Goal: Information Seeking & Learning: Find contact information

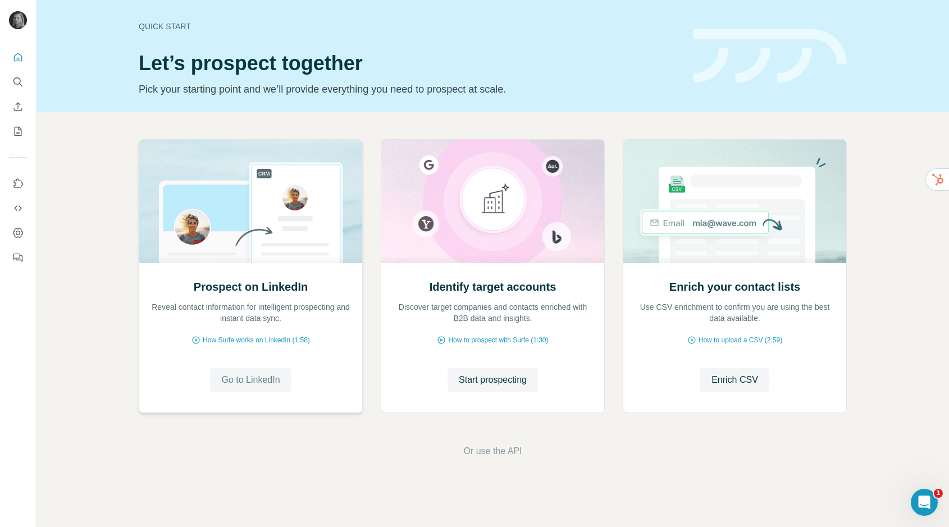
click at [260, 374] on span "Go to LinkedIn" at bounding box center [250, 379] width 58 height 13
click at [258, 388] on button "Go to LinkedIn" at bounding box center [250, 380] width 81 height 25
click at [10, 83] on button "Search" at bounding box center [18, 82] width 18 height 20
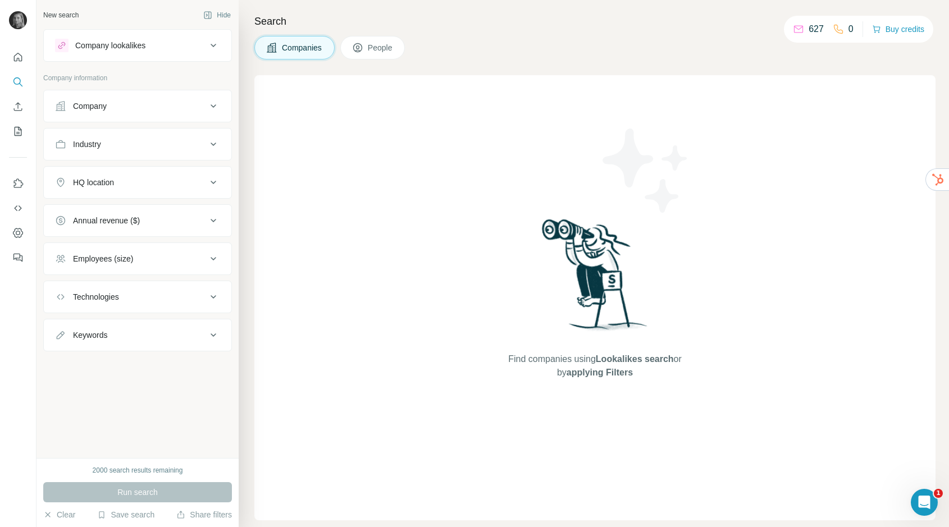
click at [141, 141] on div "Industry" at bounding box center [131, 144] width 152 height 11
click at [115, 108] on div "Company" at bounding box center [131, 106] width 152 height 11
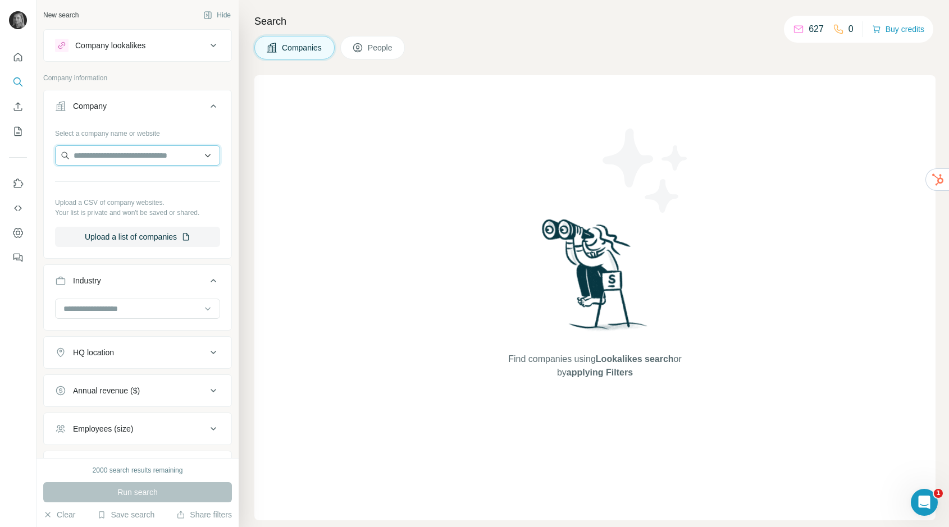
click at [116, 157] on input "text" at bounding box center [137, 155] width 165 height 20
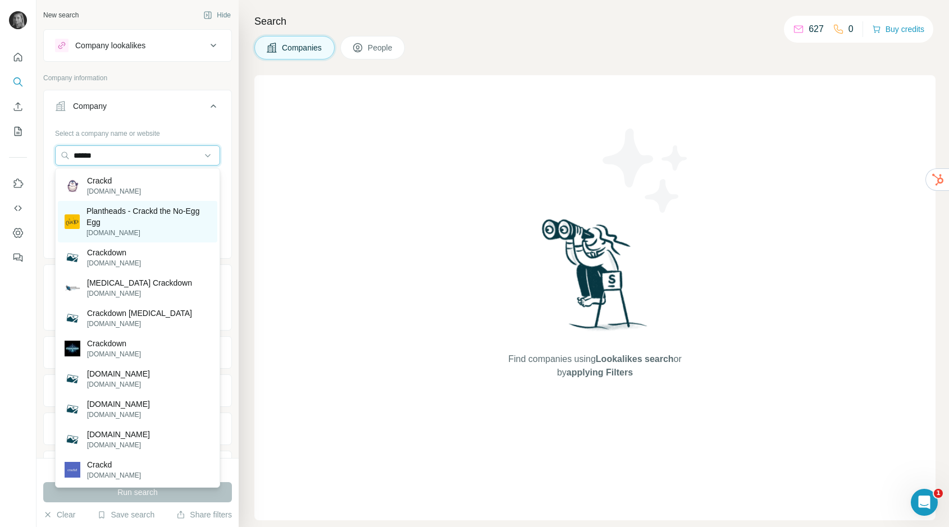
type input "******"
click at [150, 209] on p "Plantheads - Crackd the No-Egg Egg" at bounding box center [148, 216] width 124 height 22
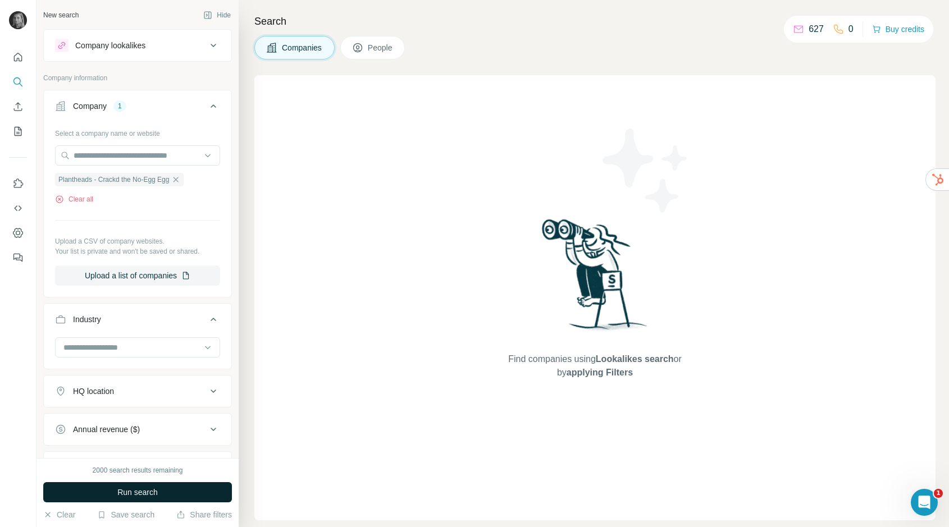
click at [124, 491] on span "Run search" at bounding box center [137, 492] width 40 height 11
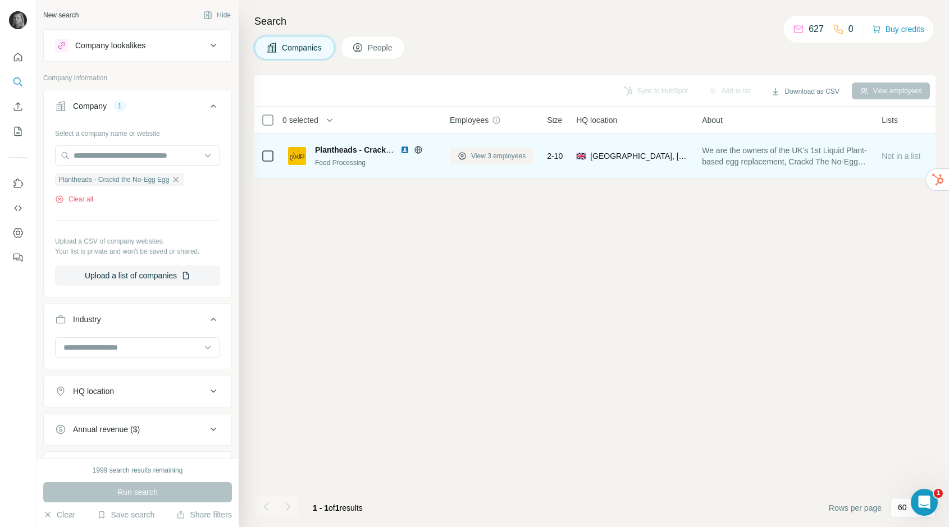
click at [515, 157] on span "View 3 employees" at bounding box center [498, 156] width 54 height 10
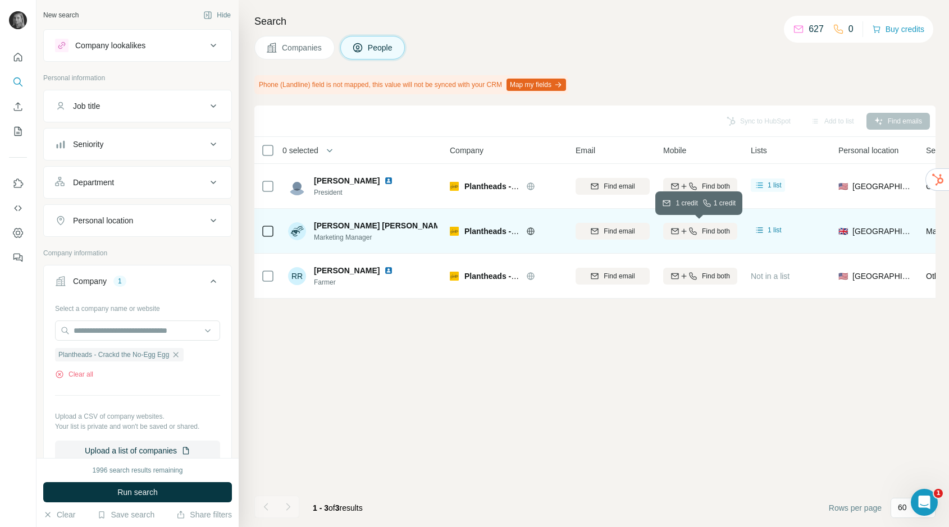
click at [705, 237] on button "Find both" at bounding box center [700, 231] width 74 height 17
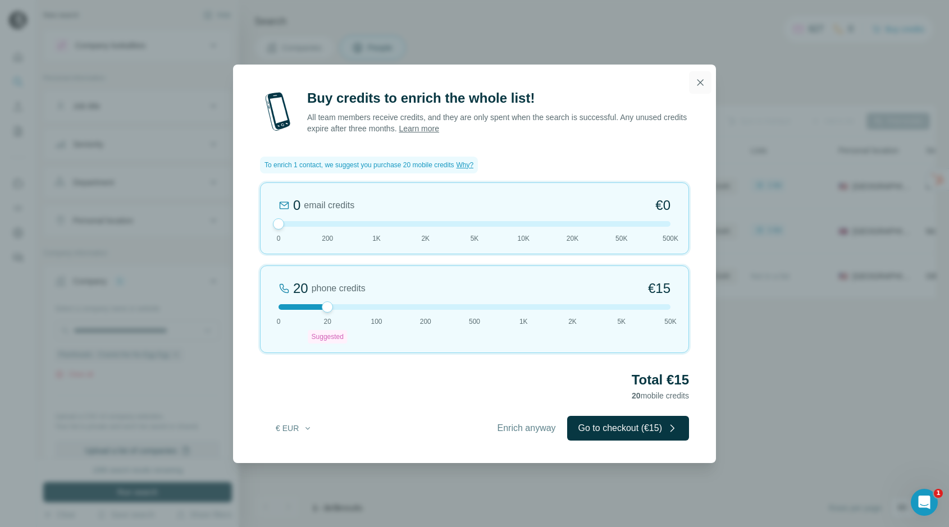
click at [697, 83] on icon "button" at bounding box center [700, 82] width 11 height 11
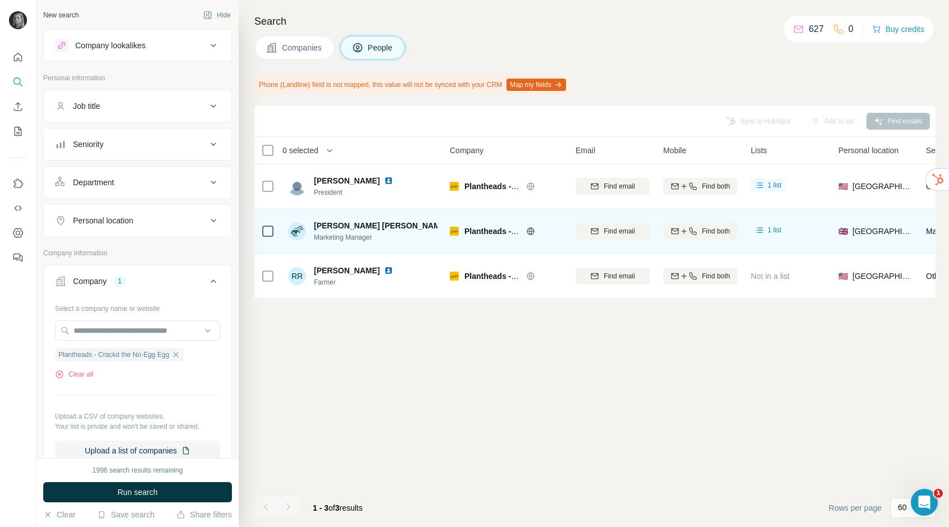
click at [617, 229] on span "Find email" at bounding box center [619, 231] width 31 height 10
click at [179, 355] on icon "button" at bounding box center [175, 354] width 5 height 5
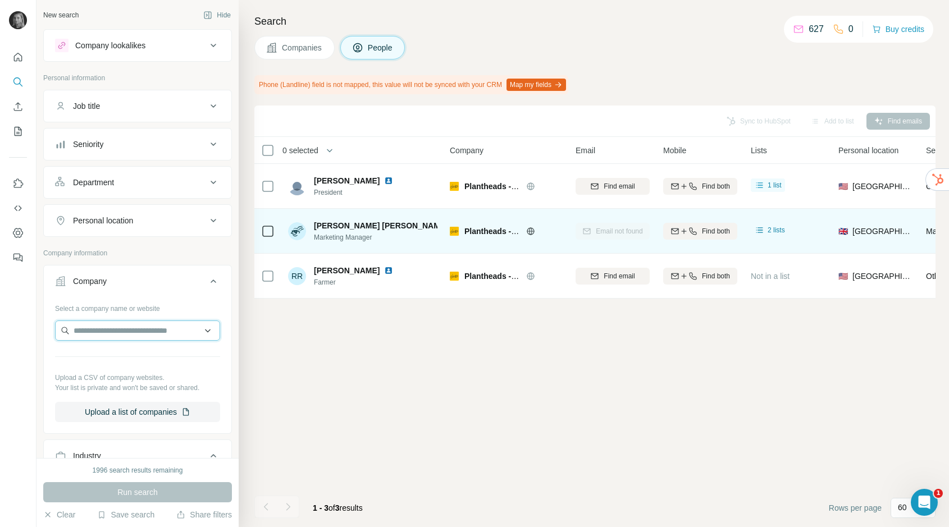
click at [165, 336] on input "text" at bounding box center [137, 331] width 165 height 20
paste input "**********"
type input "**********"
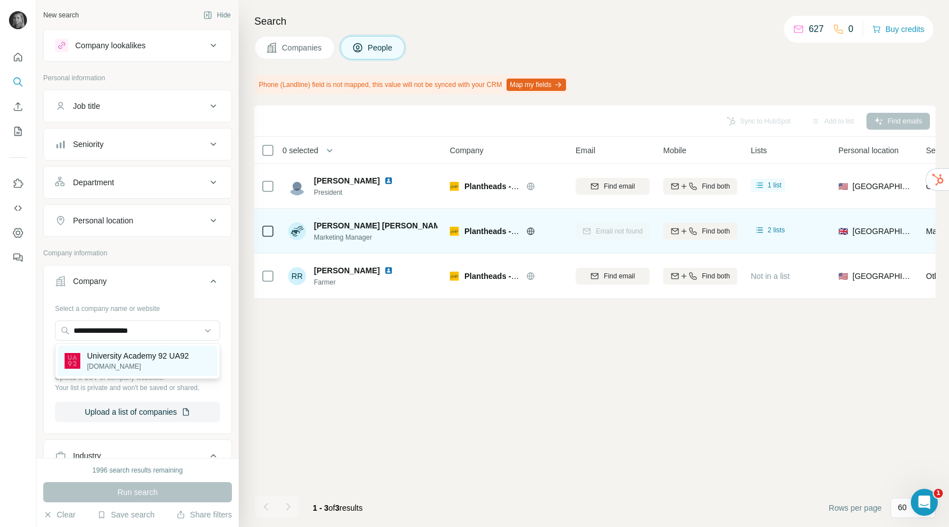
click at [140, 362] on p "ua92.ac.uk" at bounding box center [138, 367] width 102 height 10
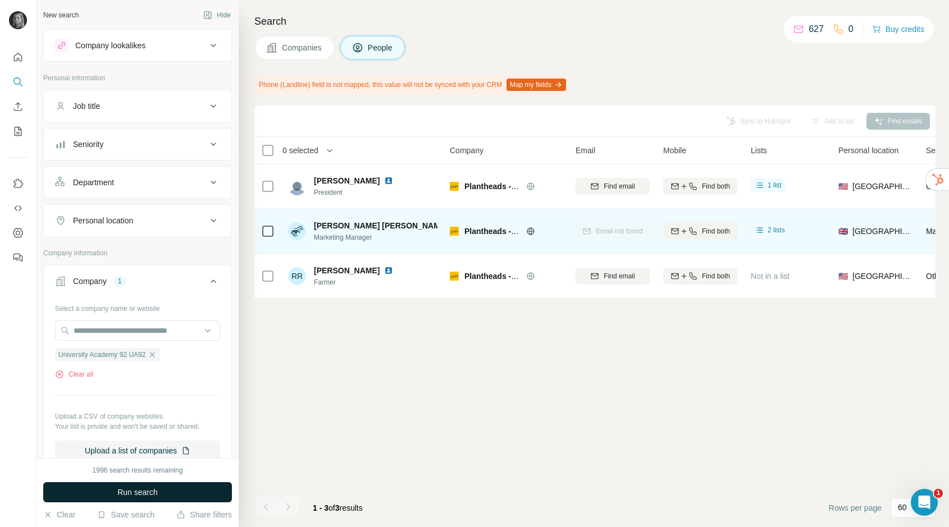
click at [131, 496] on span "Run search" at bounding box center [137, 492] width 40 height 11
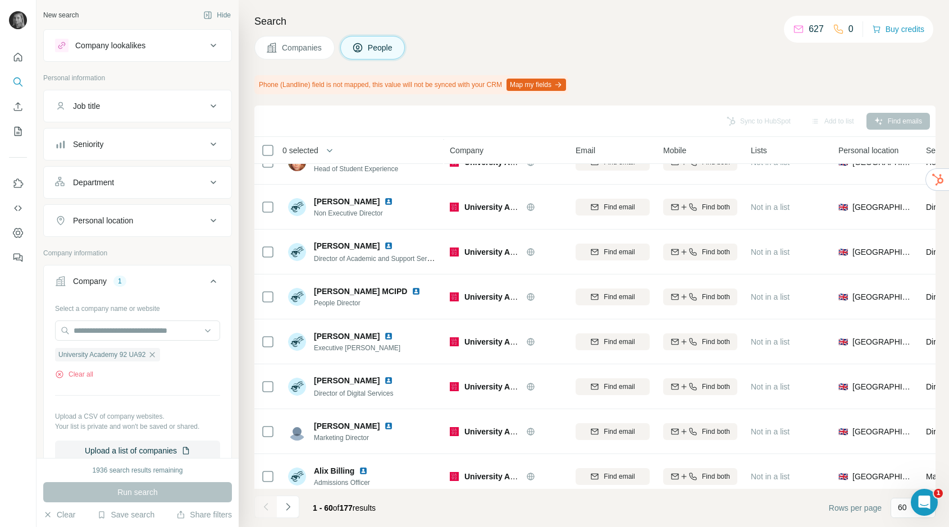
scroll to position [745, 0]
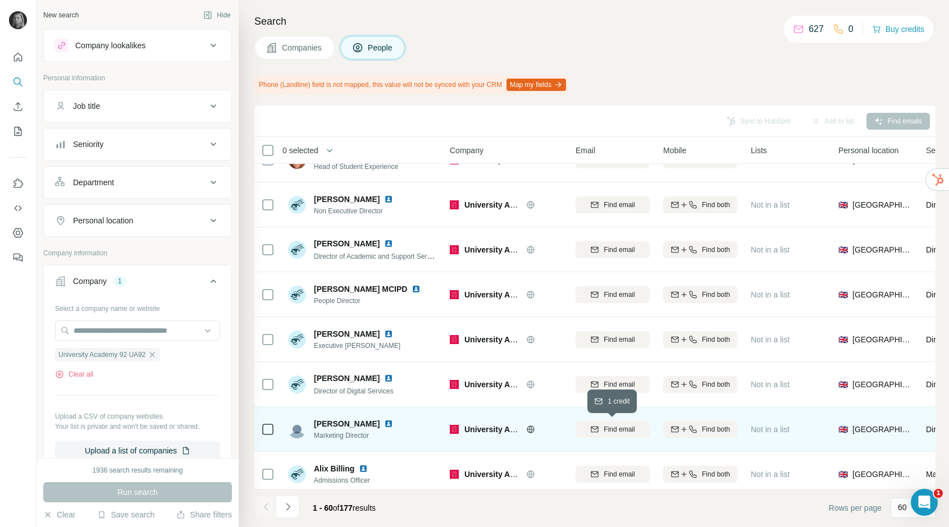
click at [590, 426] on icon "button" at bounding box center [594, 429] width 9 height 9
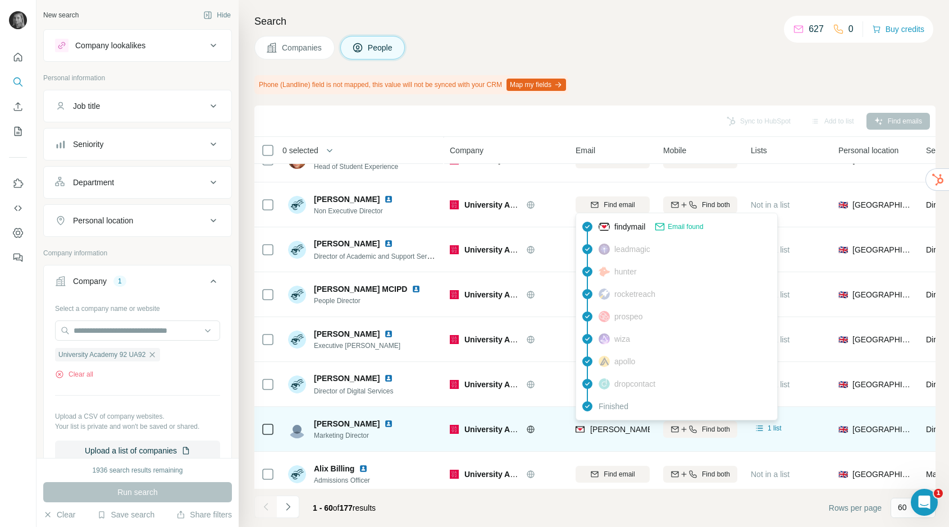
click at [610, 431] on span "stacey.anderson@ua92.ac.uk" at bounding box center [721, 429] width 263 height 9
copy tr "stacey.anderson@ua92.ac.uk"
click at [612, 427] on span "stacey.anderson@ua92.ac.uk" at bounding box center [721, 429] width 263 height 9
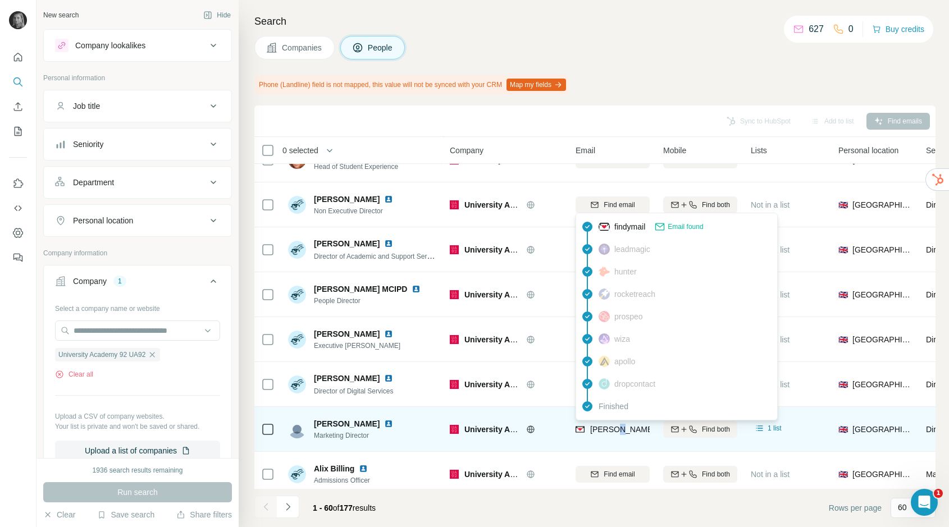
click at [612, 427] on span "stacey.anderson@ua92.ac.uk" at bounding box center [721, 429] width 263 height 9
copy tr "stacey.anderson@ua92.ac.uk"
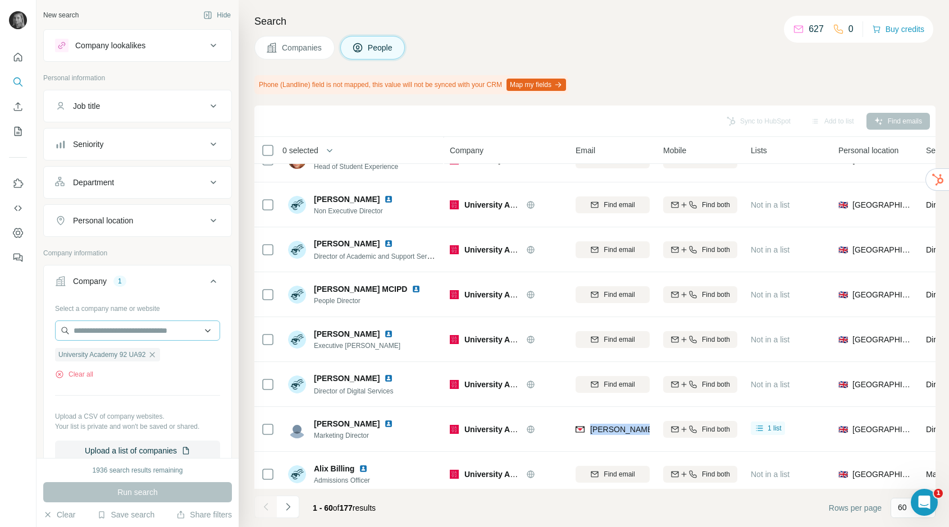
click at [155, 356] on icon "button" at bounding box center [152, 354] width 5 height 5
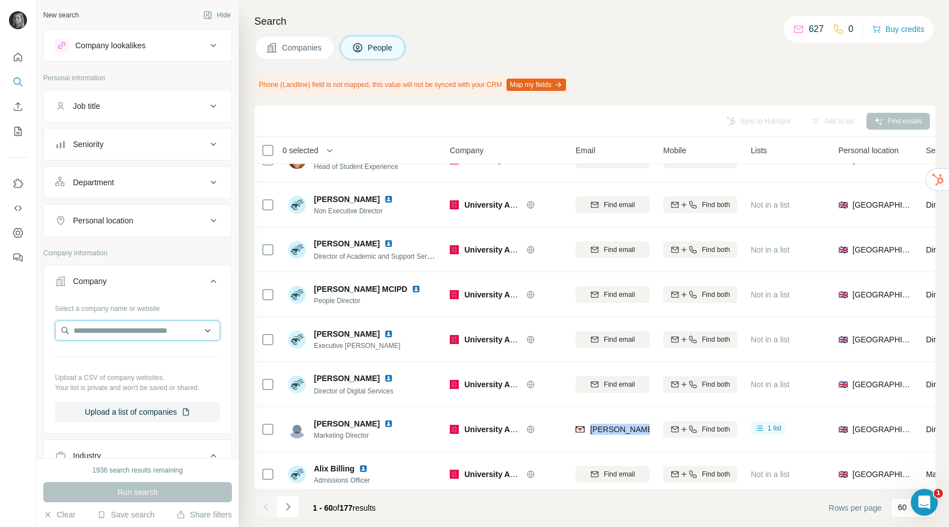
click at [159, 328] on input "text" at bounding box center [137, 331] width 165 height 20
click at [140, 335] on input "**********" at bounding box center [137, 331] width 165 height 20
paste input "**********"
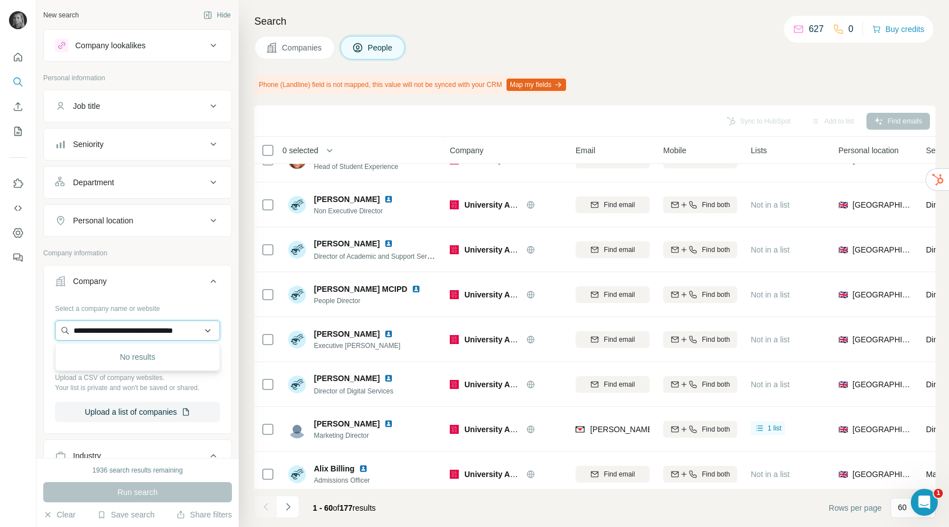
scroll to position [0, 19]
type input "**********"
click at [139, 366] on p "blueplanetaquarium.com" at bounding box center [125, 367] width 76 height 10
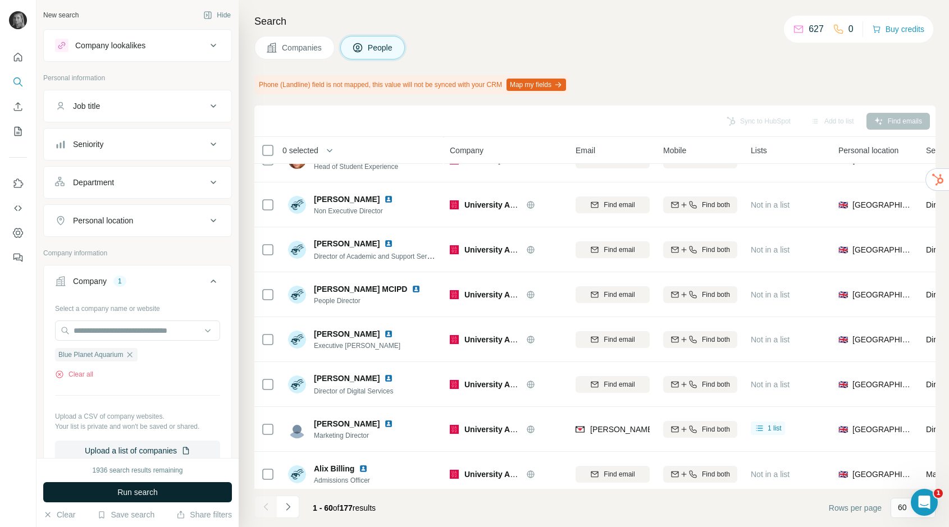
click at [152, 490] on span "Run search" at bounding box center [137, 492] width 40 height 11
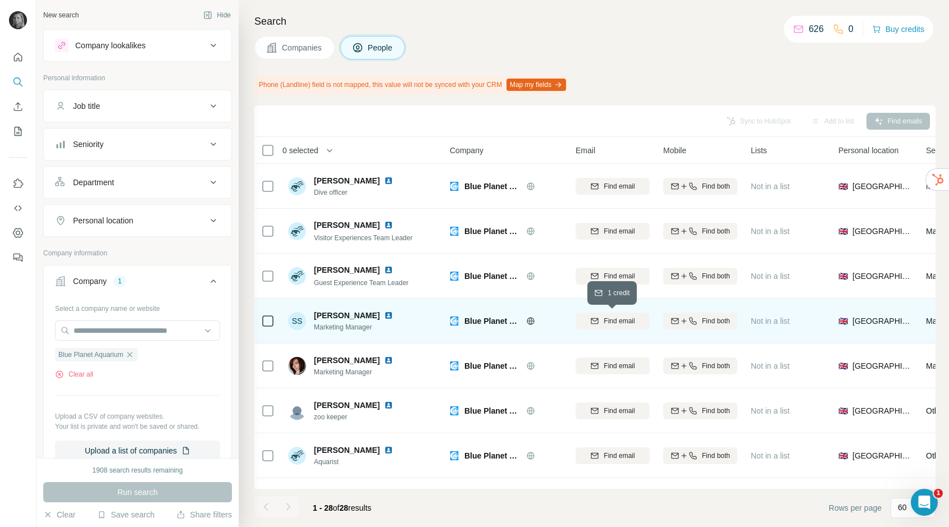
click at [622, 323] on span "Find email" at bounding box center [619, 321] width 31 height 10
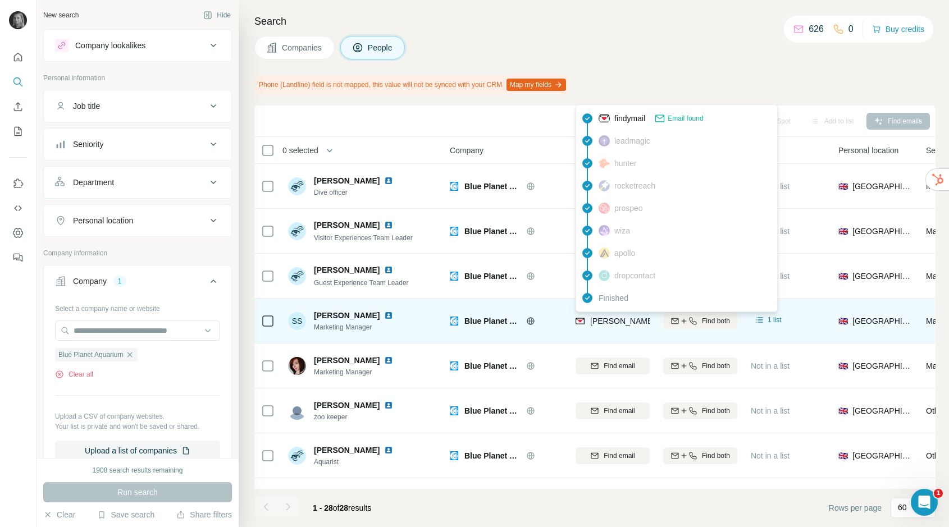
click at [598, 318] on span "sophies@blueplanetaquarium.co.uk" at bounding box center [689, 321] width 198 height 9
copy tr "sophies@blueplanetaquarium.co.uk"
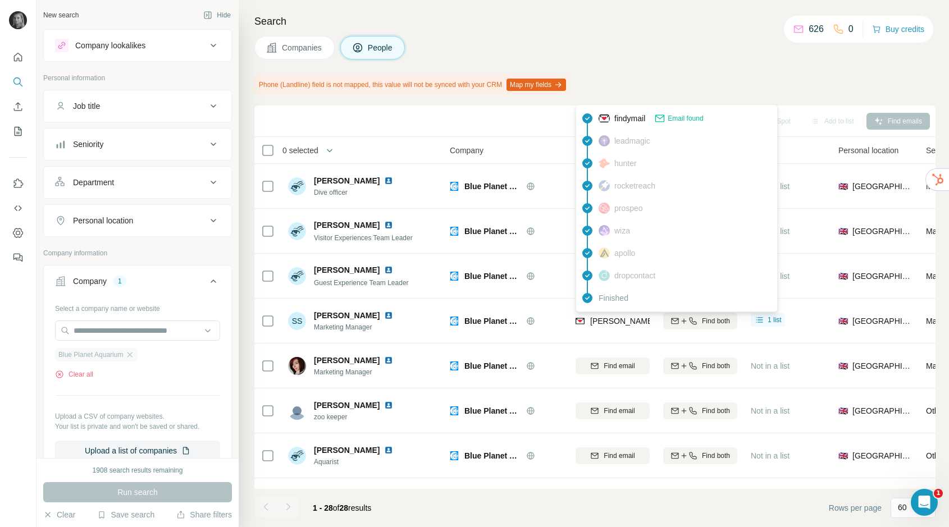
click at [130, 349] on div "Blue Planet Aquarium" at bounding box center [96, 354] width 83 height 13
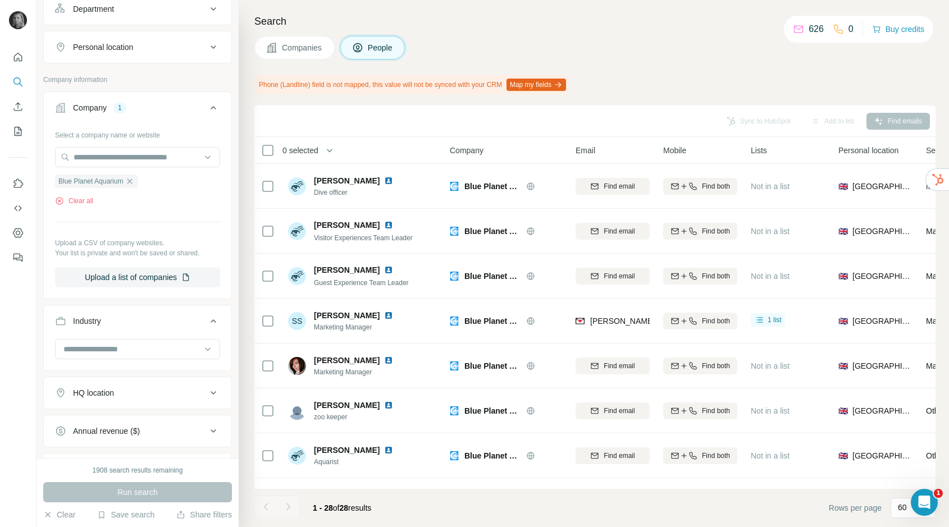
scroll to position [175, 0]
click at [133, 179] on icon "button" at bounding box center [129, 180] width 9 height 9
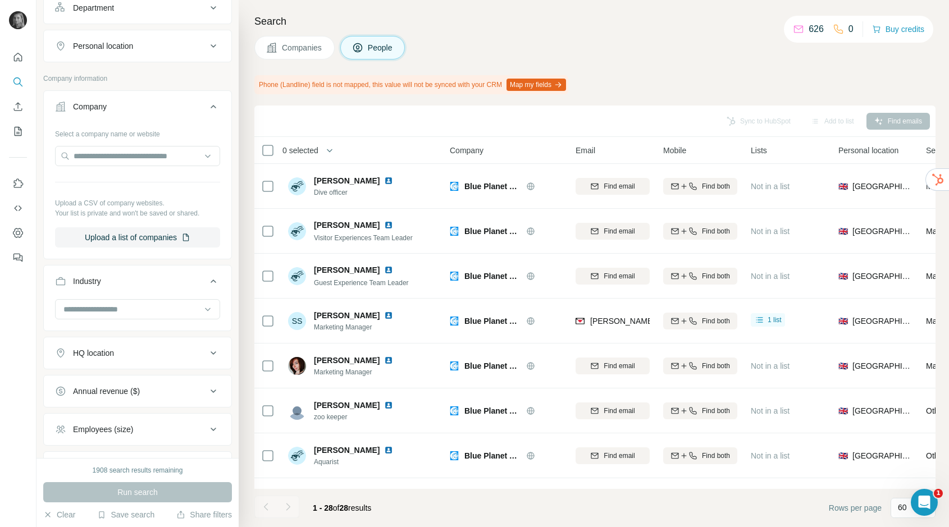
click at [216, 102] on icon at bounding box center [213, 106] width 13 height 13
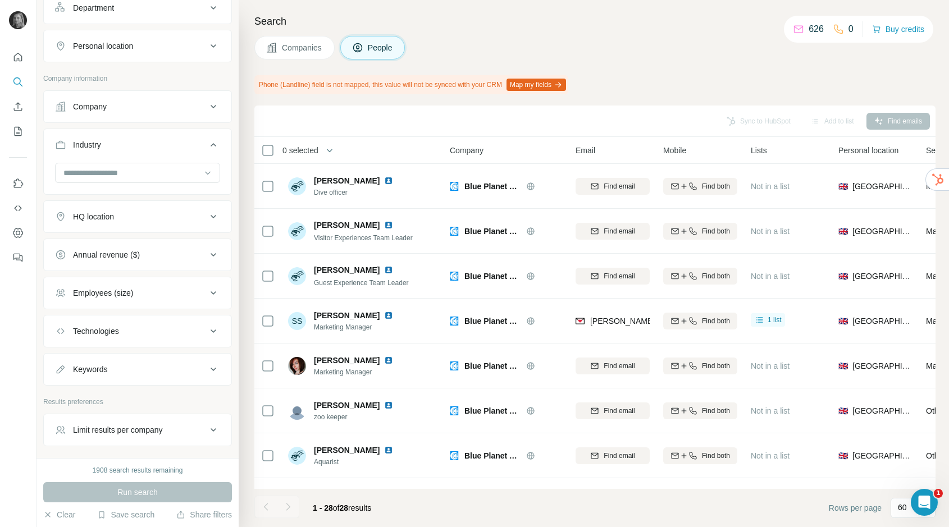
click at [128, 259] on div "Annual revenue ($)" at bounding box center [106, 254] width 67 height 11
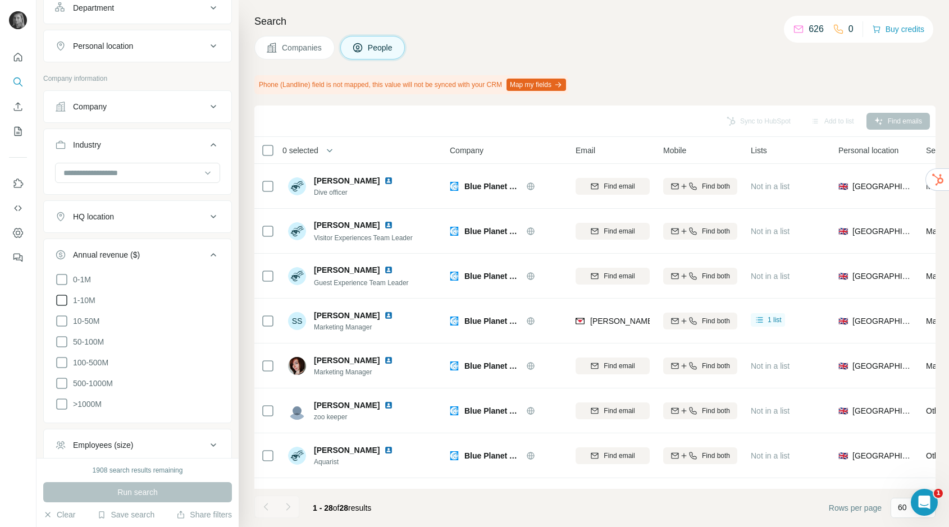
click at [84, 299] on span "1-10M" at bounding box center [81, 300] width 27 height 11
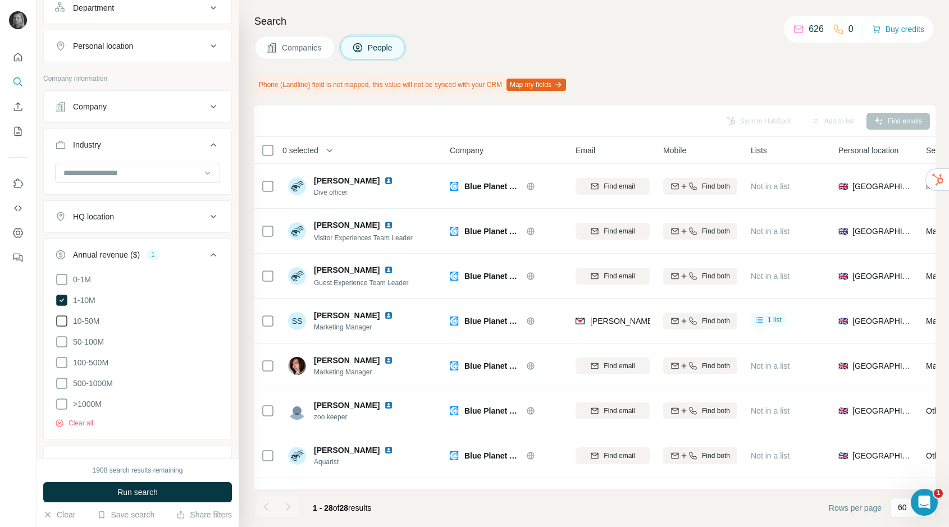
click at [90, 325] on span "10-50M" at bounding box center [83, 321] width 31 height 11
click at [92, 337] on span "50-100M" at bounding box center [85, 341] width 35 height 11
click at [214, 252] on icon at bounding box center [213, 254] width 13 height 13
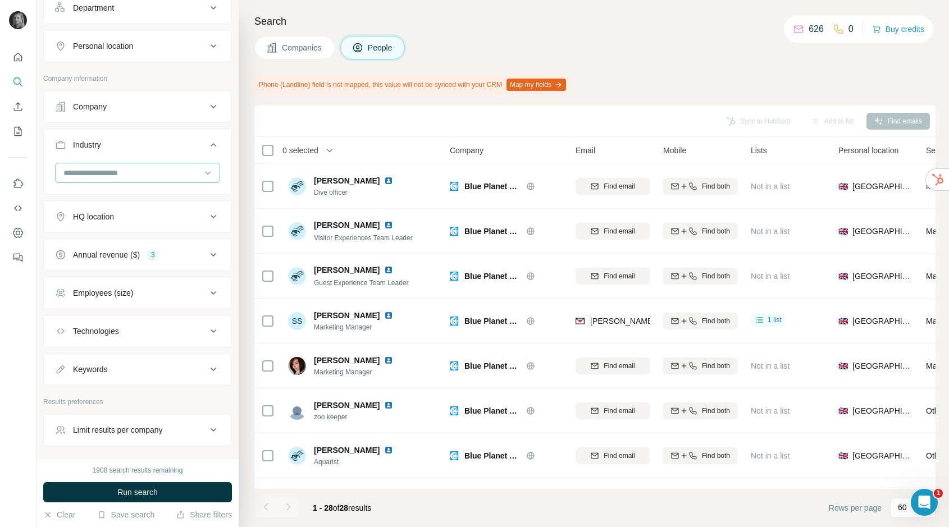
click at [142, 176] on input at bounding box center [131, 173] width 139 height 12
click at [100, 176] on input at bounding box center [131, 173] width 139 height 12
type input "****"
click at [113, 172] on input at bounding box center [131, 173] width 139 height 12
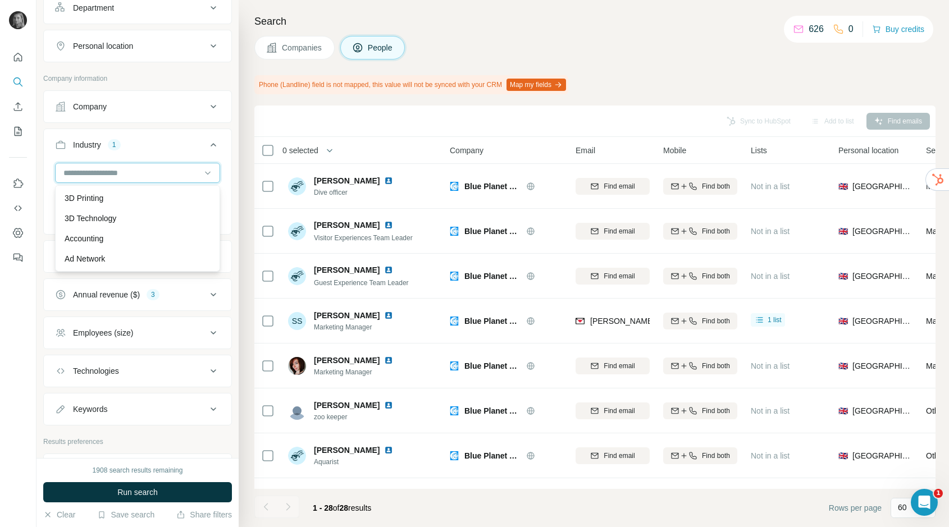
click at [111, 172] on input at bounding box center [131, 173] width 139 height 12
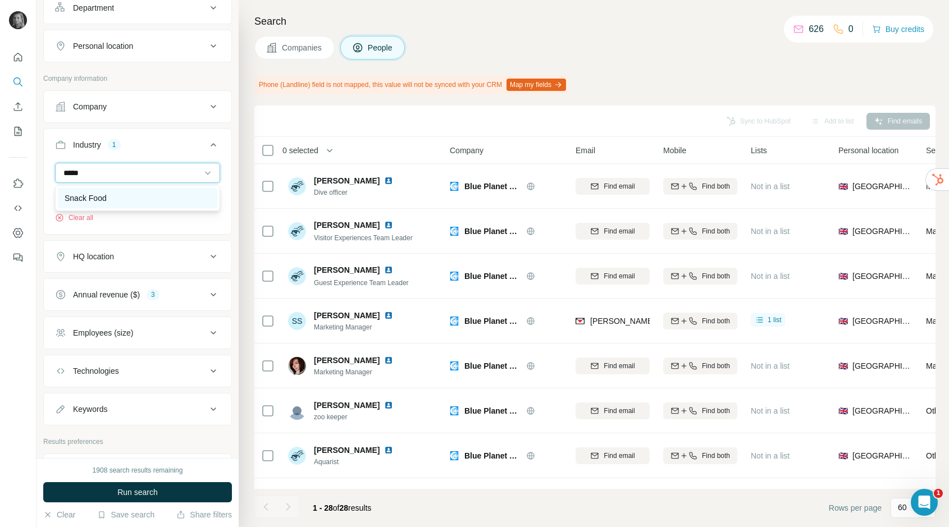
type input "*****"
click at [111, 195] on div "Snack Food" at bounding box center [138, 198] width 146 height 11
click at [110, 167] on input at bounding box center [131, 173] width 139 height 12
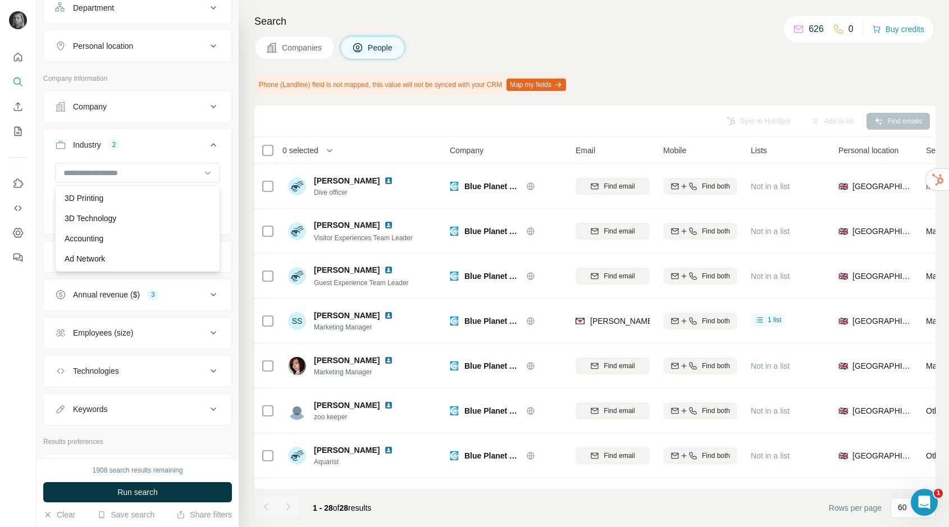
click at [102, 162] on button "Industry 2" at bounding box center [138, 146] width 188 height 31
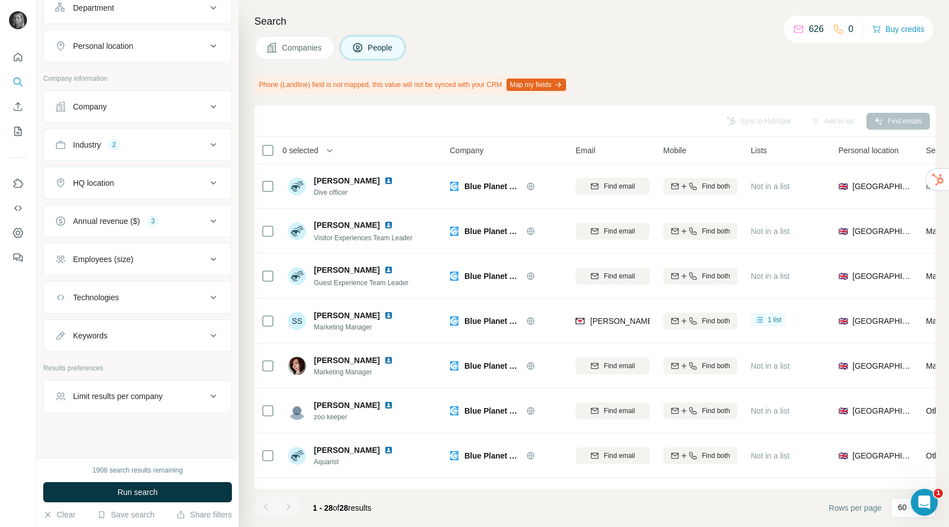
click at [131, 145] on div "Industry 2" at bounding box center [131, 144] width 152 height 11
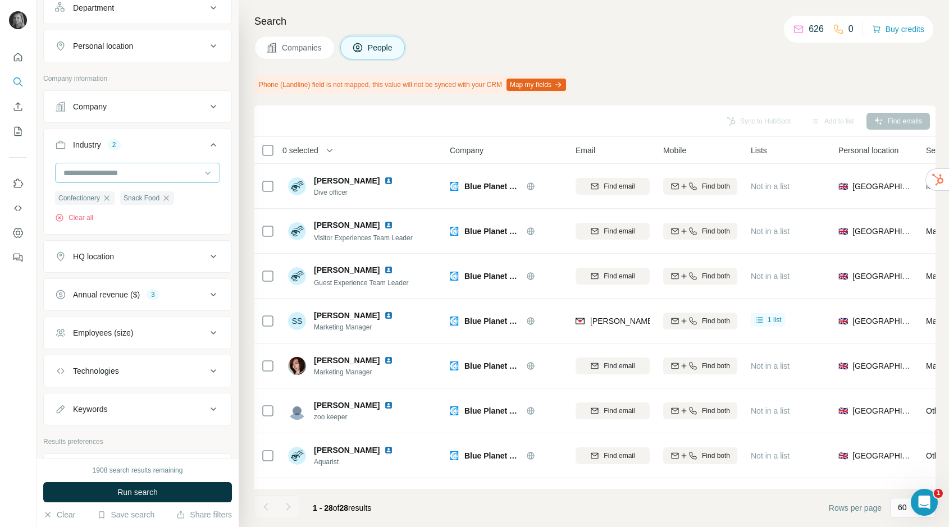
click at [117, 181] on div at bounding box center [131, 172] width 139 height 19
type input "*"
type input "******"
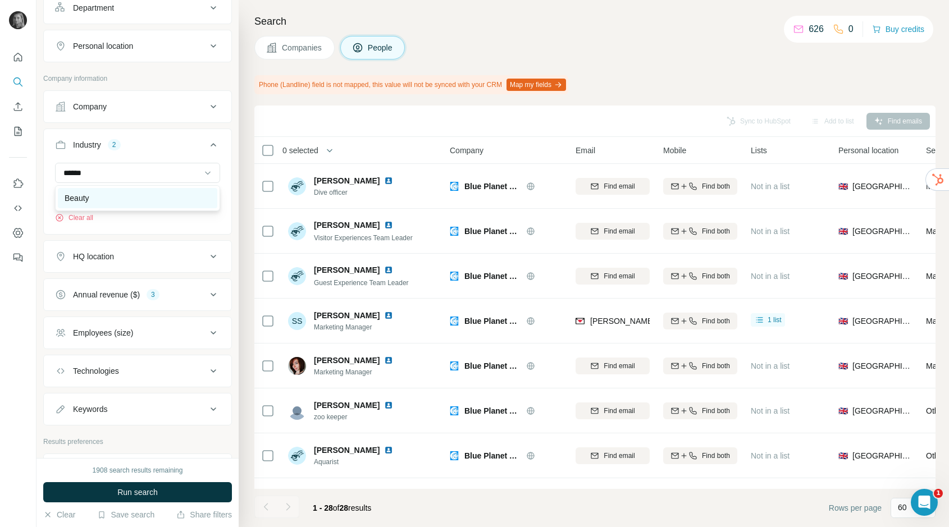
click at [123, 198] on div "Beauty" at bounding box center [138, 198] width 146 height 11
click at [107, 167] on input at bounding box center [131, 173] width 139 height 12
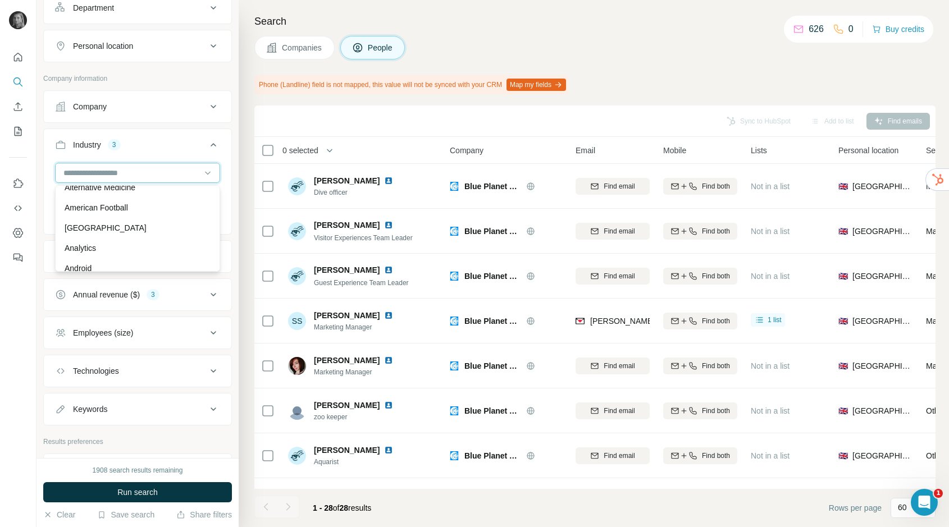
scroll to position [312, 0]
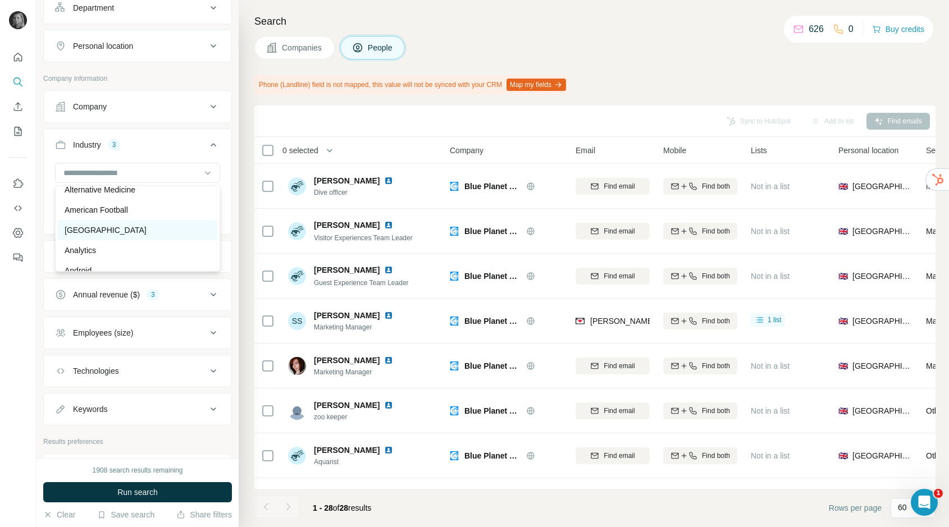
click at [109, 226] on p "[GEOGRAPHIC_DATA]" at bounding box center [106, 230] width 82 height 11
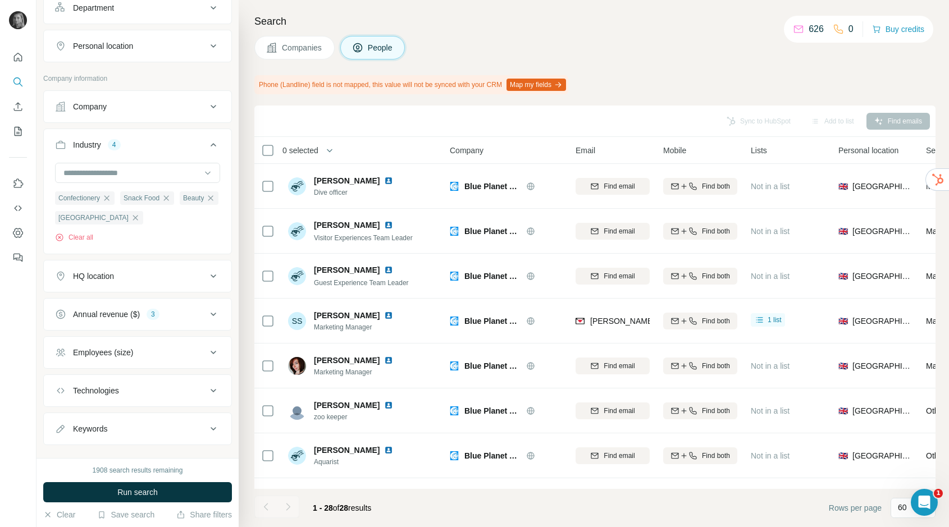
click at [100, 277] on div "HQ location" at bounding box center [93, 276] width 41 height 11
click at [107, 308] on input "text" at bounding box center [137, 304] width 165 height 20
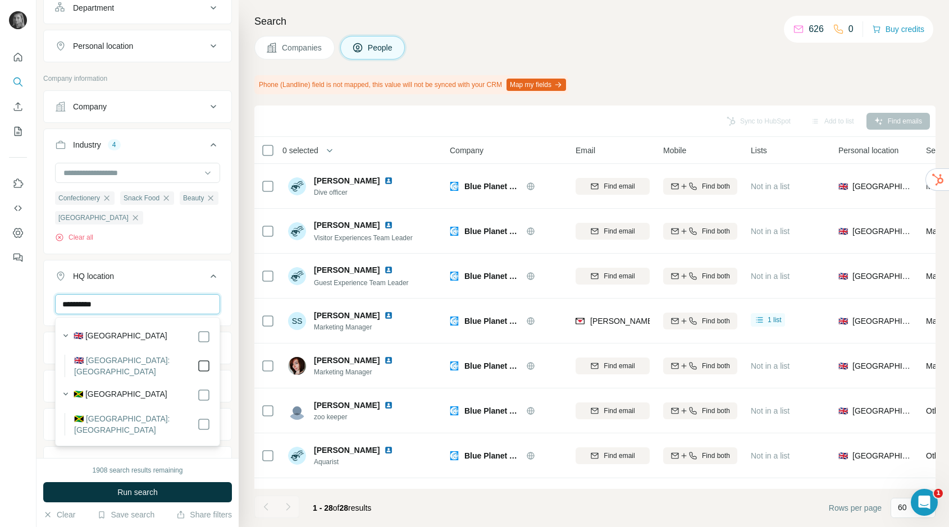
type input "**********"
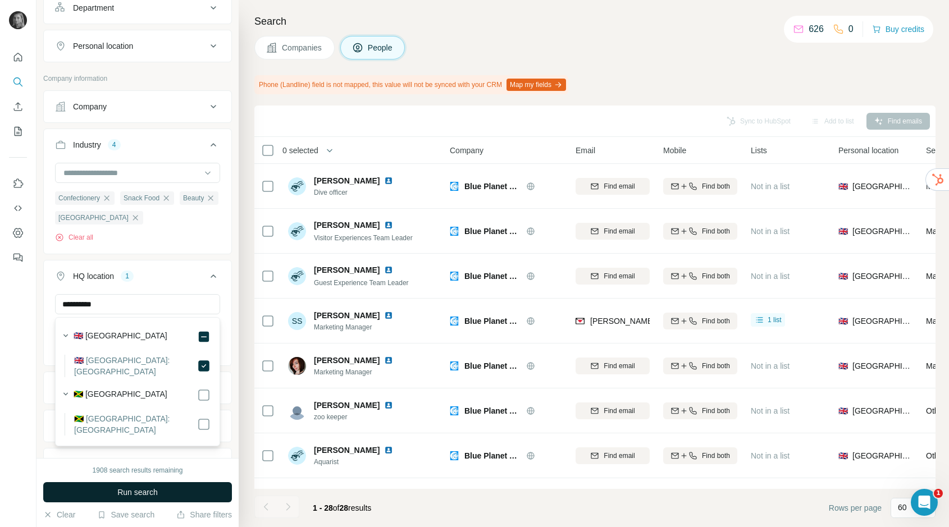
click at [153, 495] on span "Run search" at bounding box center [137, 492] width 40 height 11
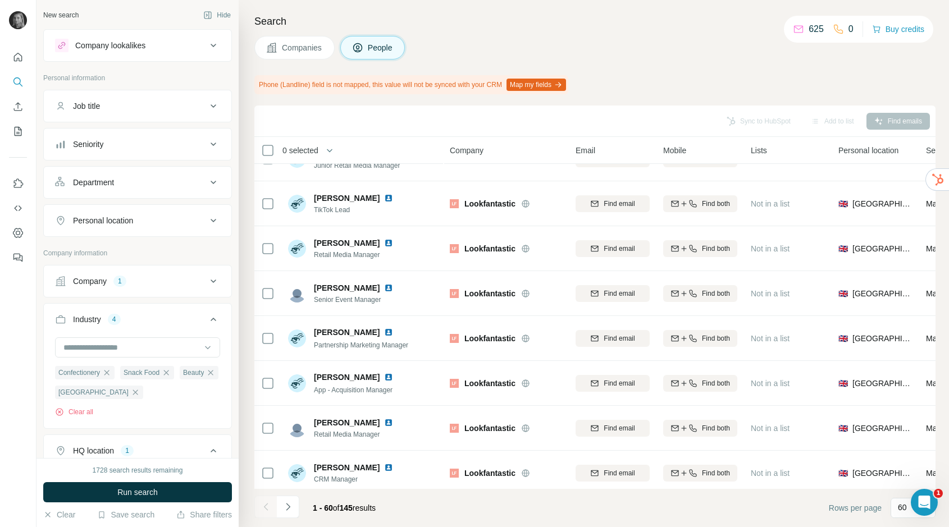
scroll to position [926, 0]
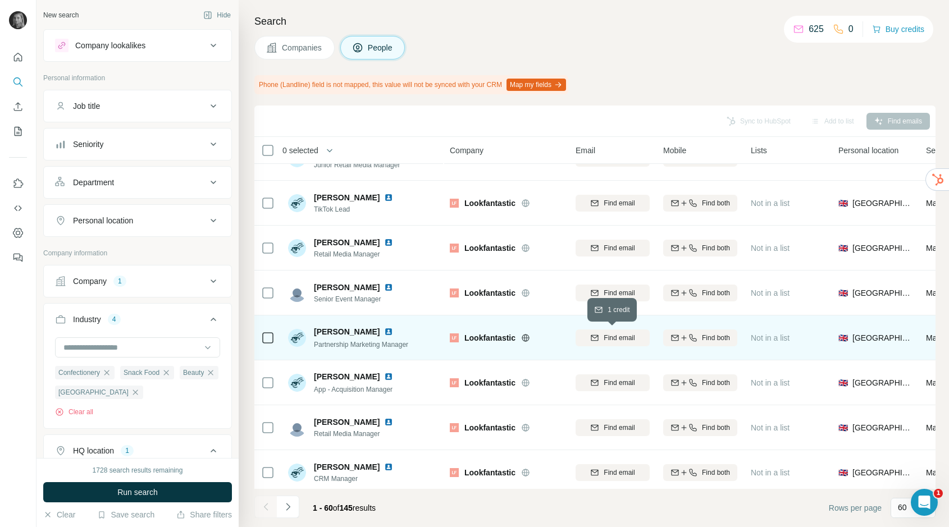
click at [609, 336] on span "Find email" at bounding box center [619, 338] width 31 height 10
click at [307, 43] on span "Companies" at bounding box center [302, 47] width 41 height 11
click at [296, 50] on span "Companies" at bounding box center [302, 47] width 41 height 11
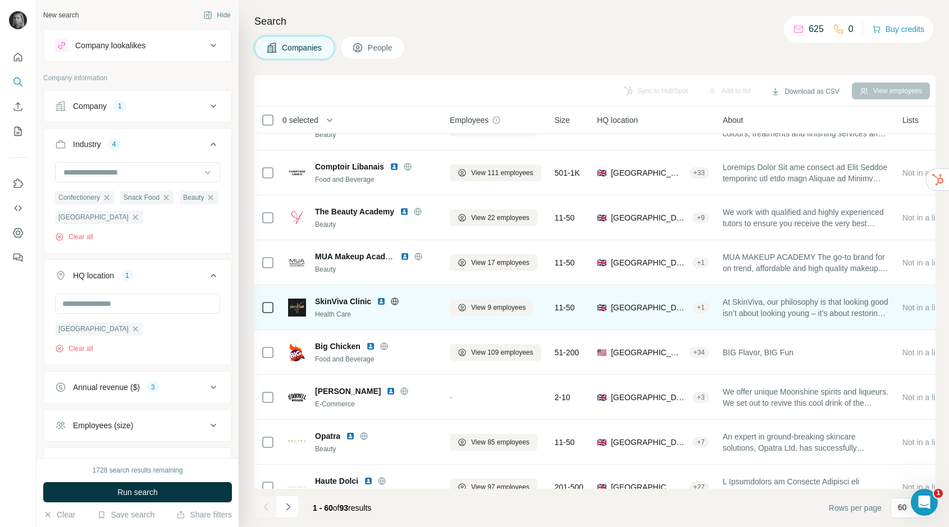
scroll to position [0, 0]
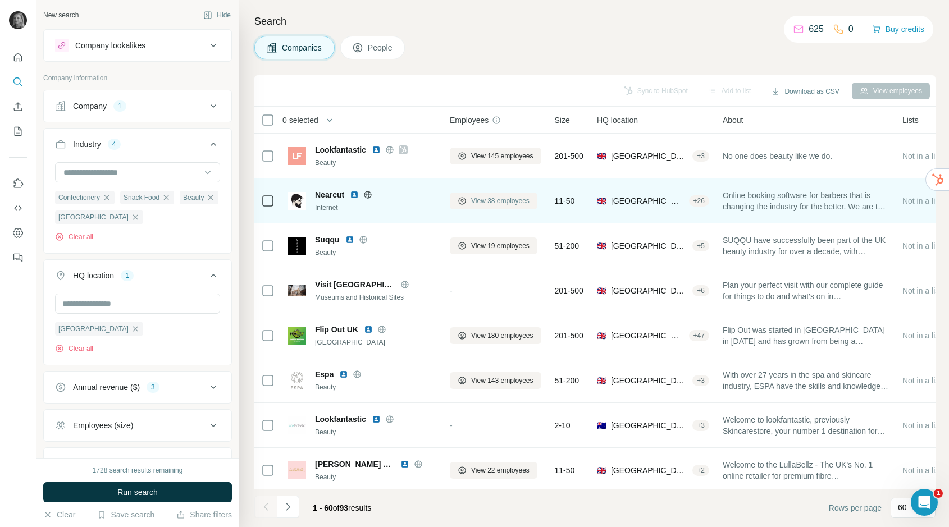
click at [472, 200] on span "View 38 employees" at bounding box center [500, 201] width 58 height 10
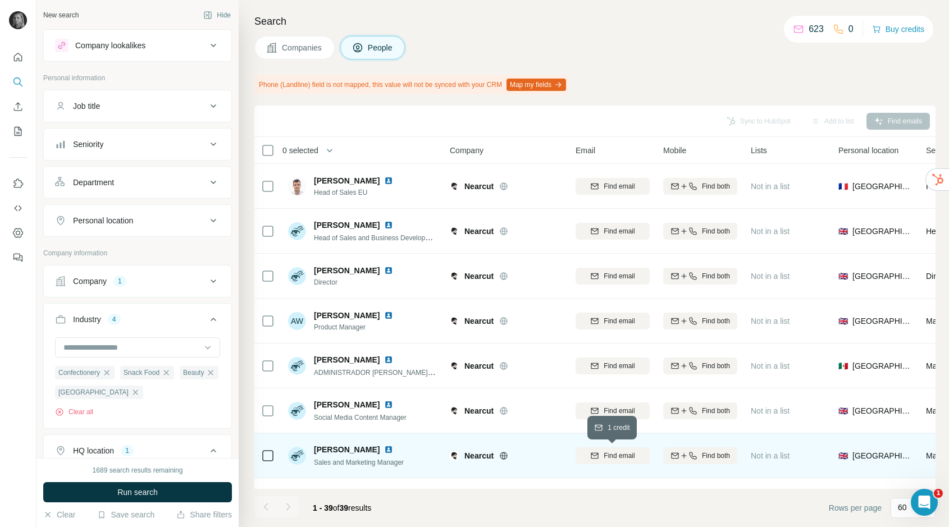
click at [623, 455] on span "Find email" at bounding box center [619, 456] width 31 height 10
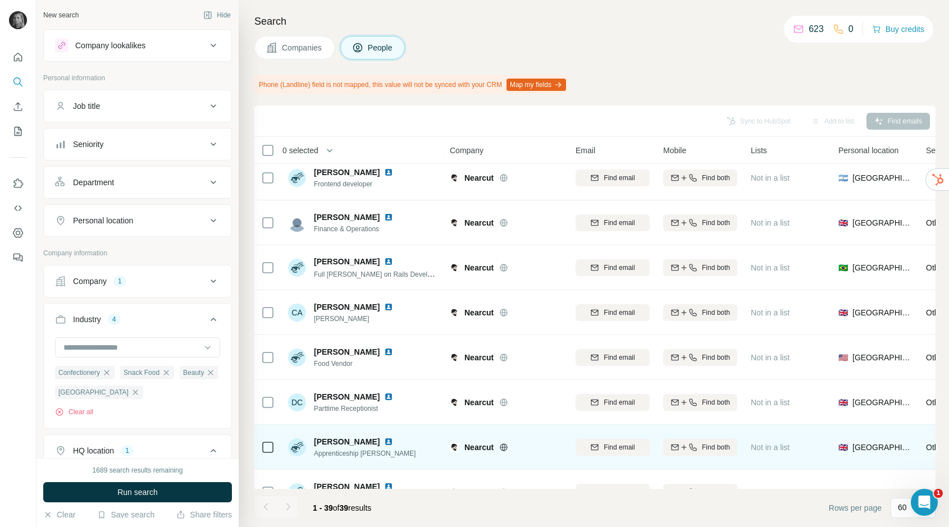
scroll to position [415, 0]
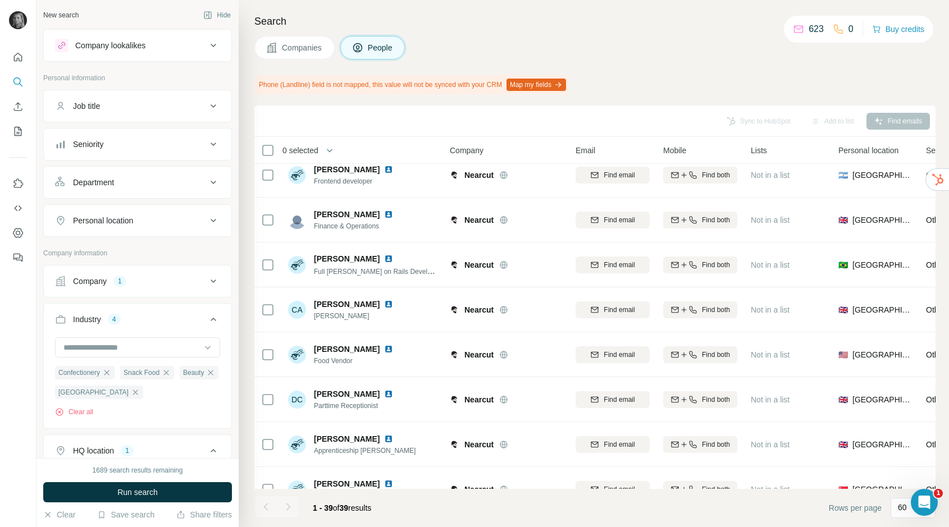
click at [314, 48] on span "Companies" at bounding box center [302, 47] width 41 height 11
click at [298, 44] on span "Companies" at bounding box center [302, 47] width 41 height 11
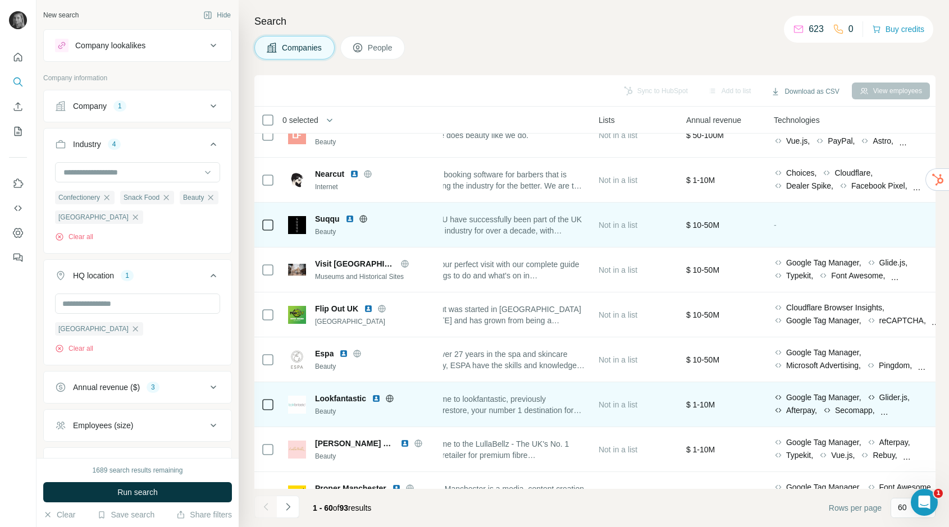
scroll to position [21, 0]
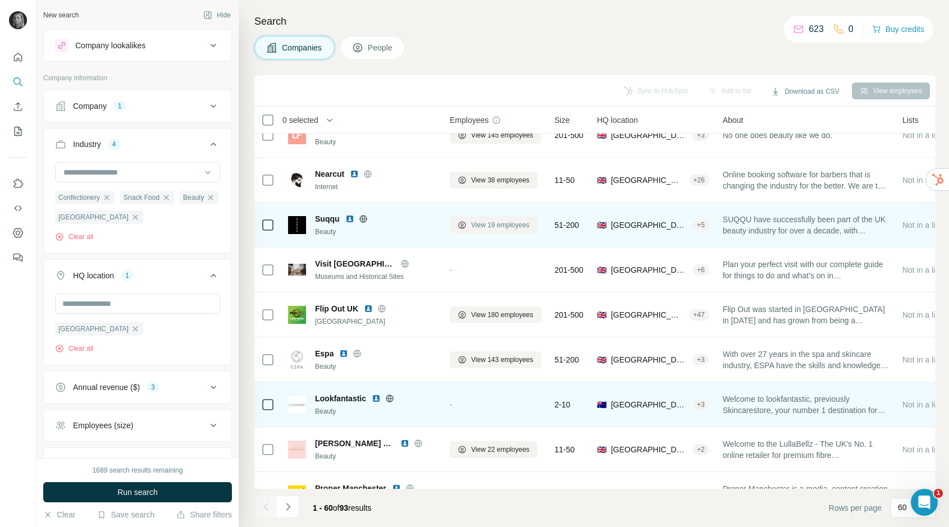
click at [479, 221] on span "View 19 employees" at bounding box center [500, 225] width 58 height 10
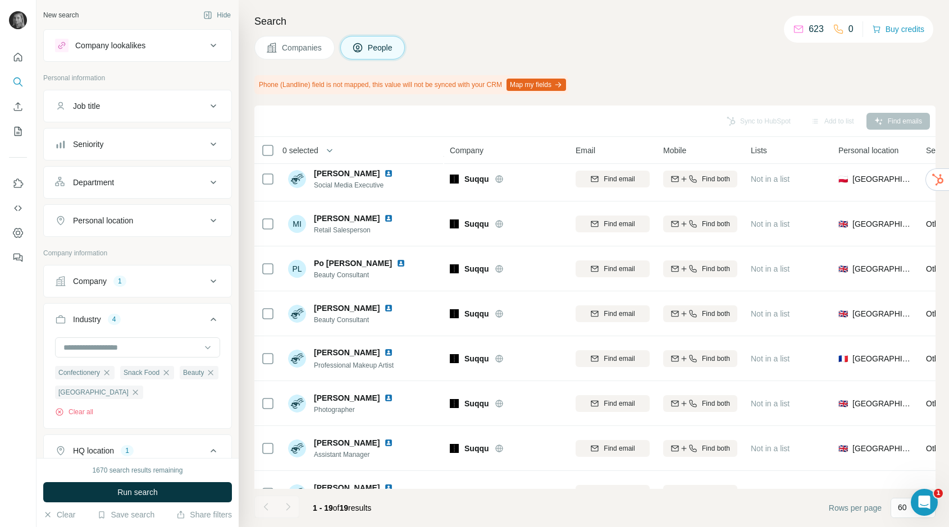
scroll to position [528, 0]
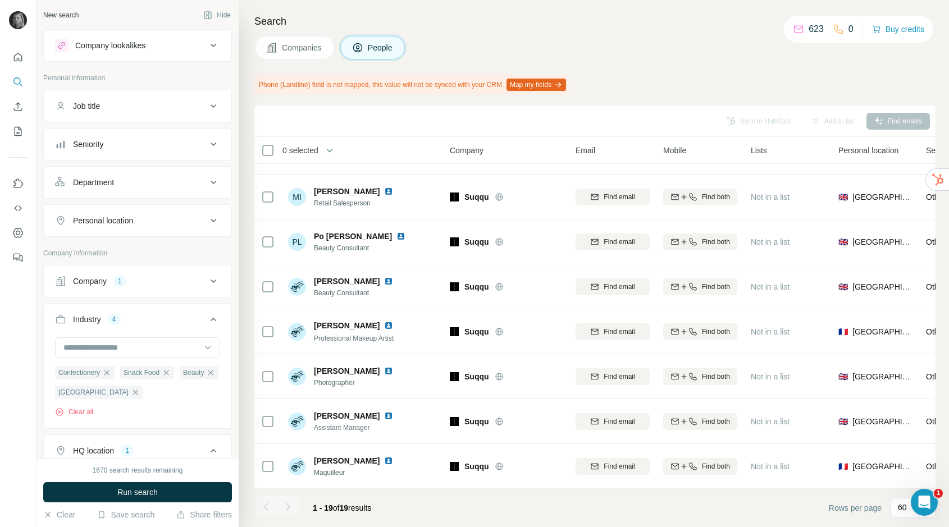
click at [285, 507] on div at bounding box center [288, 507] width 22 height 22
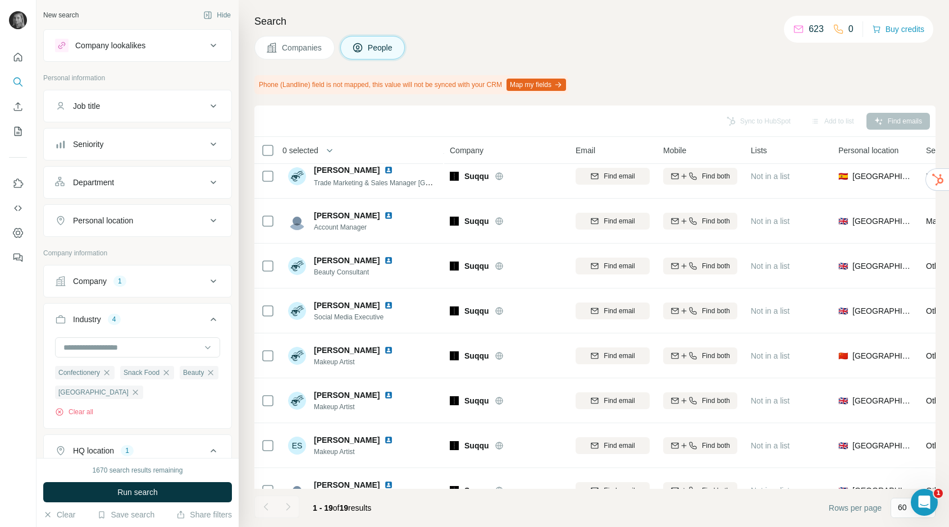
scroll to position [0, 0]
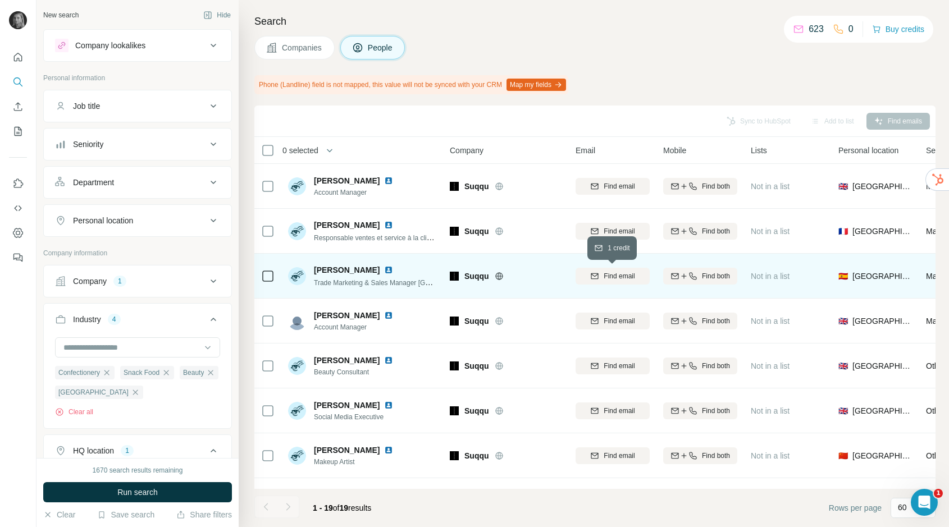
click at [626, 277] on span "Find email" at bounding box center [619, 276] width 31 height 10
click at [304, 51] on span "Companies" at bounding box center [302, 47] width 41 height 11
click at [304, 49] on span "Companies" at bounding box center [302, 47] width 41 height 11
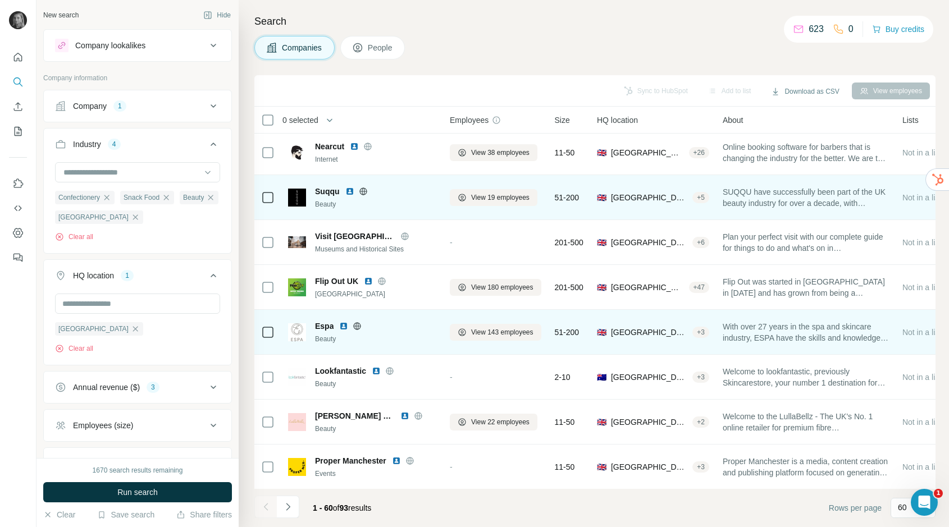
scroll to position [98, 0]
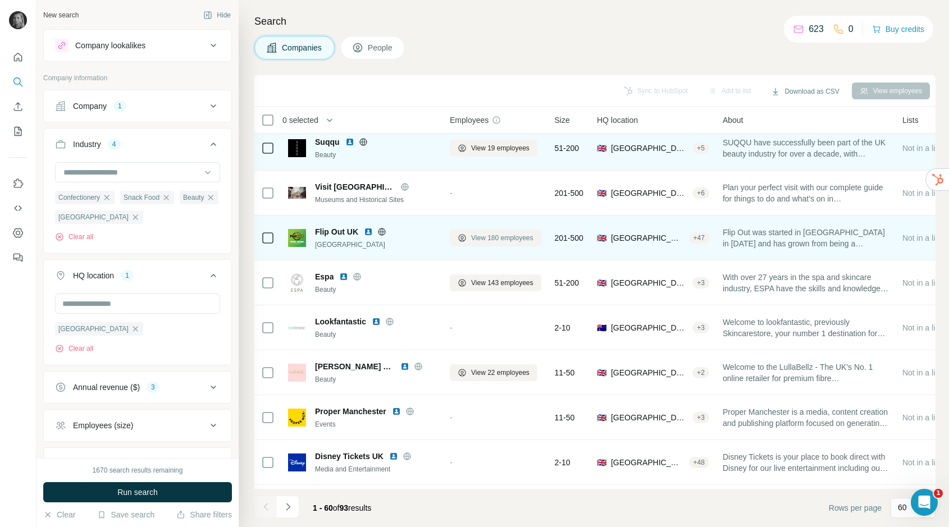
click at [482, 237] on span "View 180 employees" at bounding box center [502, 238] width 62 height 10
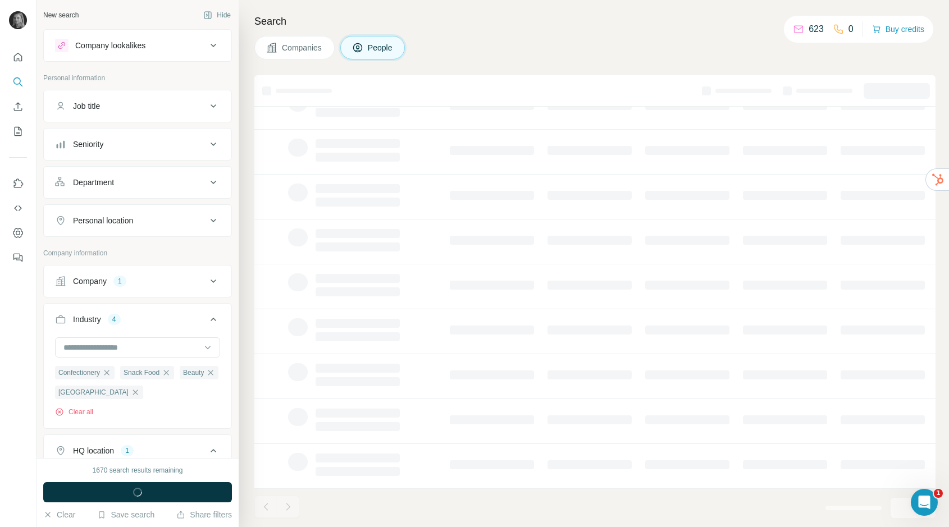
scroll to position [94, 0]
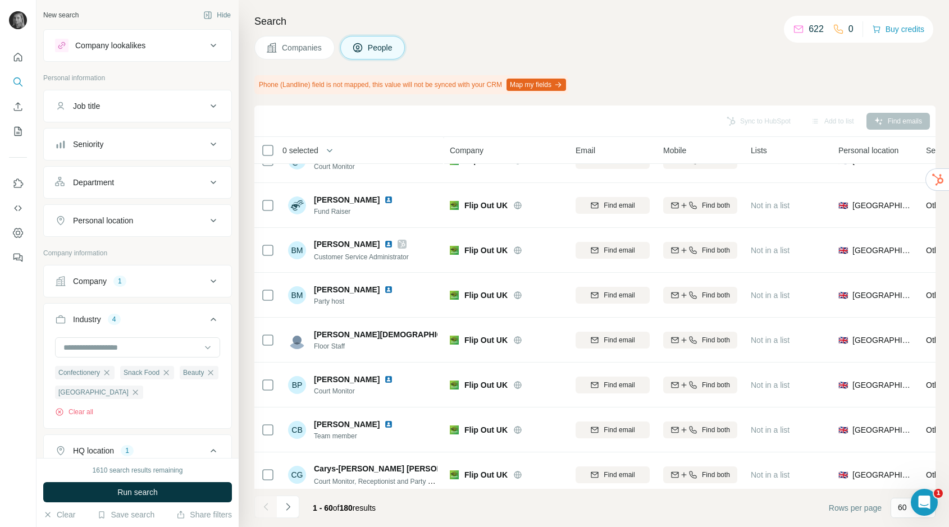
scroll to position [2370, 0]
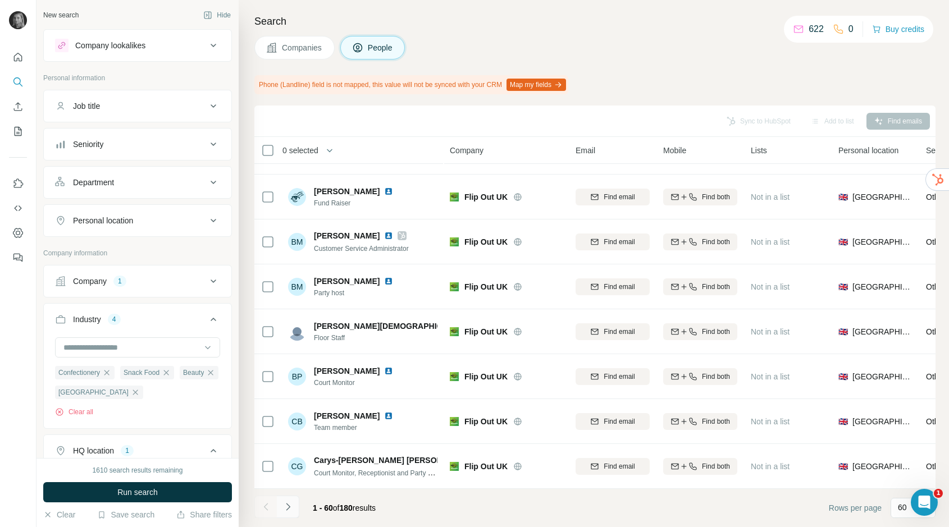
click at [296, 509] on button "Navigate to next page" at bounding box center [288, 507] width 22 height 22
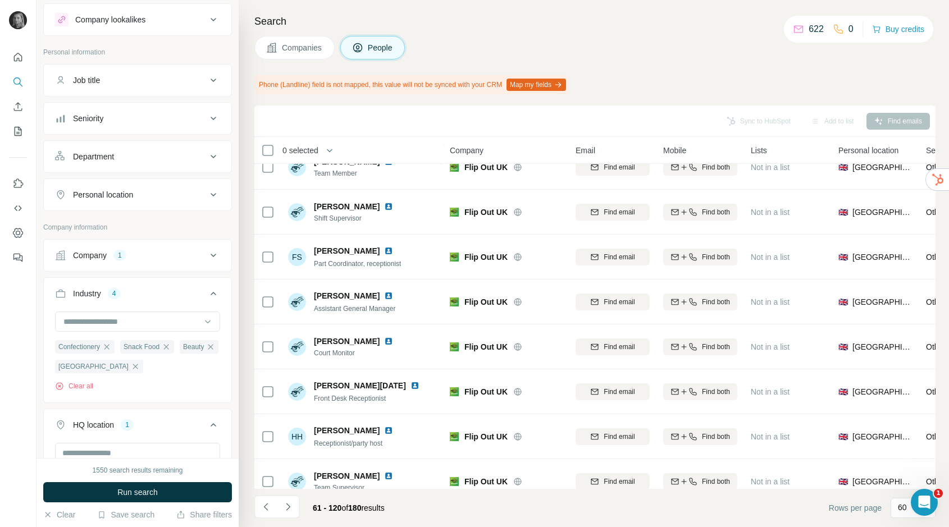
scroll to position [29, 0]
click at [114, 150] on div "Department" at bounding box center [93, 153] width 41 height 11
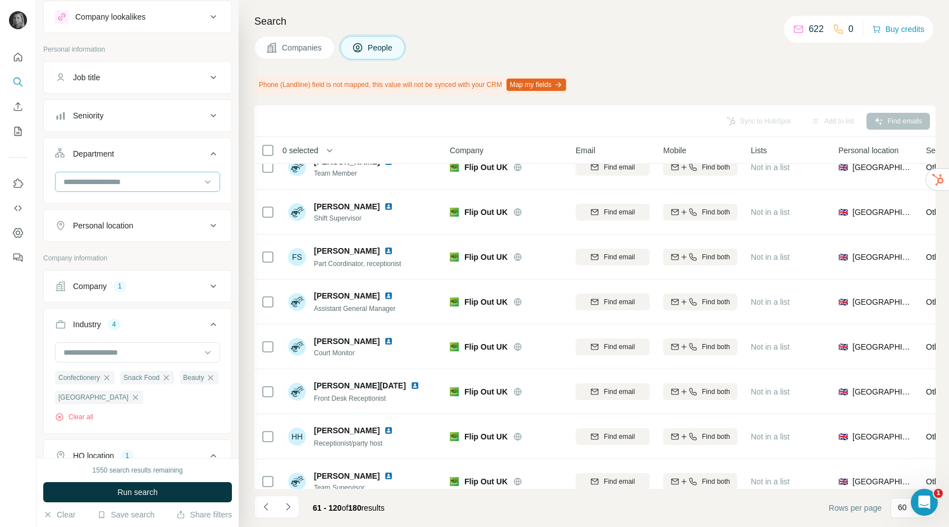
click at [111, 178] on input at bounding box center [131, 182] width 139 height 12
type input "******"
click at [119, 200] on div "Marketing and Advertising" at bounding box center [137, 207] width 159 height 20
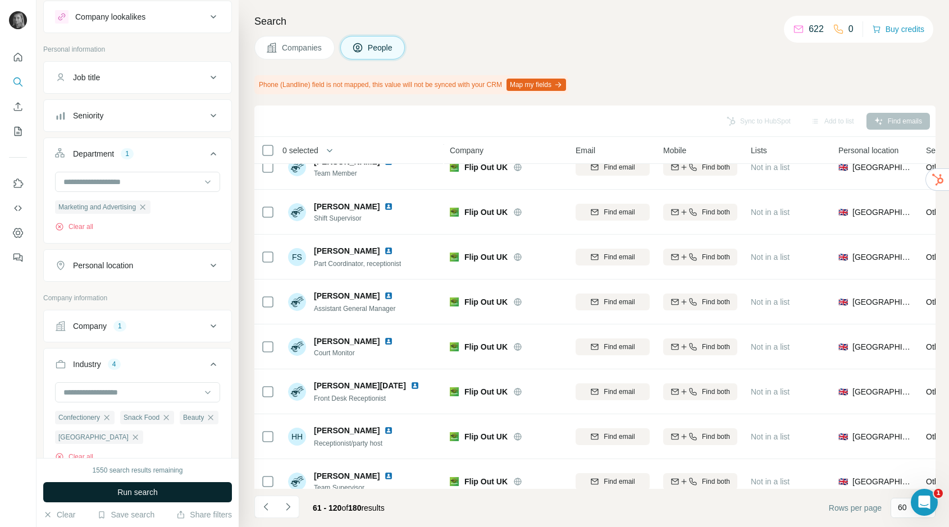
click at [113, 487] on button "Run search" at bounding box center [137, 492] width 189 height 20
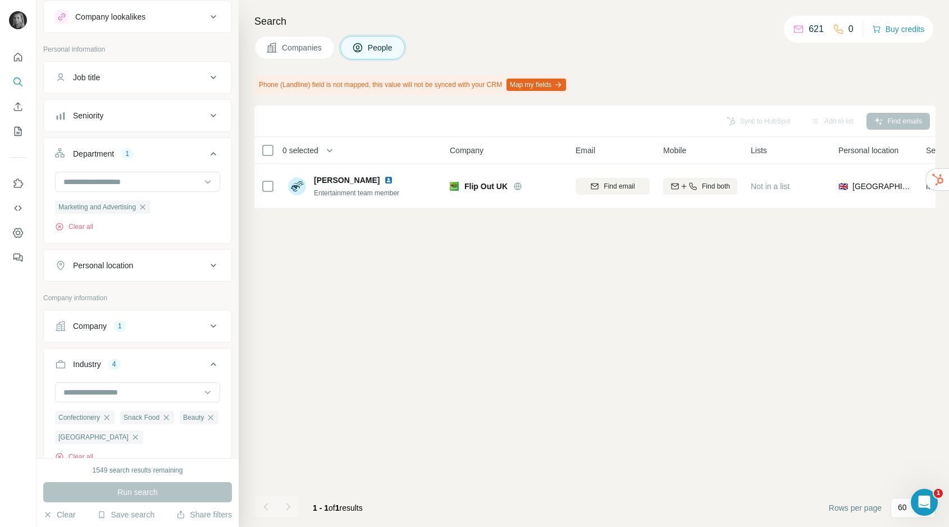
click at [298, 50] on span "Companies" at bounding box center [302, 47] width 41 height 11
click at [311, 43] on span "Companies" at bounding box center [302, 47] width 41 height 11
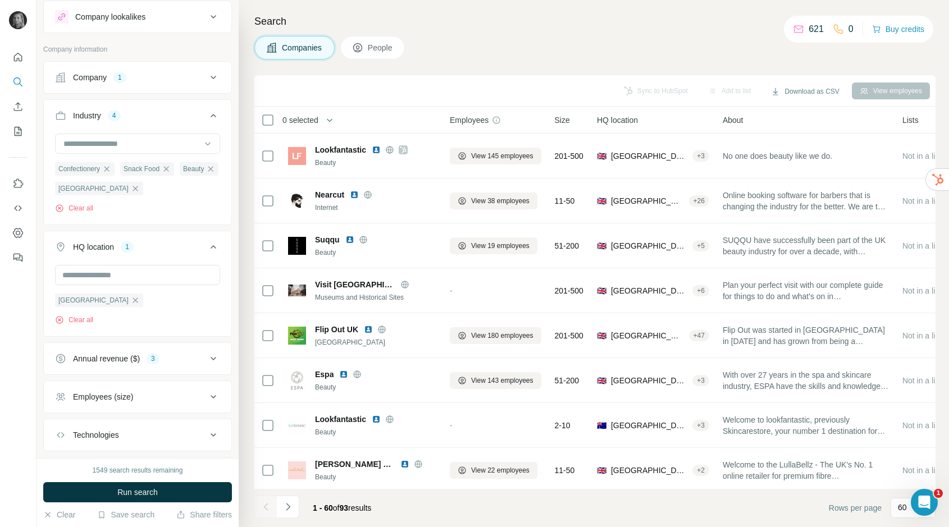
click at [386, 38] on button "People" at bounding box center [372, 48] width 65 height 24
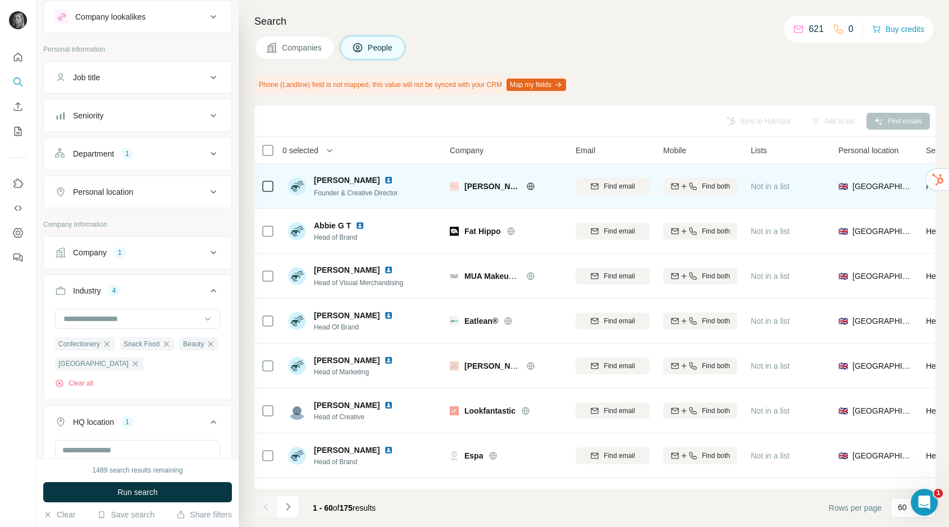
click at [599, 189] on div "Find email" at bounding box center [612, 186] width 74 height 10
click at [600, 185] on div "Find email" at bounding box center [612, 186] width 74 height 31
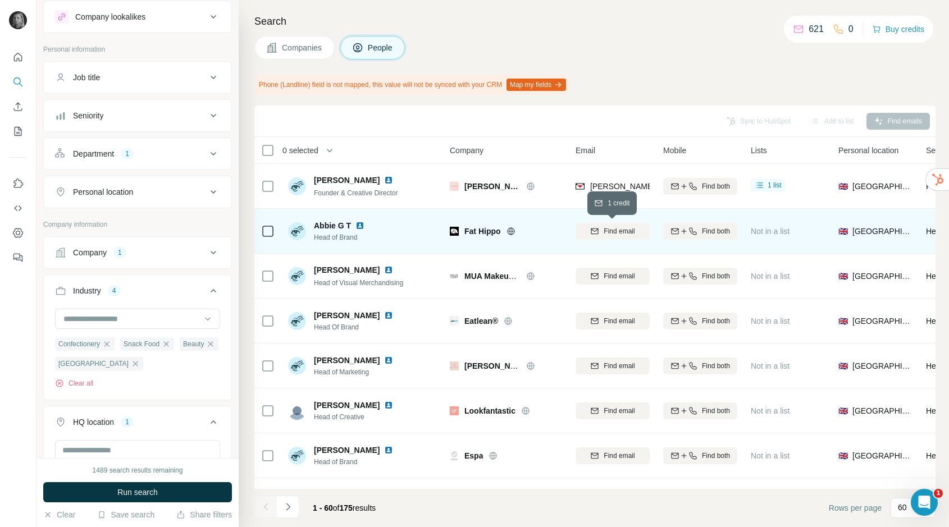
click at [604, 229] on span "Find email" at bounding box center [619, 231] width 31 height 10
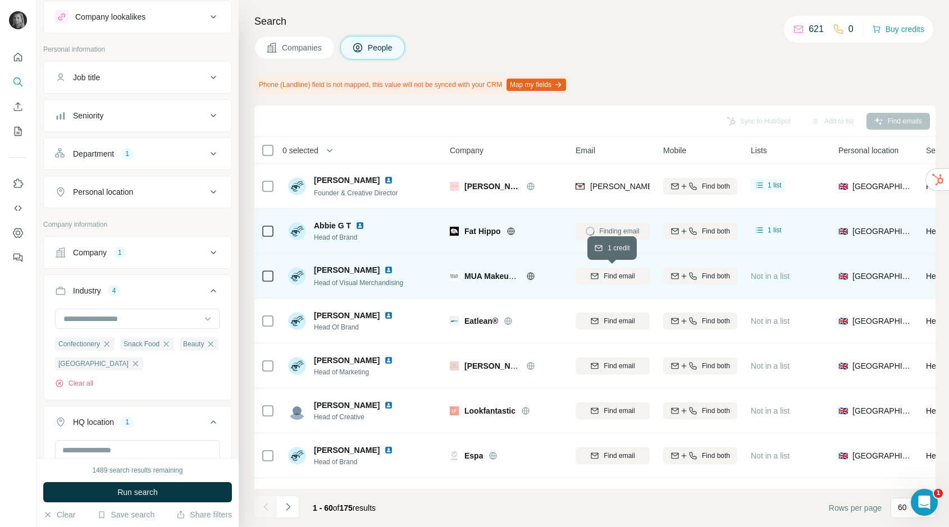
click at [613, 276] on span "Find email" at bounding box center [619, 276] width 31 height 10
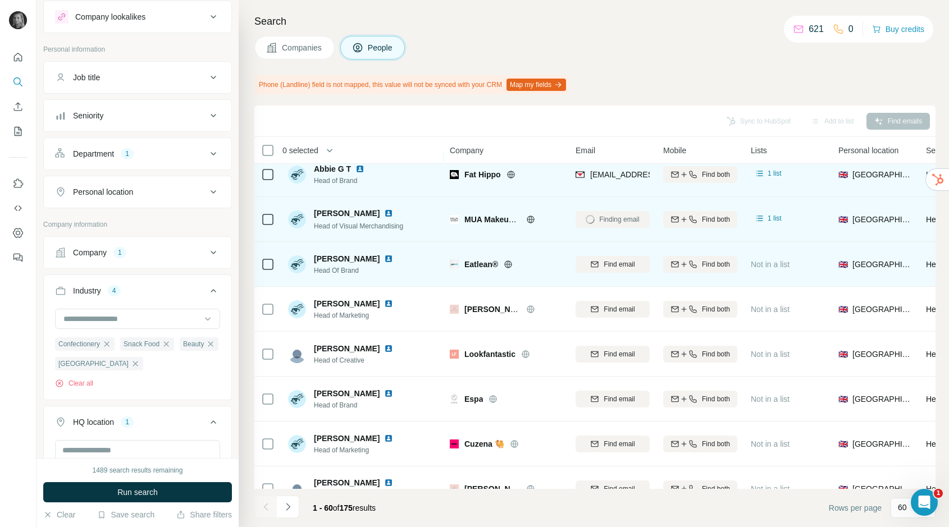
scroll to position [58, 0]
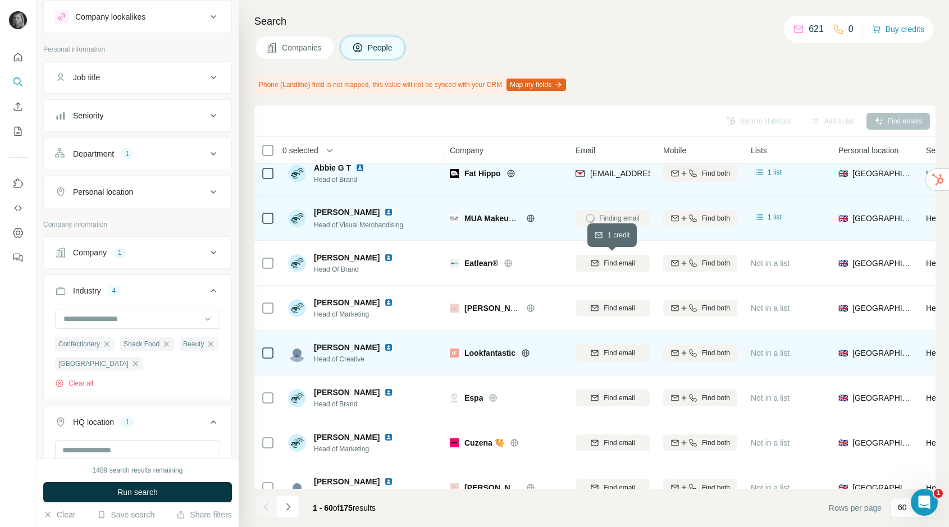
click at [615, 260] on span "Find email" at bounding box center [619, 263] width 31 height 10
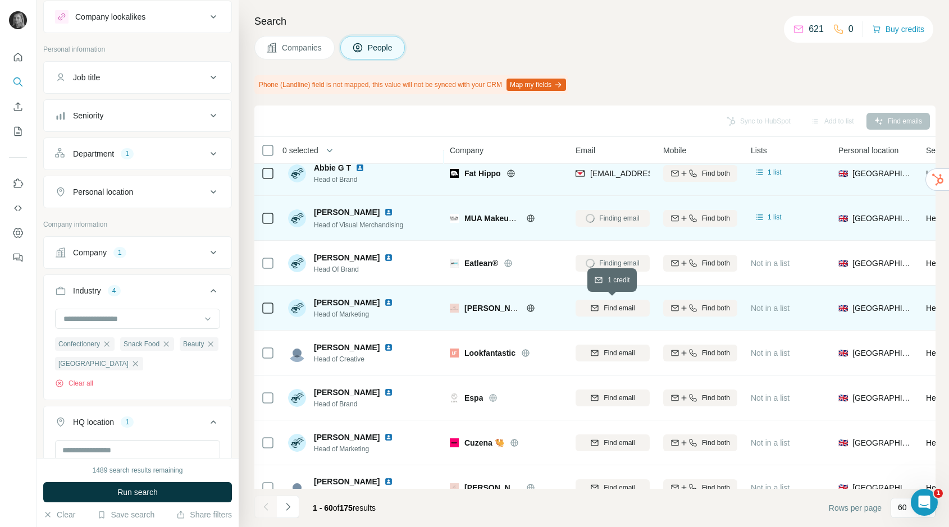
click at [610, 310] on span "Find email" at bounding box center [619, 308] width 31 height 10
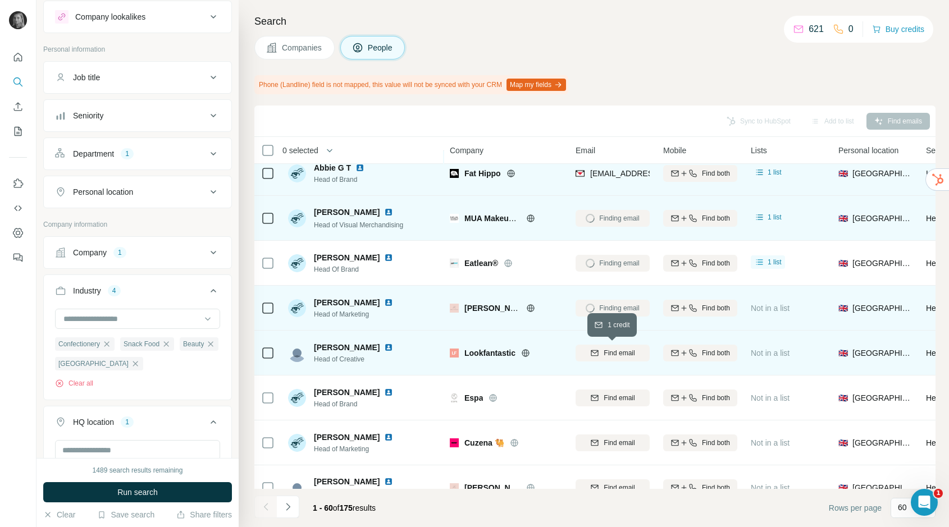
click at [615, 352] on span "Find email" at bounding box center [619, 353] width 31 height 10
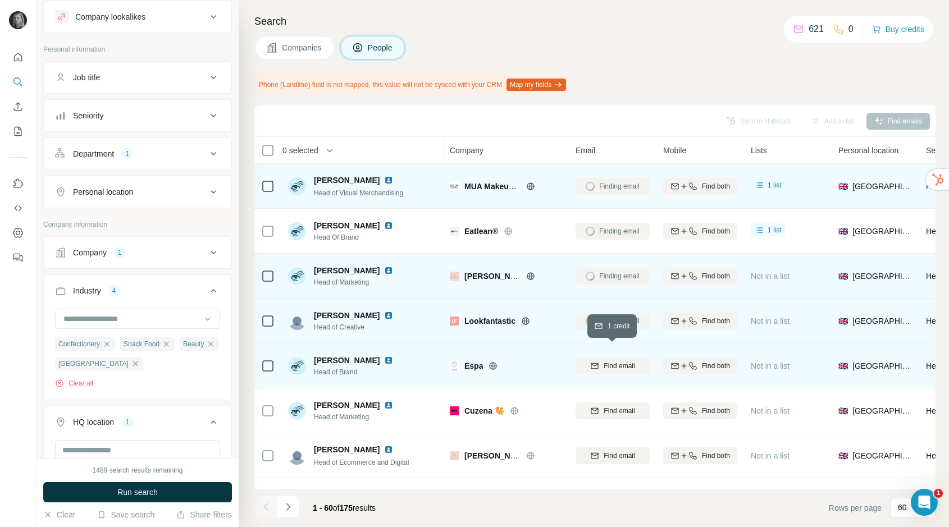
scroll to position [153, 0]
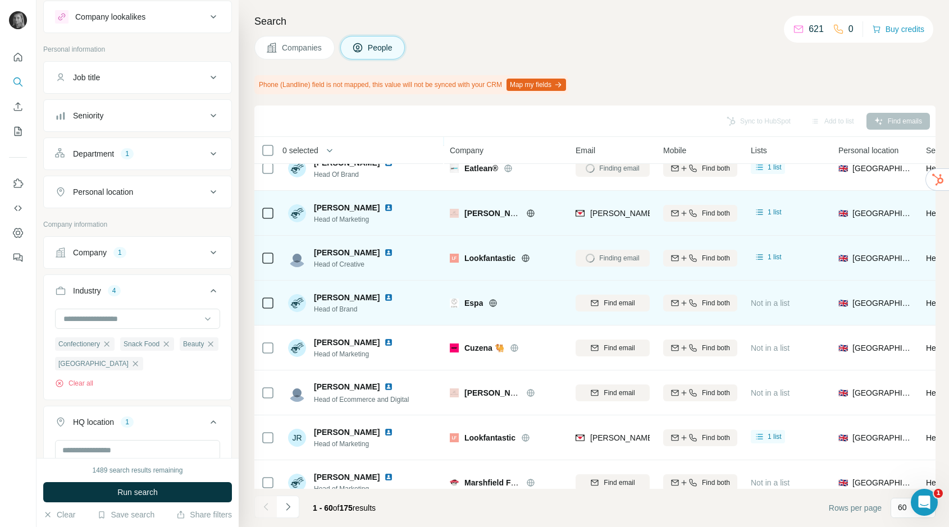
click at [493, 300] on icon at bounding box center [492, 303] width 9 height 9
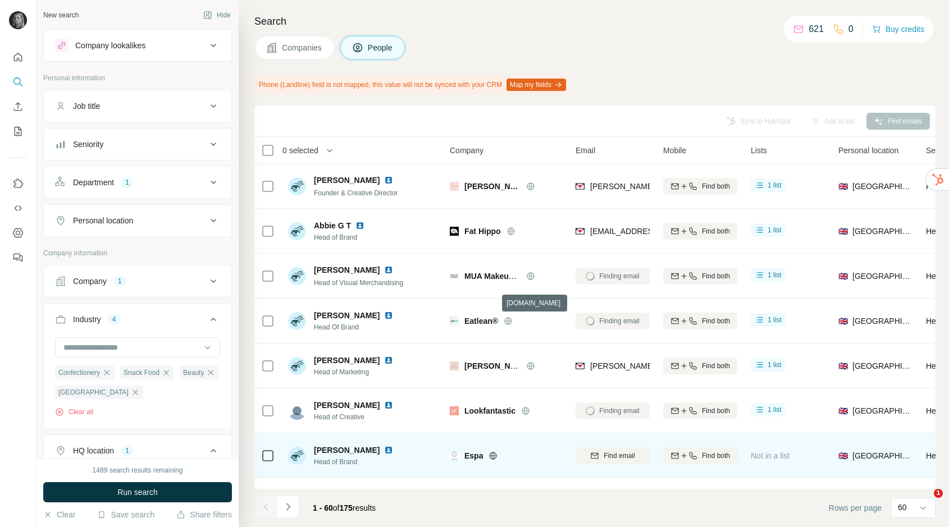
click at [604, 451] on span "Find email" at bounding box center [619, 456] width 31 height 10
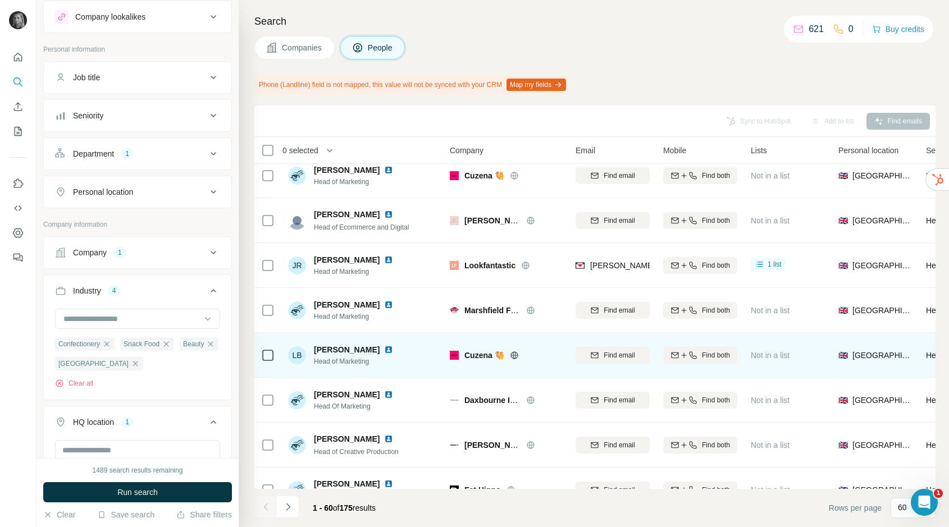
scroll to position [330, 0]
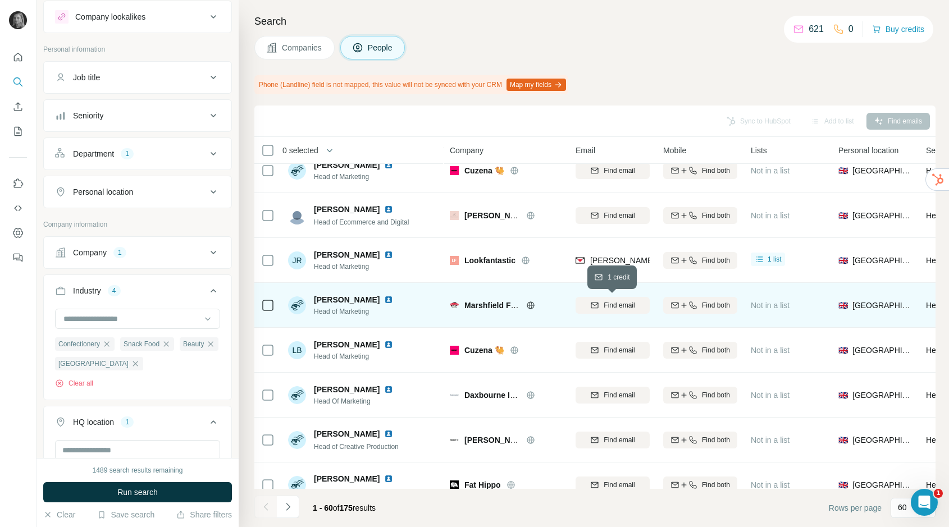
click at [622, 304] on span "Find email" at bounding box center [619, 305] width 31 height 10
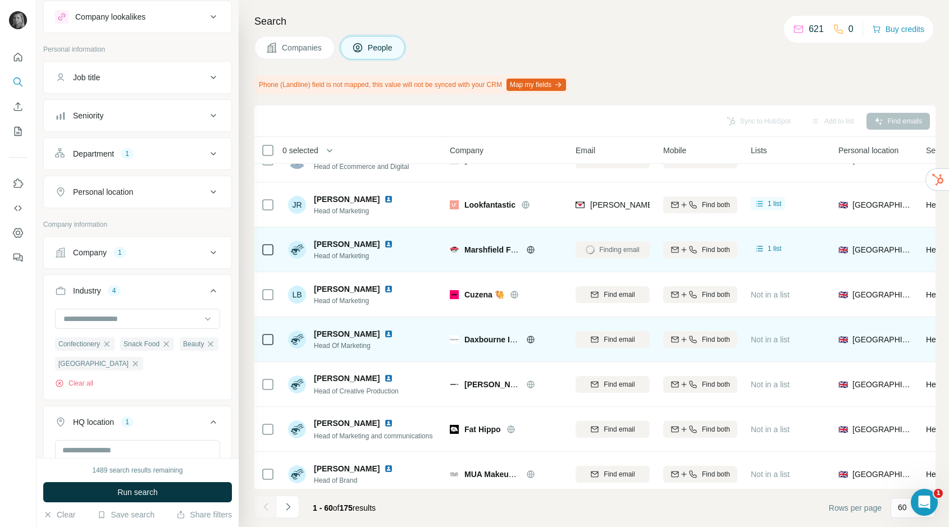
scroll to position [394, 0]
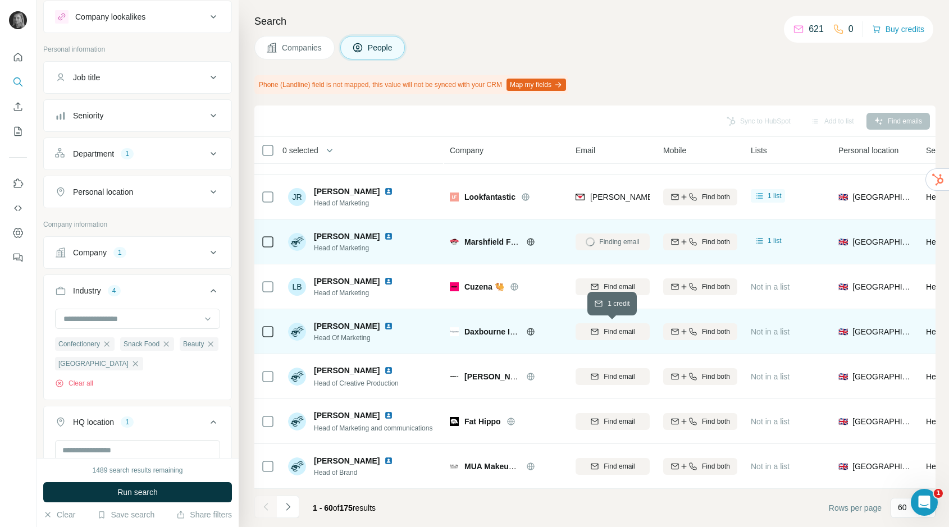
click at [621, 340] on button "Find email" at bounding box center [612, 331] width 74 height 17
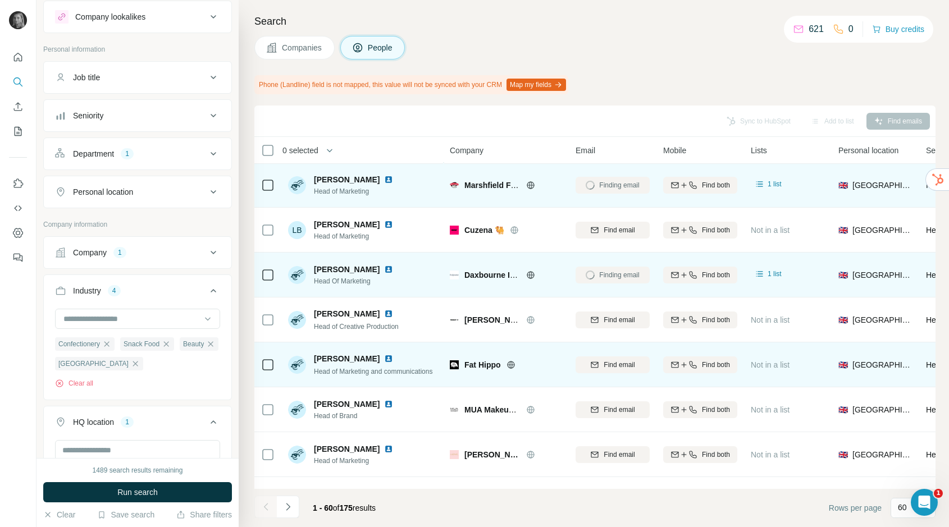
scroll to position [467, 0]
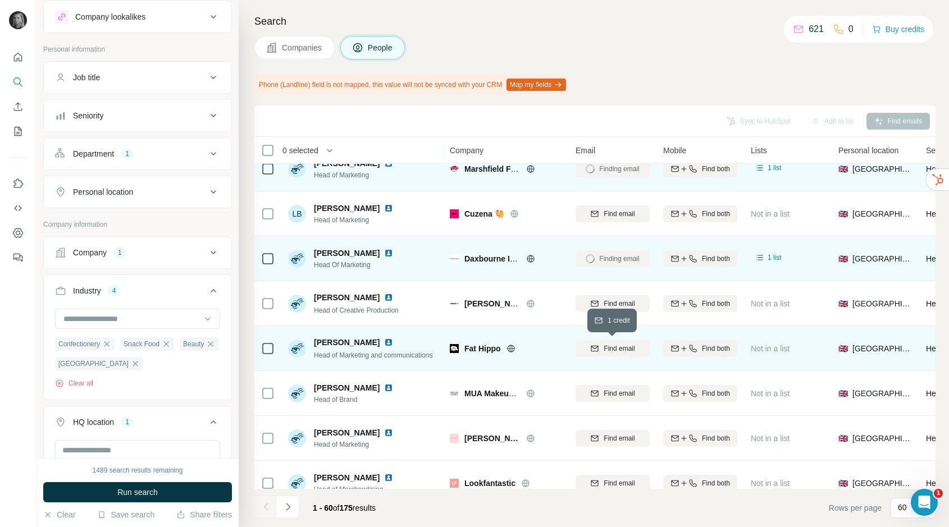
click at [615, 346] on span "Find email" at bounding box center [619, 349] width 31 height 10
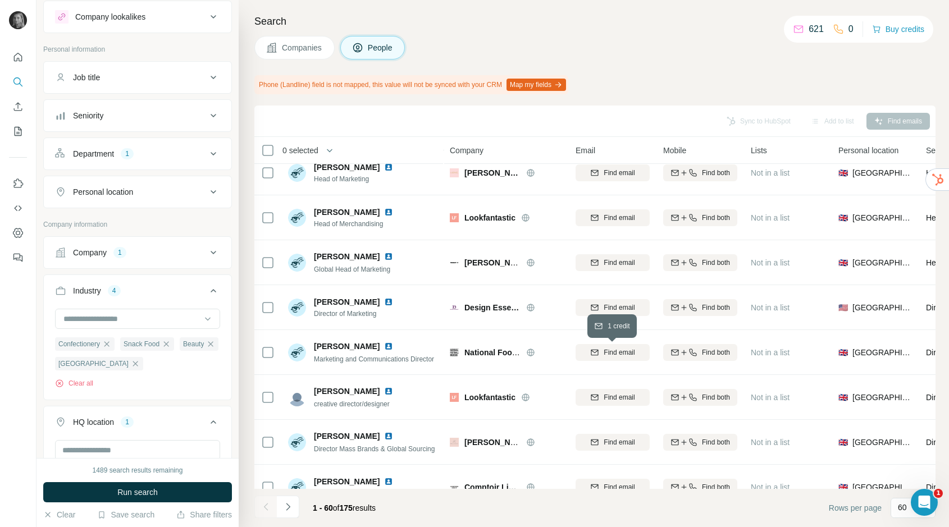
scroll to position [738, 0]
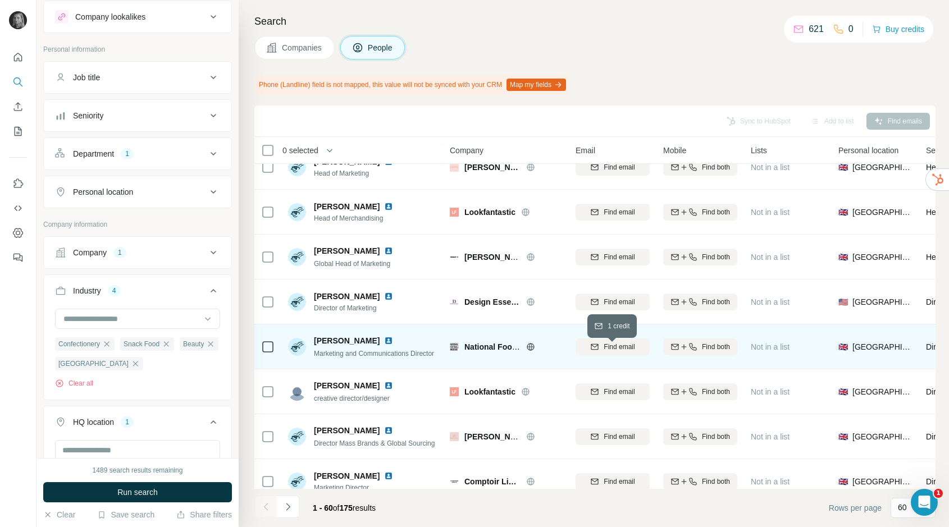
click at [615, 346] on span "Find email" at bounding box center [619, 347] width 31 height 10
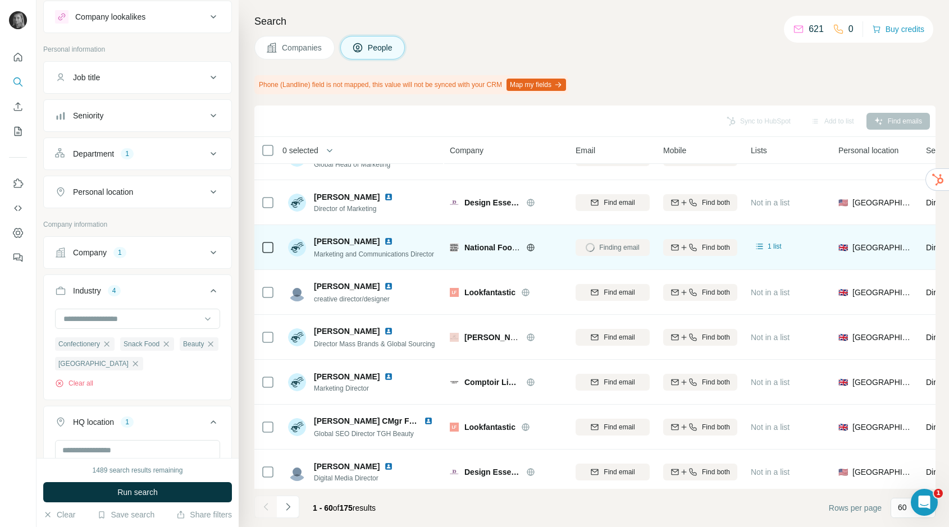
scroll to position [858, 0]
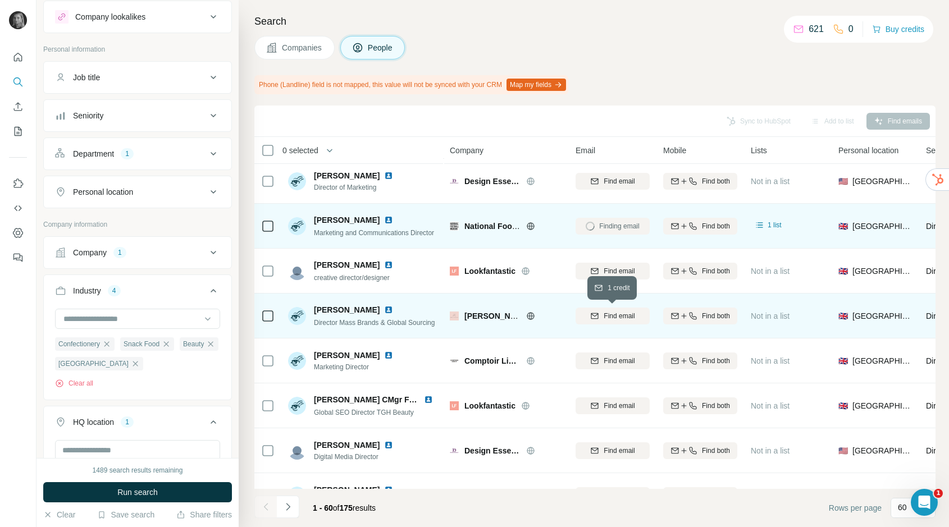
click at [611, 317] on span "Find email" at bounding box center [619, 316] width 31 height 10
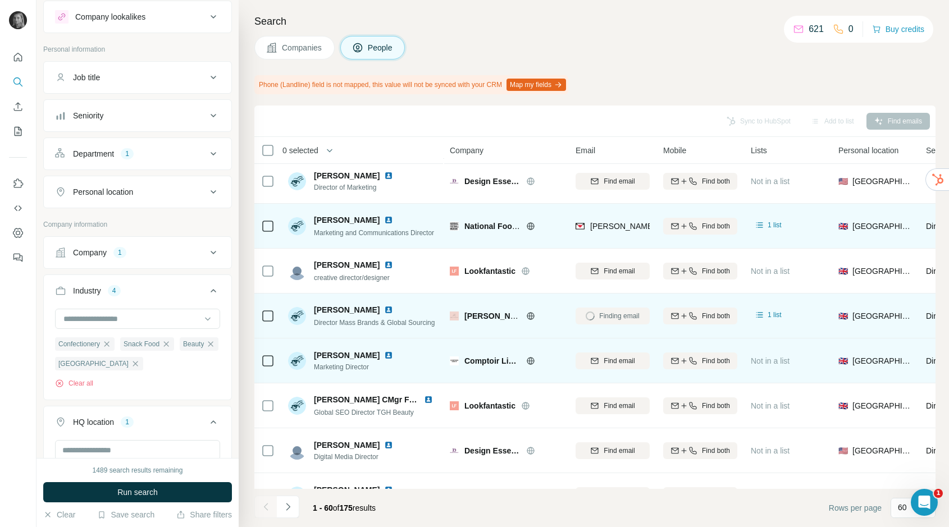
click at [528, 355] on div "Comptoir Libanais" at bounding box center [513, 360] width 98 height 11
click at [531, 364] on icon at bounding box center [530, 361] width 9 height 9
click at [614, 363] on span "Find email" at bounding box center [619, 361] width 31 height 10
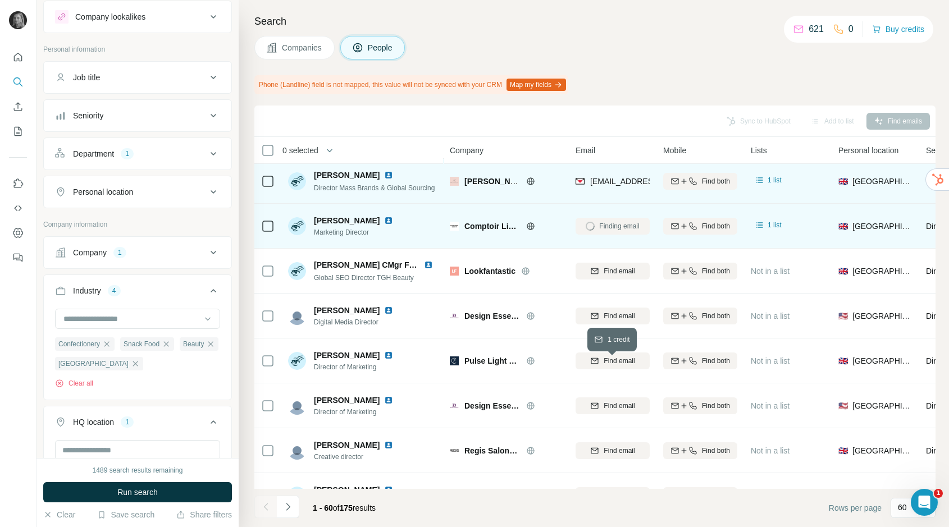
scroll to position [1031, 0]
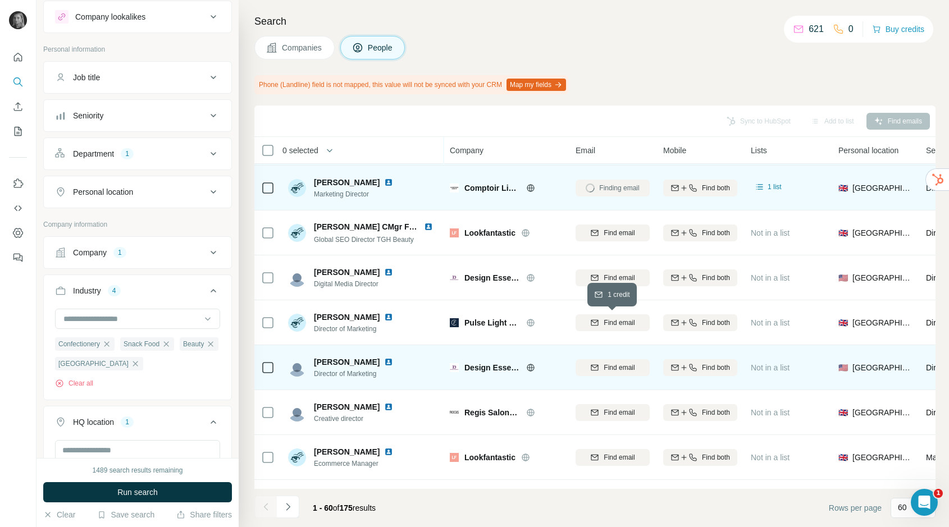
click at [616, 322] on span "Find email" at bounding box center [619, 323] width 31 height 10
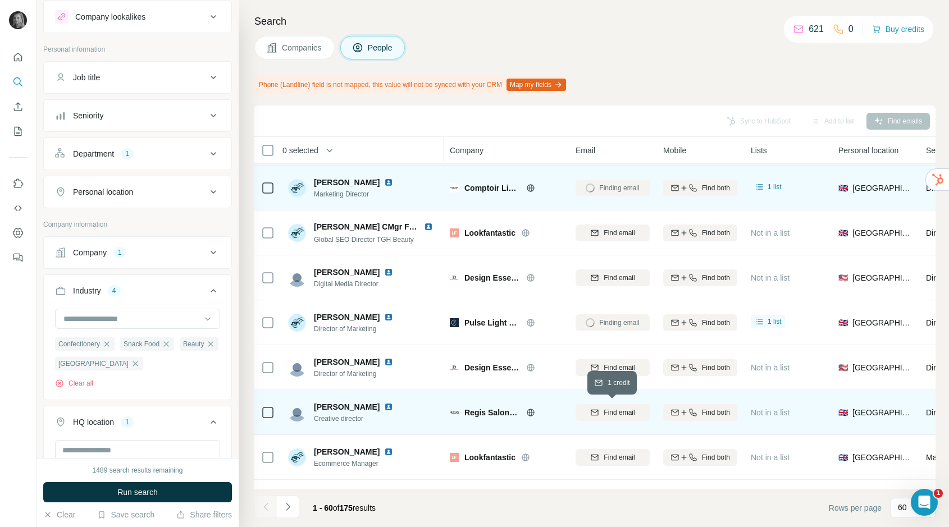
scroll to position [1092, 0]
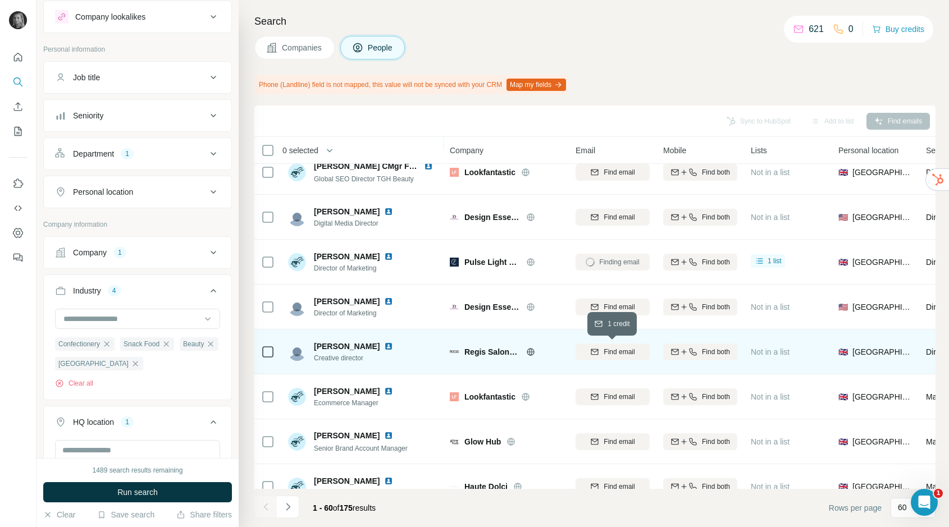
click at [613, 349] on span "Find email" at bounding box center [619, 352] width 31 height 10
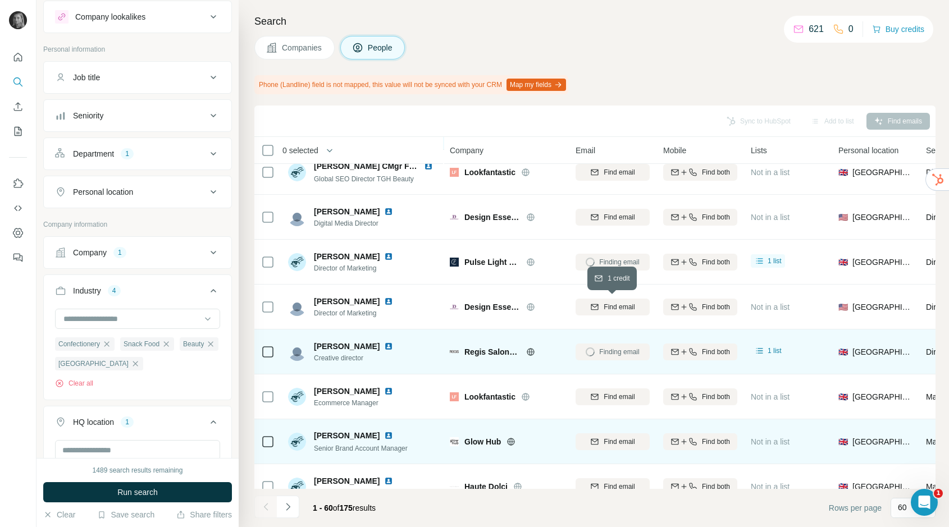
scroll to position [1227, 0]
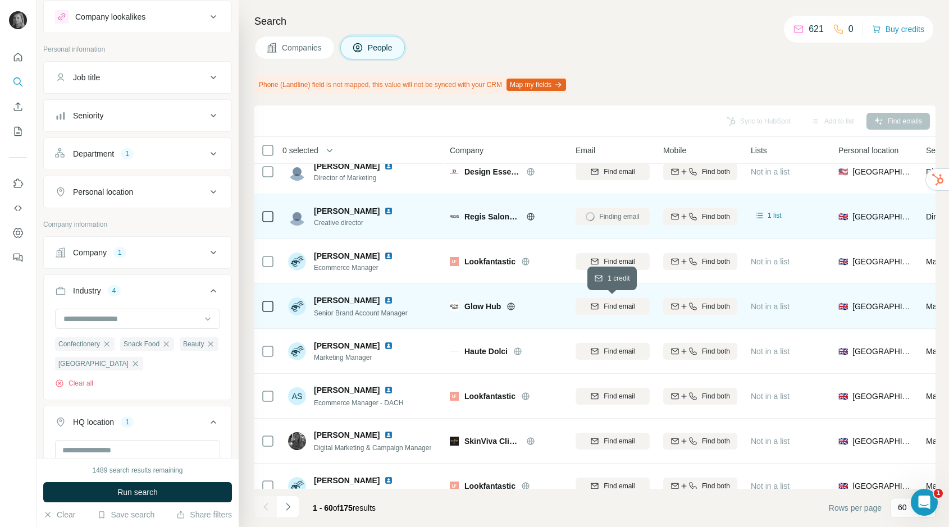
click at [620, 304] on span "Find email" at bounding box center [619, 307] width 31 height 10
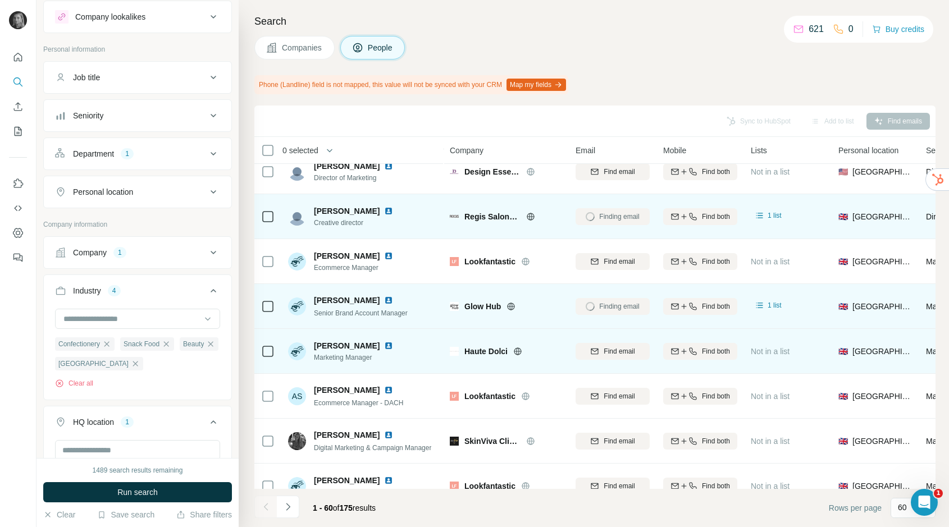
click at [516, 349] on icon at bounding box center [517, 351] width 7 height 7
click at [613, 350] on span "Find email" at bounding box center [619, 351] width 31 height 10
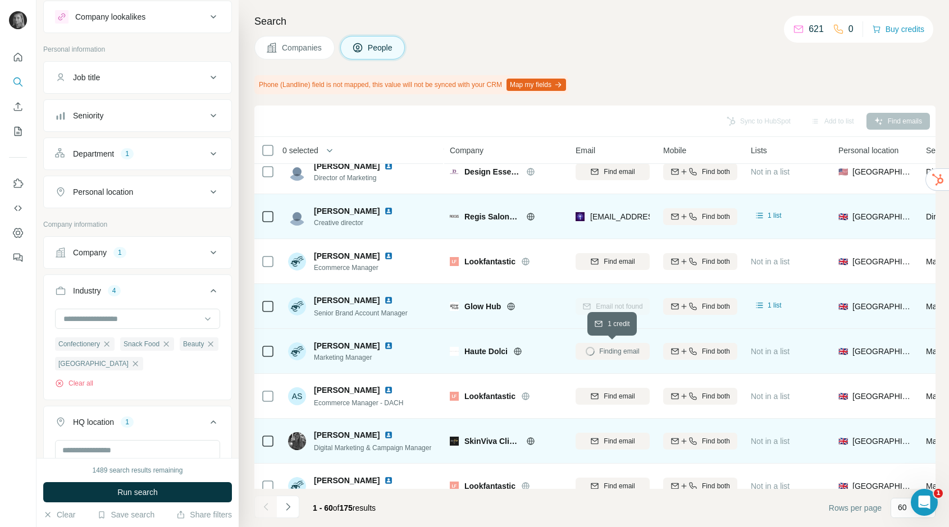
scroll to position [1363, 0]
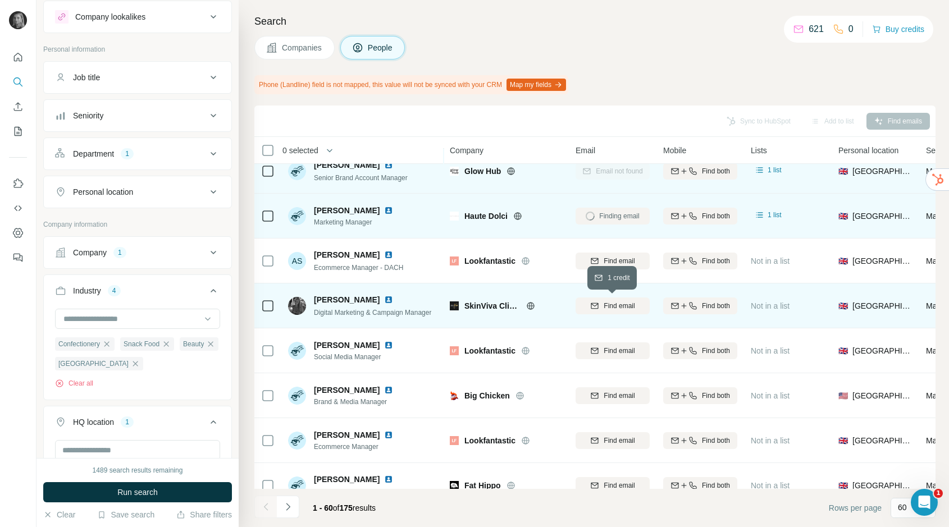
click at [608, 307] on span "Find email" at bounding box center [619, 306] width 31 height 10
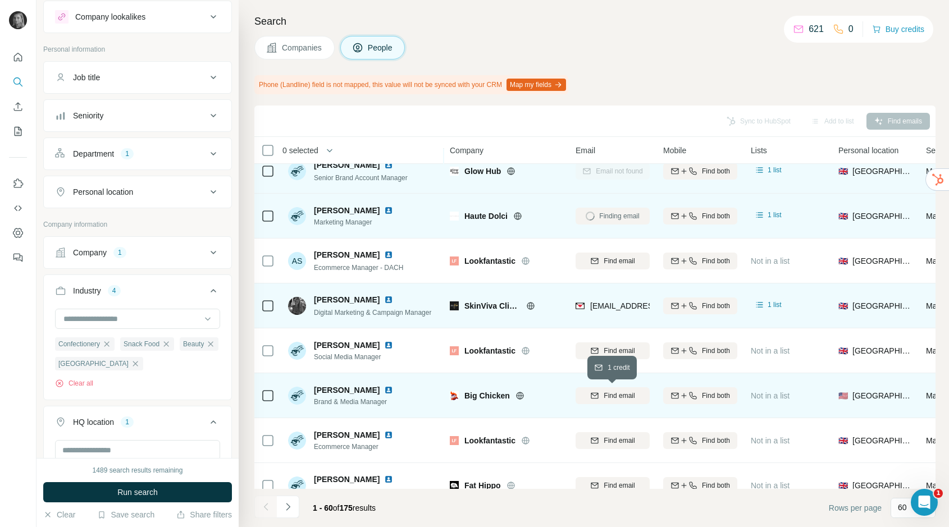
scroll to position [1413, 0]
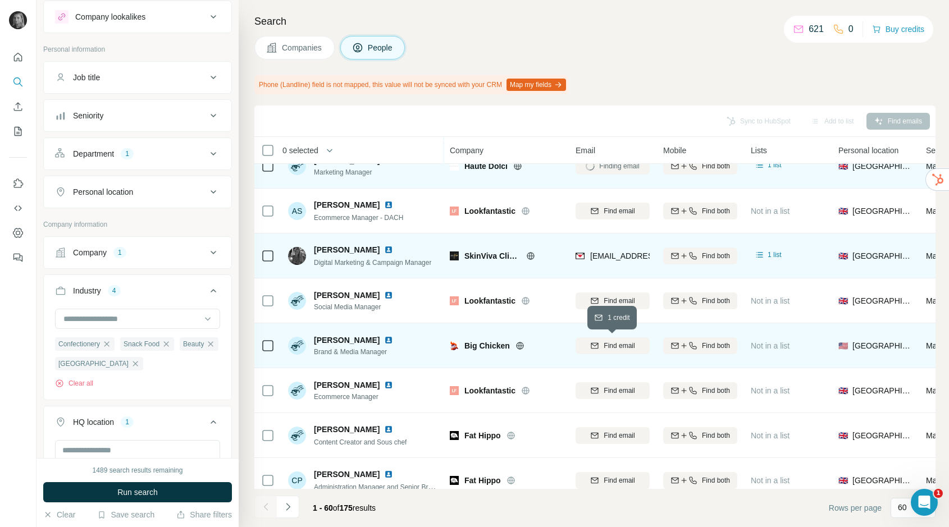
click at [612, 348] on span "Find email" at bounding box center [619, 346] width 31 height 10
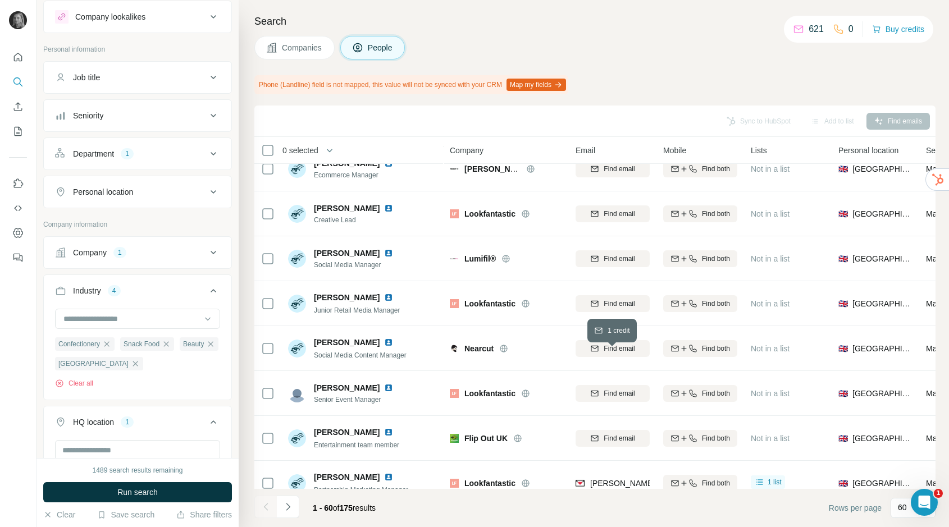
scroll to position [1862, 0]
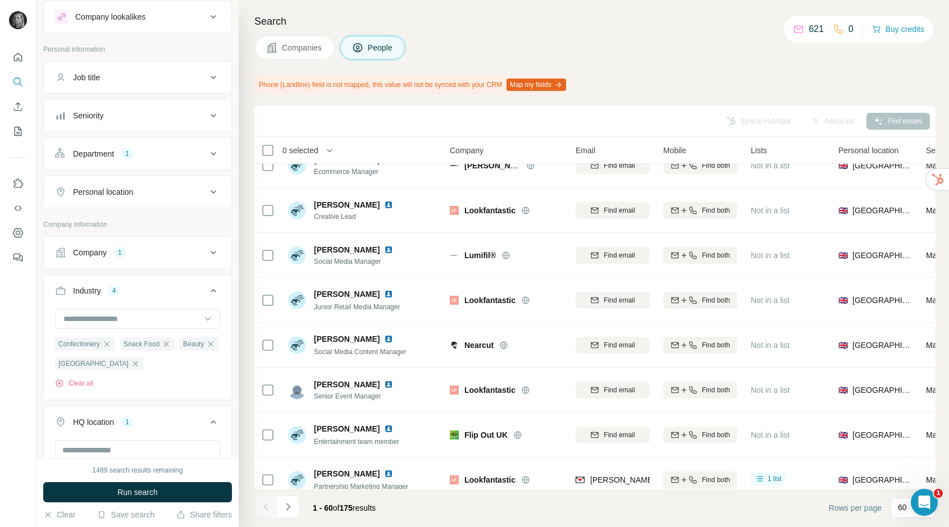
click at [106, 341] on icon "button" at bounding box center [106, 344] width 9 height 9
click at [103, 343] on div "[GEOGRAPHIC_DATA]" at bounding box center [143, 343] width 88 height 13
click at [81, 341] on div "Beauty" at bounding box center [74, 343] width 39 height 13
click at [87, 342] on icon "button" at bounding box center [85, 344] width 9 height 9
click at [144, 310] on div at bounding box center [131, 318] width 139 height 19
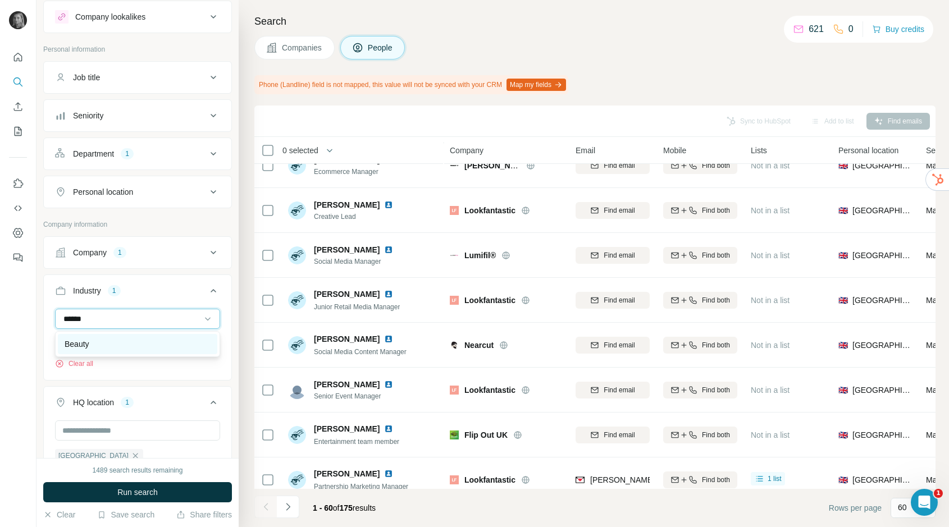
type input "******"
click at [143, 336] on div "Beauty" at bounding box center [137, 344] width 159 height 20
click at [116, 318] on input at bounding box center [131, 319] width 139 height 12
type input "*****"
click at [117, 340] on div "Snack Food" at bounding box center [138, 344] width 146 height 11
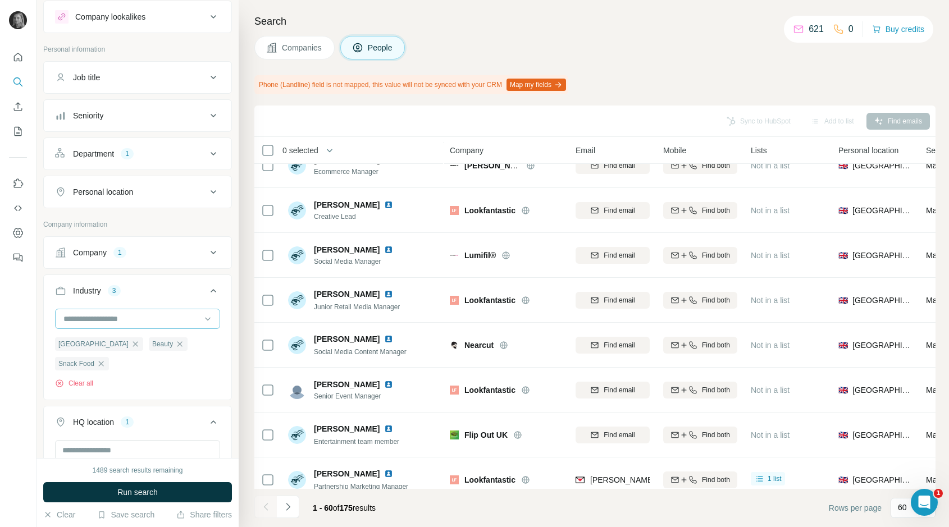
click at [103, 316] on input at bounding box center [131, 319] width 139 height 12
type input "******"
click at [95, 348] on p "Confectionery" at bounding box center [89, 344] width 48 height 11
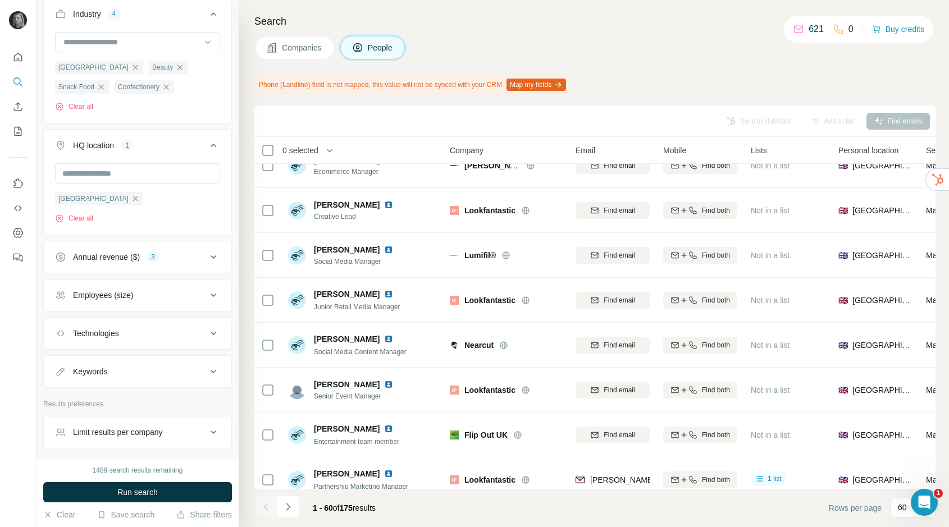
scroll to position [309, 0]
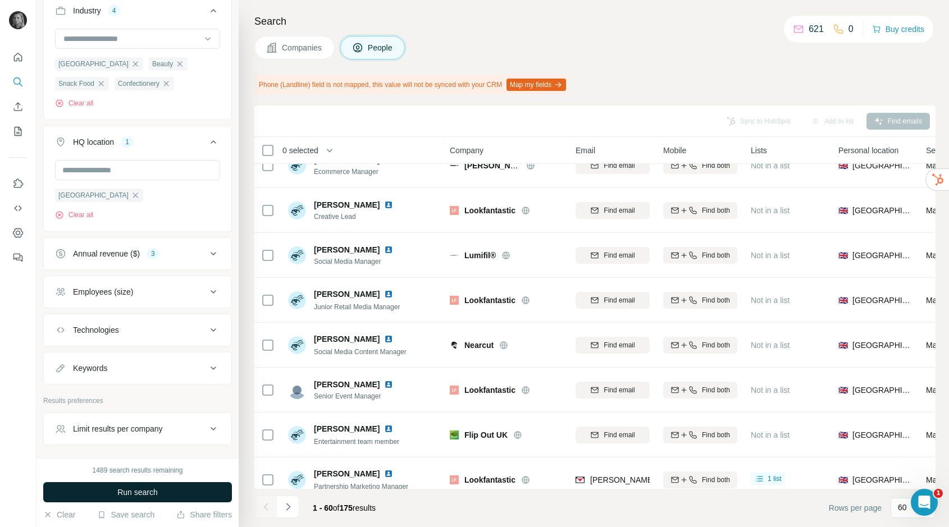
click at [153, 499] on button "Run search" at bounding box center [137, 492] width 189 height 20
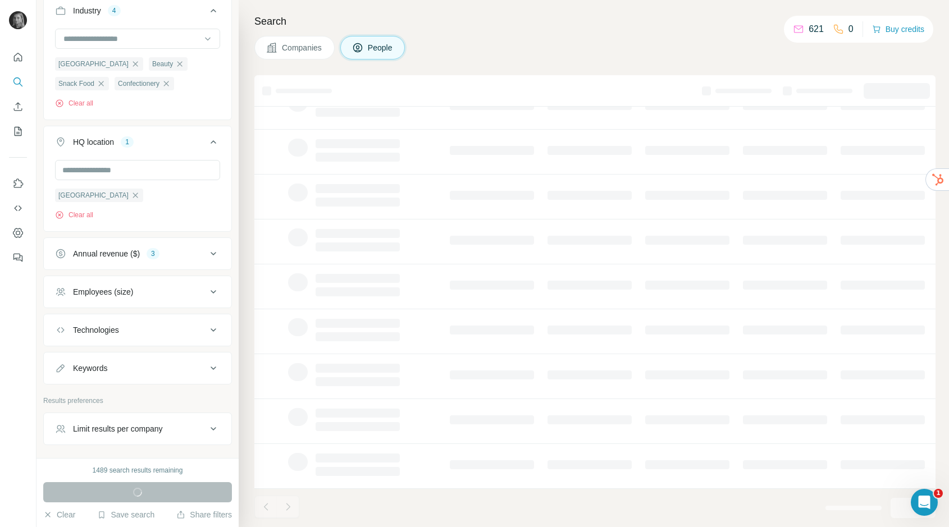
scroll to position [0, 0]
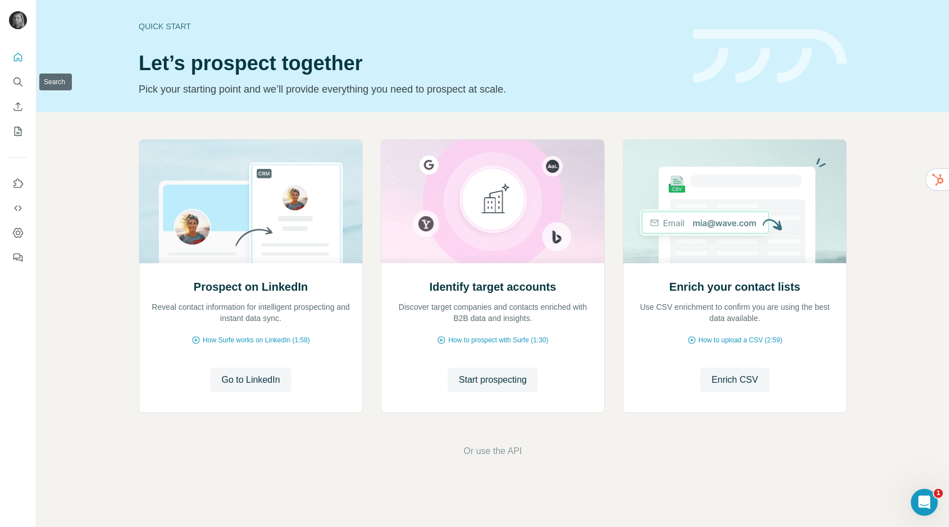
click at [7, 76] on div at bounding box center [18, 153] width 36 height 227
click at [17, 80] on icon "Search" at bounding box center [17, 81] width 11 height 11
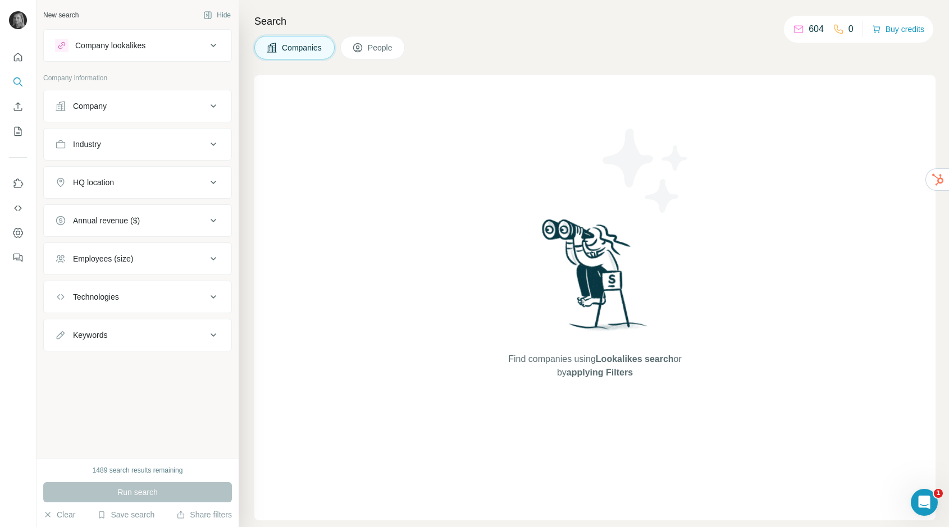
click at [136, 143] on div "Industry" at bounding box center [131, 144] width 152 height 11
click at [111, 111] on div "Company" at bounding box center [131, 106] width 152 height 11
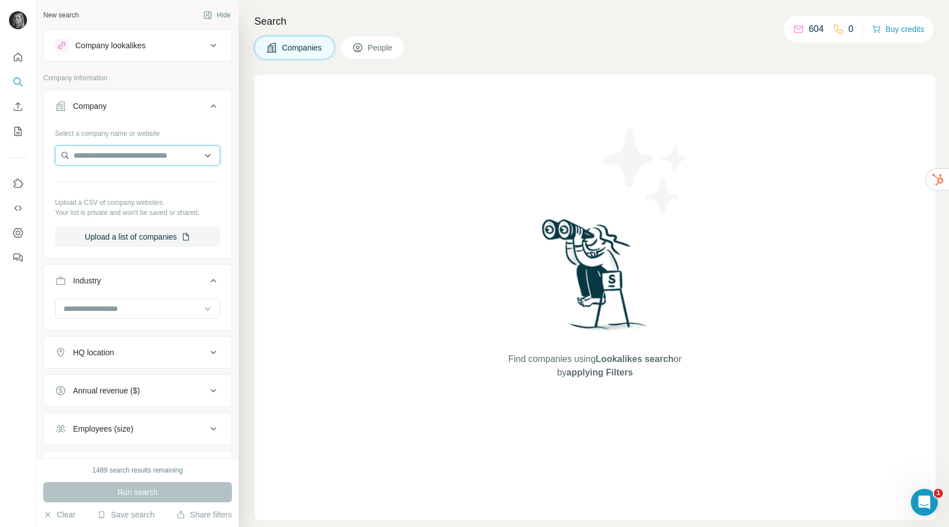
click at [111, 147] on input "text" at bounding box center [137, 155] width 165 height 20
paste input "**********"
type input "**********"
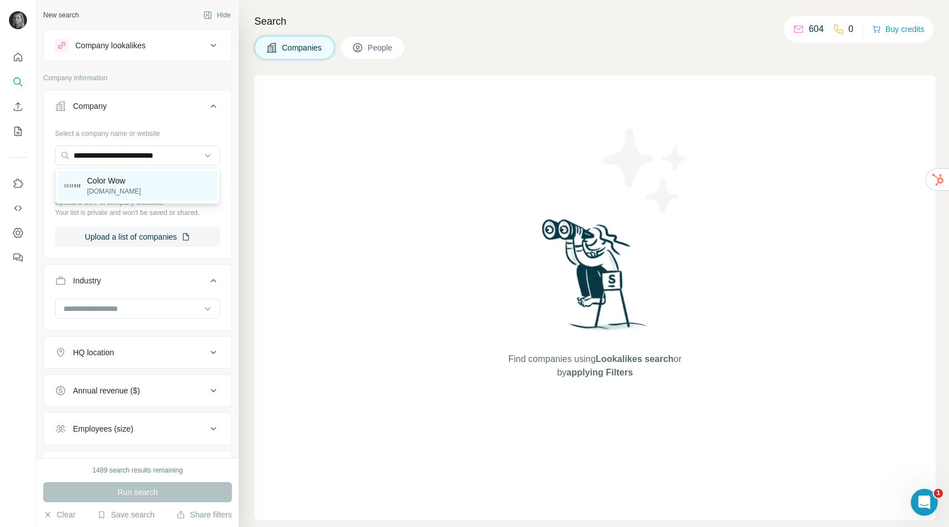
click at [108, 195] on p "colorwowhair.com" at bounding box center [114, 191] width 54 height 10
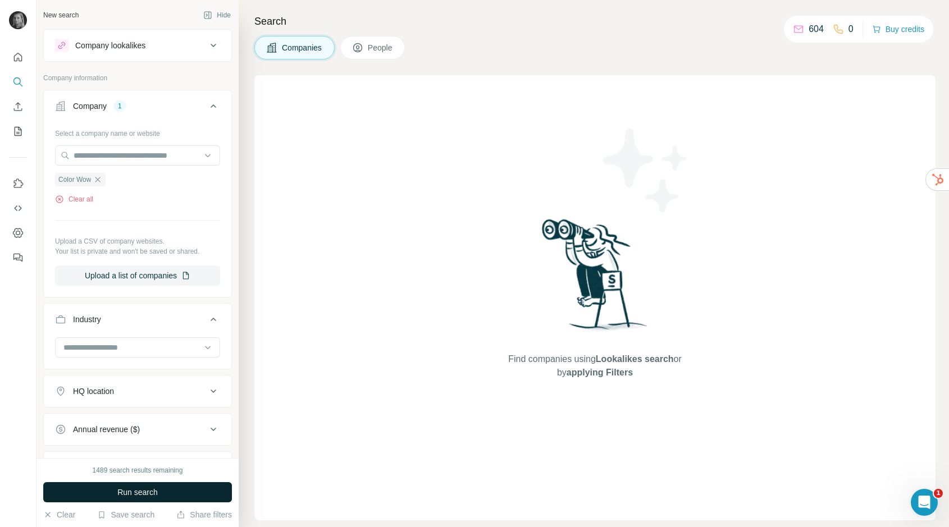
click at [141, 492] on span "Run search" at bounding box center [137, 492] width 40 height 11
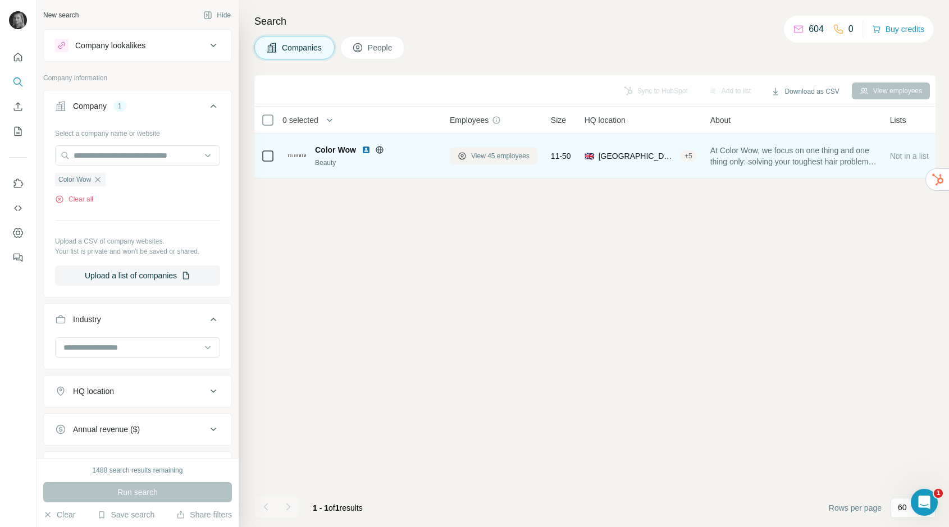
click at [476, 159] on span "View 45 employees" at bounding box center [500, 156] width 58 height 10
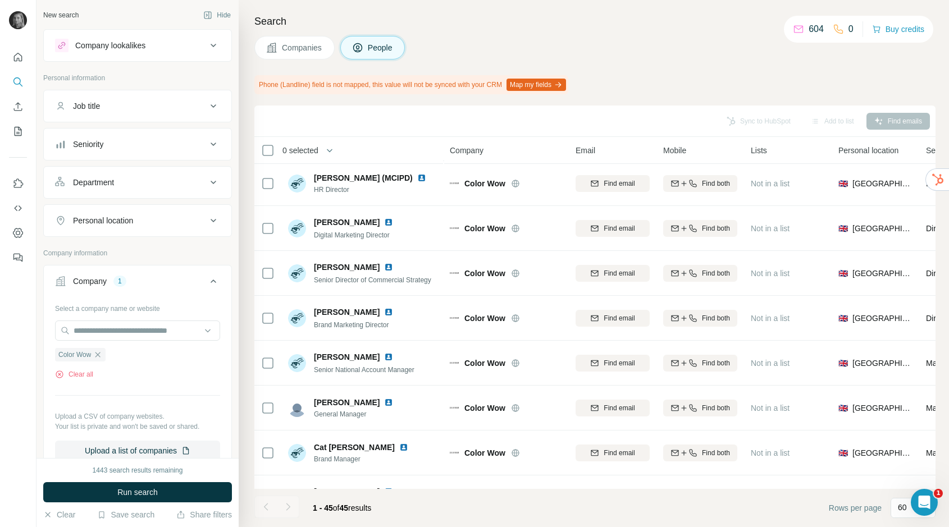
scroll to position [231, 0]
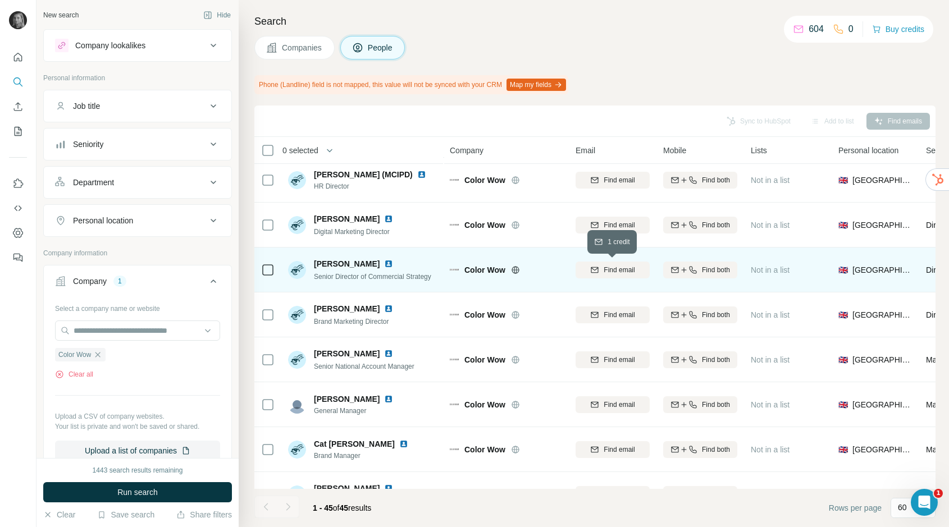
click at [597, 267] on icon "button" at bounding box center [594, 268] width 7 height 3
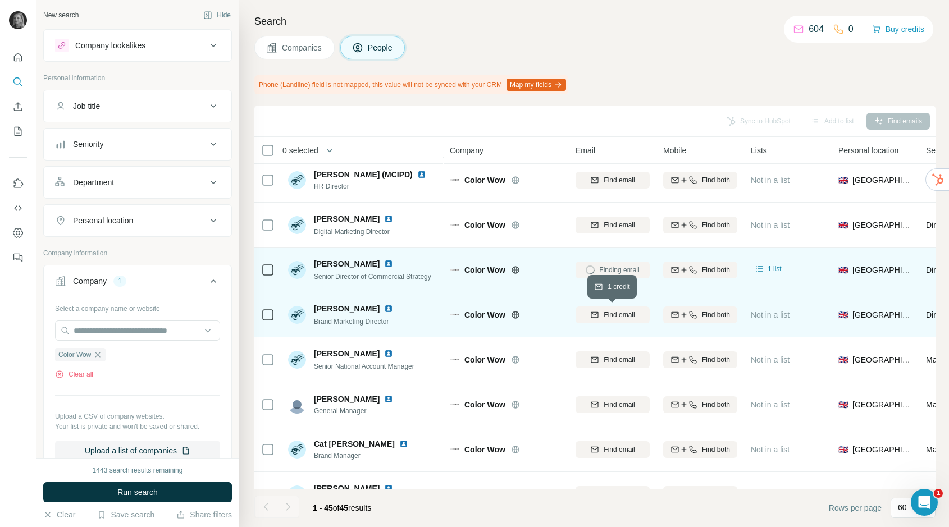
click at [616, 316] on span "Find email" at bounding box center [619, 315] width 31 height 10
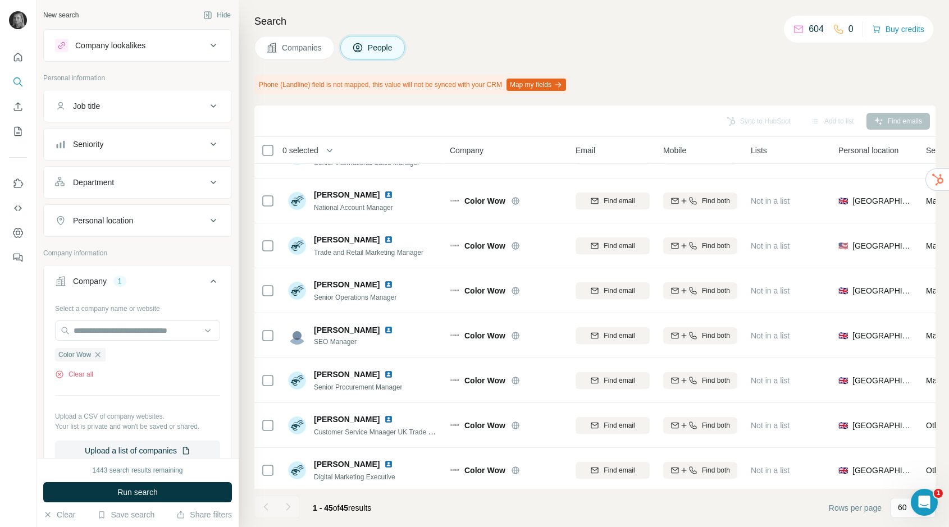
scroll to position [1070, 0]
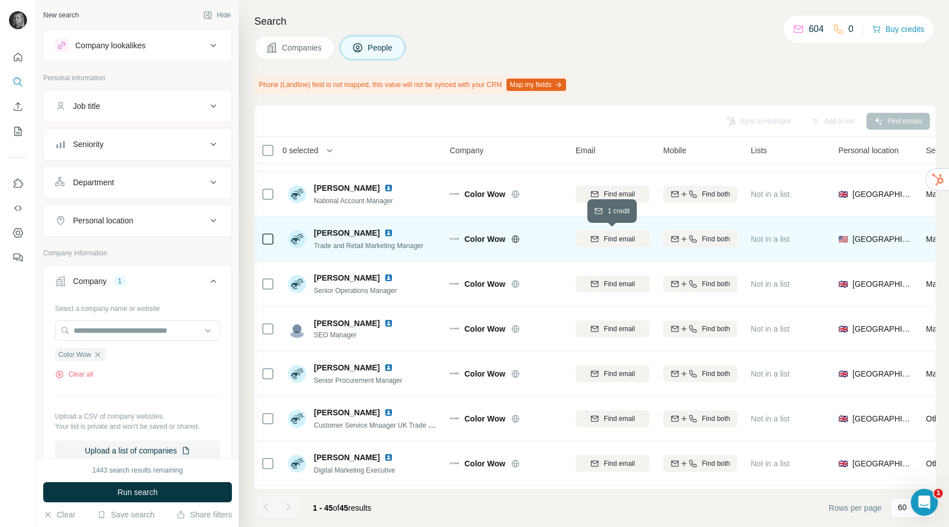
click at [631, 235] on span "Find email" at bounding box center [619, 239] width 31 height 10
click at [101, 353] on icon "button" at bounding box center [97, 354] width 5 height 5
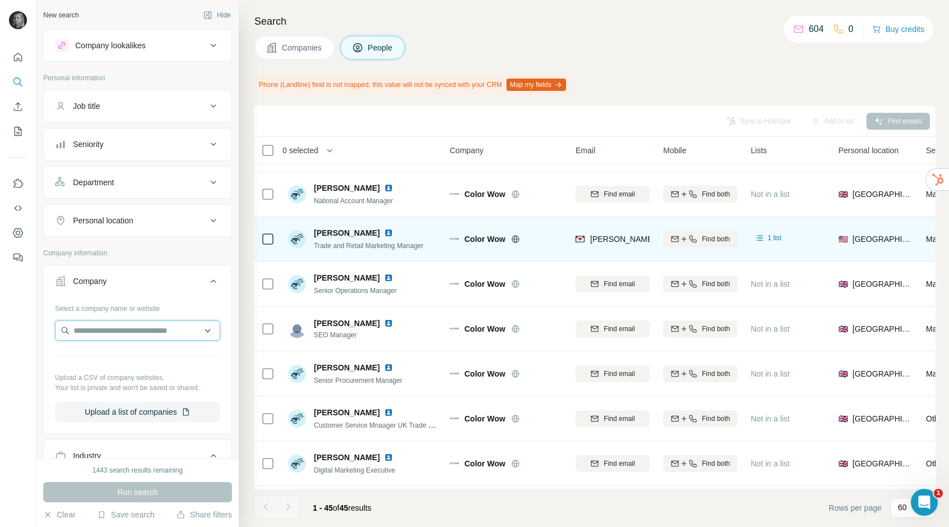
click at [115, 334] on input "text" at bounding box center [137, 331] width 165 height 20
paste input "**********"
type input "**********"
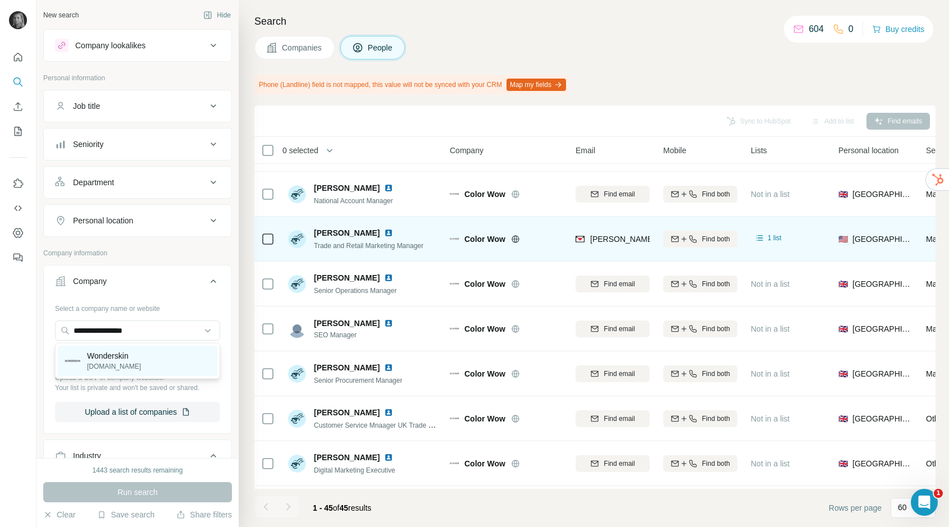
click at [115, 359] on p "Wonderskin" at bounding box center [114, 355] width 54 height 11
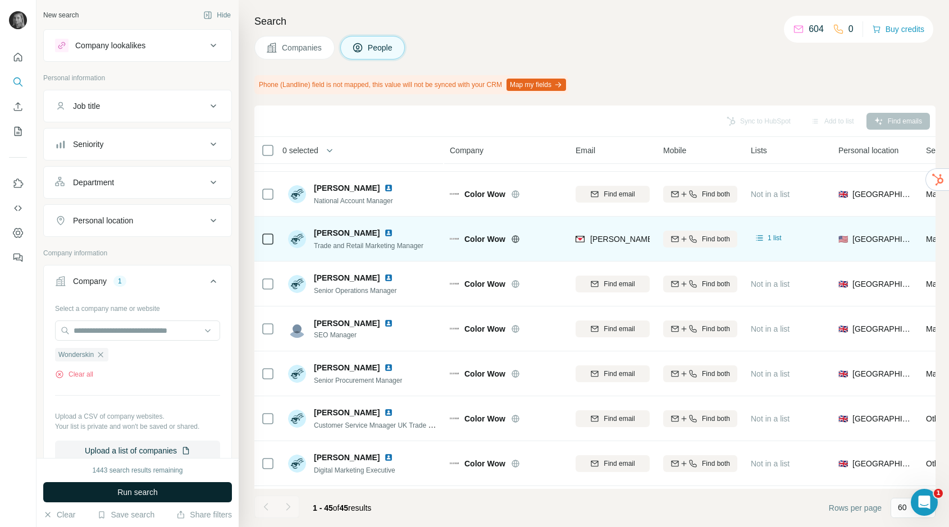
click at [124, 488] on span "Run search" at bounding box center [137, 492] width 40 height 11
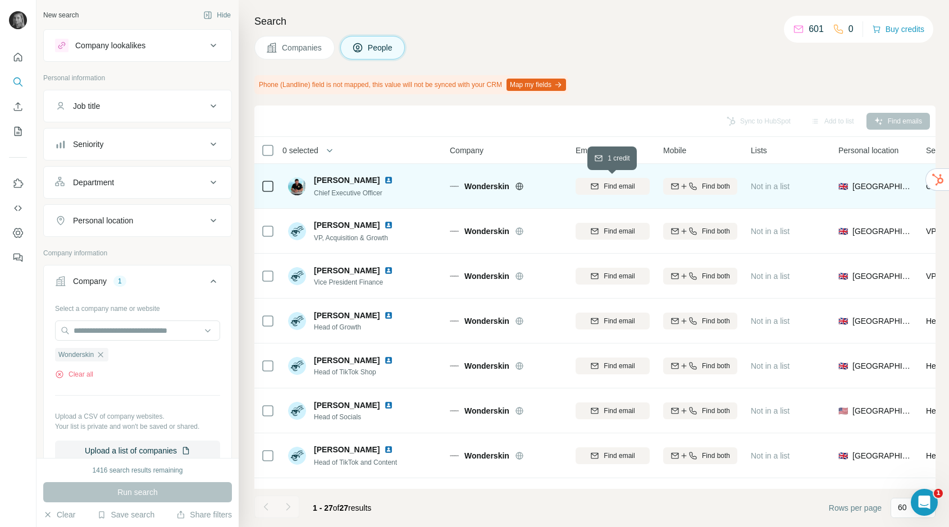
click at [620, 184] on span "Find email" at bounding box center [619, 186] width 31 height 10
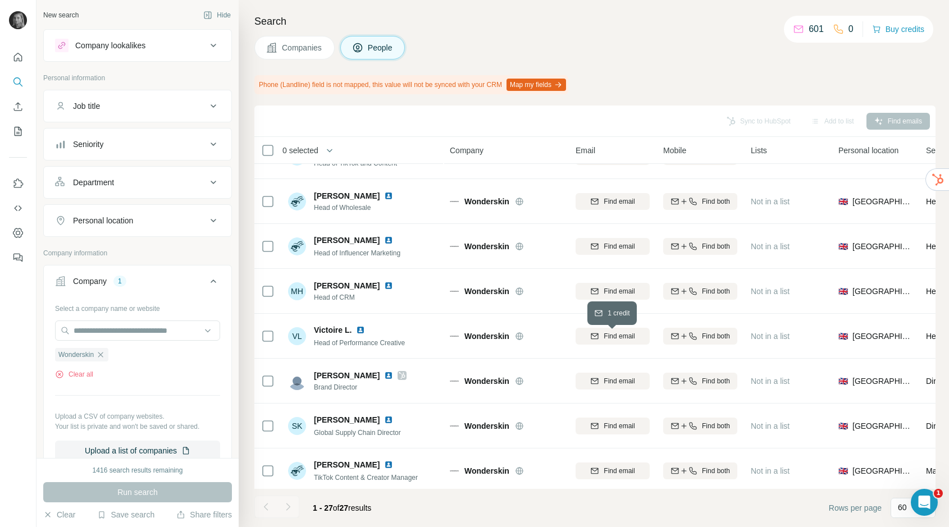
scroll to position [310, 0]
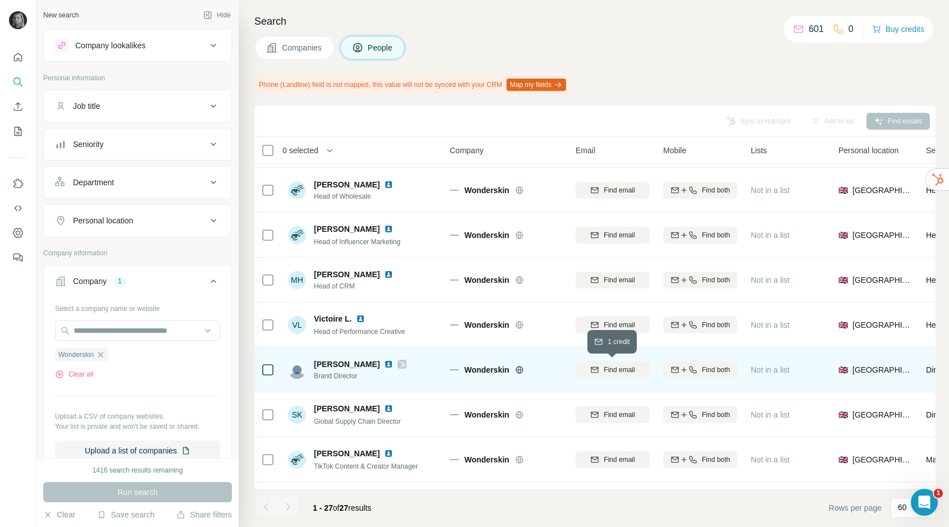
click at [619, 370] on span "Find email" at bounding box center [619, 370] width 31 height 10
click at [101, 355] on icon "button" at bounding box center [100, 354] width 9 height 9
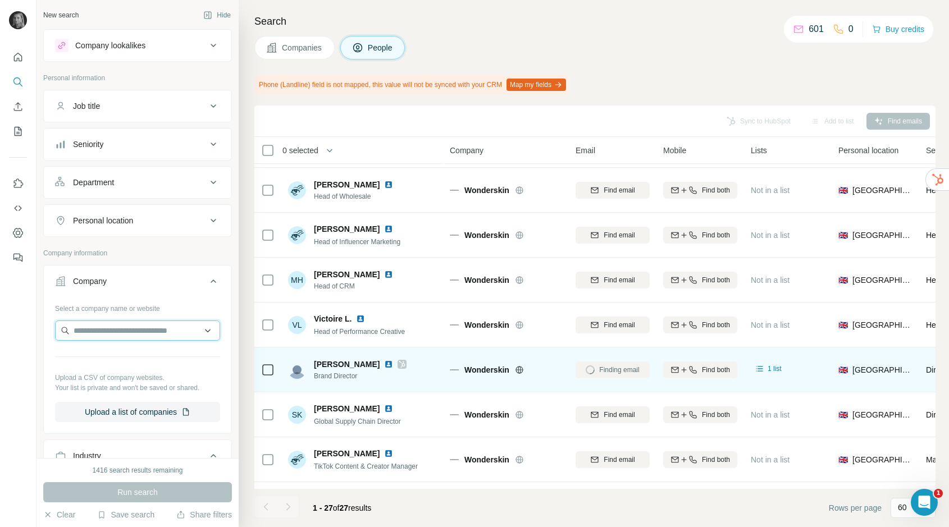
click at [115, 334] on input "text" at bounding box center [137, 331] width 165 height 20
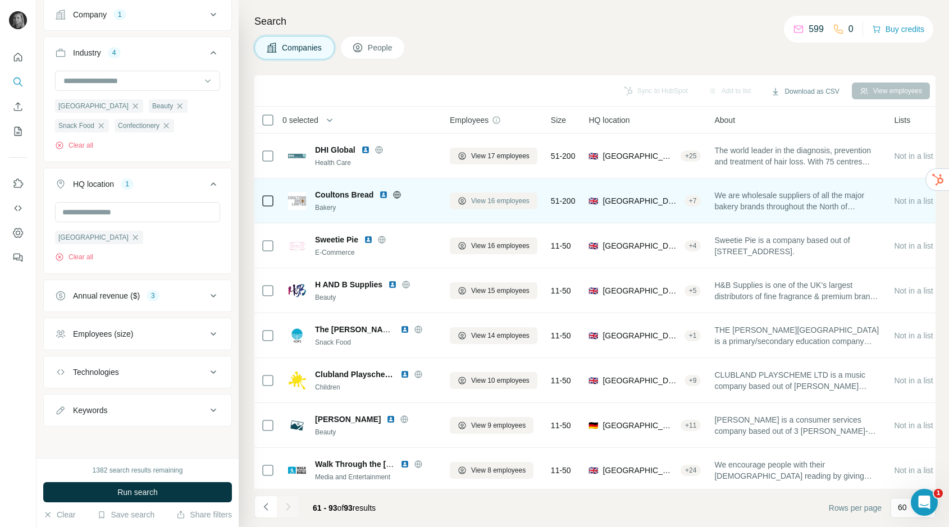
click at [511, 204] on span "View 16 employees" at bounding box center [500, 201] width 58 height 10
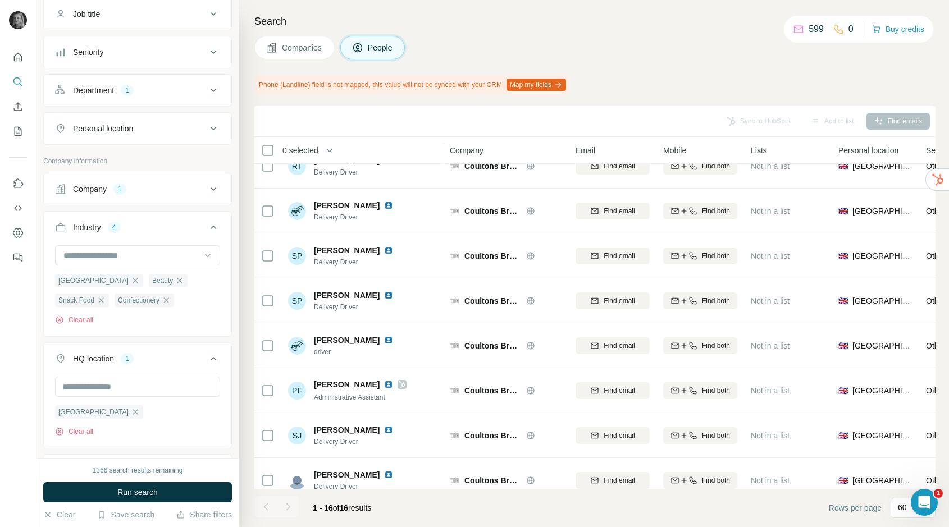
scroll to position [394, 0]
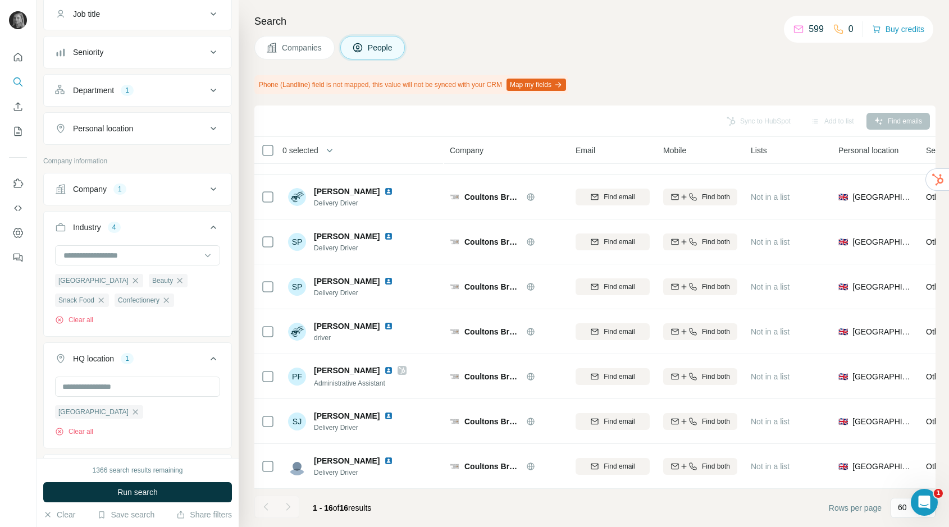
click at [287, 503] on div at bounding box center [288, 507] width 22 height 22
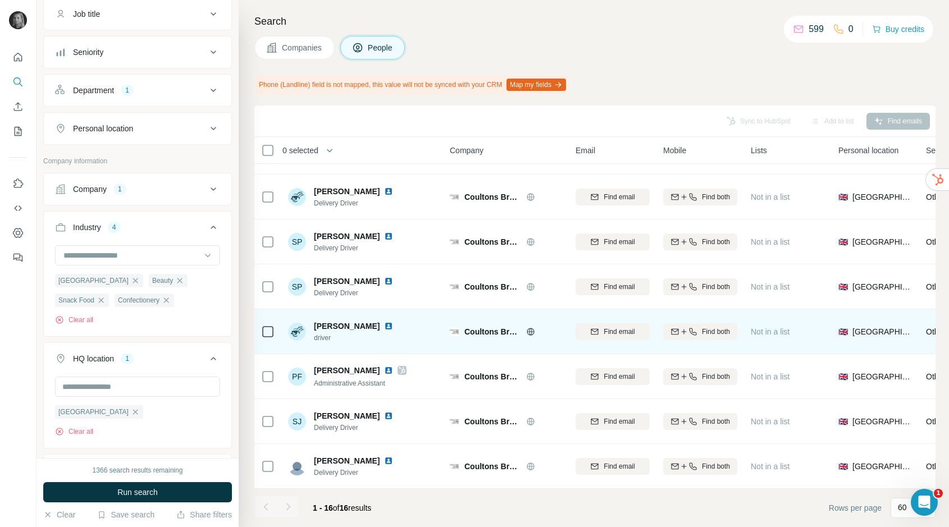
scroll to position [0, 0]
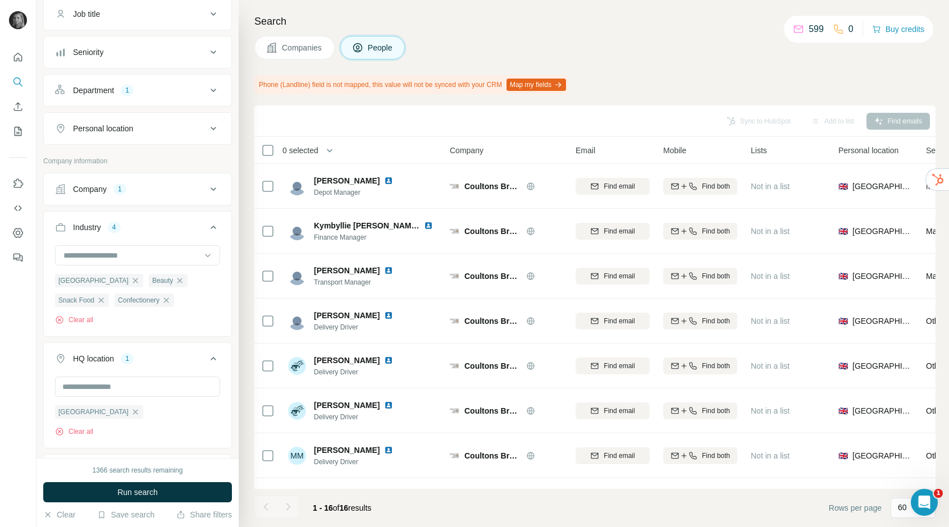
click at [288, 43] on span "Companies" at bounding box center [302, 47] width 41 height 11
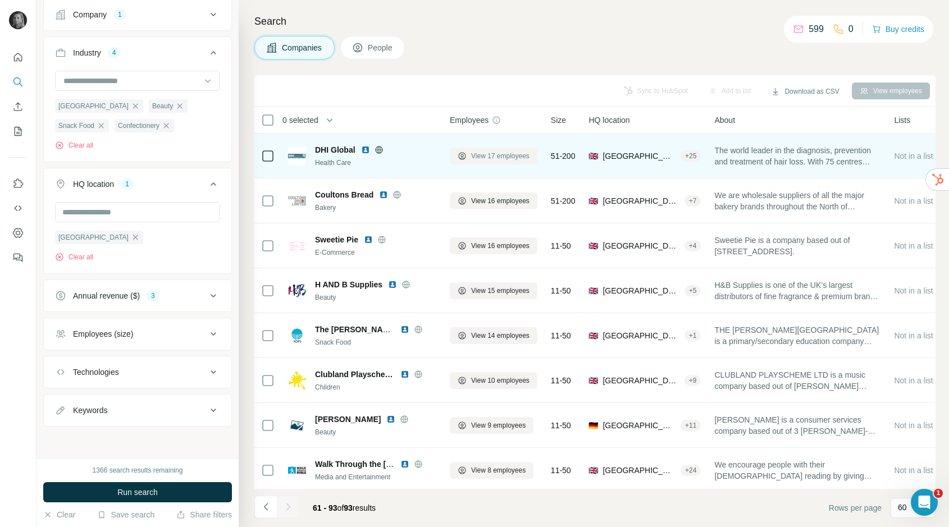
click at [491, 156] on span "View 17 employees" at bounding box center [500, 156] width 58 height 10
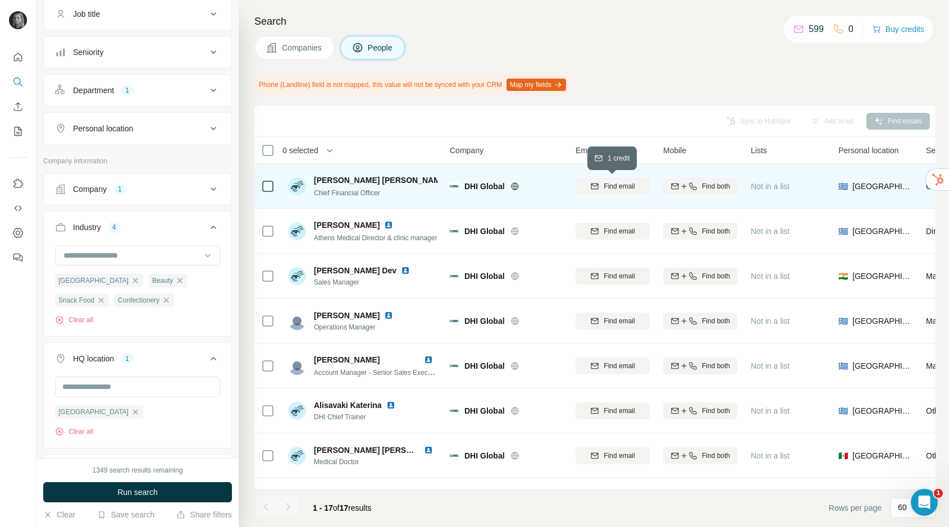
click at [611, 185] on span "Find email" at bounding box center [619, 186] width 31 height 10
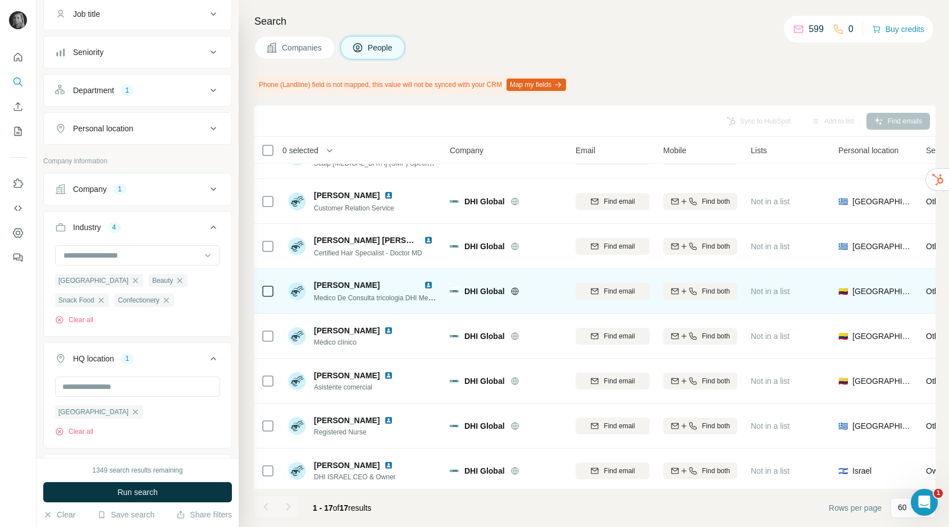
scroll to position [438, 0]
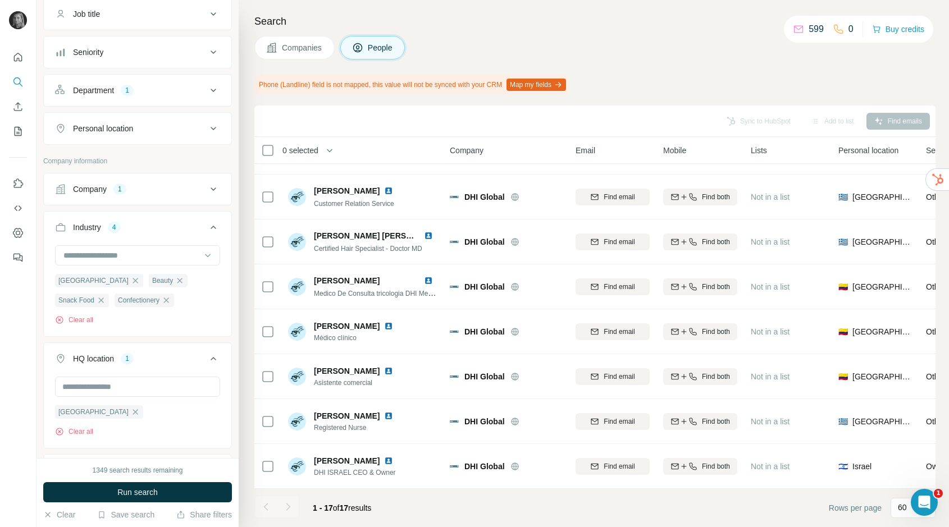
click at [307, 50] on span "Companies" at bounding box center [302, 47] width 41 height 11
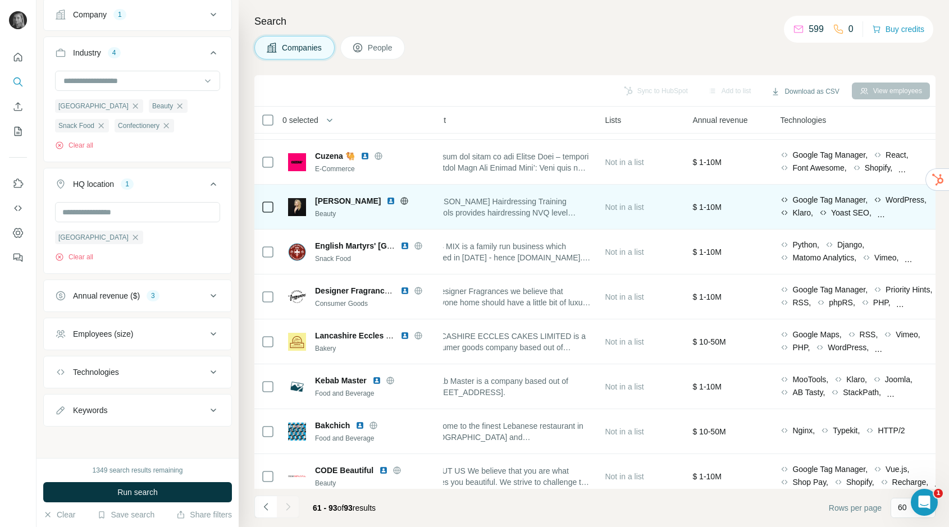
scroll to position [443, 0]
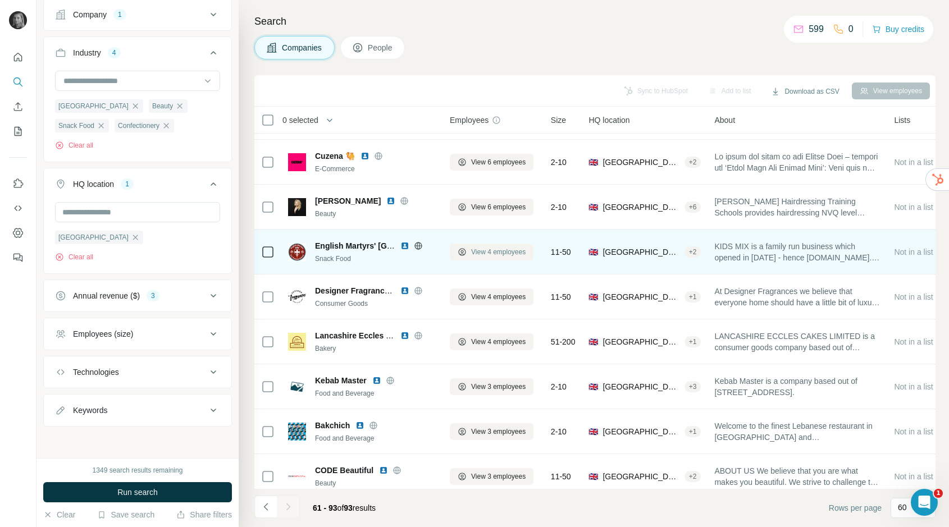
click at [477, 250] on span "View 4 employees" at bounding box center [498, 252] width 54 height 10
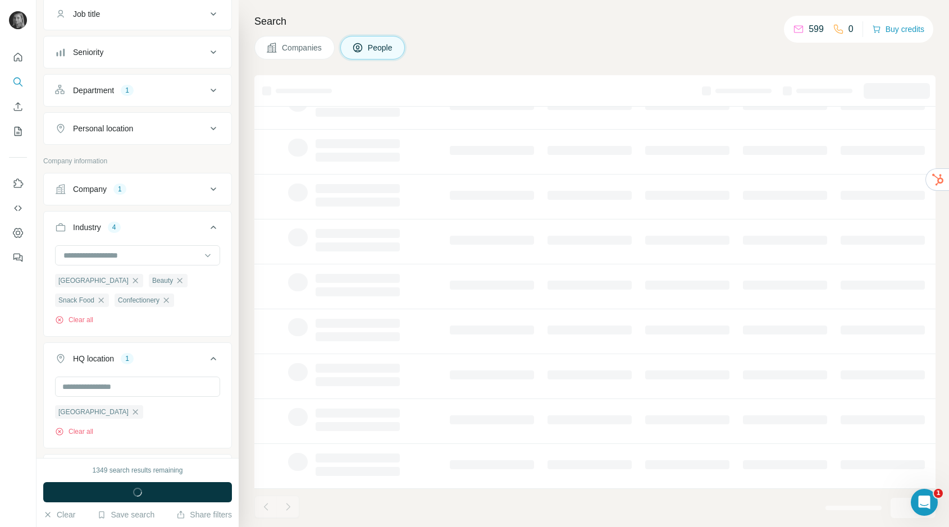
scroll to position [94, 0]
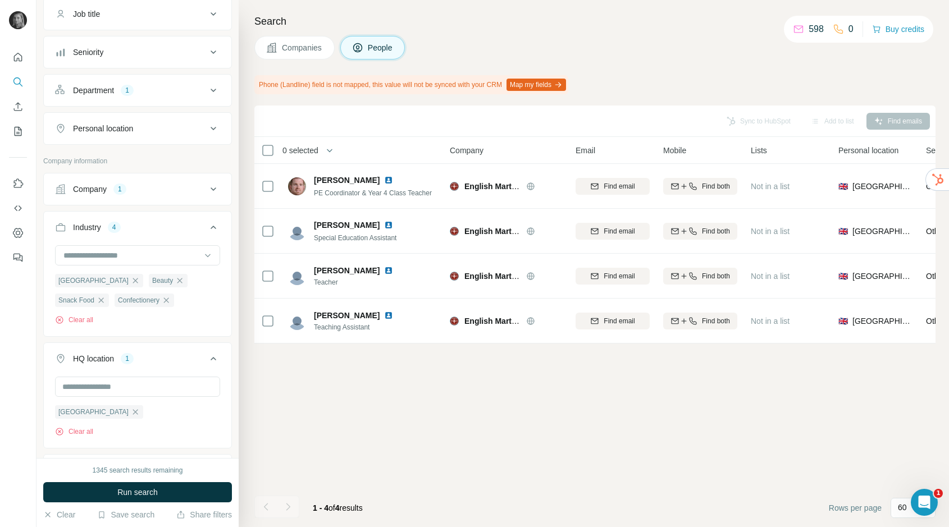
click at [306, 37] on button "Companies" at bounding box center [294, 48] width 80 height 24
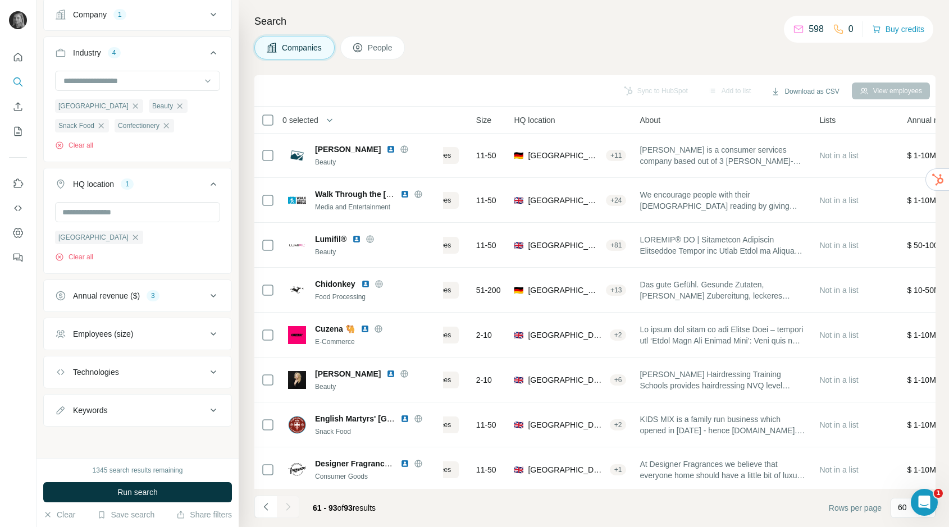
scroll to position [270, 0]
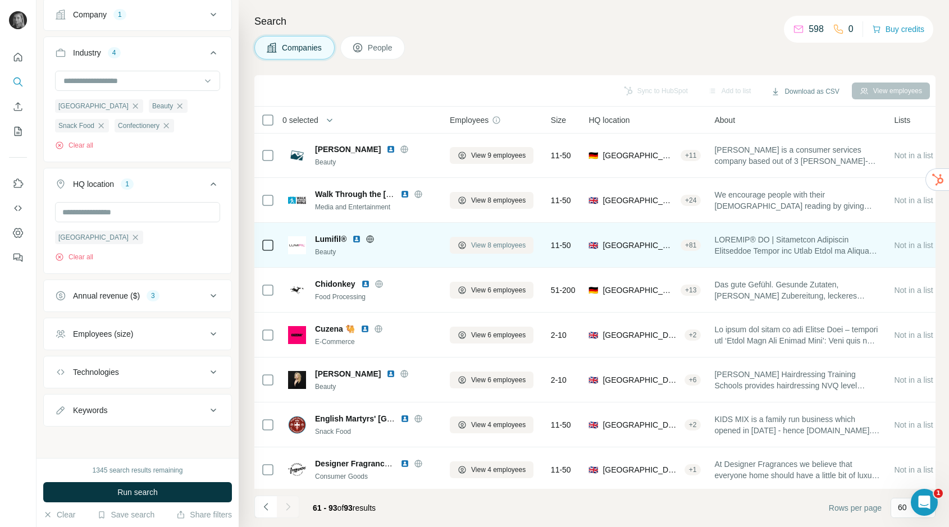
click at [481, 251] on button "View 8 employees" at bounding box center [492, 245] width 84 height 17
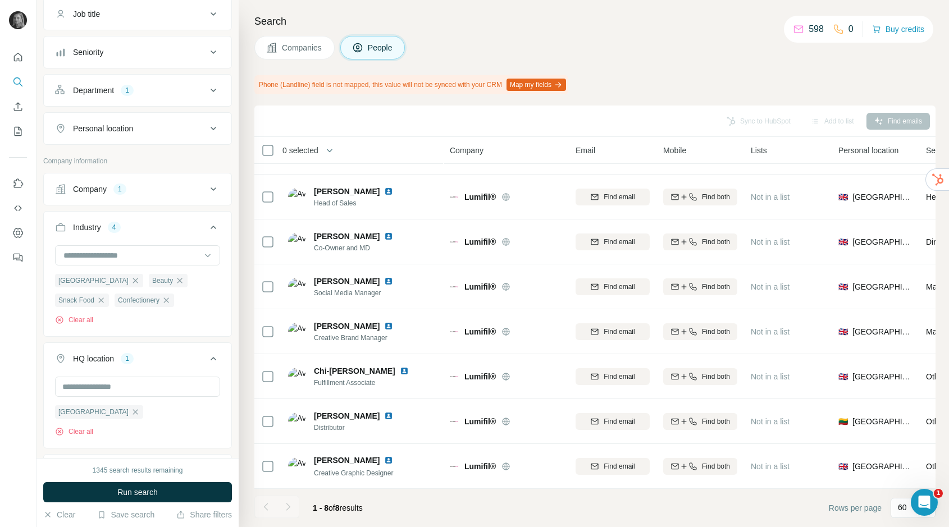
scroll to position [34, 0]
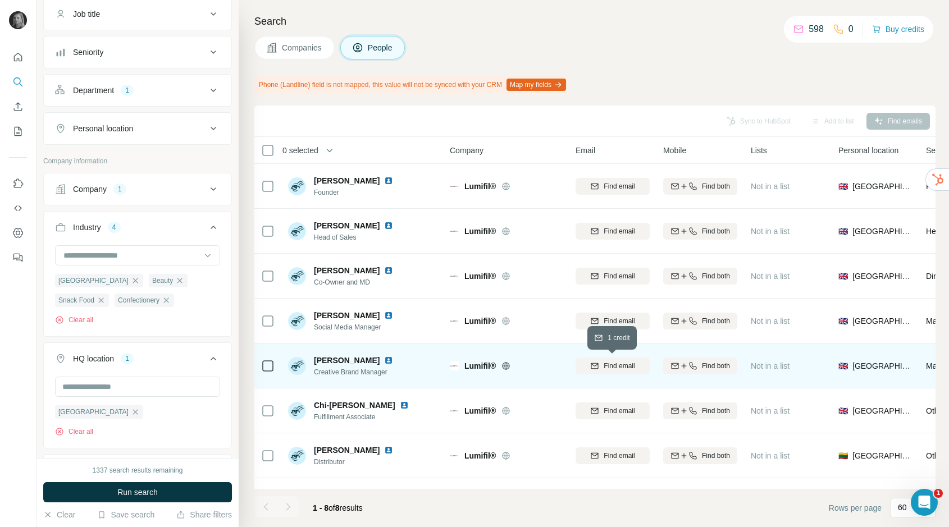
click at [621, 371] on span "Find email" at bounding box center [619, 366] width 31 height 10
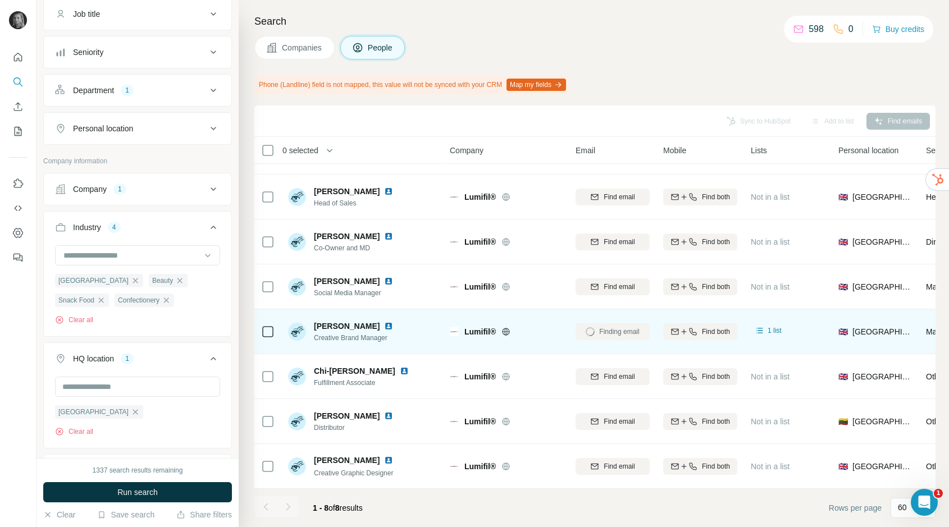
click at [287, 506] on div at bounding box center [288, 507] width 22 height 22
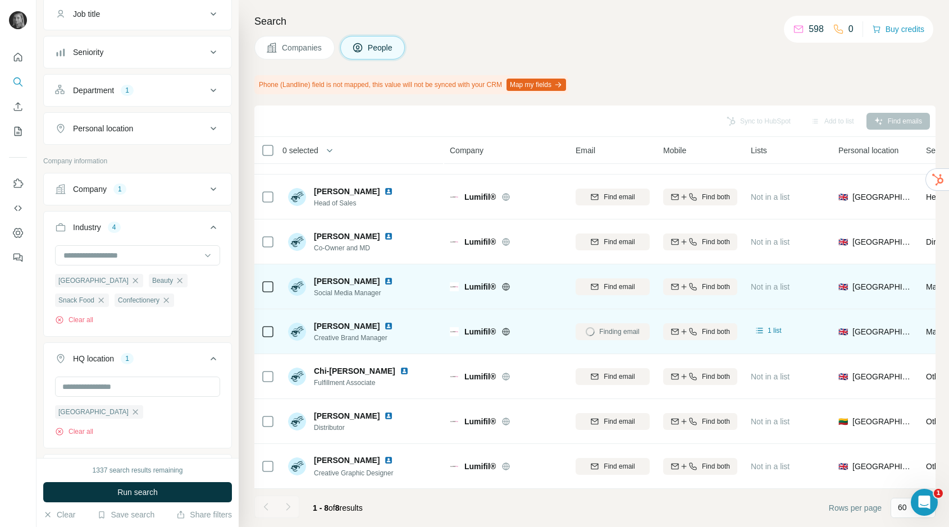
scroll to position [0, 0]
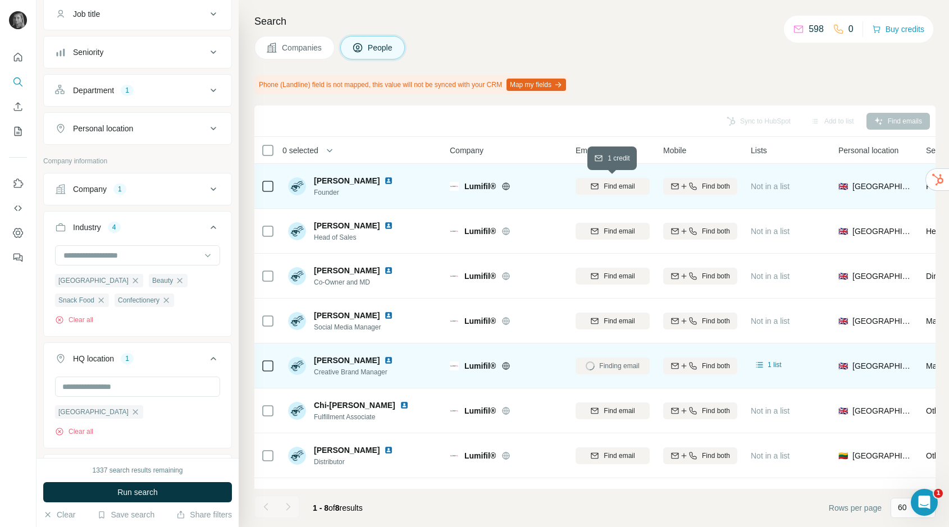
click at [616, 185] on span "Find email" at bounding box center [619, 186] width 31 height 10
click at [299, 53] on button "Companies" at bounding box center [294, 48] width 80 height 24
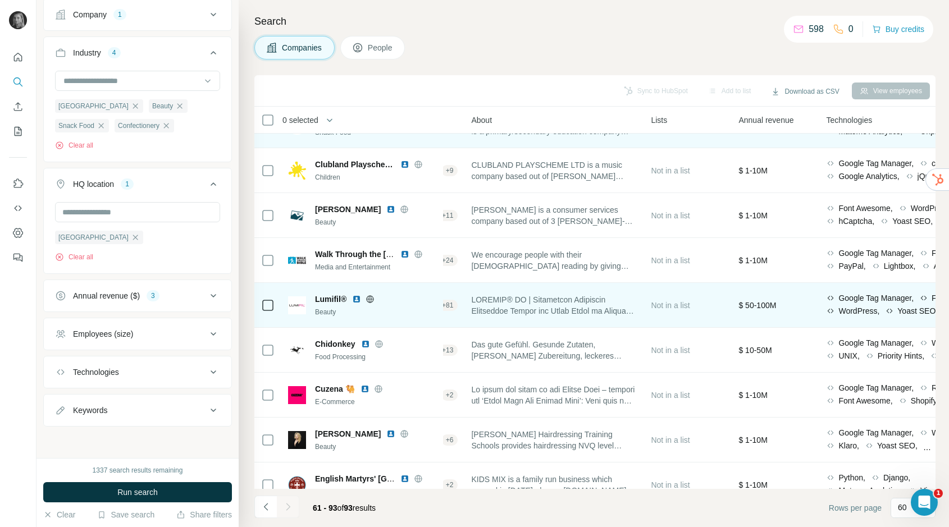
scroll to position [210, 0]
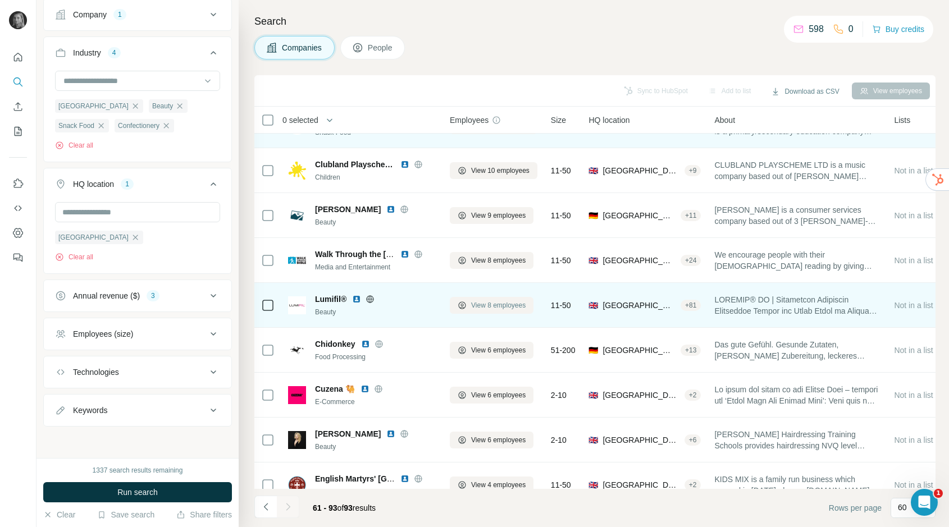
click at [477, 306] on span "View 8 employees" at bounding box center [498, 305] width 54 height 10
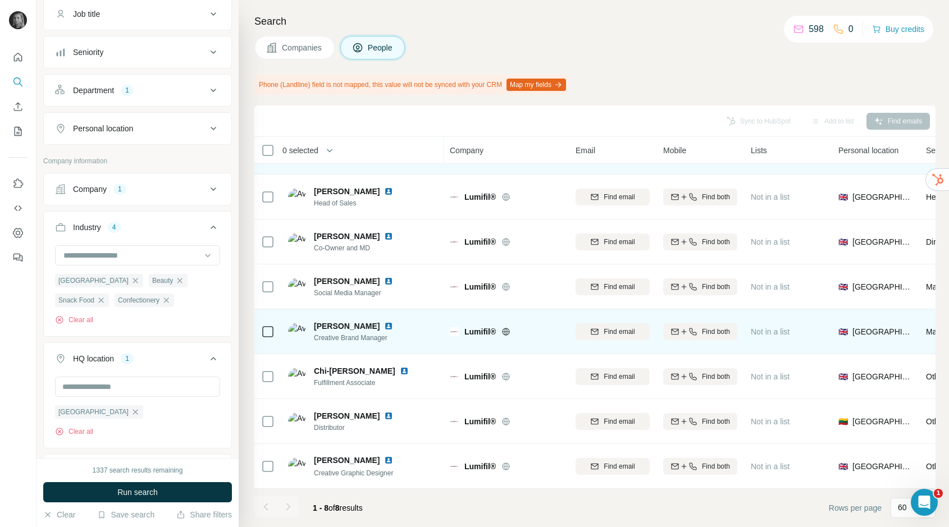
scroll to position [34, 0]
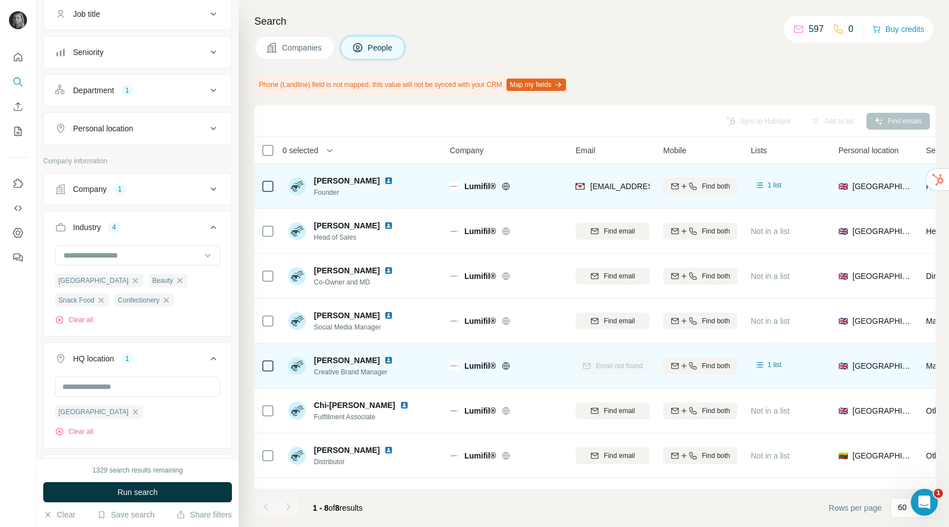
click at [305, 41] on button "Companies" at bounding box center [294, 48] width 80 height 24
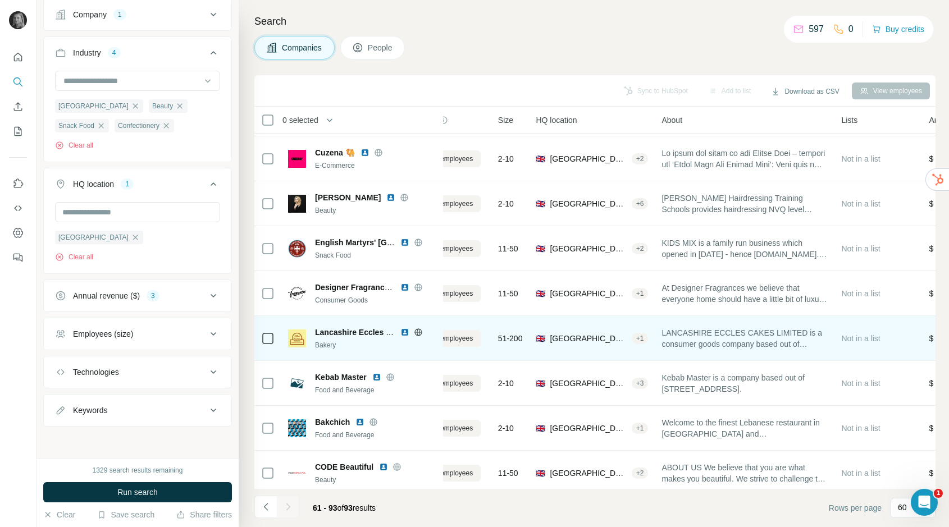
scroll to position [446, 0]
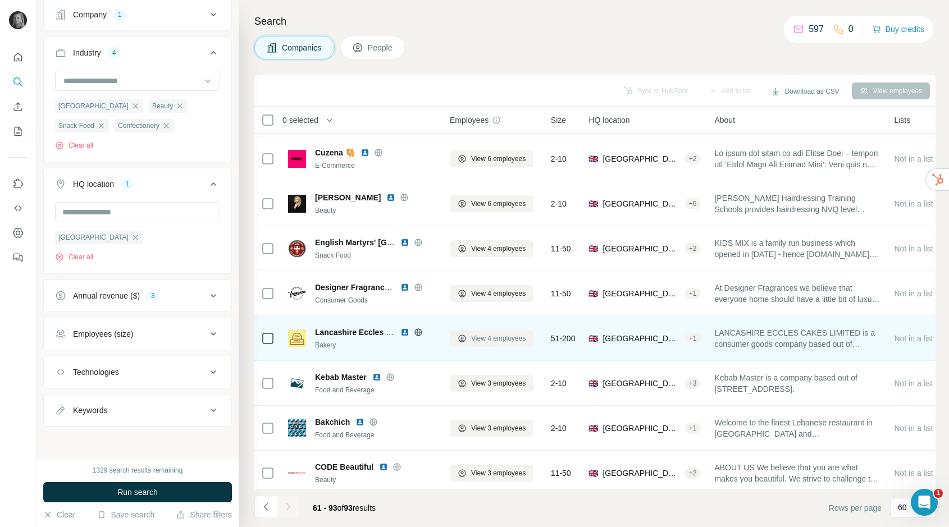
click at [490, 335] on span "View 4 employees" at bounding box center [498, 339] width 54 height 10
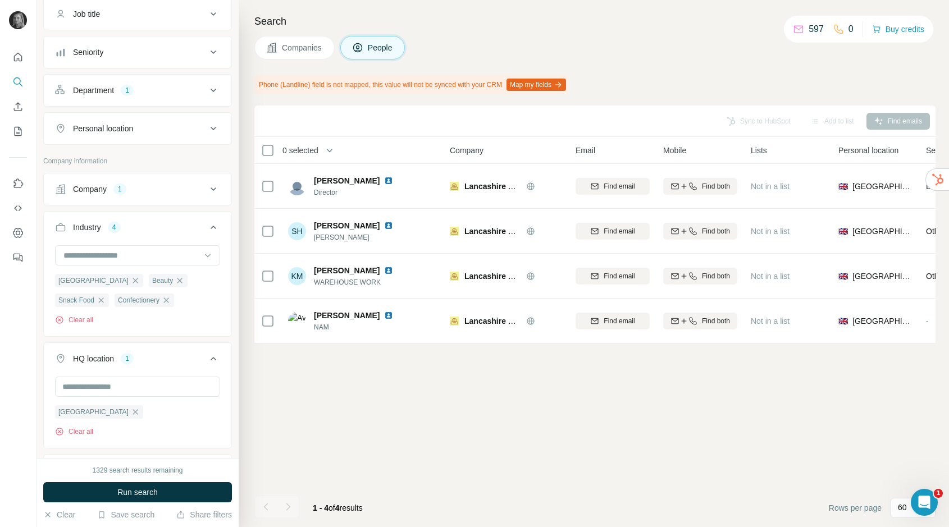
scroll to position [0, 0]
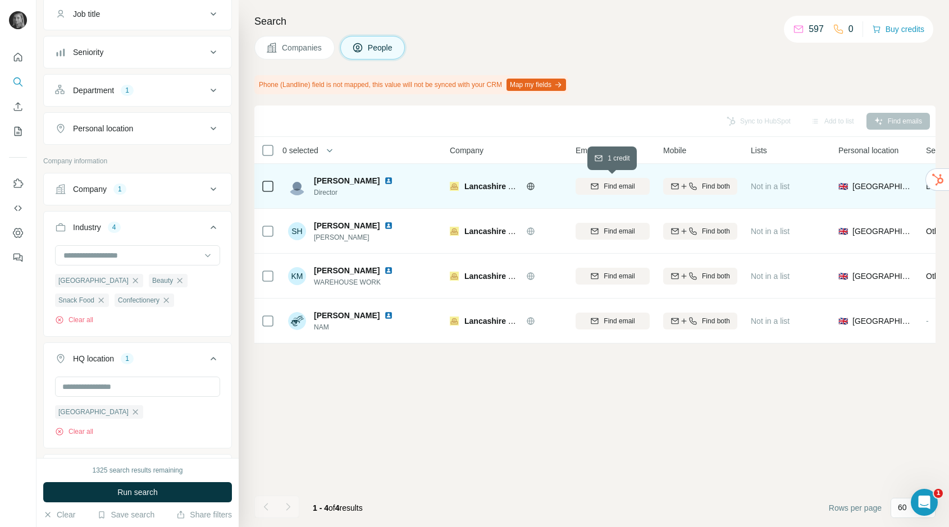
click at [615, 188] on span "Find email" at bounding box center [619, 186] width 31 height 10
click at [313, 47] on span "Companies" at bounding box center [302, 47] width 41 height 11
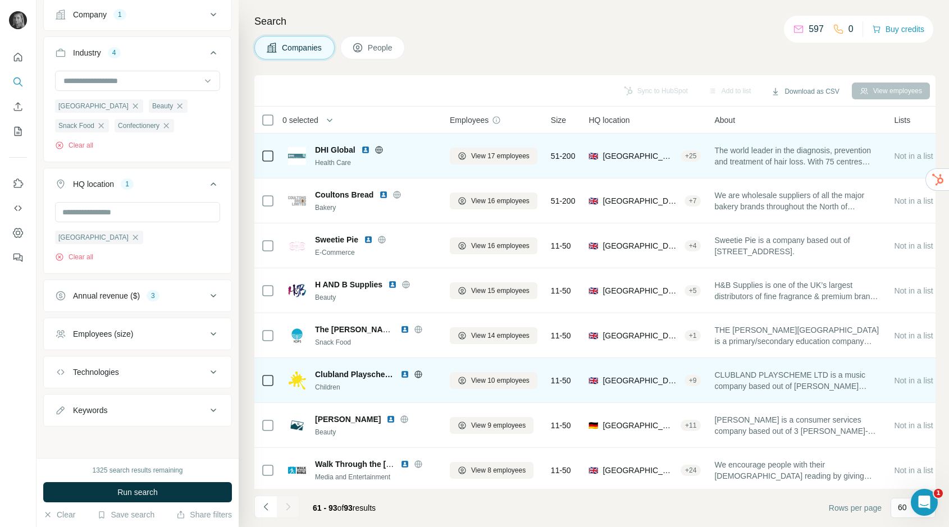
scroll to position [36, 0]
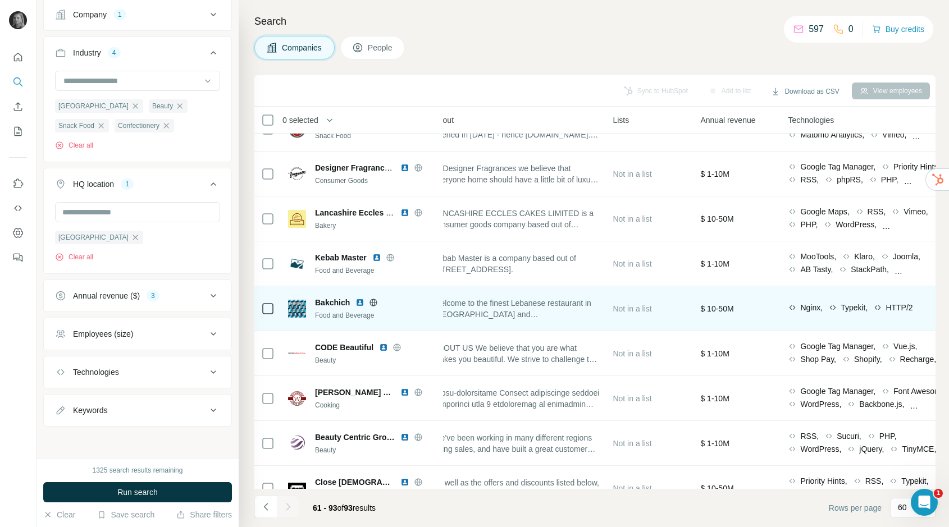
scroll to position [566, 0]
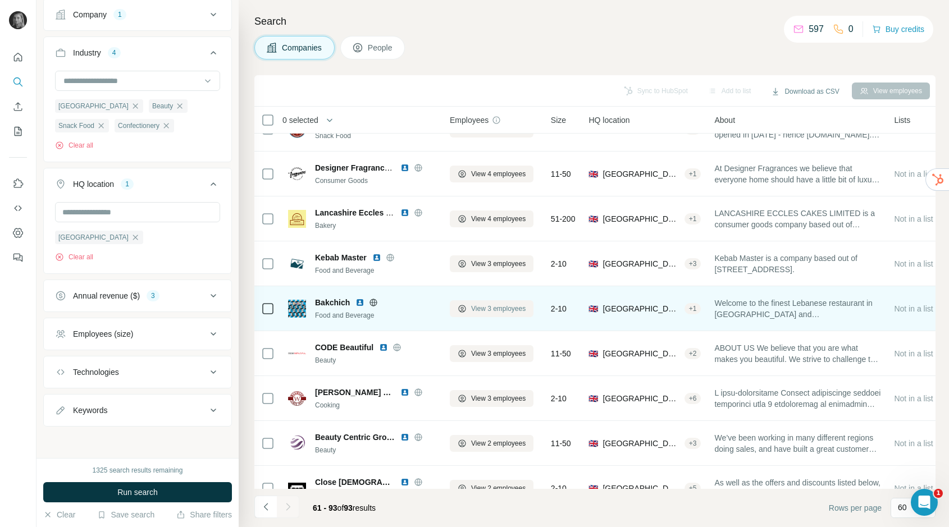
click at [497, 307] on span "View 3 employees" at bounding box center [498, 309] width 54 height 10
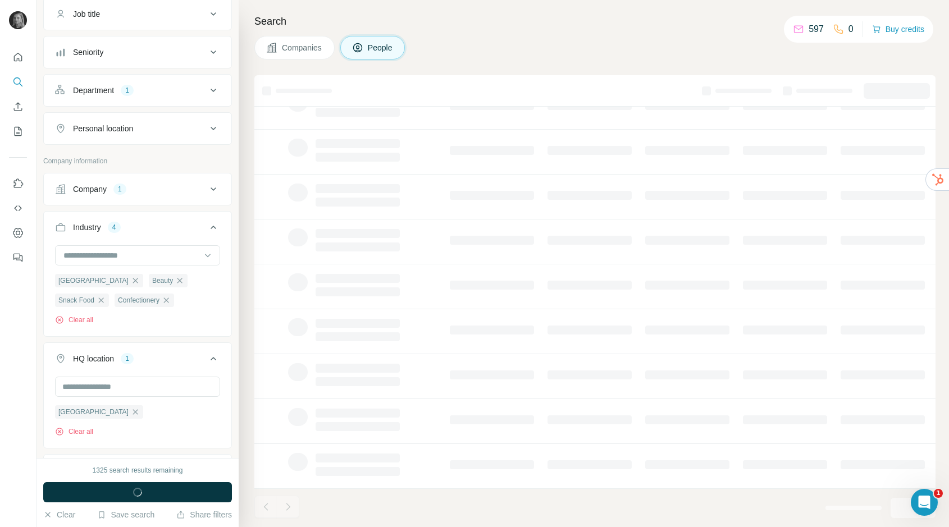
scroll to position [94, 0]
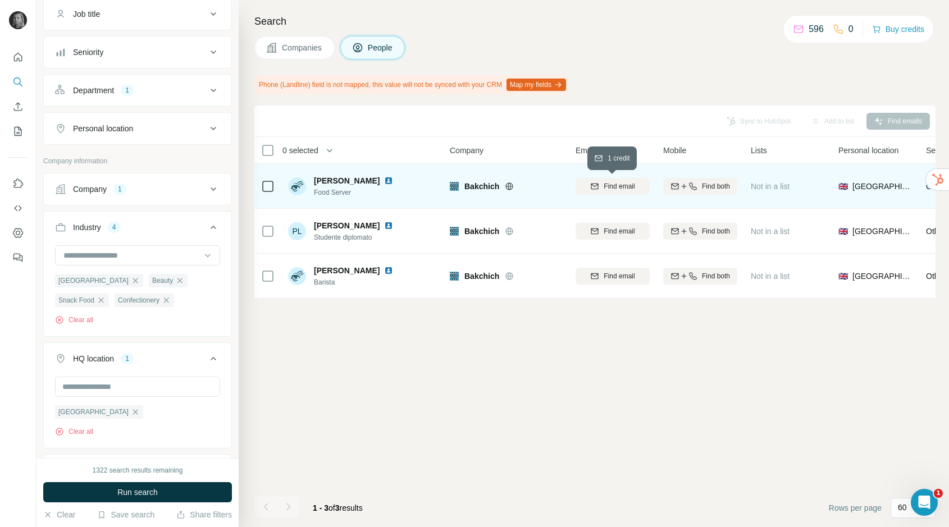
click at [589, 186] on div "Find email" at bounding box center [612, 186] width 74 height 10
click at [610, 187] on div "Finding email" at bounding box center [612, 186] width 74 height 31
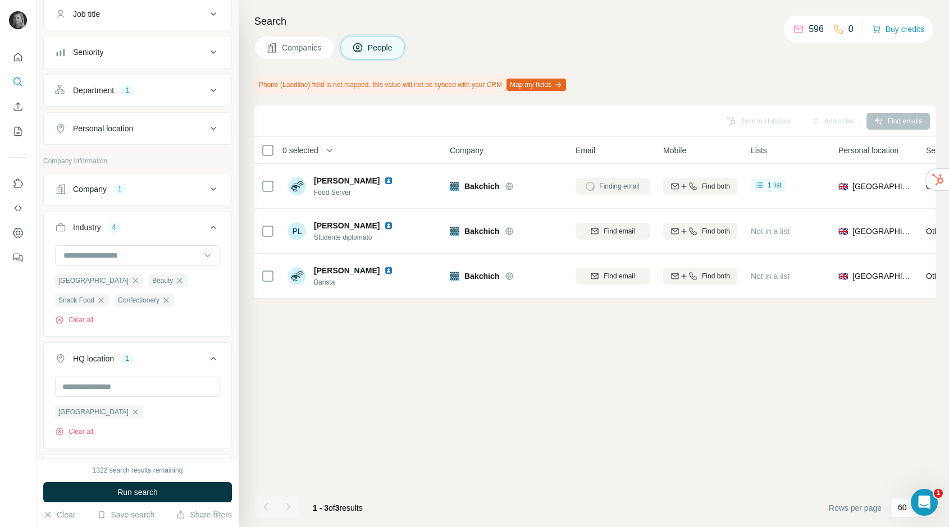
click at [310, 52] on span "Companies" at bounding box center [302, 47] width 41 height 11
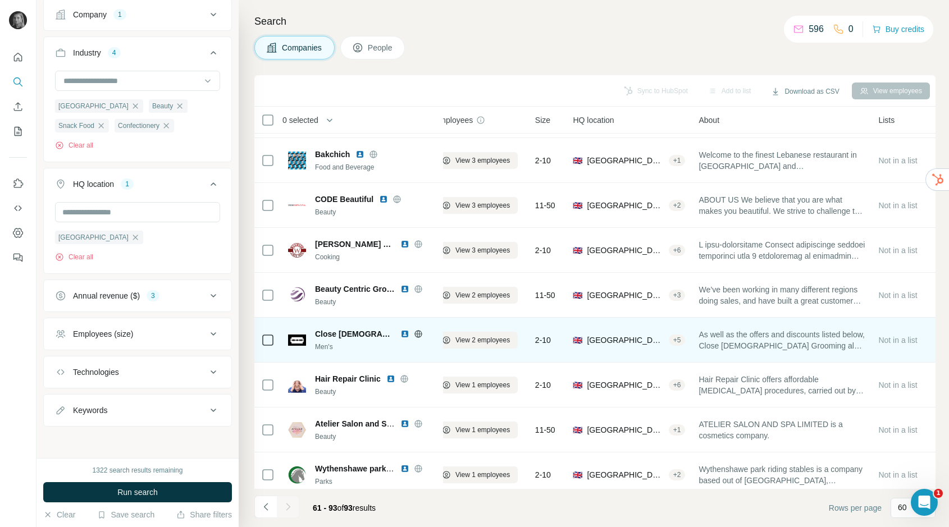
scroll to position [714, 0]
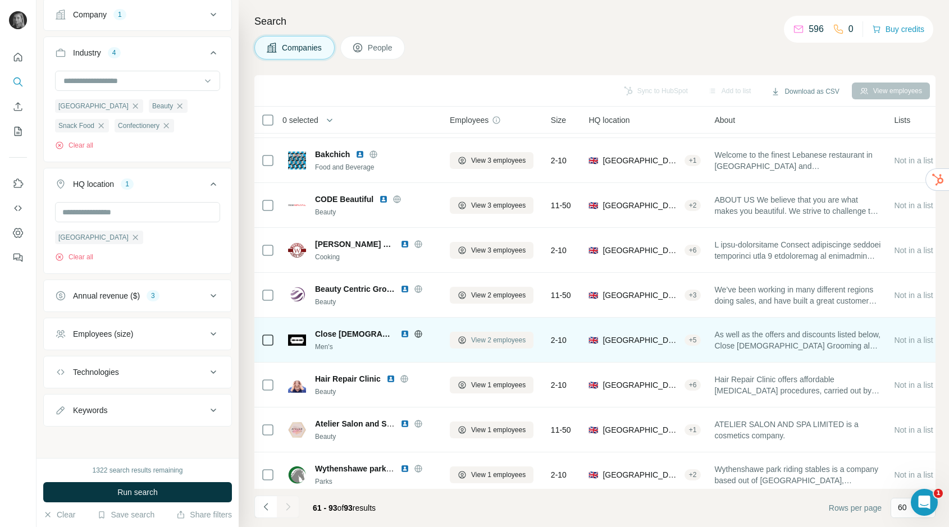
click at [478, 335] on span "View 2 employees" at bounding box center [498, 340] width 54 height 10
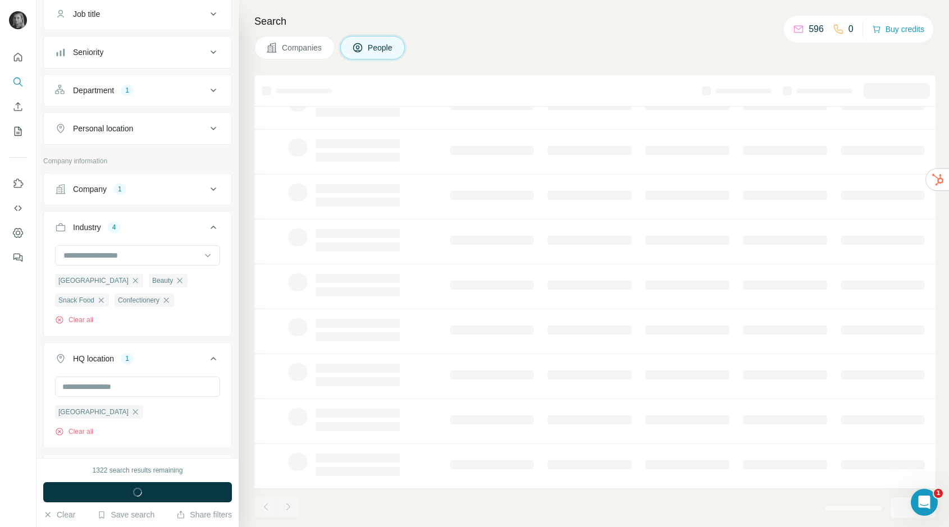
scroll to position [0, 0]
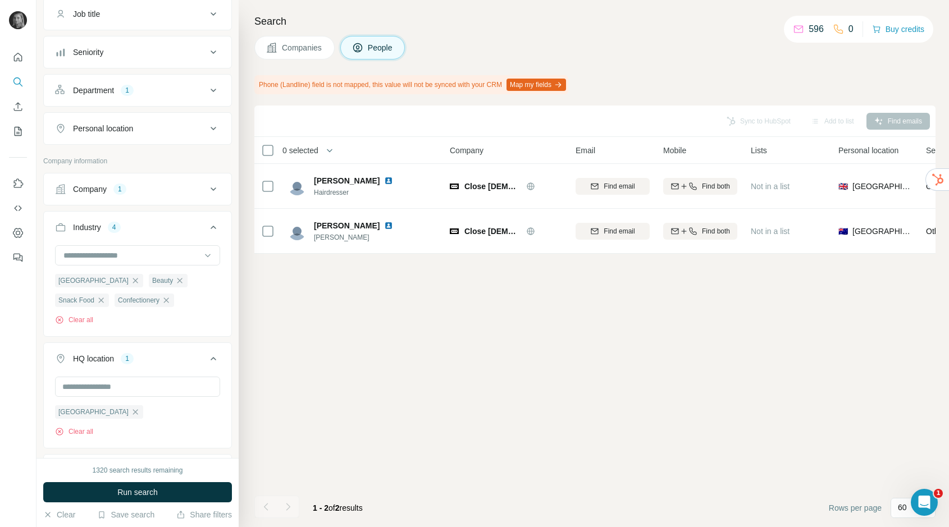
click at [297, 53] on button "Companies" at bounding box center [294, 48] width 80 height 24
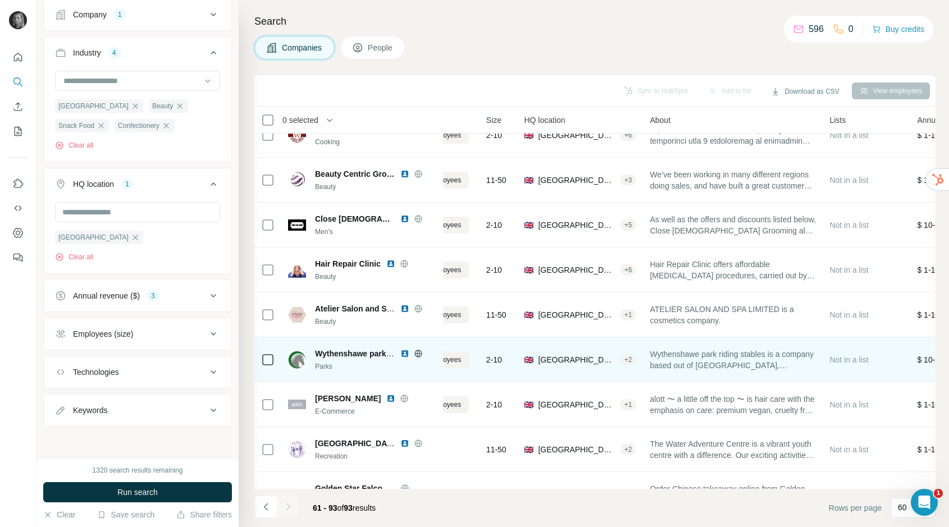
scroll to position [829, 0]
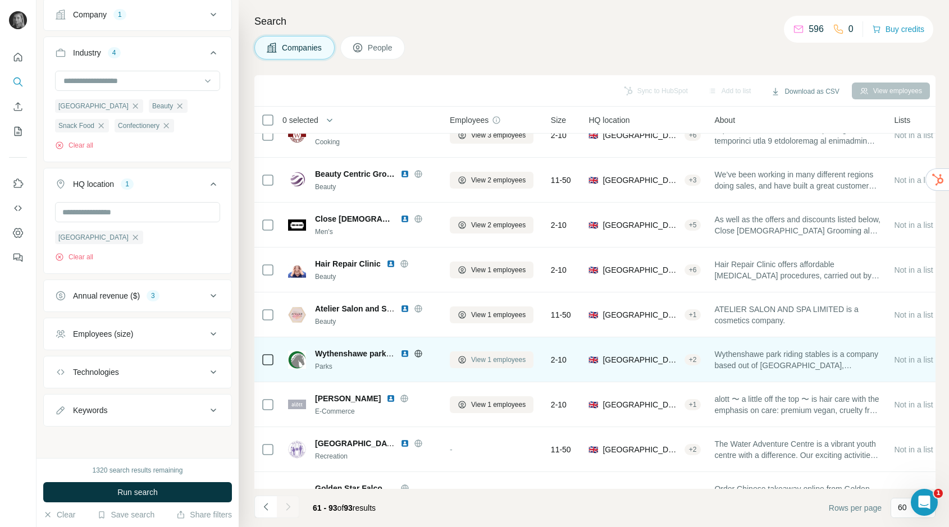
click at [484, 359] on span "View 1 employees" at bounding box center [498, 360] width 54 height 10
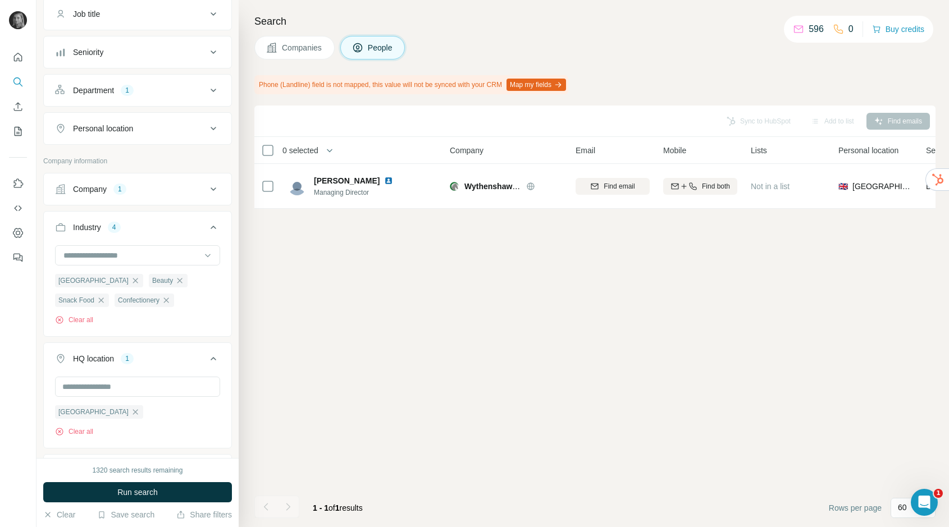
scroll to position [0, 0]
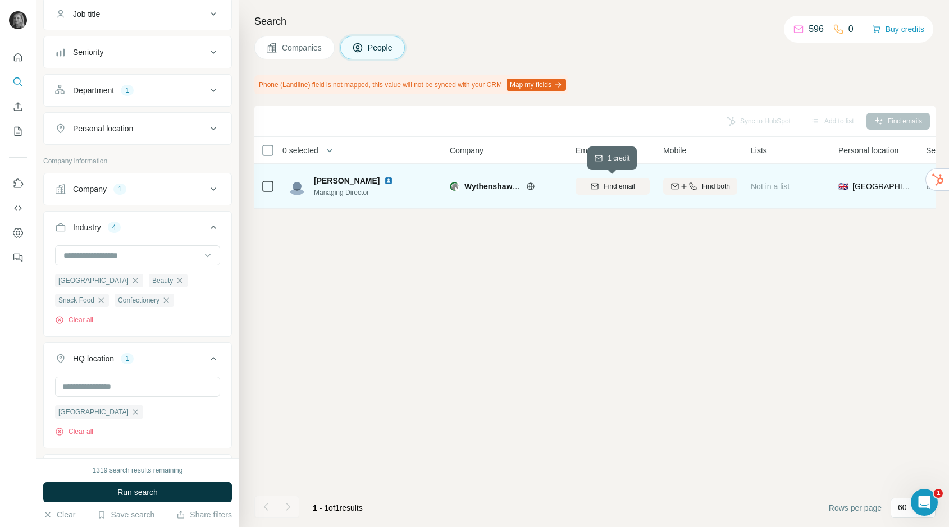
click at [593, 182] on icon "button" at bounding box center [594, 186] width 9 height 9
click at [319, 50] on span "Companies" at bounding box center [302, 47] width 41 height 11
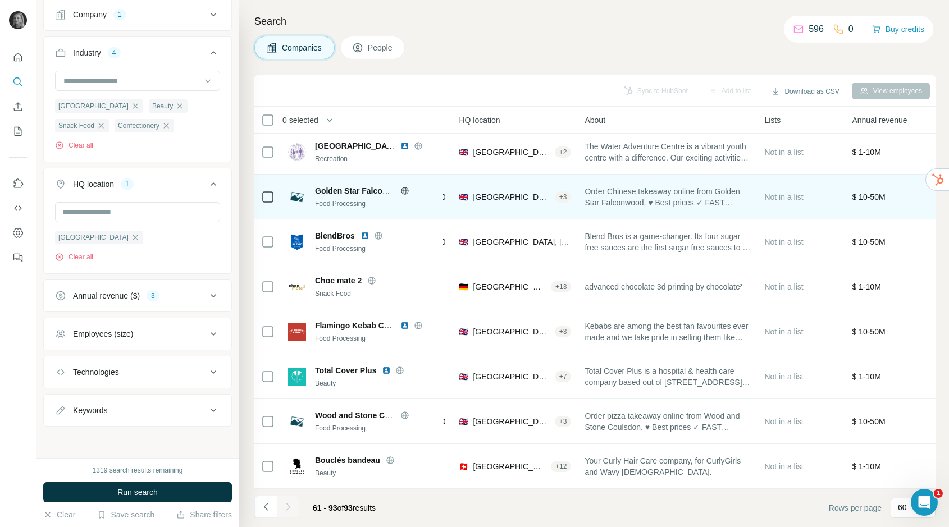
scroll to position [1127, 0]
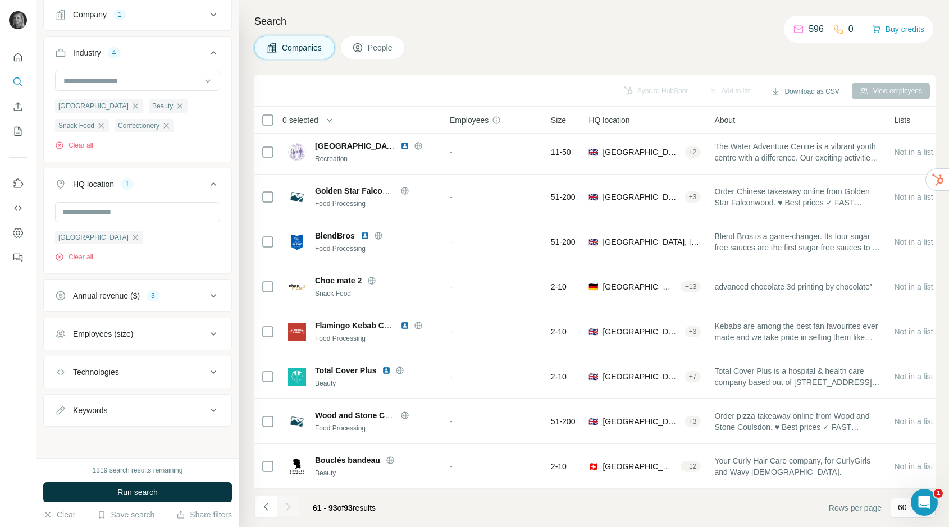
click at [290, 506] on div at bounding box center [288, 507] width 22 height 22
click at [131, 240] on icon "button" at bounding box center [135, 237] width 9 height 9
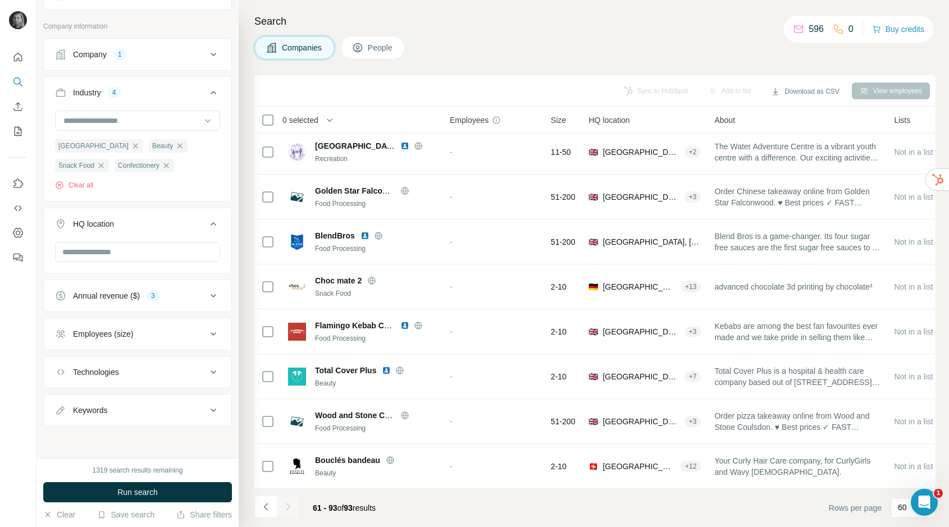
scroll to position [52, 0]
click at [16, 127] on icon "My lists" at bounding box center [18, 131] width 7 height 9
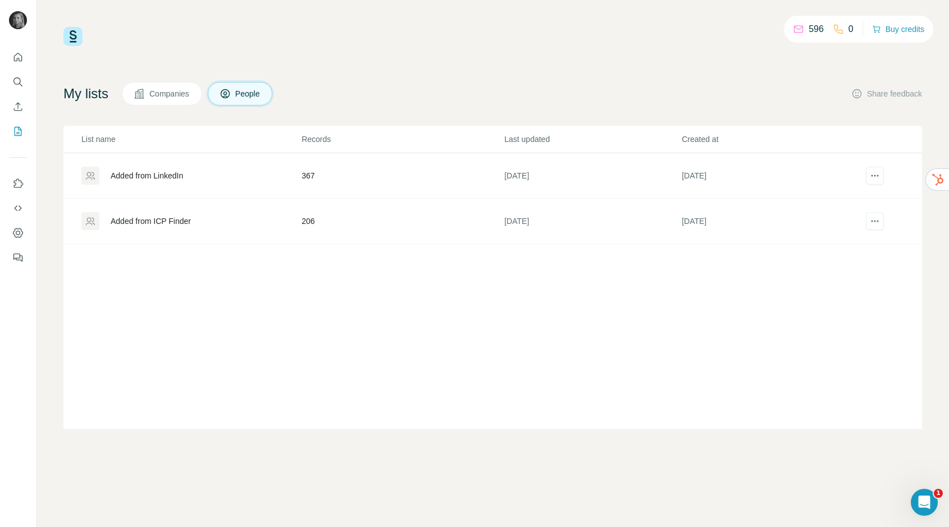
click at [189, 225] on div "Added from ICP Finder" at bounding box center [151, 221] width 80 height 11
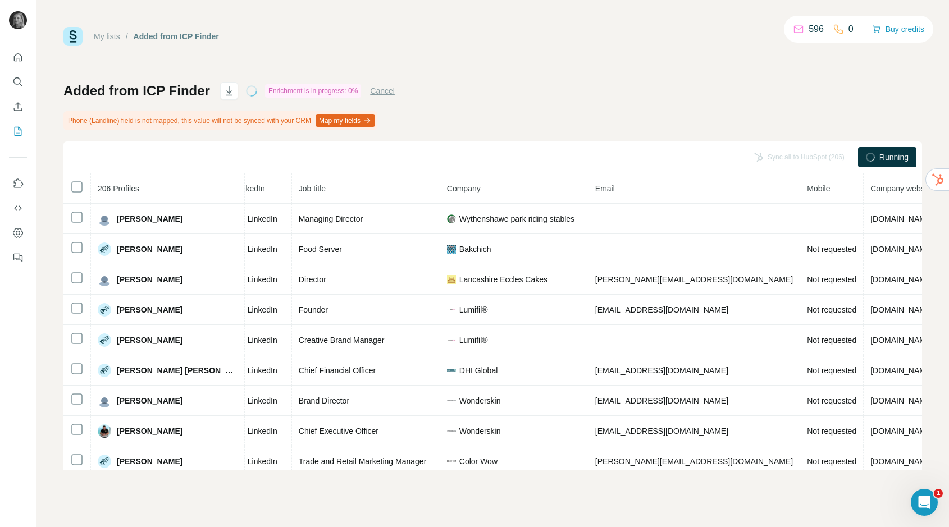
scroll to position [0, 136]
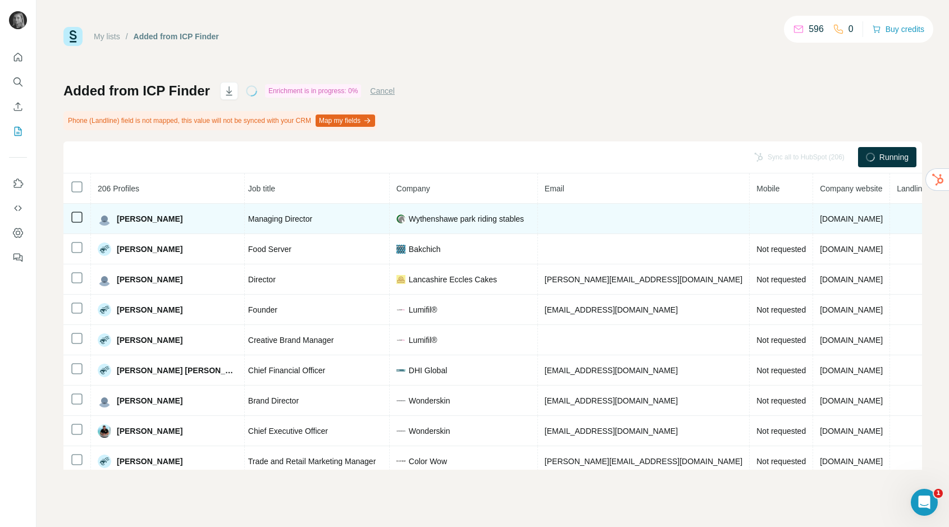
click at [820, 216] on span "wythenshaweparkridingstables.co.uk" at bounding box center [851, 218] width 63 height 9
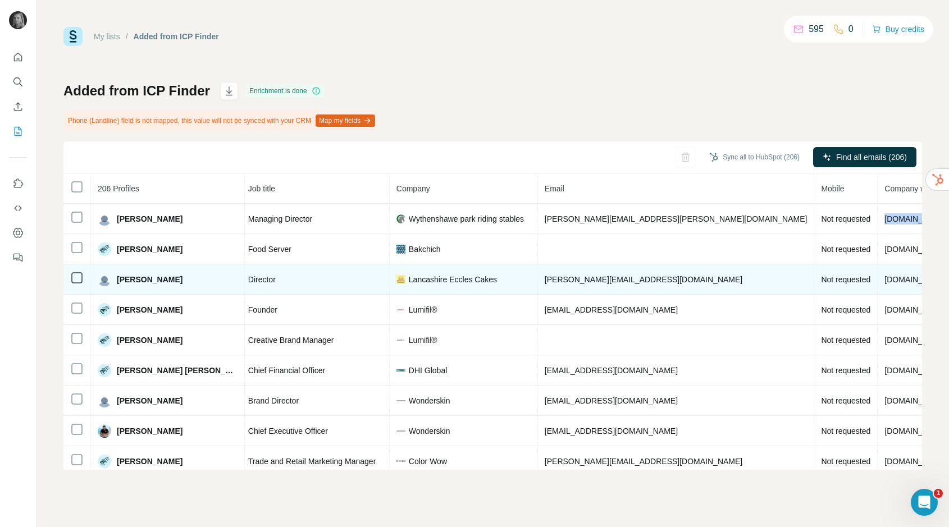
scroll to position [0, 156]
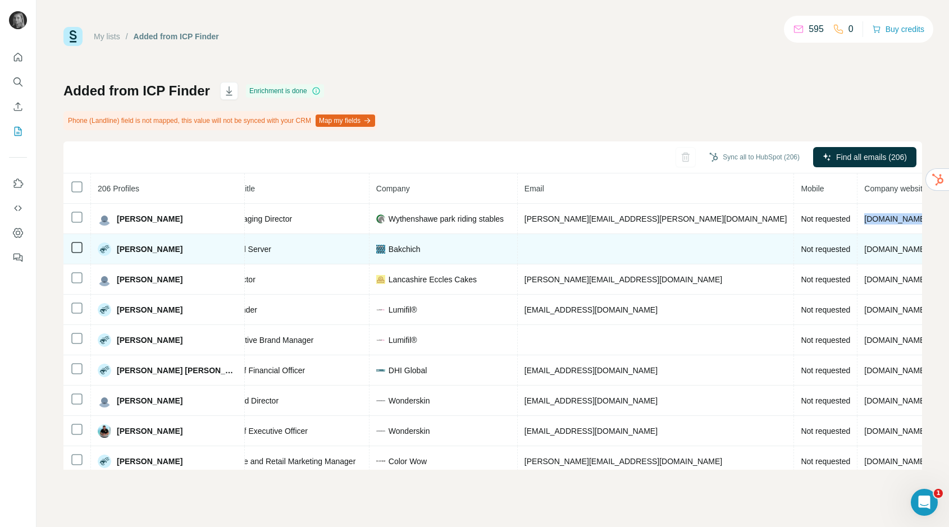
click at [864, 246] on span "bakchich.co.uk" at bounding box center [895, 249] width 63 height 9
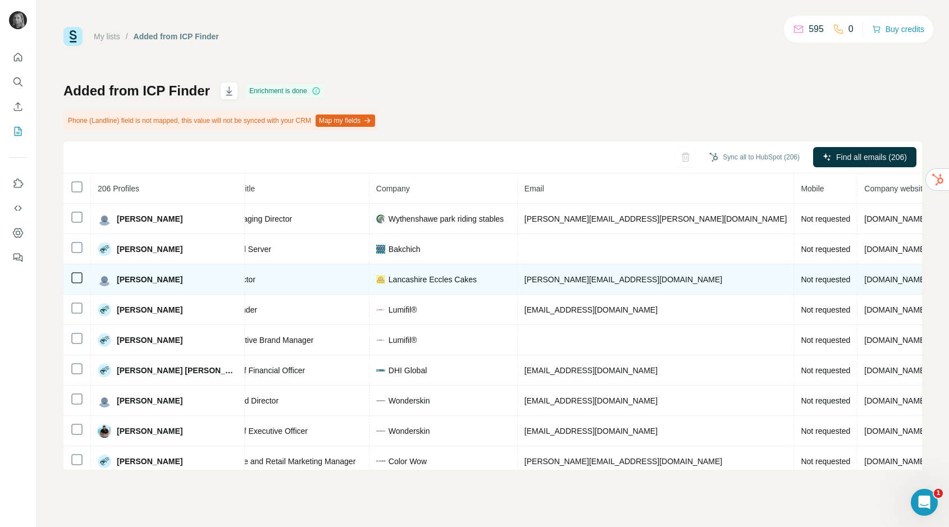
click at [864, 275] on span "lancashireecclescakes.co.uk" at bounding box center [895, 279] width 63 height 9
copy span "lancashireecclescakes.co.uk"
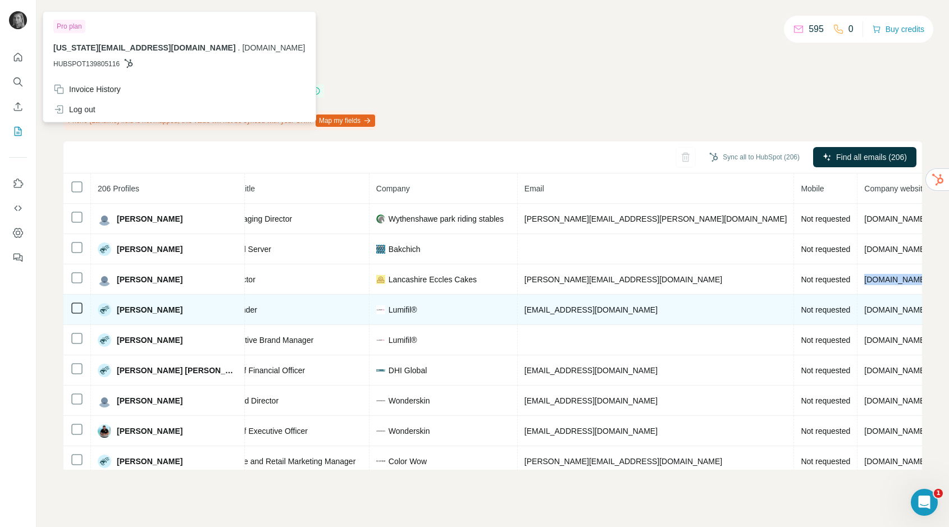
click at [864, 312] on span "lumifil.co.uk" at bounding box center [895, 309] width 63 height 9
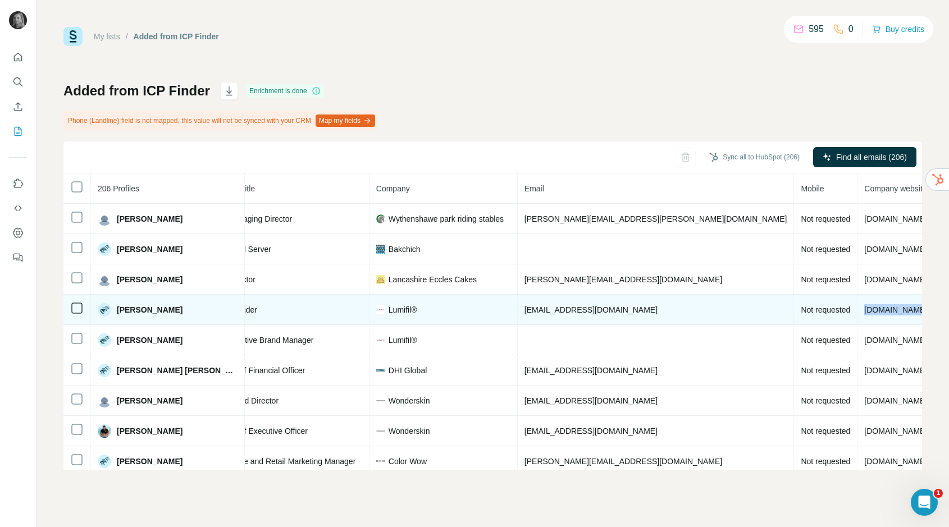
copy span "lumifil.co.uk"
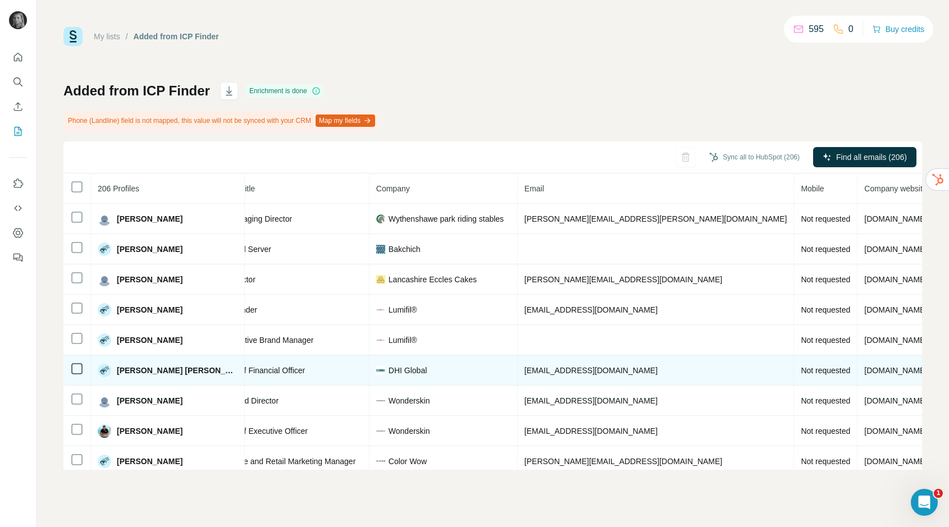
click at [864, 369] on span "dhiglobal.com" at bounding box center [895, 370] width 63 height 9
copy span "dhiglobal.com"
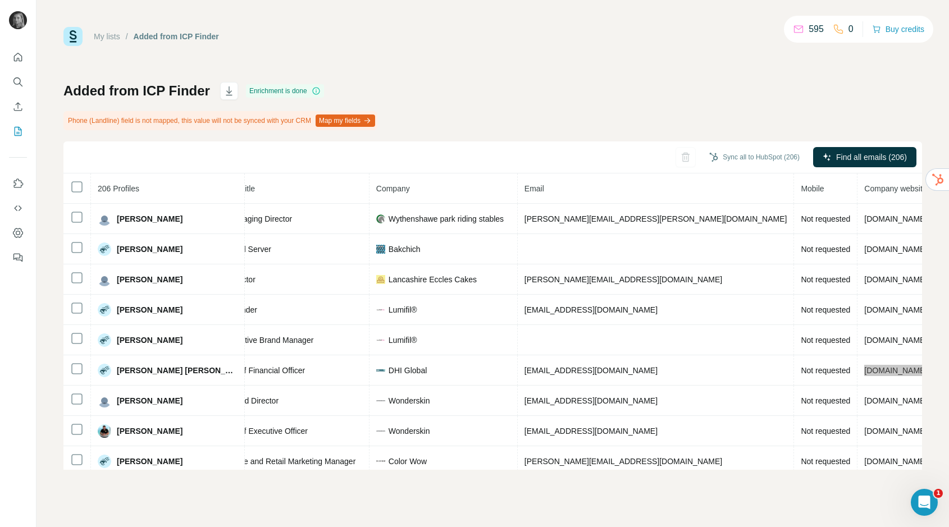
scroll to position [37, 156]
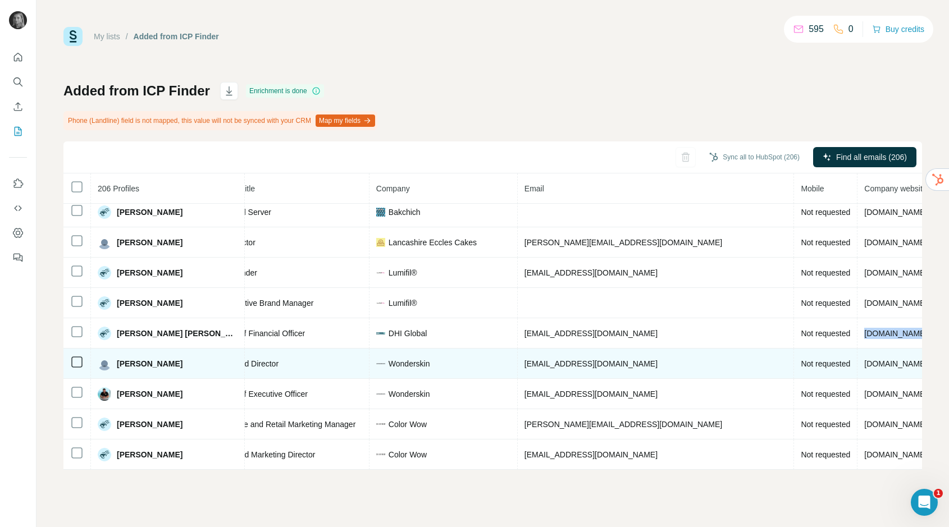
click at [857, 366] on td "wonderskin.com" at bounding box center [895, 364] width 77 height 30
copy span "wonderskin.com"
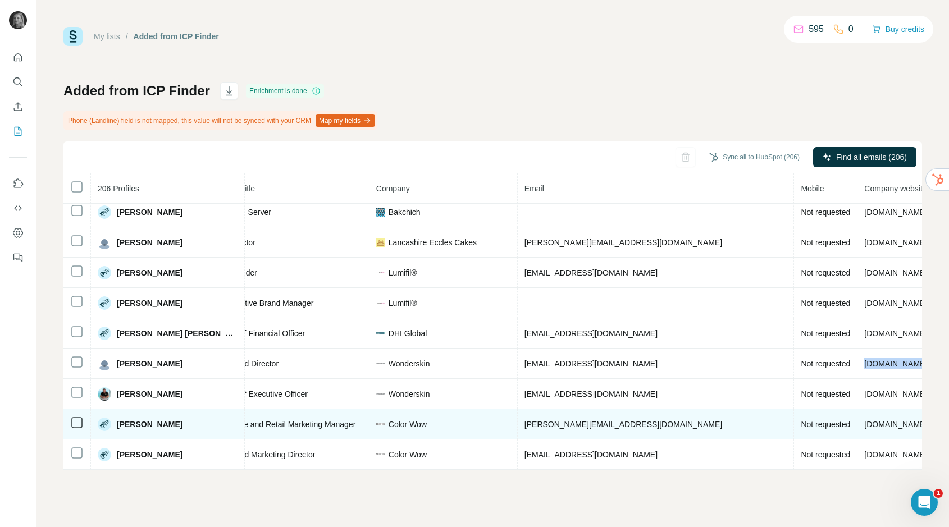
click at [864, 426] on span "colorwowhair.com" at bounding box center [895, 424] width 63 height 9
copy span "colorwowhair.com"
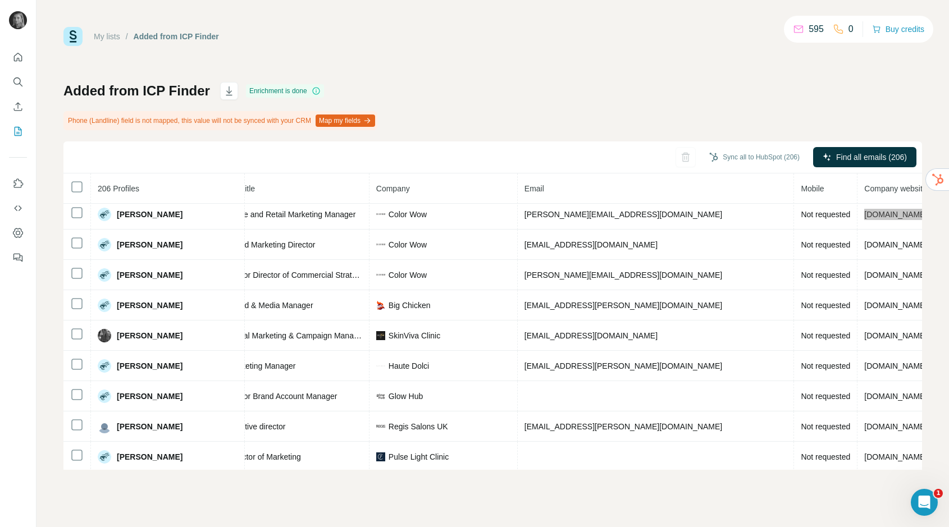
scroll to position [248, 156]
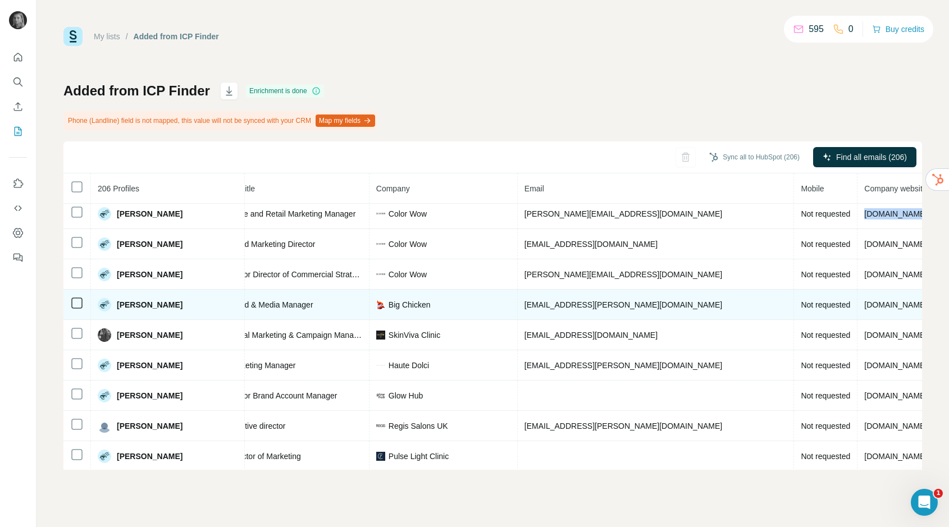
click at [864, 306] on span "bigchicken.com" at bounding box center [895, 304] width 63 height 9
copy span "bigchicken.com"
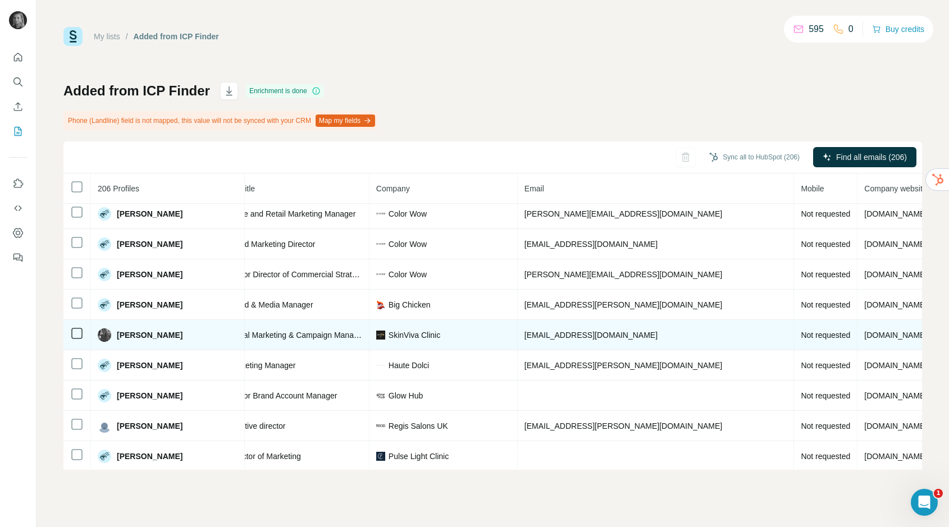
click at [864, 336] on span "skinviva.com" at bounding box center [895, 335] width 63 height 9
copy span "skinviva.com"
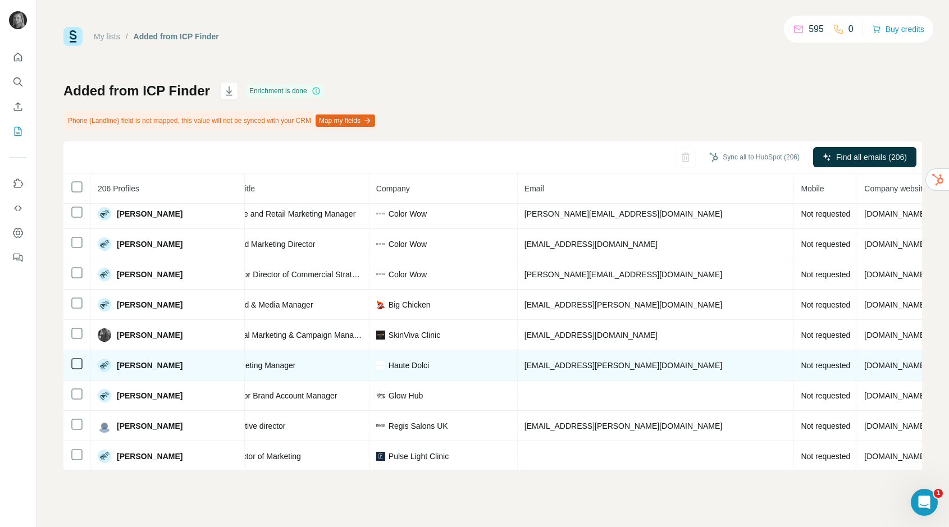
click at [864, 368] on span "hautedolci.co.uk" at bounding box center [895, 365] width 63 height 9
copy span "hautedolci.co.uk"
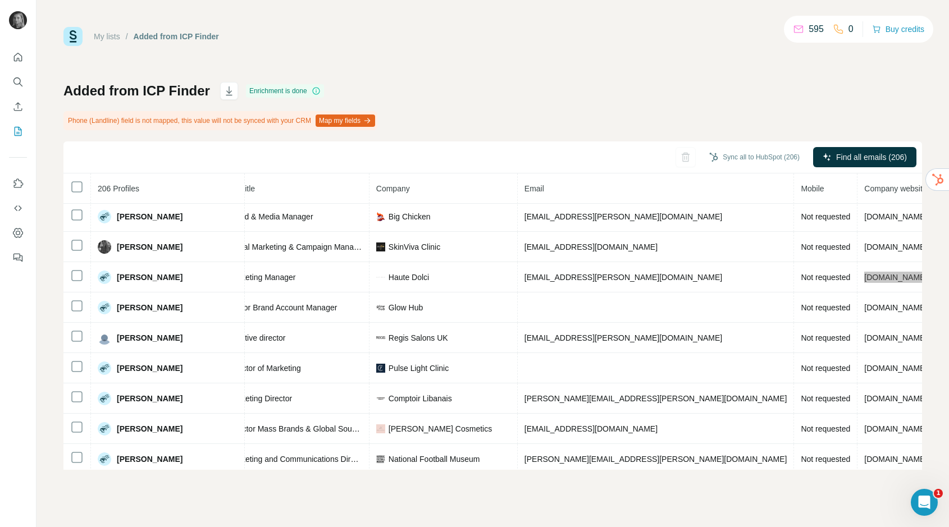
scroll to position [340, 156]
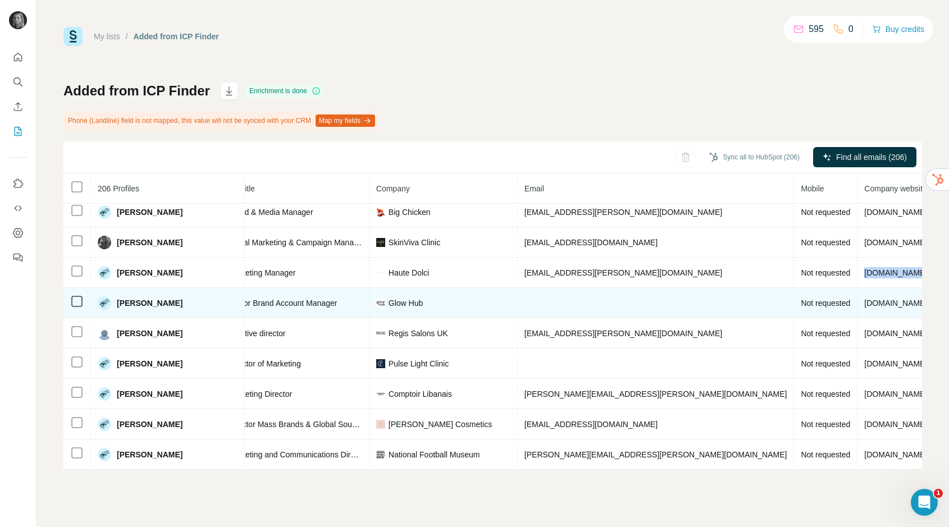
click at [864, 304] on span "glowhub.com" at bounding box center [895, 303] width 63 height 9
copy span "glowhub.com"
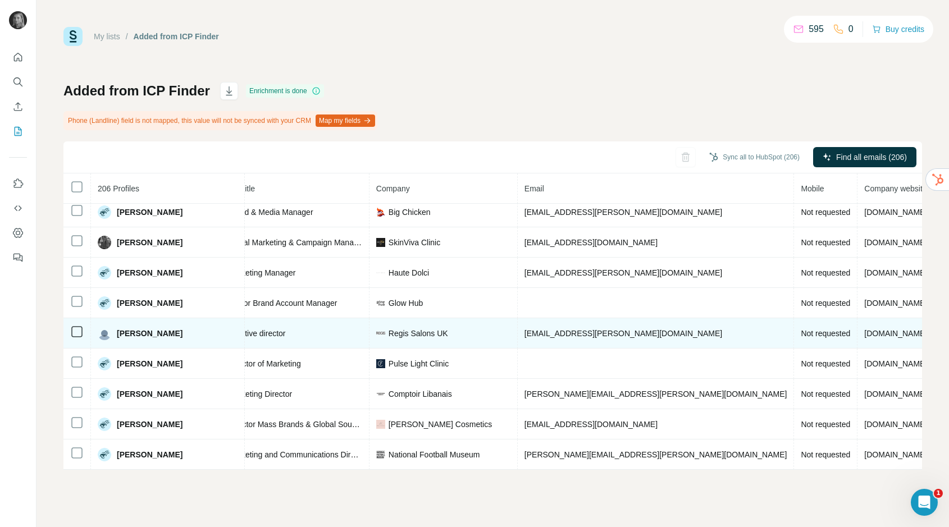
click at [857, 339] on td "regissalons.co.uk" at bounding box center [895, 333] width 77 height 30
click at [864, 331] on span "regissalons.co.uk" at bounding box center [895, 333] width 63 height 9
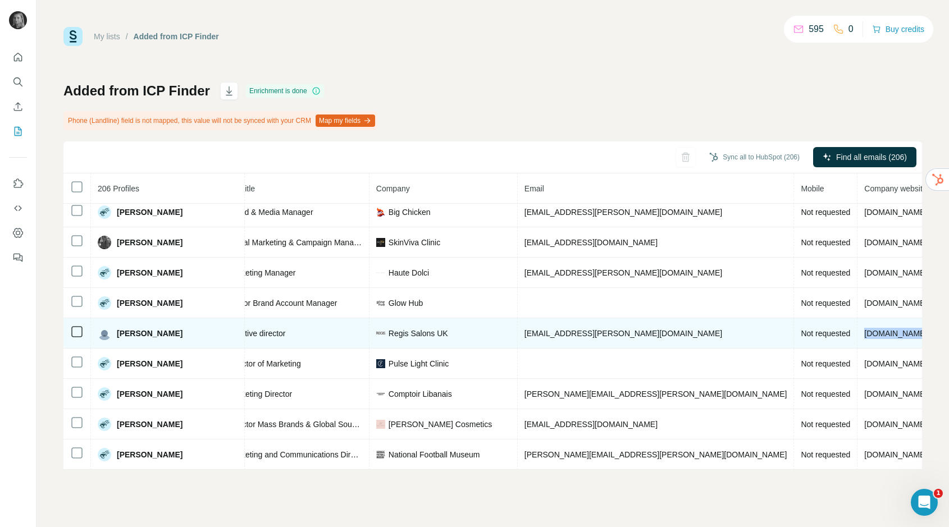
click at [864, 331] on span "regissalons.co.uk" at bounding box center [895, 333] width 63 height 9
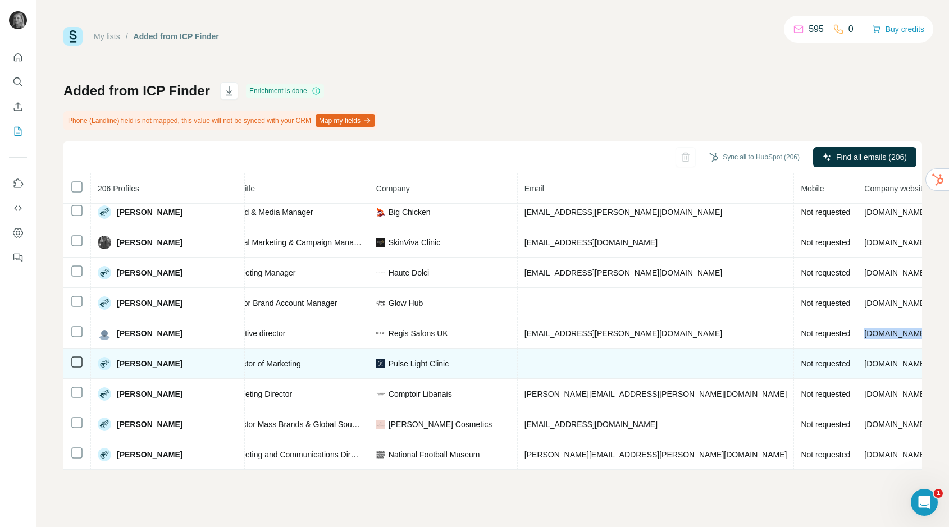
click at [864, 366] on span "pulselightclinic.co.uk" at bounding box center [895, 363] width 63 height 9
click at [864, 364] on span "pulselightclinic.co.uk" at bounding box center [895, 363] width 63 height 9
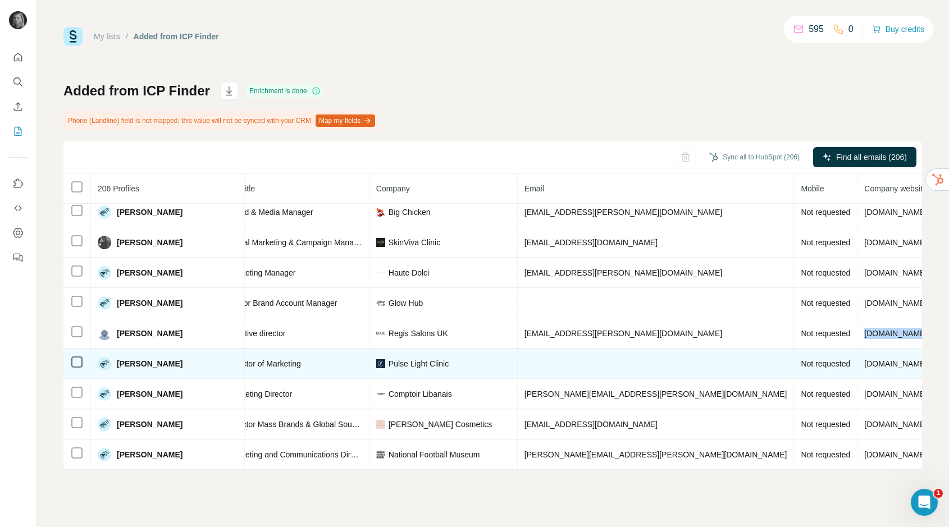
click at [864, 364] on span "pulselightclinic.co.uk" at bounding box center [895, 363] width 63 height 9
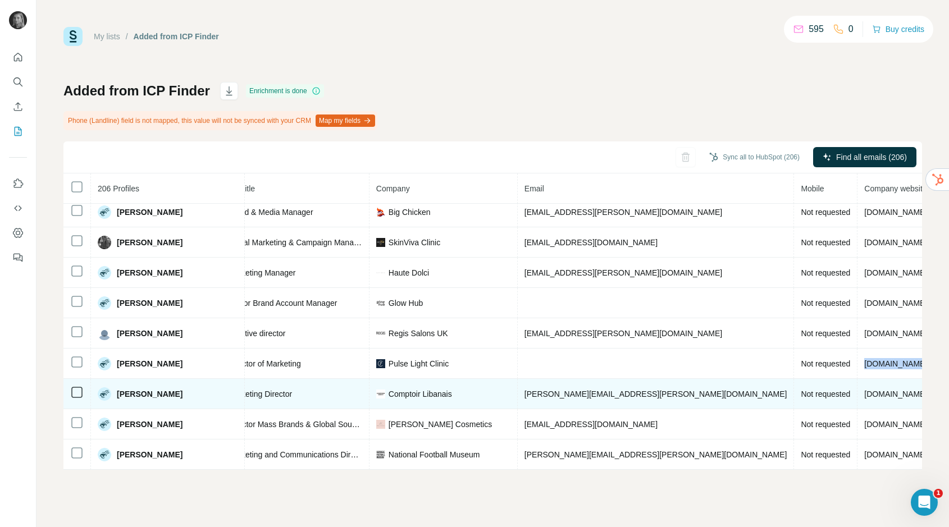
scroll to position [439, 156]
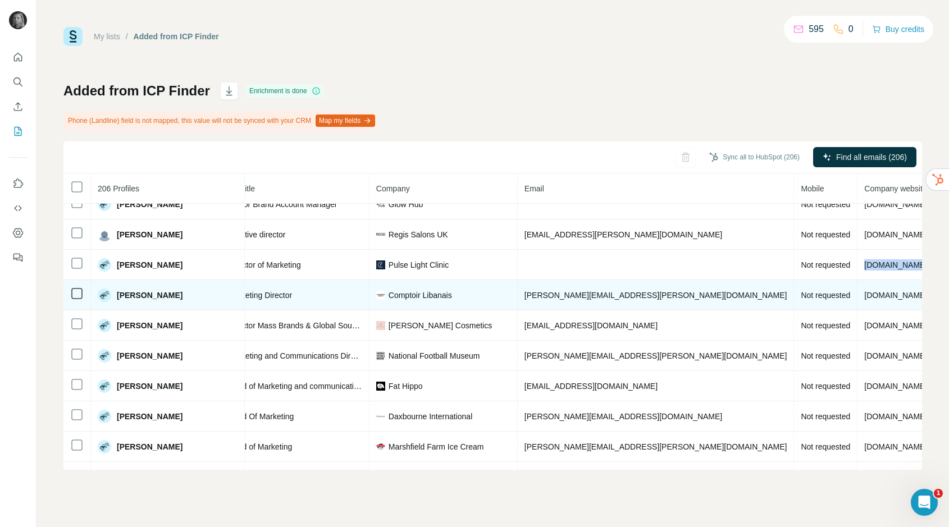
click at [864, 296] on span "comptoirlibanais.com" at bounding box center [895, 295] width 63 height 9
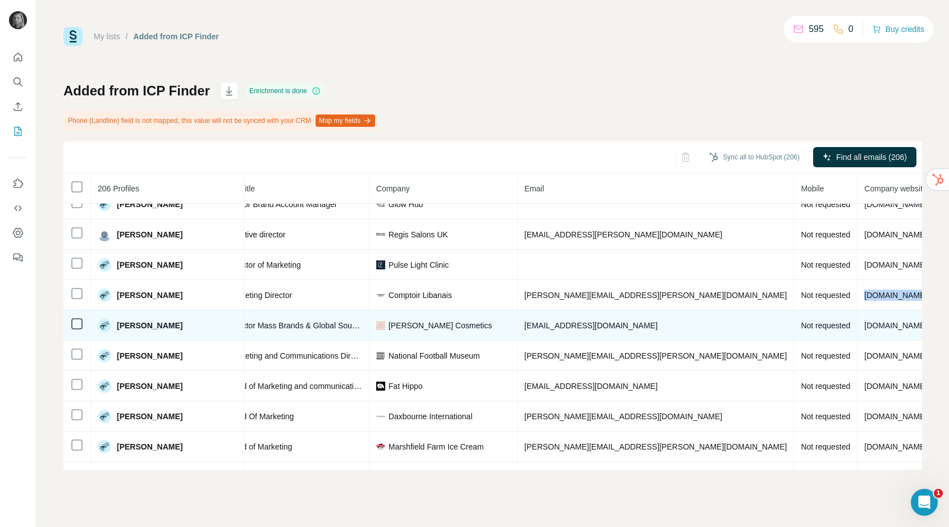
click at [864, 324] on span "ameliaknight.com" at bounding box center [895, 325] width 63 height 9
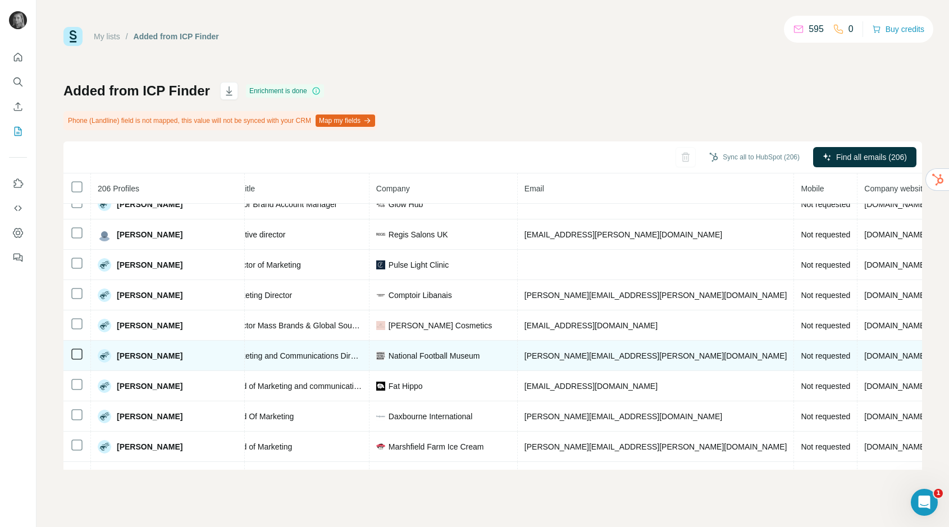
click at [864, 353] on span "nationalfootballmuseum.com" at bounding box center [895, 355] width 63 height 9
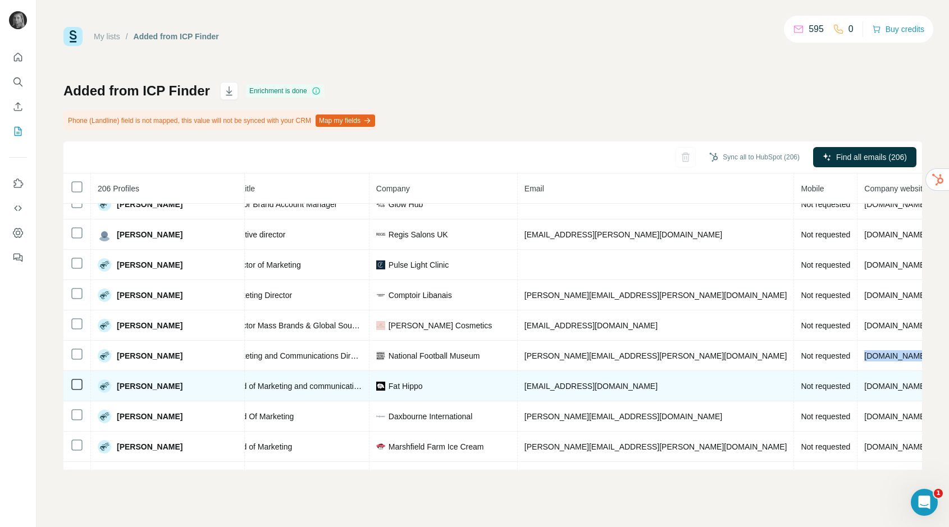
click at [864, 389] on span "fathippo.co.uk" at bounding box center [895, 386] width 63 height 9
click at [864, 387] on span "fathippo.co.uk" at bounding box center [895, 386] width 63 height 9
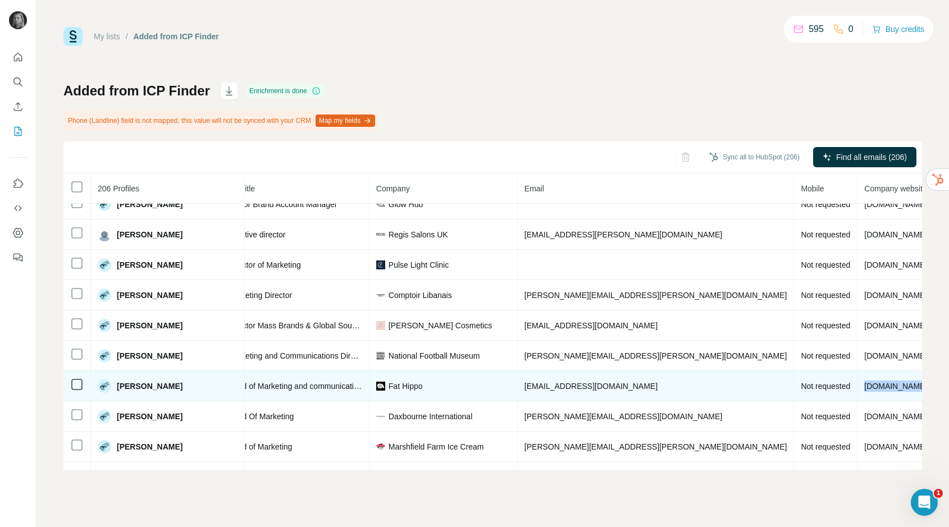
click at [864, 387] on span "fathippo.co.uk" at bounding box center [895, 386] width 63 height 9
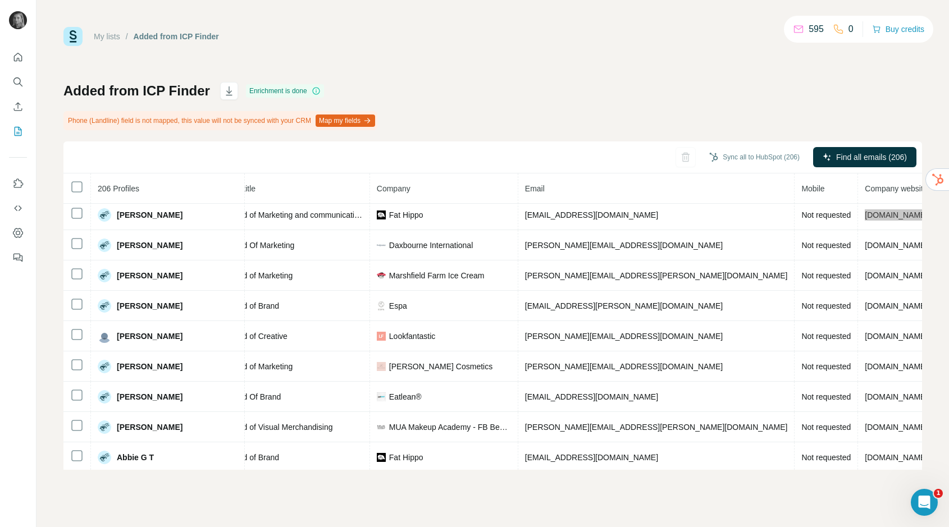
scroll to position [609, 156]
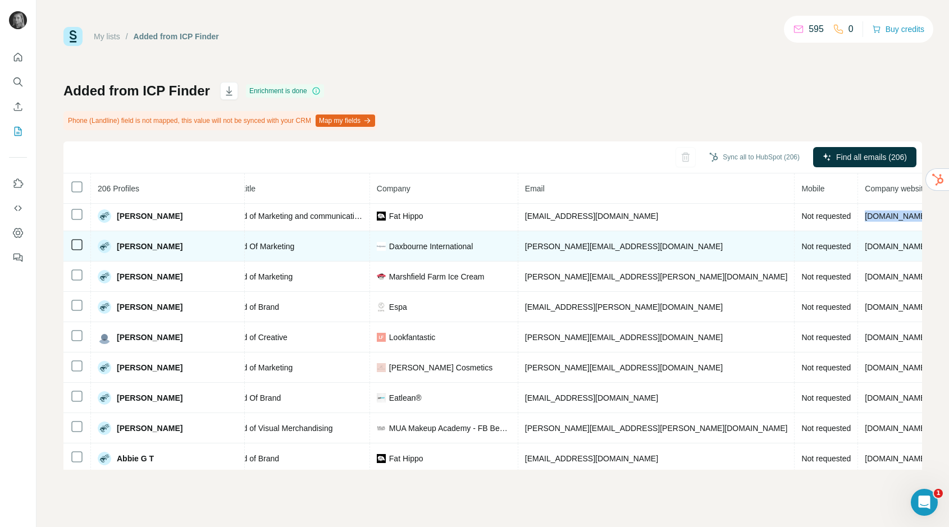
click at [865, 245] on span "naturalimagewigs.co.uk" at bounding box center [896, 246] width 63 height 9
click at [865, 246] on span "naturalimagewigs.co.uk" at bounding box center [896, 246] width 63 height 9
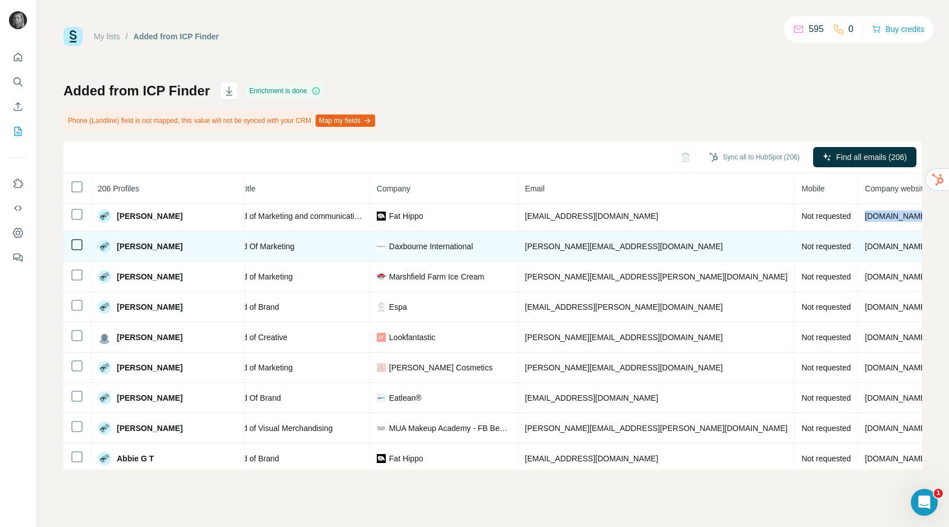
click at [865, 246] on span "naturalimagewigs.co.uk" at bounding box center [896, 246] width 63 height 9
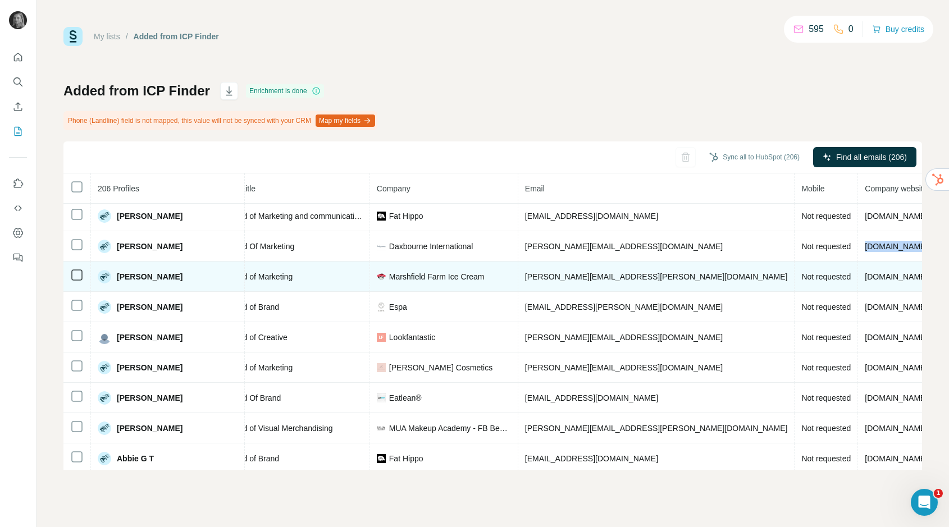
click at [865, 276] on span "marshfield-icecream.co.uk" at bounding box center [896, 276] width 63 height 9
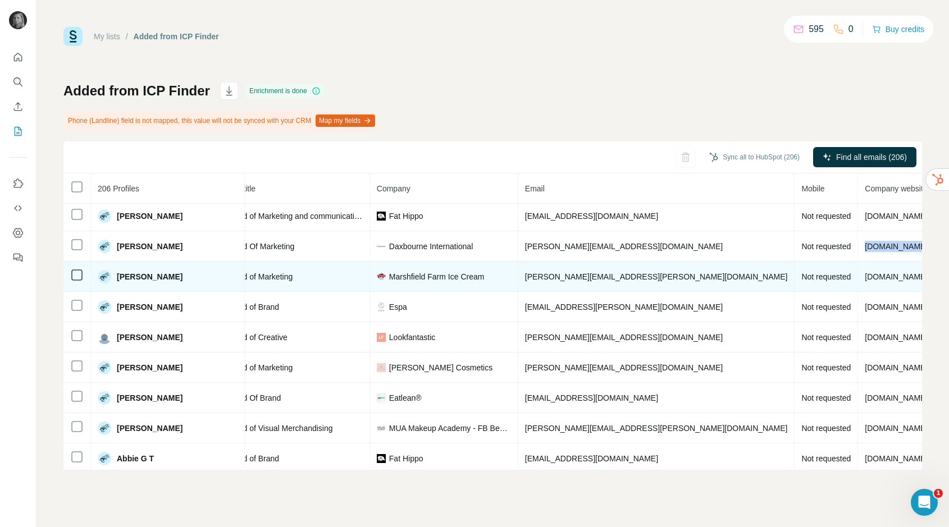
click at [865, 276] on span "marshfield-icecream.co.uk" at bounding box center [896, 276] width 63 height 9
click at [865, 278] on span "marshfield-icecream.co.uk" at bounding box center [896, 276] width 63 height 9
click at [865, 276] on span "marshfield-icecream.co.uk" at bounding box center [896, 276] width 63 height 9
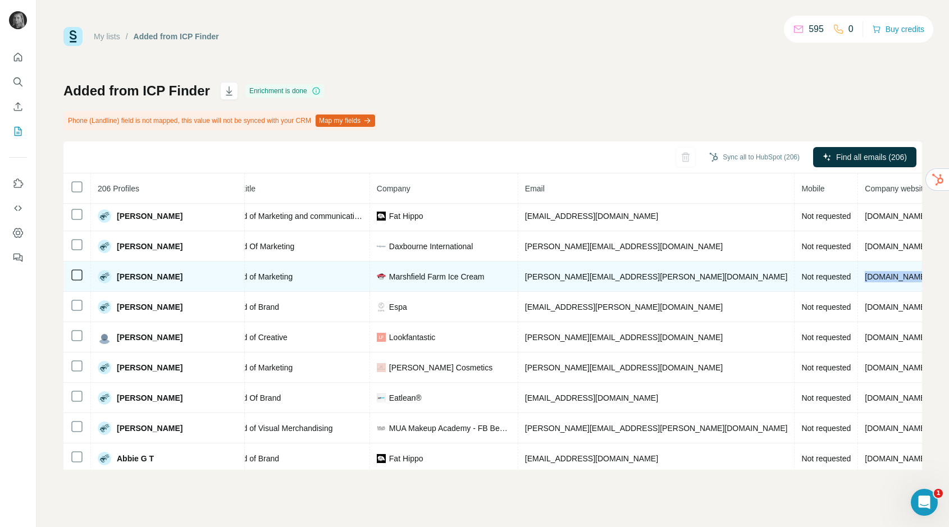
copy span "marshfield-icecream.co.uk"
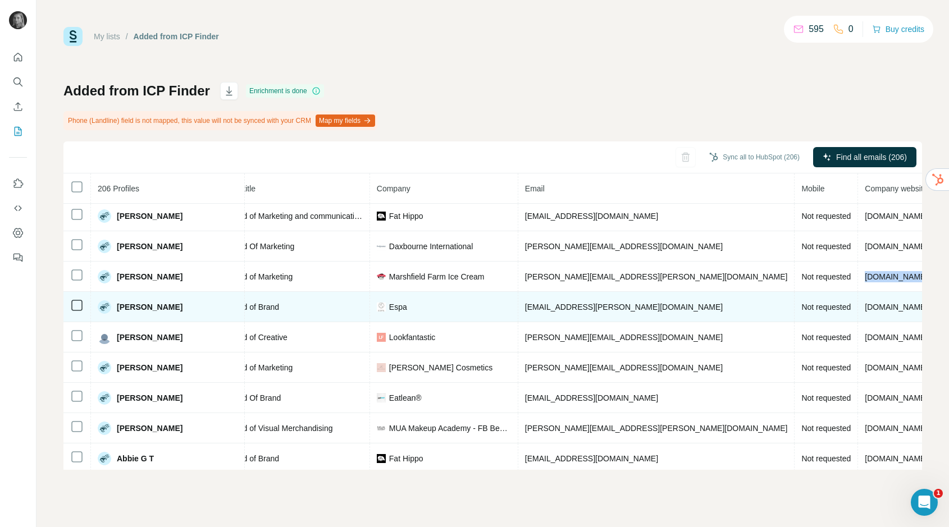
click at [865, 307] on span "espaskincare.com" at bounding box center [896, 307] width 63 height 9
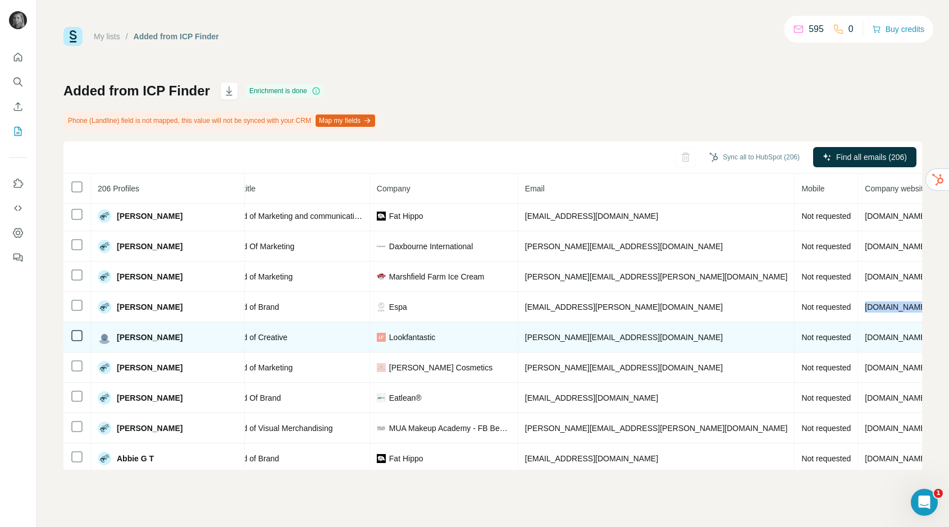
click at [865, 336] on span "lookfantastic.com" at bounding box center [896, 337] width 63 height 9
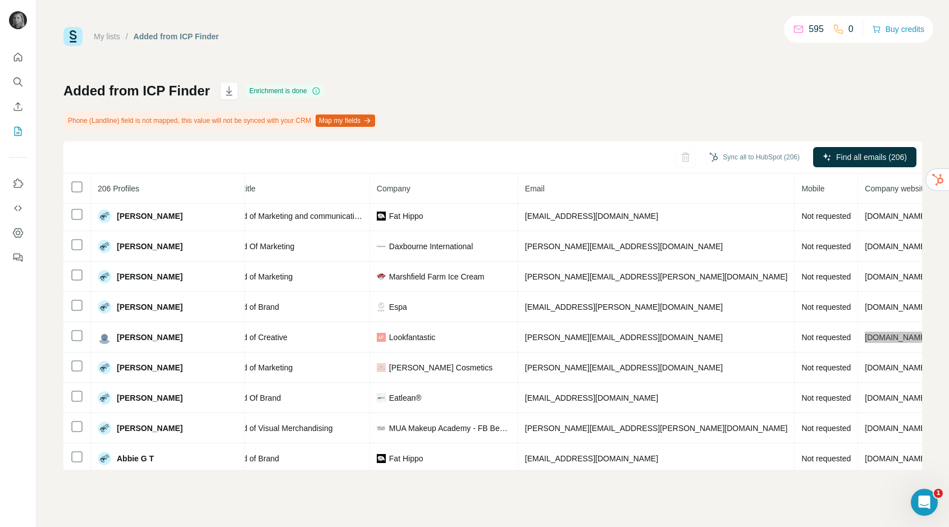
scroll to position [643, 156]
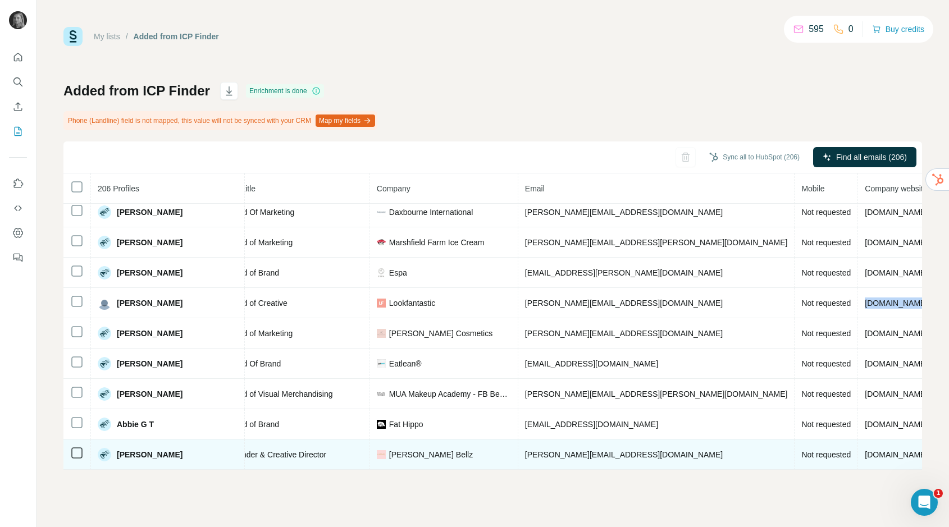
click at [865, 454] on span "lullabellz.com" at bounding box center [896, 454] width 63 height 9
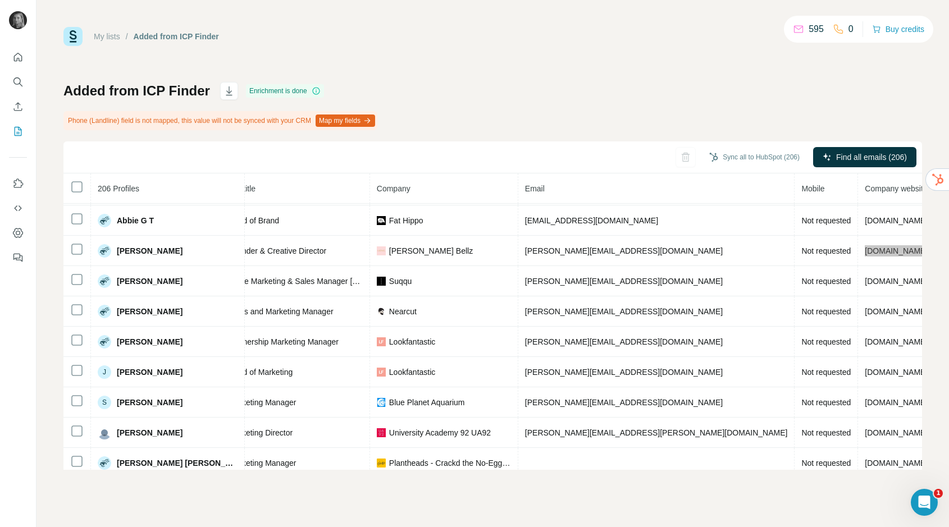
scroll to position [868, 156]
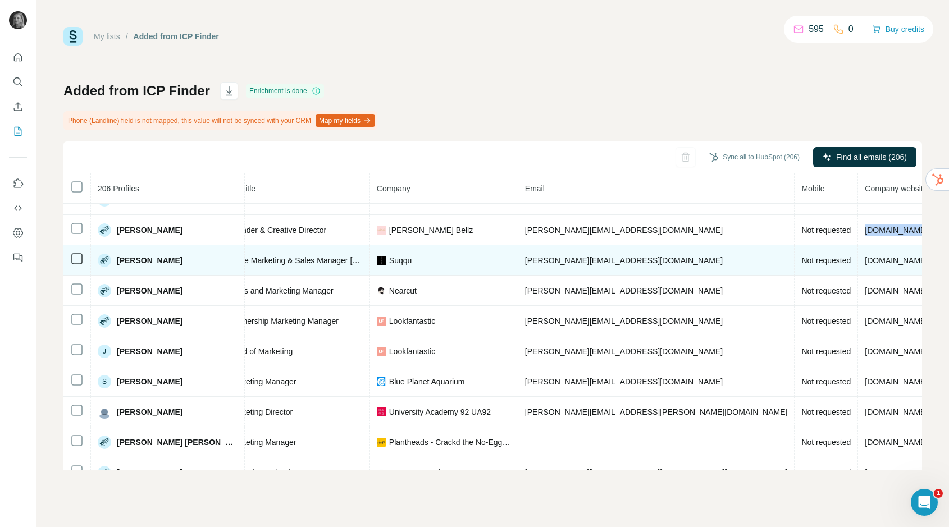
click at [865, 263] on span "suqqu.com" at bounding box center [896, 260] width 63 height 9
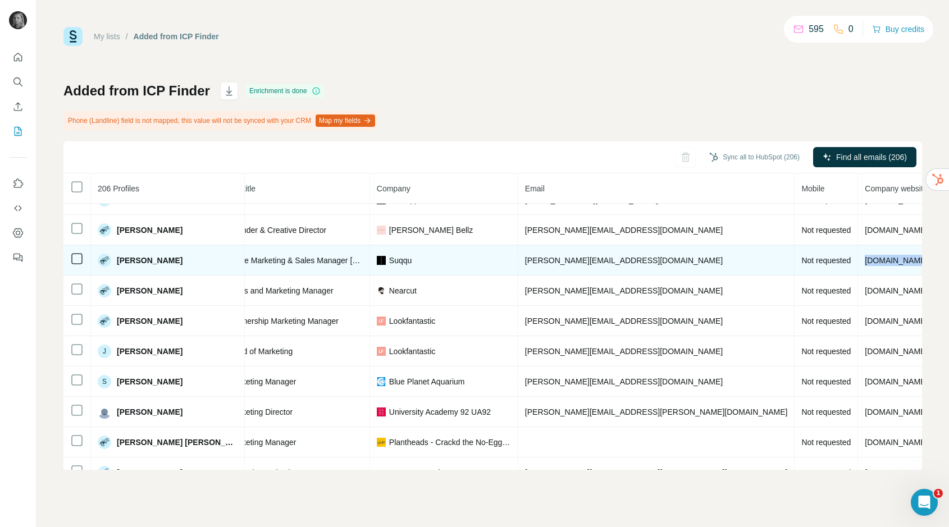
scroll to position [869, 218]
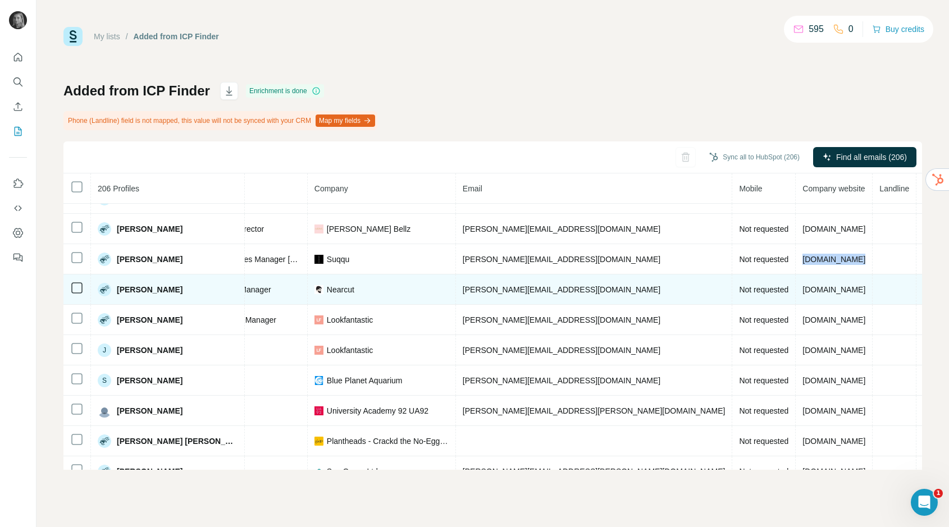
click at [802, 290] on span "nearcut.com" at bounding box center [833, 289] width 63 height 9
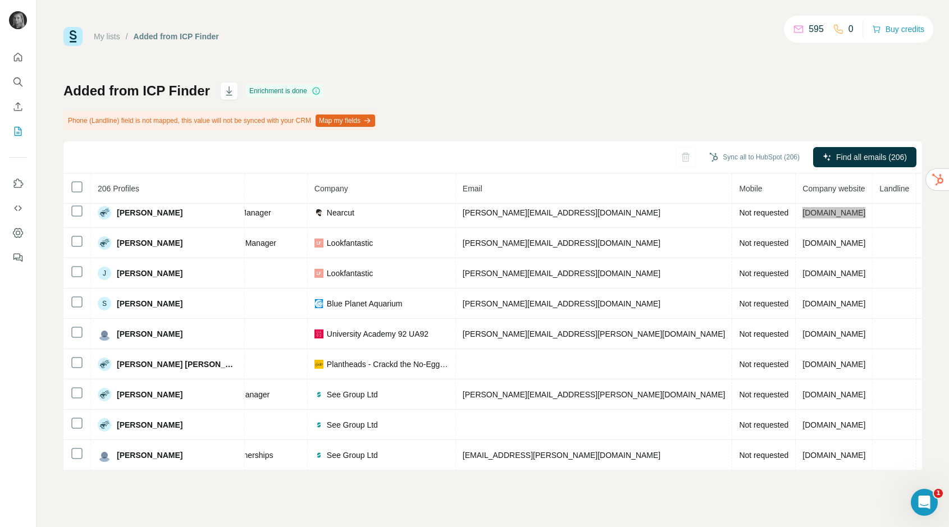
scroll to position [947, 218]
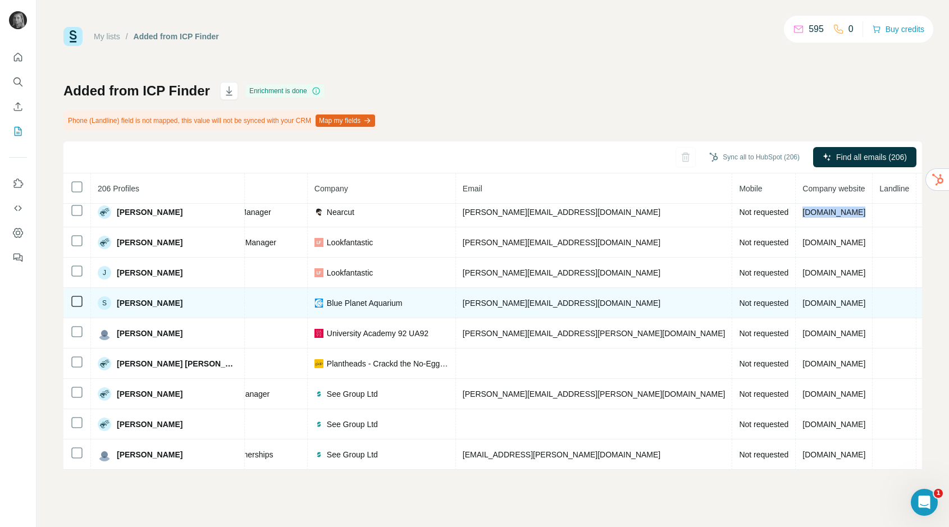
click at [802, 300] on span "blueplanetaquarium.com" at bounding box center [833, 303] width 63 height 9
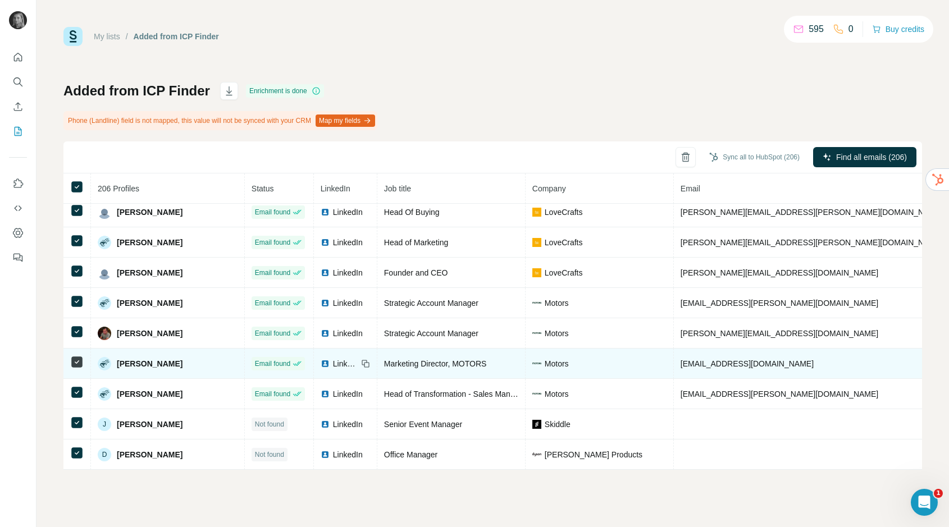
scroll to position [1596, 0]
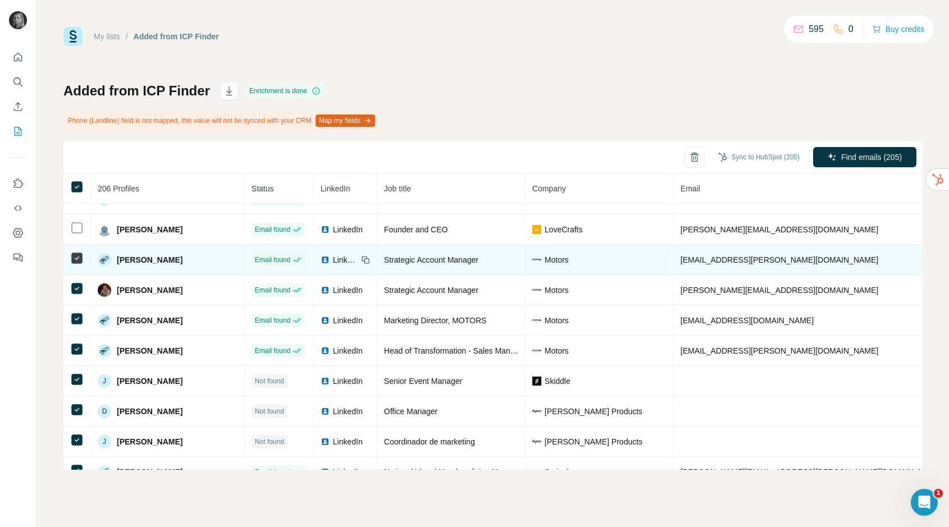
click at [74, 265] on td at bounding box center [77, 260] width 28 height 30
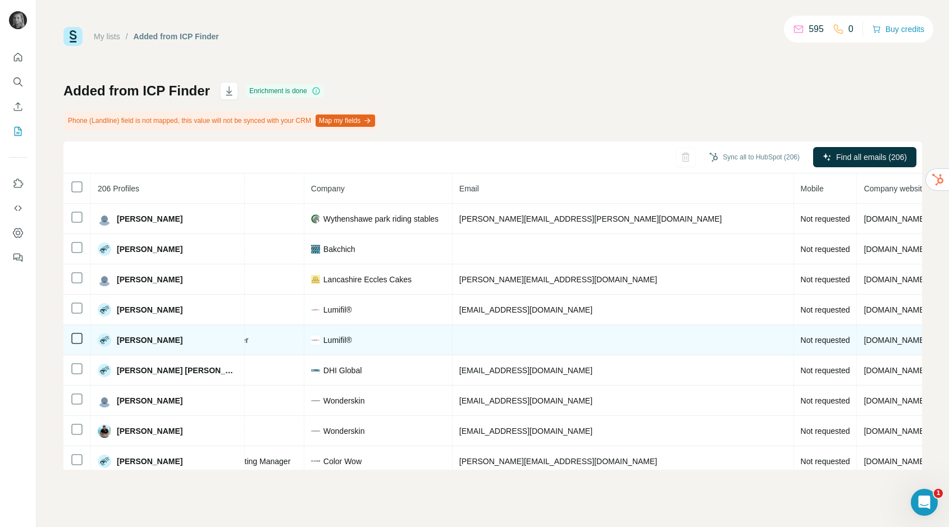
scroll to position [0, 221]
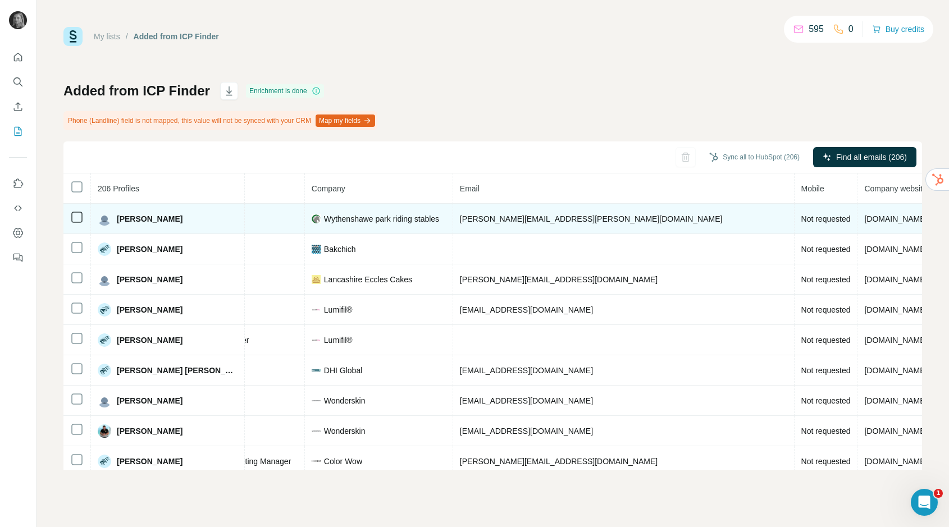
click at [864, 215] on span "wythenshaweparkridingstables.co.uk" at bounding box center [895, 218] width 63 height 9
click at [479, 222] on span "damon.atkinson@gmp.police.uk" at bounding box center [591, 218] width 263 height 9
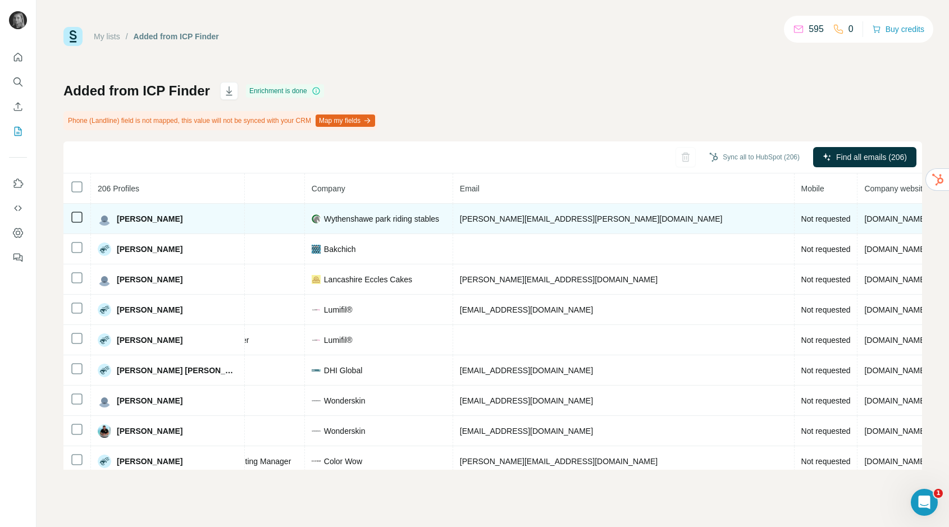
click at [479, 222] on span "damon.atkinson@gmp.police.uk" at bounding box center [591, 218] width 263 height 9
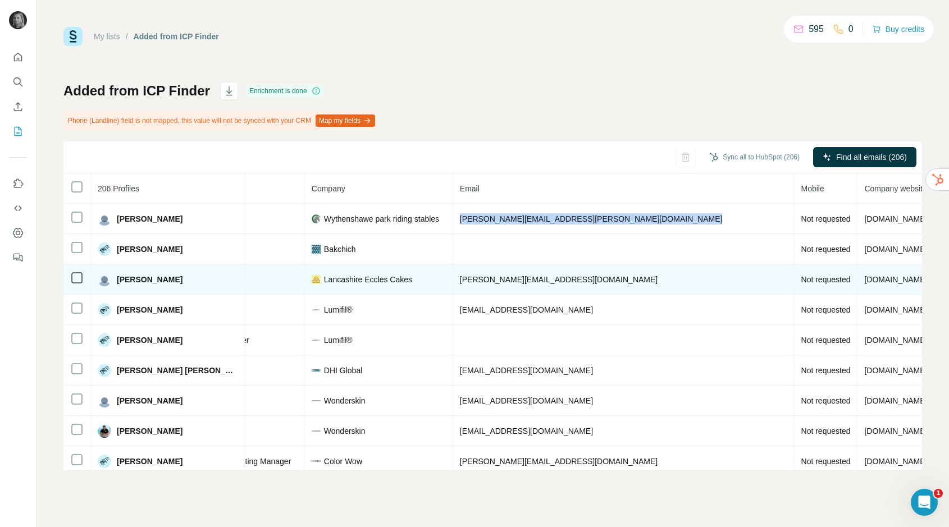
click at [467, 276] on span "ken@lancashireecclescakes.co.uk" at bounding box center [559, 279] width 198 height 9
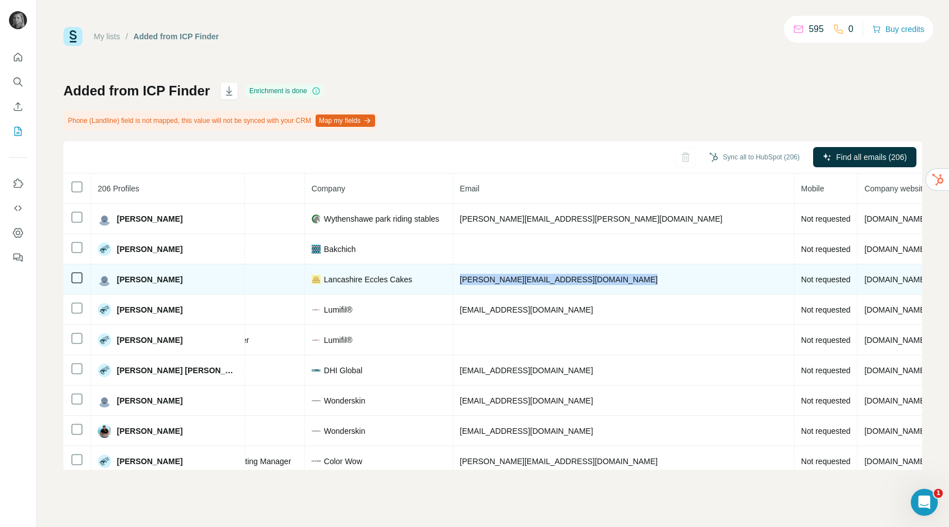
click at [467, 276] on span "ken@lancashireecclescakes.co.uk" at bounding box center [559, 279] width 198 height 9
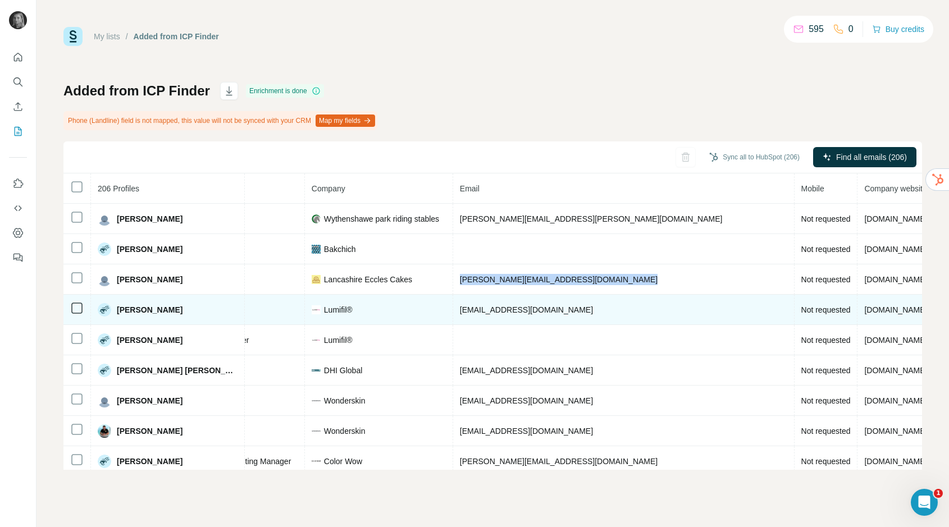
click at [460, 312] on span "mark@lumifil.co.uk" at bounding box center [526, 309] width 133 height 9
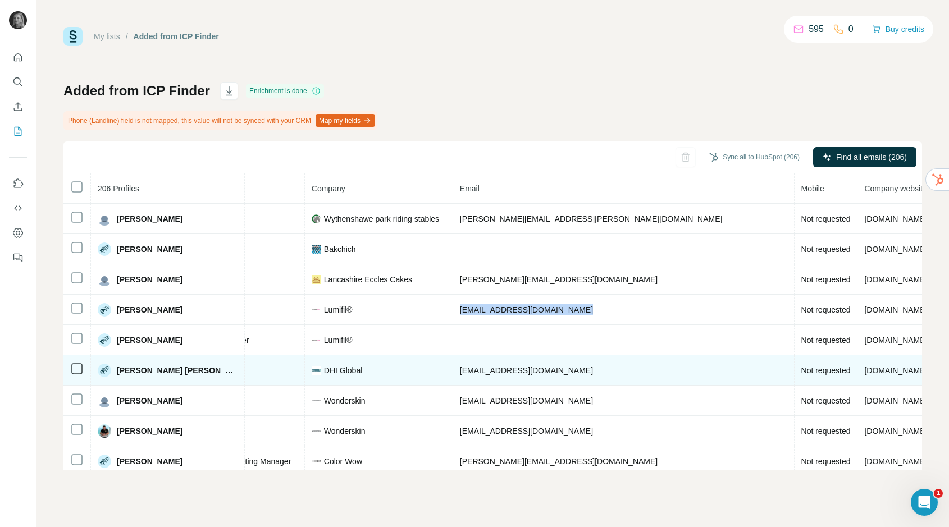
click at [460, 372] on span "msaridakis@dhiglobal.com" at bounding box center [526, 370] width 133 height 9
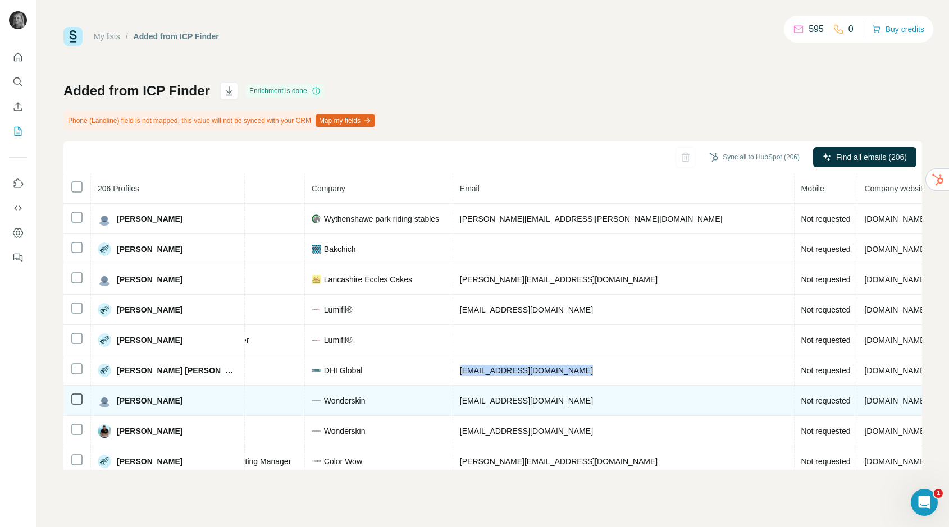
click at [474, 398] on span "marina@wonderskin.com" at bounding box center [526, 400] width 133 height 9
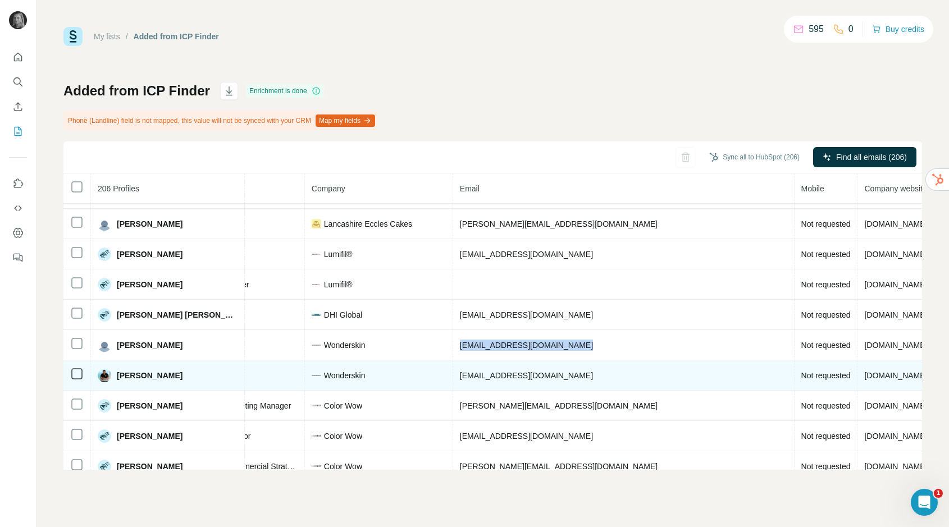
scroll to position [61, 221]
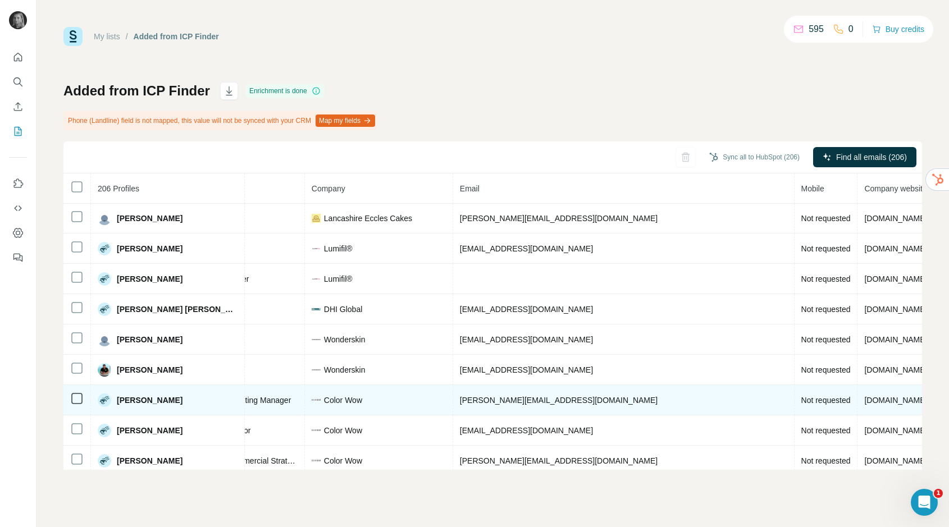
click at [460, 400] on span "magally@federicibrands.com" at bounding box center [559, 400] width 198 height 9
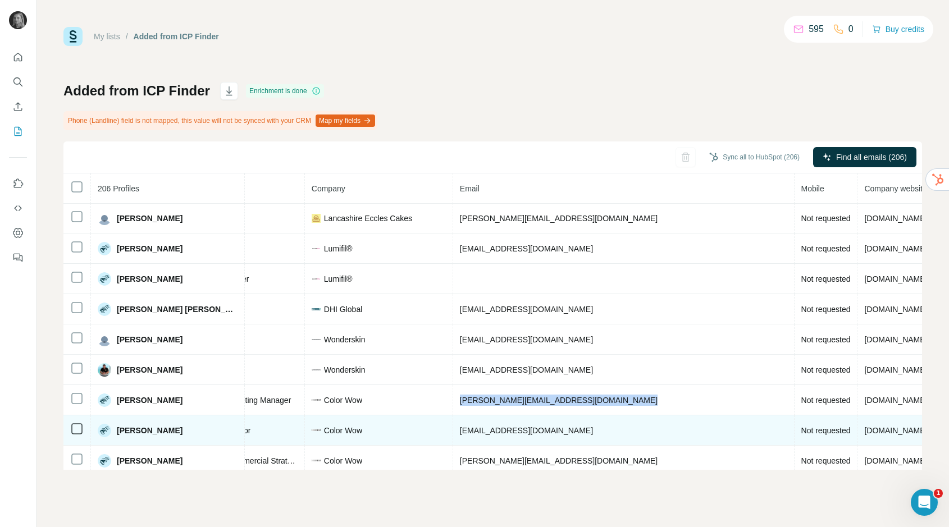
click at [460, 429] on span "philippa@federicibrands.com" at bounding box center [526, 430] width 133 height 9
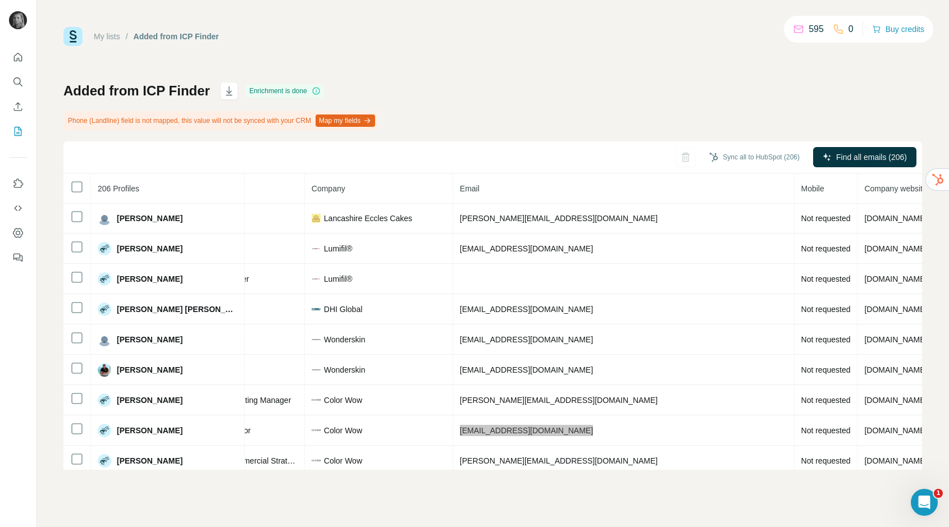
scroll to position [211, 221]
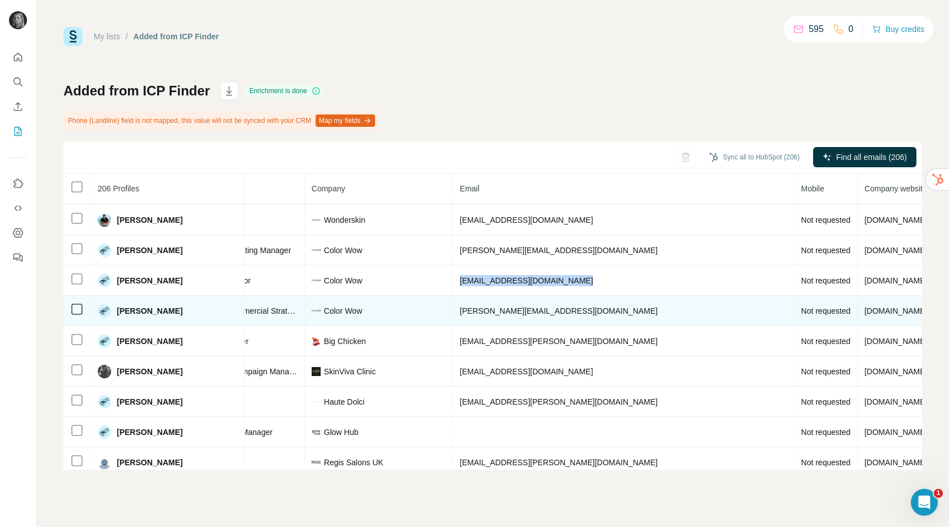
click at [487, 312] on span "lizzie@federicibrands.com" at bounding box center [559, 311] width 198 height 9
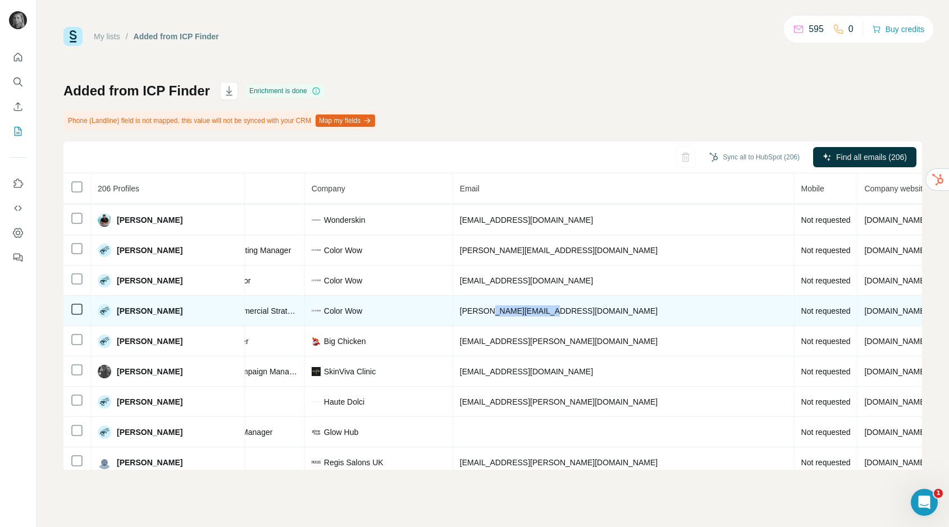
click at [487, 312] on span "lizzie@federicibrands.com" at bounding box center [559, 311] width 198 height 9
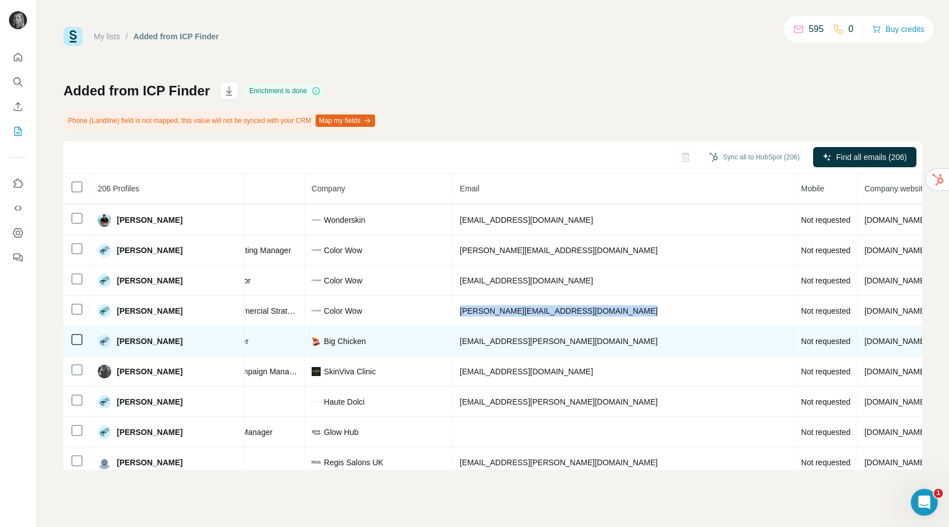
click at [481, 339] on span "angel.ross@bigchicken.com" at bounding box center [559, 341] width 198 height 9
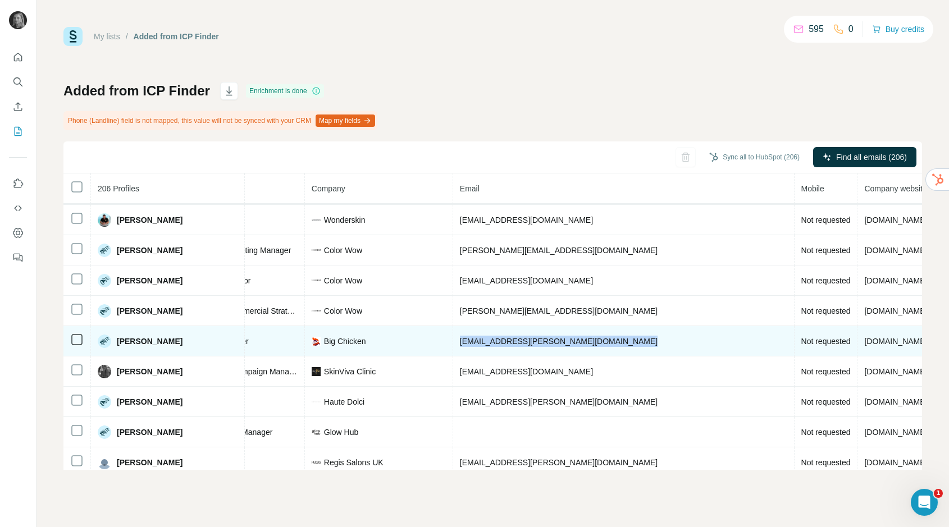
click at [481, 339] on span "angel.ross@bigchicken.com" at bounding box center [559, 341] width 198 height 9
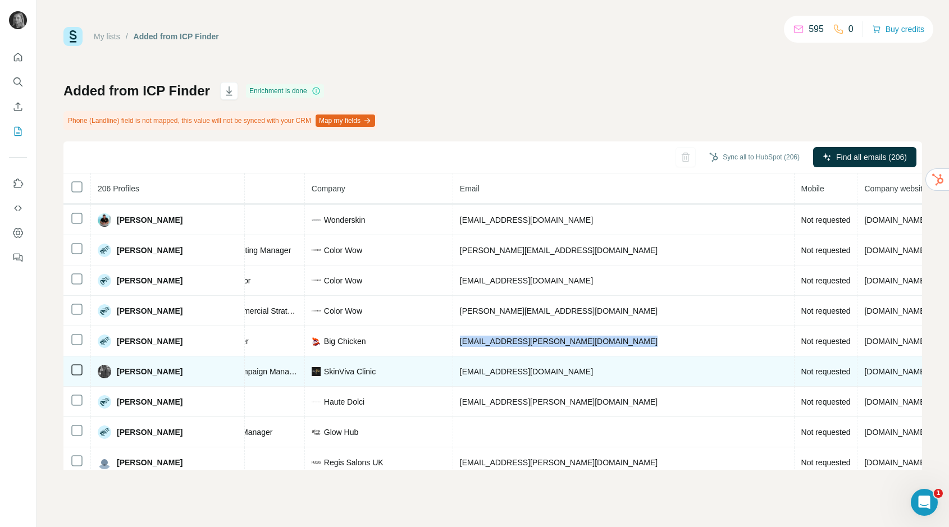
click at [464, 371] on span "amybroadbent@skinviva.com" at bounding box center [526, 371] width 133 height 9
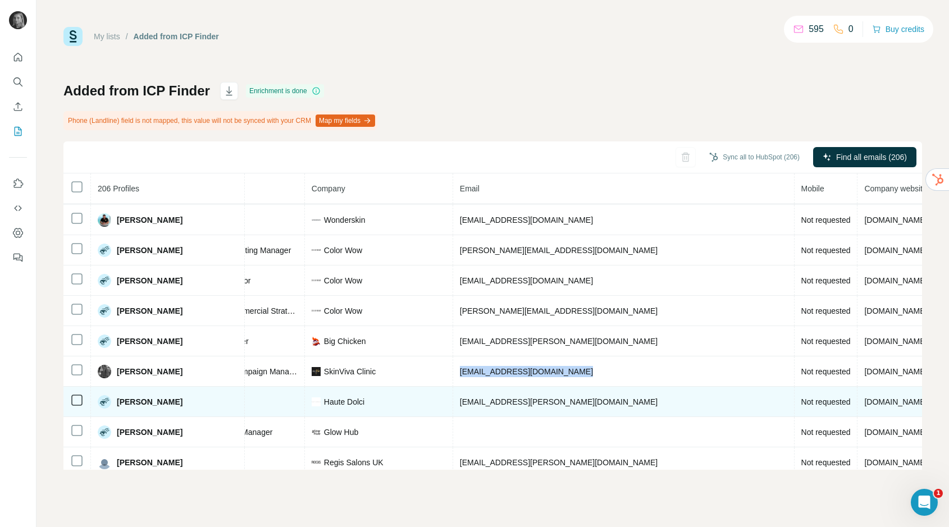
click at [527, 400] on span "akash.venugopalan@hauteworld.co.uk" at bounding box center [559, 402] width 198 height 9
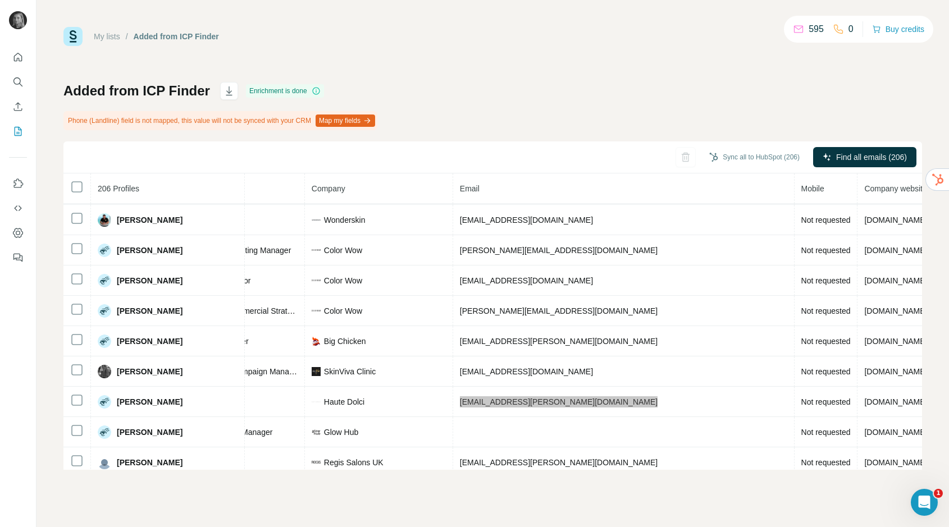
scroll to position [347, 221]
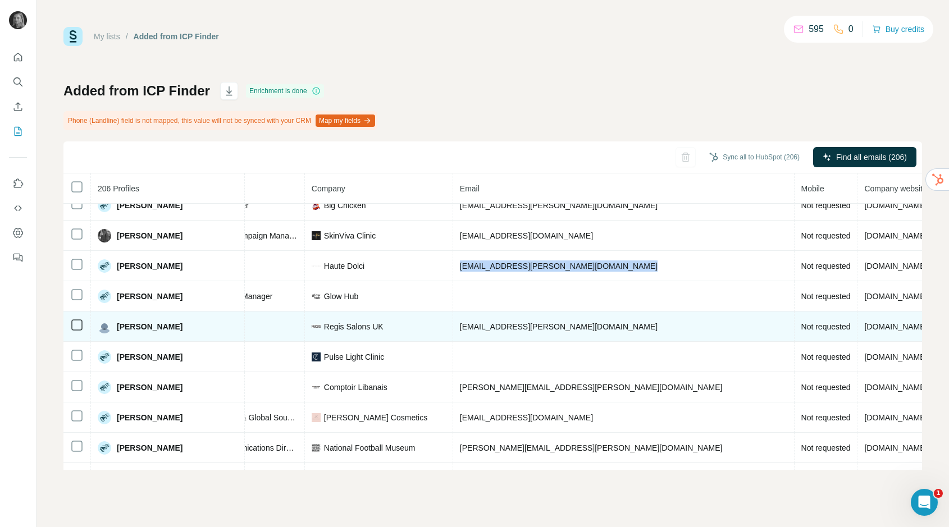
click at [483, 326] on span "victoria.oneil@rgsalons.com" at bounding box center [559, 326] width 198 height 9
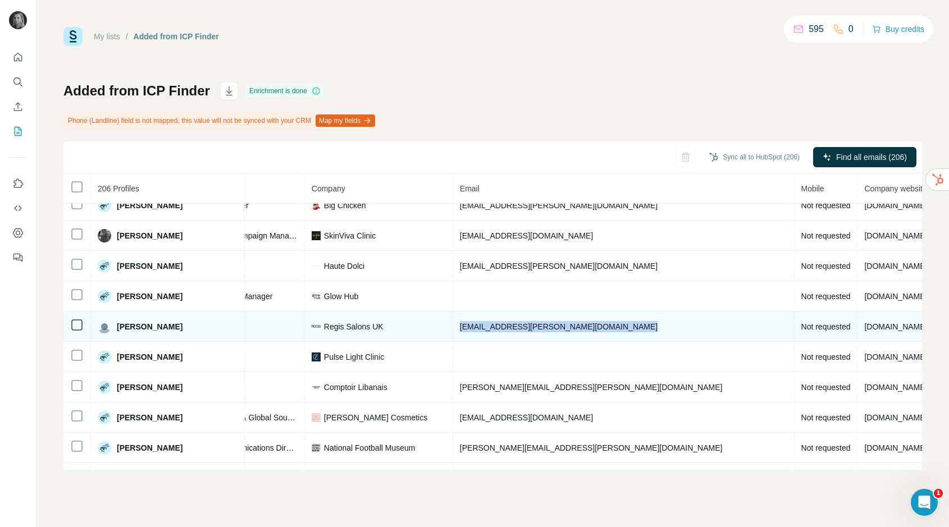
click at [483, 326] on span "victoria.oneil@rgsalons.com" at bounding box center [559, 326] width 198 height 9
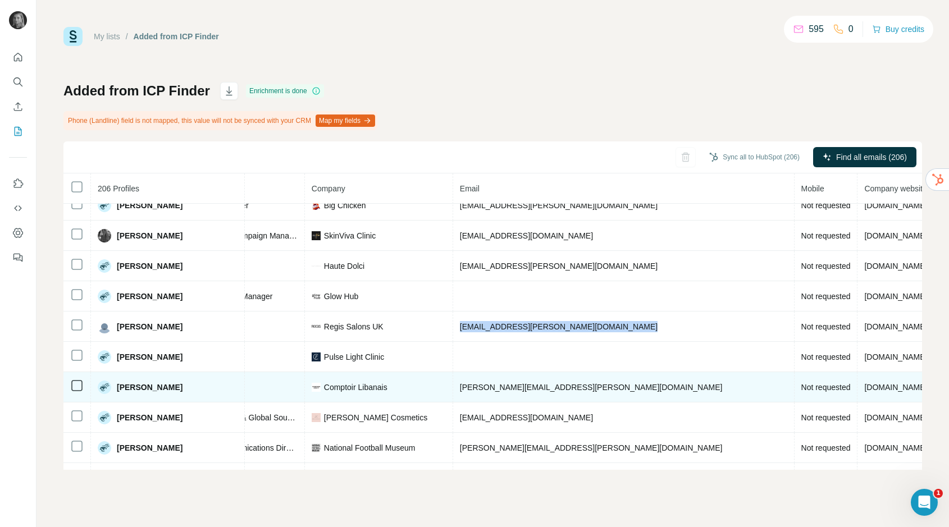
click at [465, 387] on span "nicole.goodwin@levant.co.uk" at bounding box center [591, 387] width 263 height 9
click at [464, 387] on span "nicole.goodwin@levant.co.uk" at bounding box center [591, 387] width 263 height 9
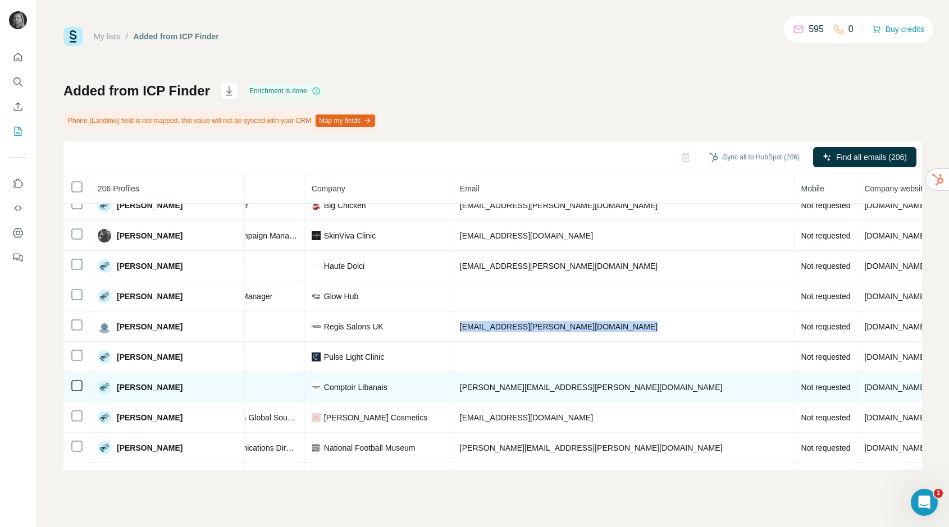
click at [464, 387] on span "nicole.goodwin@levant.co.uk" at bounding box center [591, 387] width 263 height 9
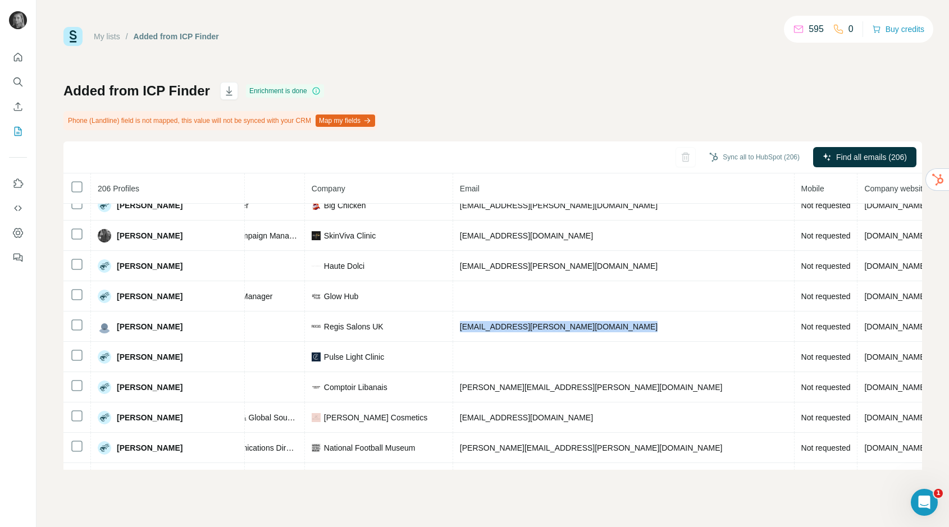
click at [474, 387] on span "nicole.goodwin@levant.co.uk" at bounding box center [591, 387] width 263 height 9
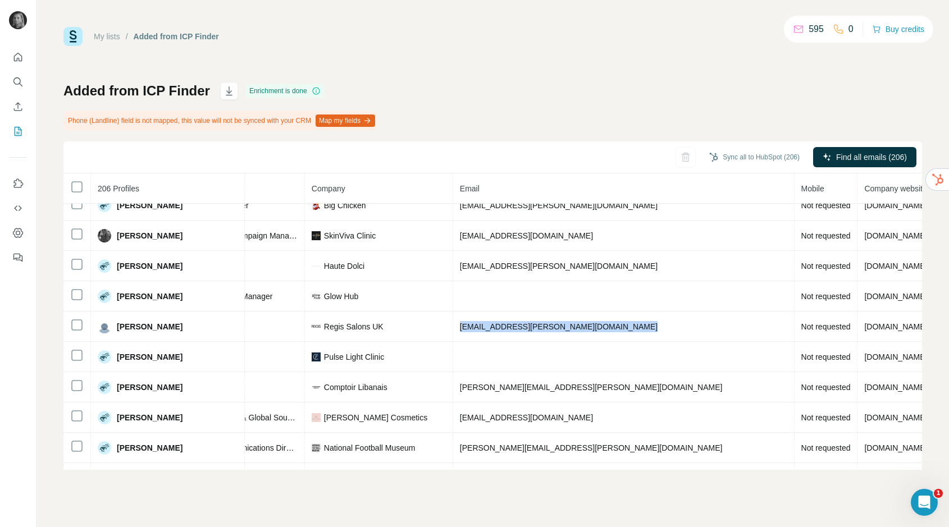
click at [474, 387] on span "nicole.goodwin@levant.co.uk" at bounding box center [591, 387] width 263 height 9
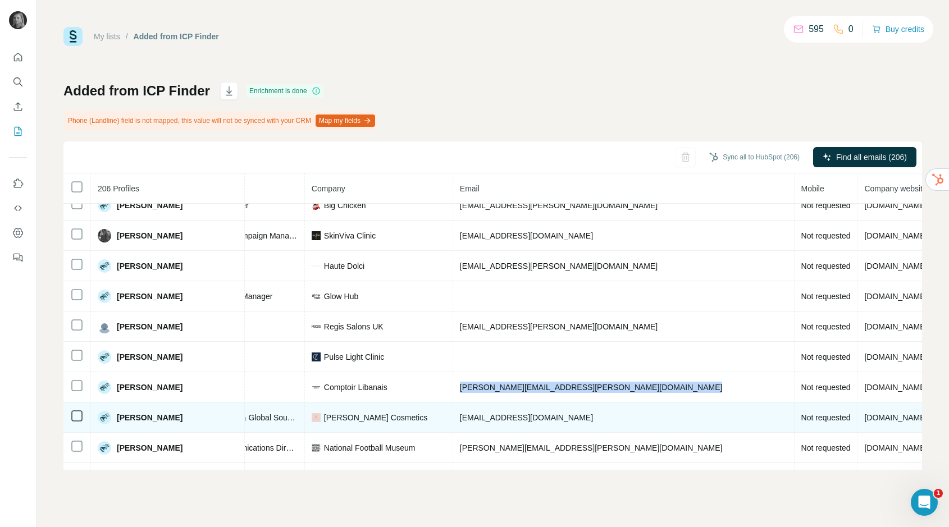
scroll to position [472, 221]
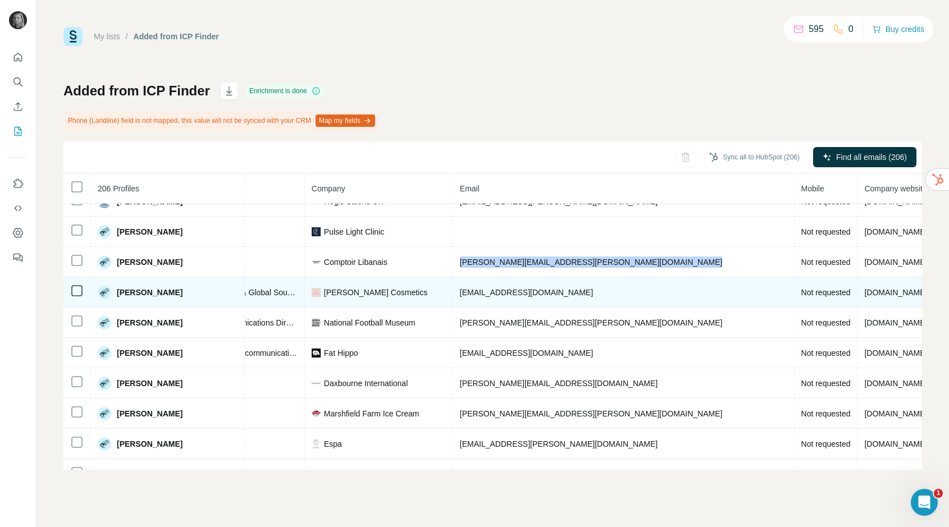
click at [460, 290] on span "mark@ameliaknight.com" at bounding box center [526, 292] width 133 height 9
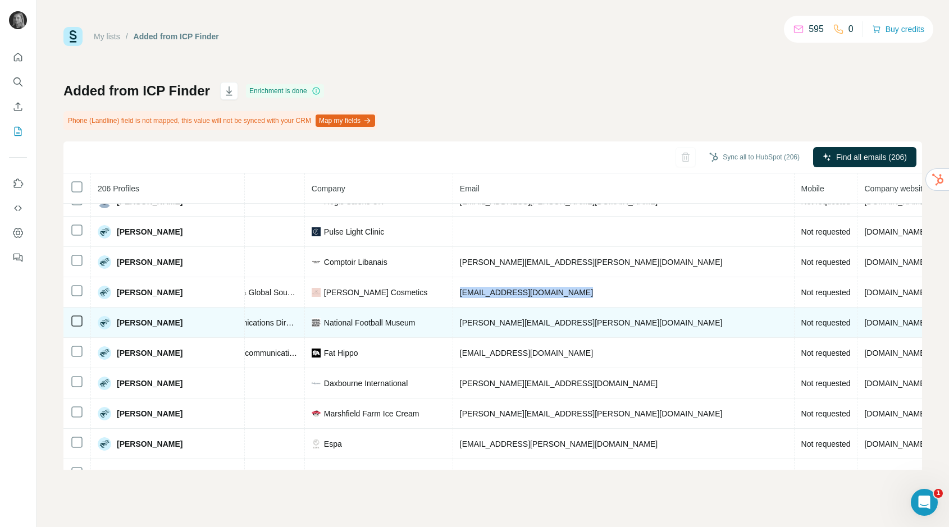
click at [498, 325] on span "janine.ross@nationalfootballmuseum.com" at bounding box center [591, 322] width 263 height 9
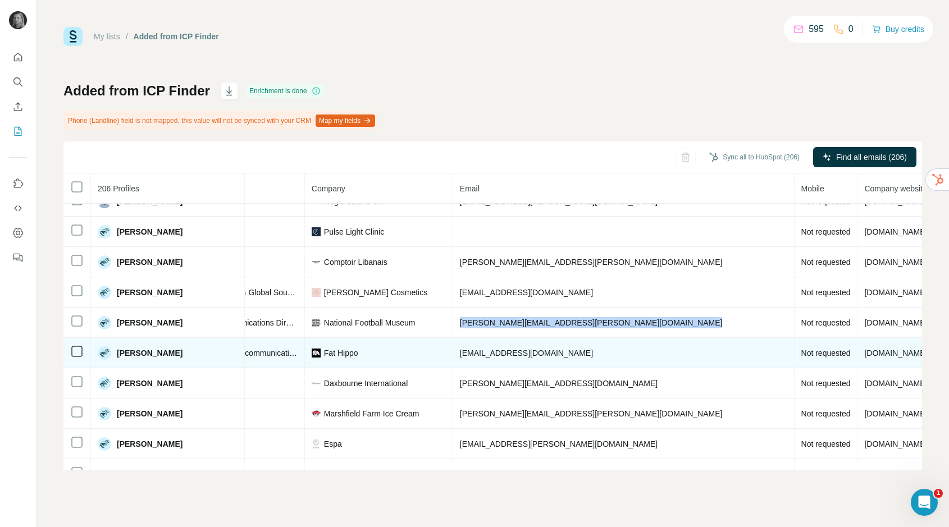
click at [460, 350] on span "nick@fathippo.co.uk" at bounding box center [526, 353] width 133 height 9
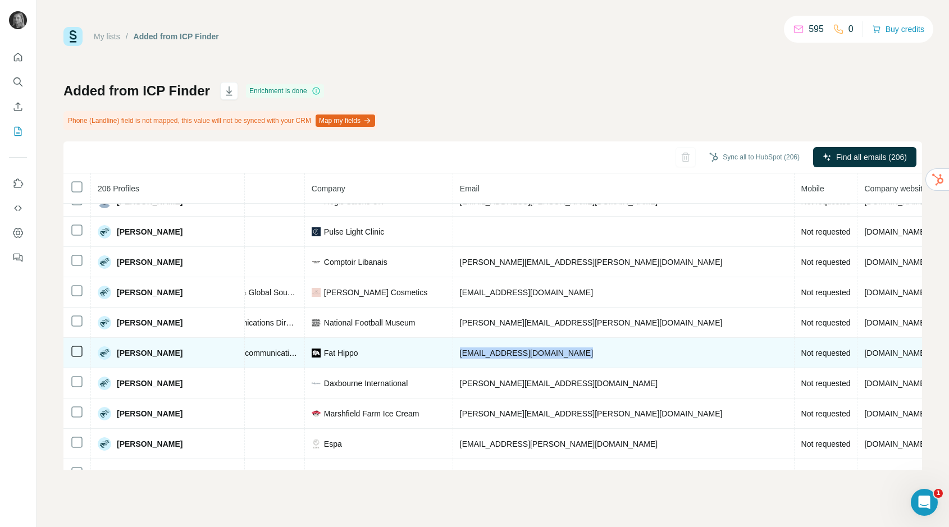
click at [460, 350] on span "nick@fathippo.co.uk" at bounding box center [526, 353] width 133 height 9
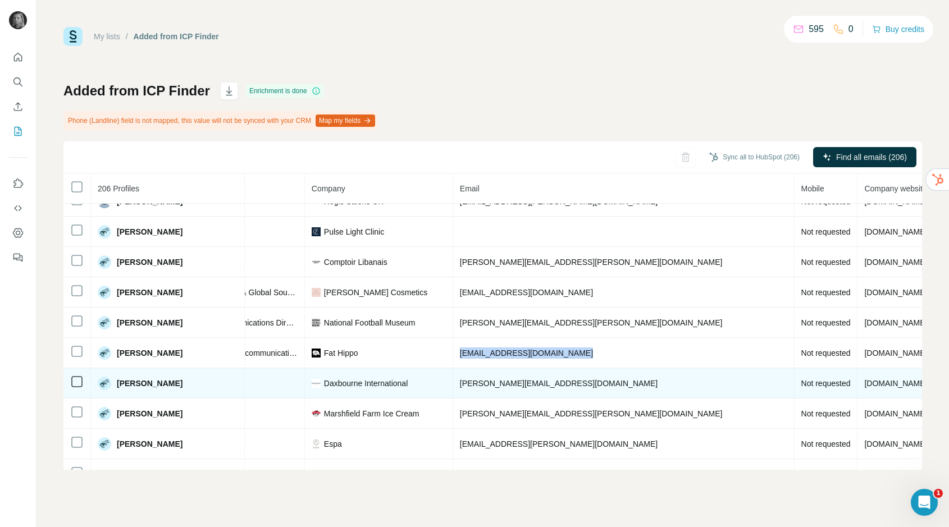
click at [453, 390] on td "louise@daxbourne.com" at bounding box center [623, 383] width 341 height 30
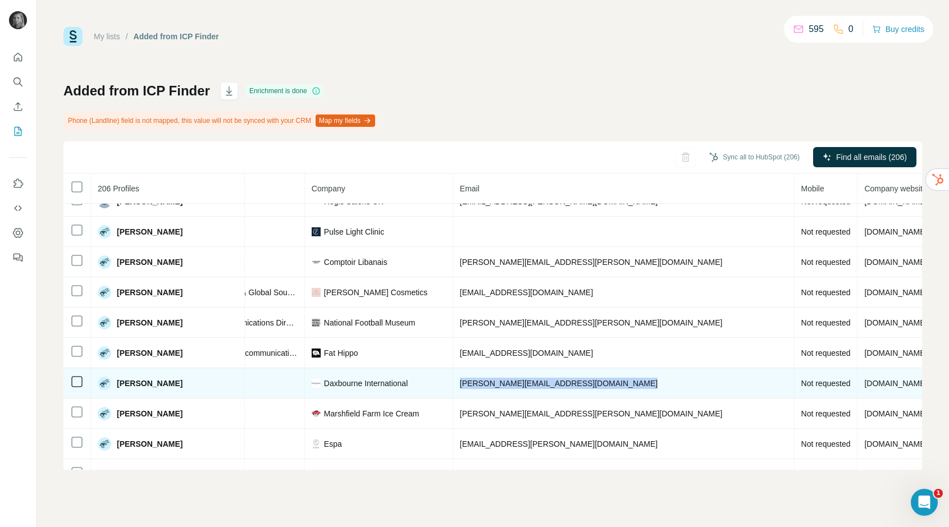
click at [453, 390] on td "louise@daxbourne.com" at bounding box center [623, 383] width 341 height 30
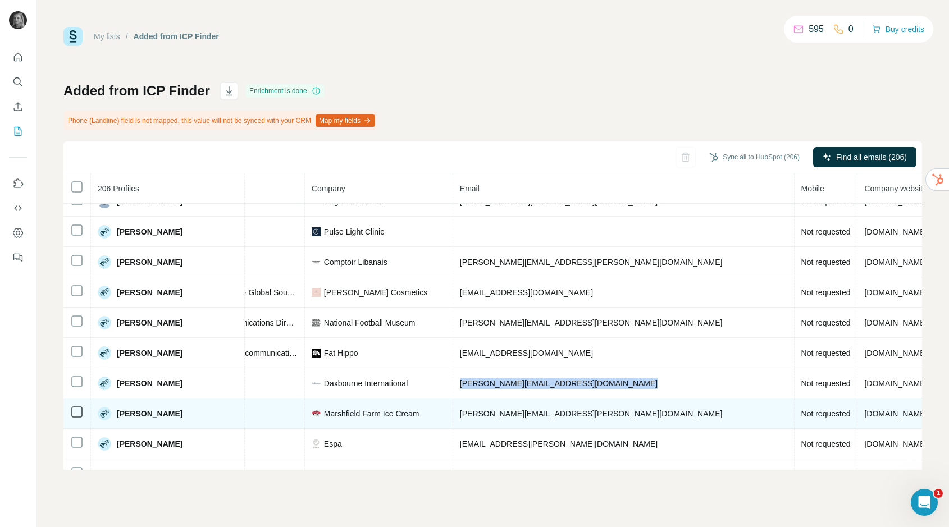
click at [460, 415] on span "jessica.atkinson@marshfield-icecream.co.uk" at bounding box center [591, 413] width 263 height 9
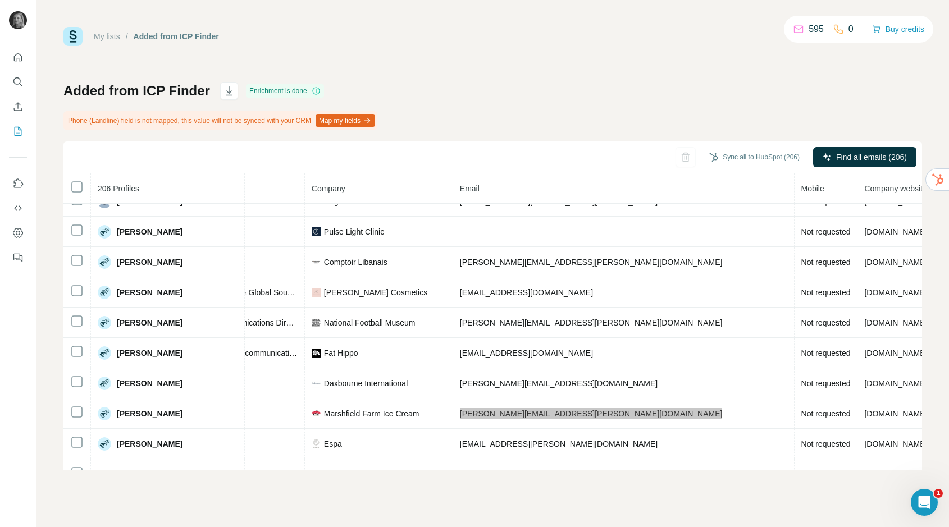
scroll to position [597, 221]
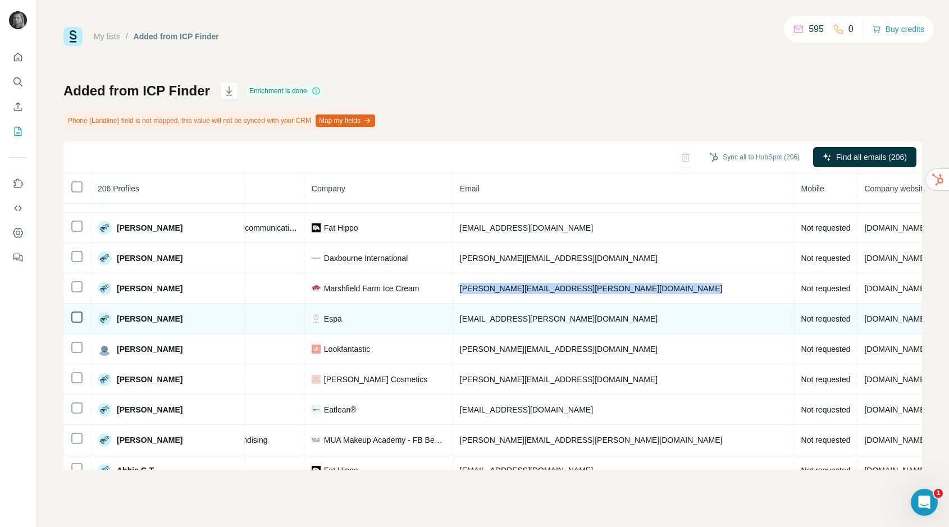
click at [469, 323] on td "gemma.bosanko@espainternational.co.uk" at bounding box center [623, 319] width 341 height 30
click at [469, 323] on span "gemma.bosanko@espainternational.co.uk" at bounding box center [559, 318] width 198 height 9
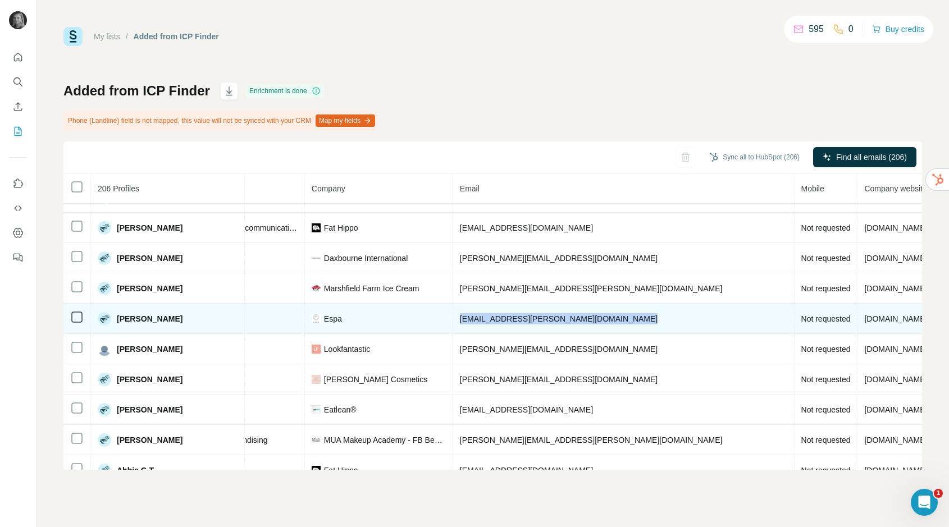
click at [469, 318] on span "gemma.bosanko@espainternational.co.uk" at bounding box center [559, 318] width 198 height 9
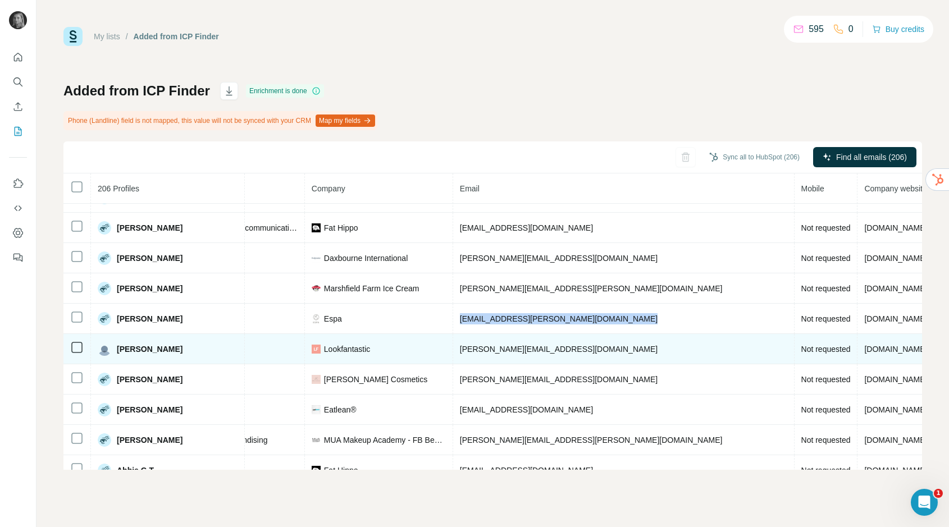
click at [460, 351] on span "ellena@thehutgroup.com" at bounding box center [559, 349] width 198 height 9
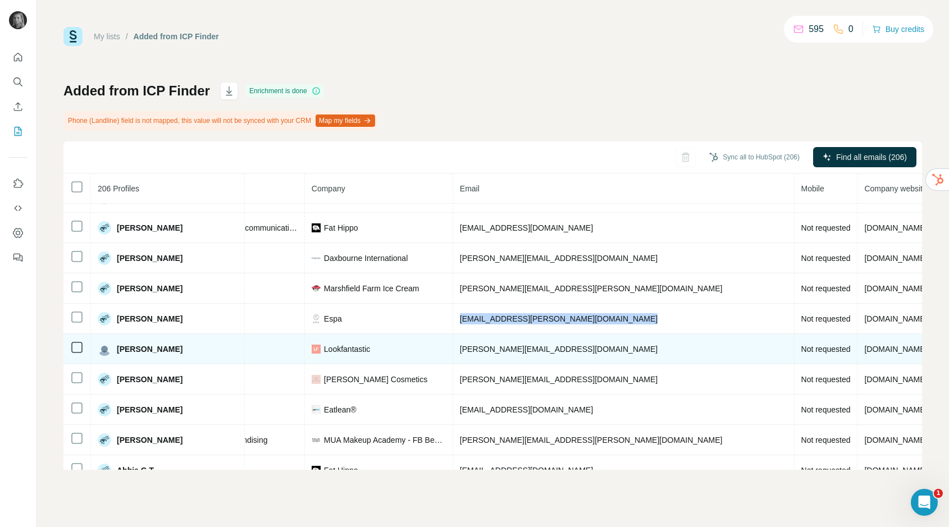
click at [460, 351] on span "ellena@thehutgroup.com" at bounding box center [559, 349] width 198 height 9
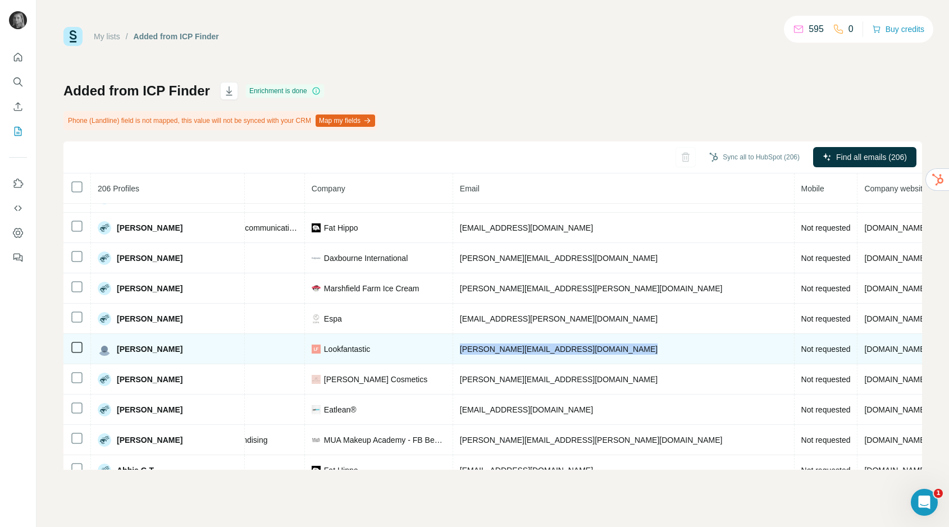
click at [460, 349] on span "ellena@thehutgroup.com" at bounding box center [559, 349] width 198 height 9
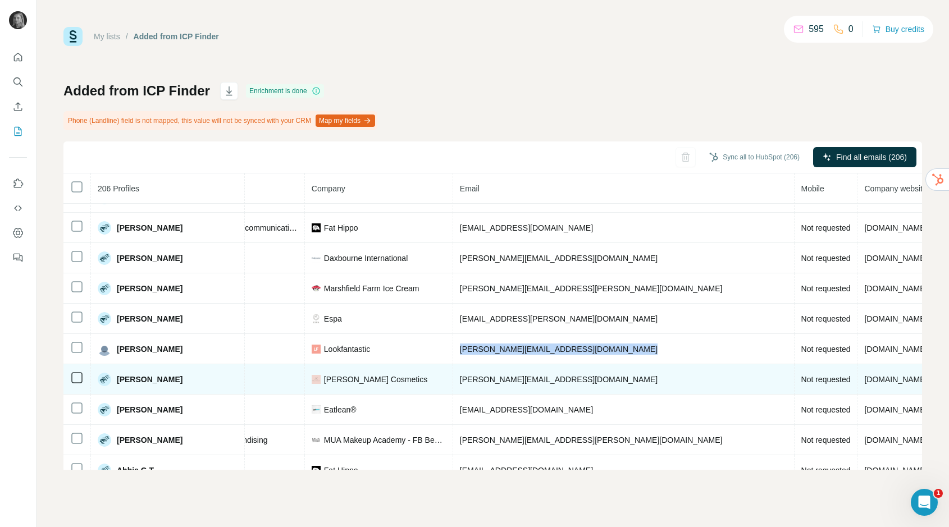
click at [462, 377] on span "elise@ameliaknight.com" at bounding box center [559, 379] width 198 height 9
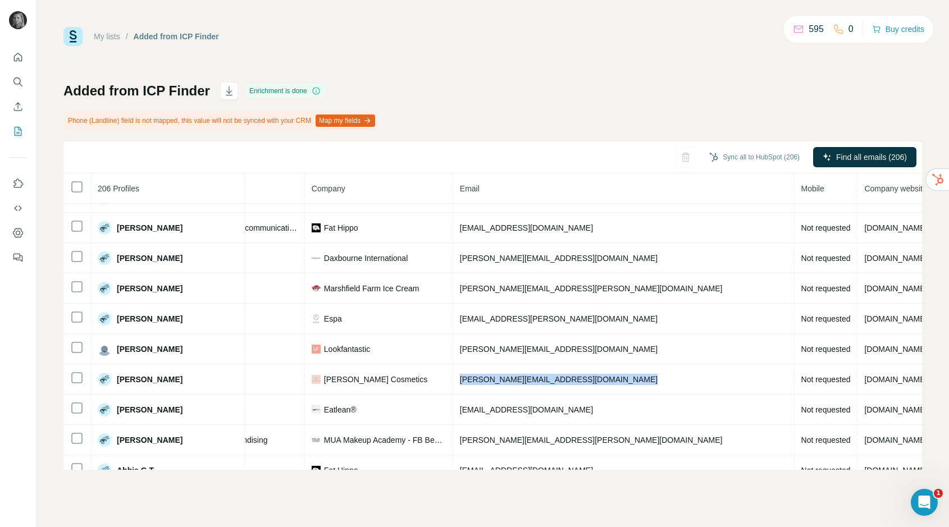
scroll to position [779, 221]
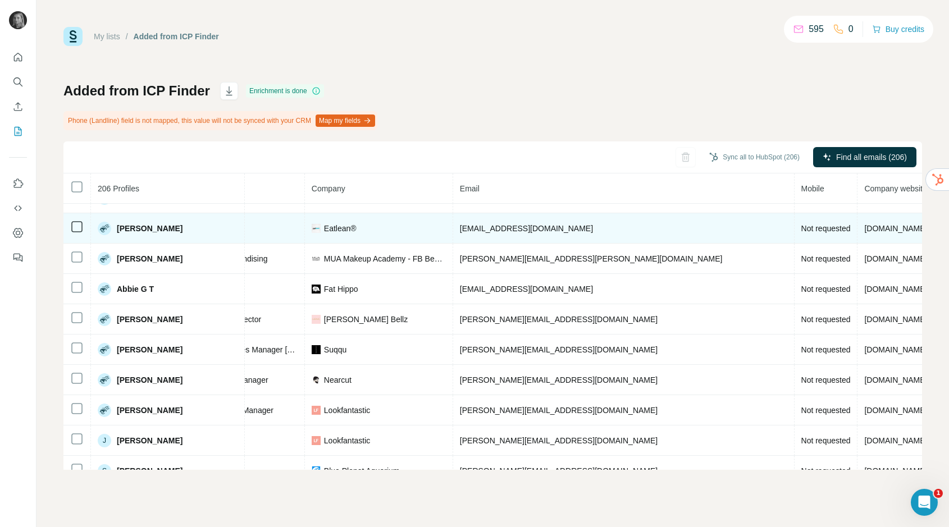
click at [469, 231] on span "[EMAIL_ADDRESS][DOMAIN_NAME]" at bounding box center [526, 228] width 133 height 9
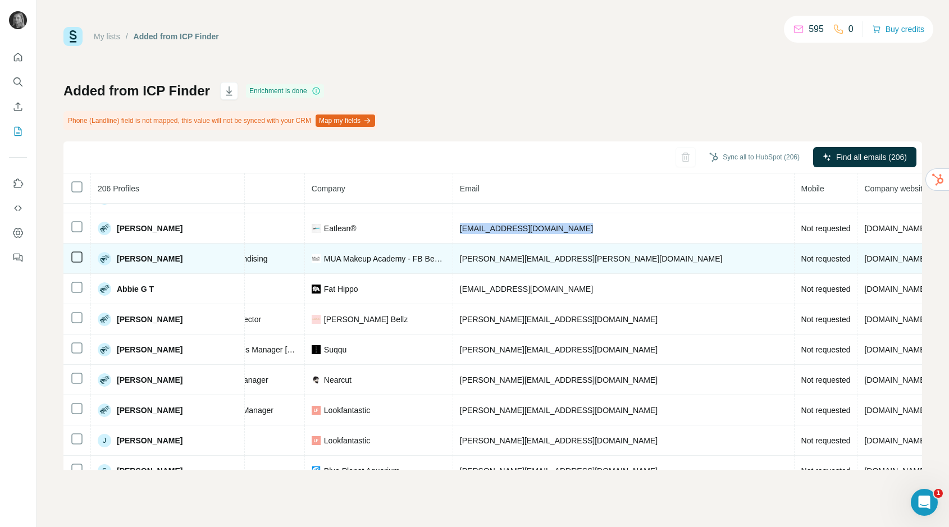
scroll to position [751, 221]
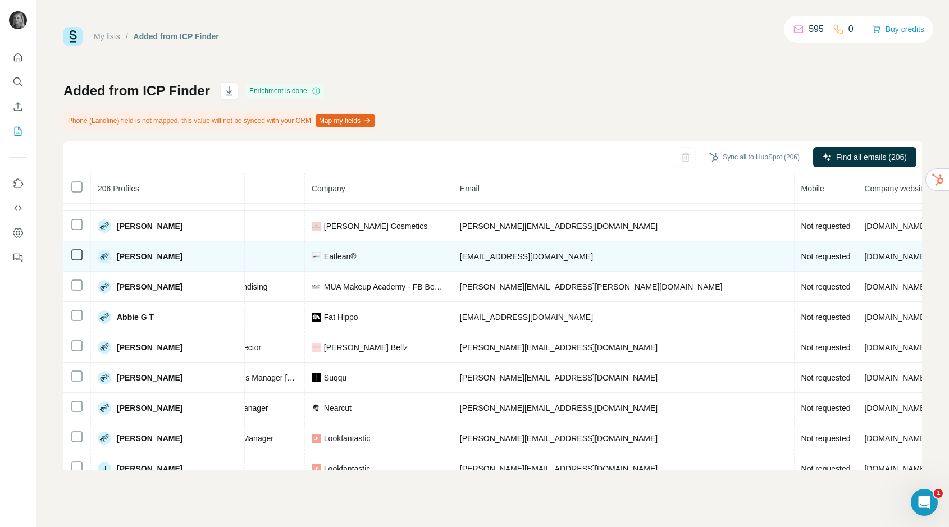
click at [154, 257] on span "[PERSON_NAME]" at bounding box center [150, 256] width 66 height 11
click at [460, 259] on span "[EMAIL_ADDRESS][DOMAIN_NAME]" at bounding box center [526, 256] width 133 height 9
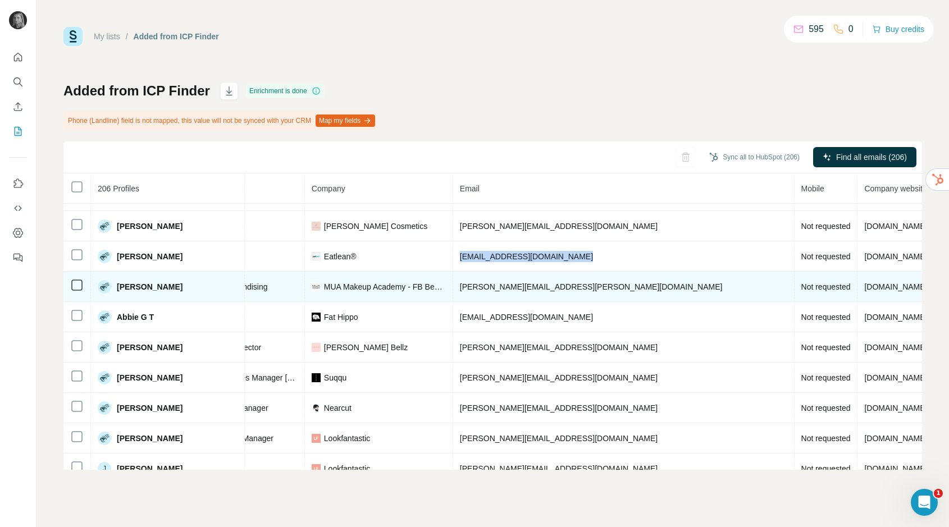
click at [479, 282] on span "aimee.grandfield@fbbeauty.co.uk" at bounding box center [591, 286] width 263 height 9
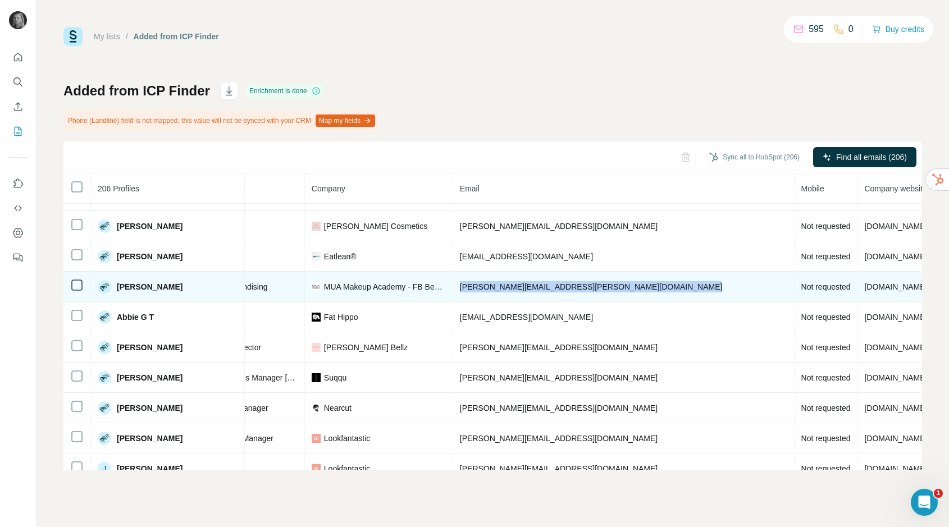
click at [479, 282] on span "aimee.grandfield@fbbeauty.co.uk" at bounding box center [591, 286] width 263 height 9
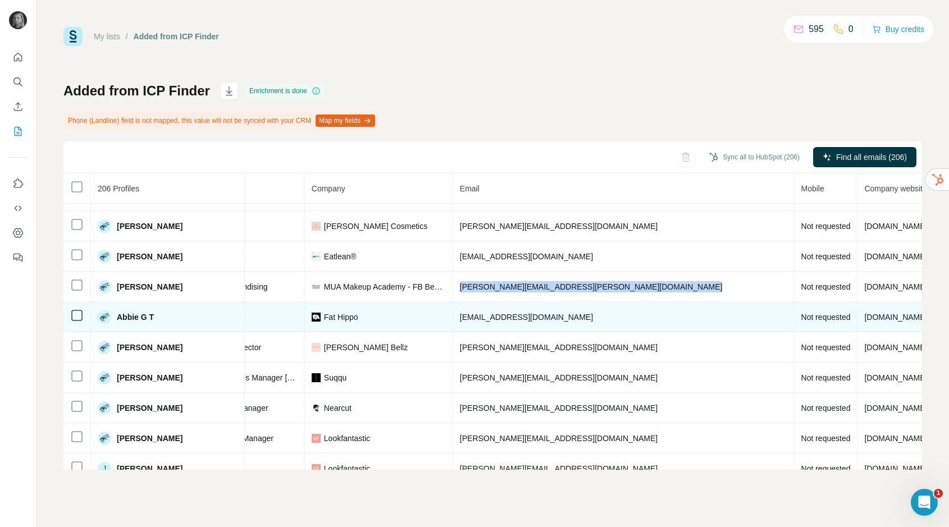
click at [460, 318] on span "abbie@fathippo.co.uk" at bounding box center [526, 317] width 133 height 9
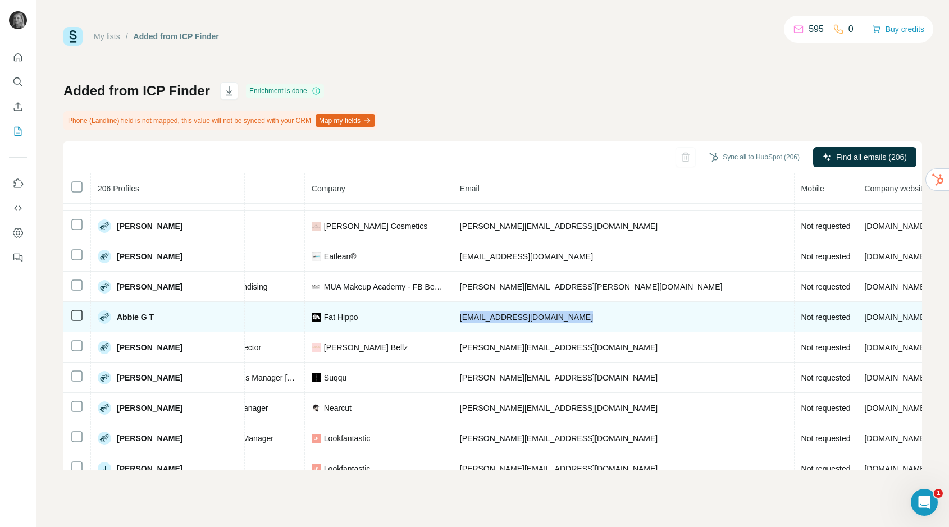
click at [460, 318] on span "abbie@fathippo.co.uk" at bounding box center [526, 317] width 133 height 9
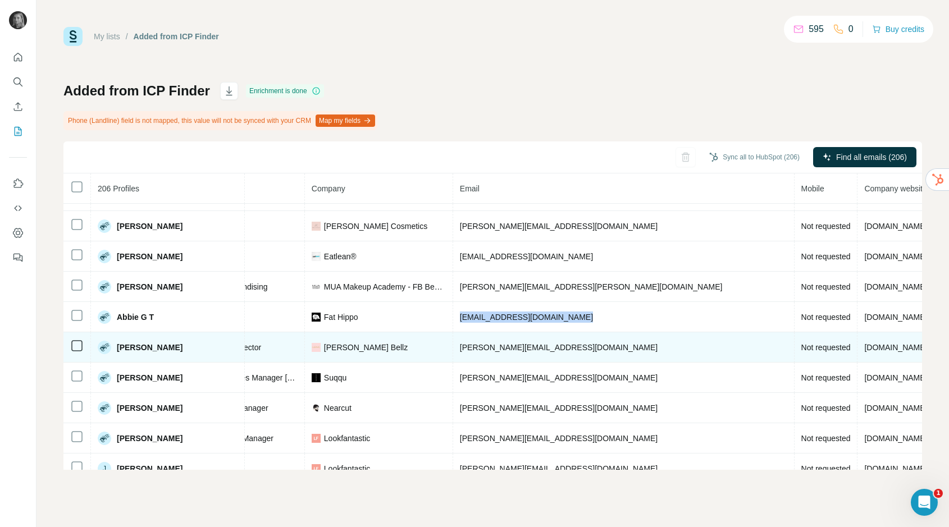
click at [460, 346] on span "laurajayne@lullabellz.com" at bounding box center [559, 347] width 198 height 9
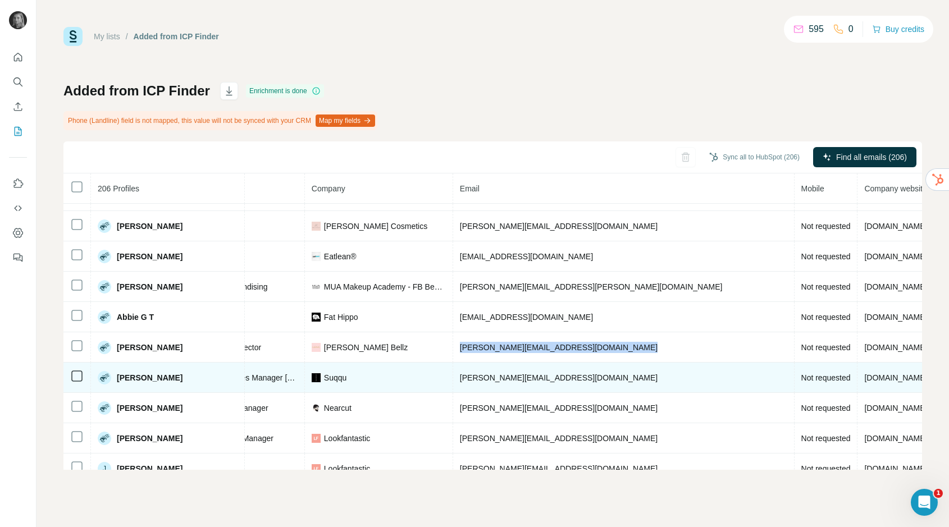
click at [460, 375] on span "juan@suqqu.com" at bounding box center [559, 377] width 198 height 9
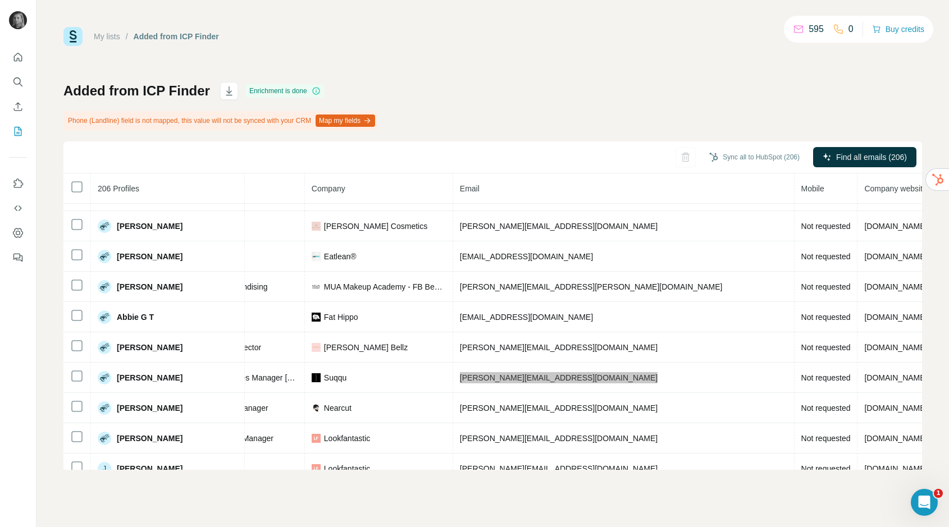
scroll to position [862, 221]
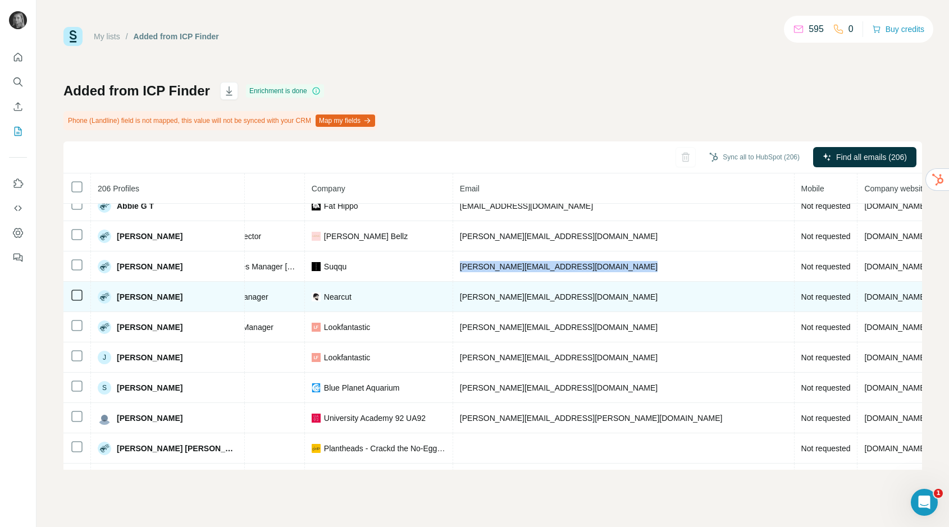
click at [460, 296] on span "s.bennett@nearcut.com" at bounding box center [559, 297] width 198 height 9
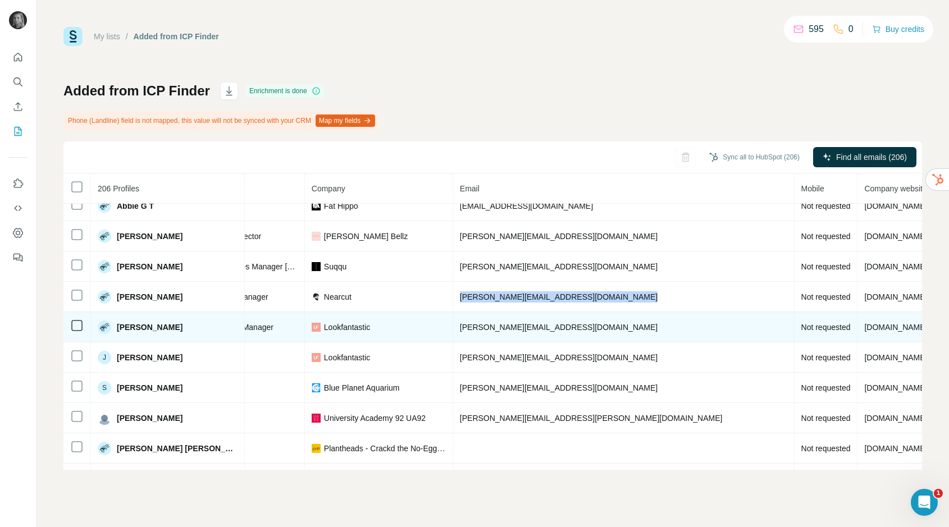
click at [483, 326] on span "hannah.scullion@thehutgroup.com" at bounding box center [559, 327] width 198 height 9
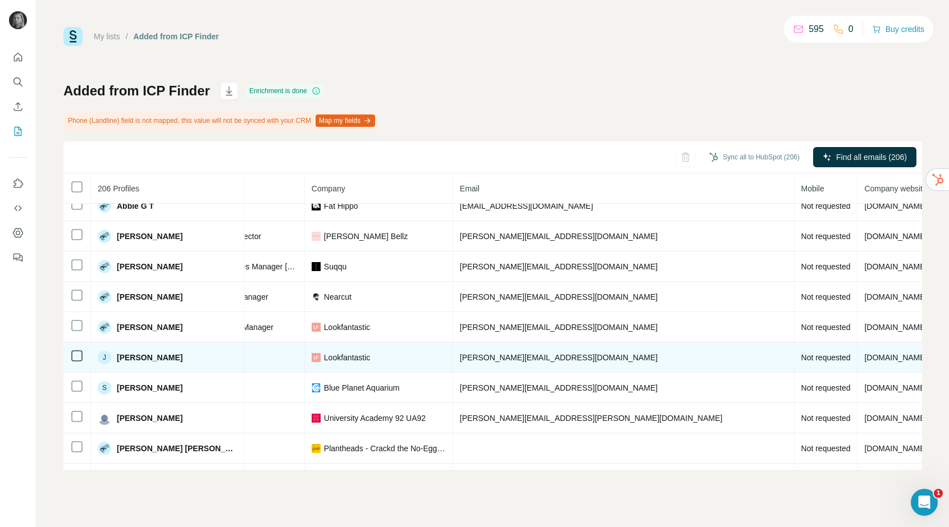
click at [481, 358] on span "jason@lookfantastic.com" at bounding box center [559, 357] width 198 height 9
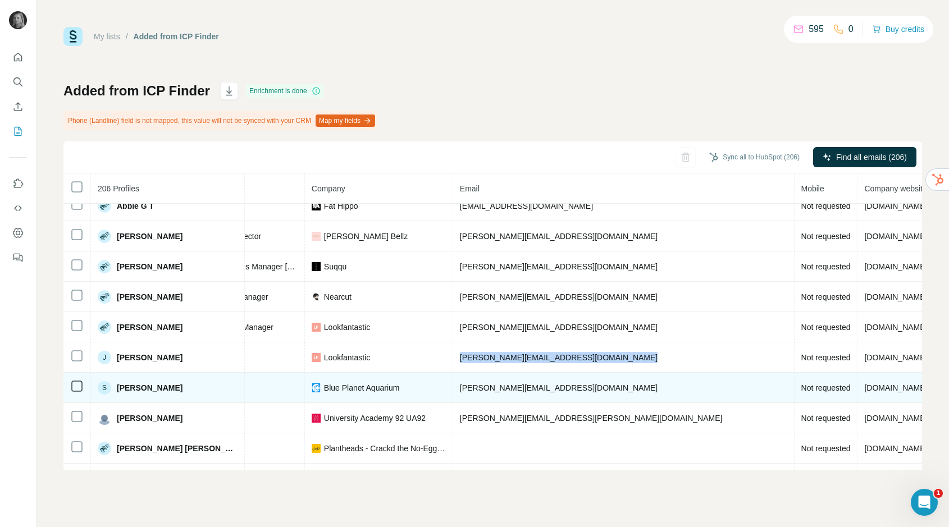
click at [460, 391] on span "sophies@blueplanetaquarium.co.uk" at bounding box center [559, 387] width 198 height 9
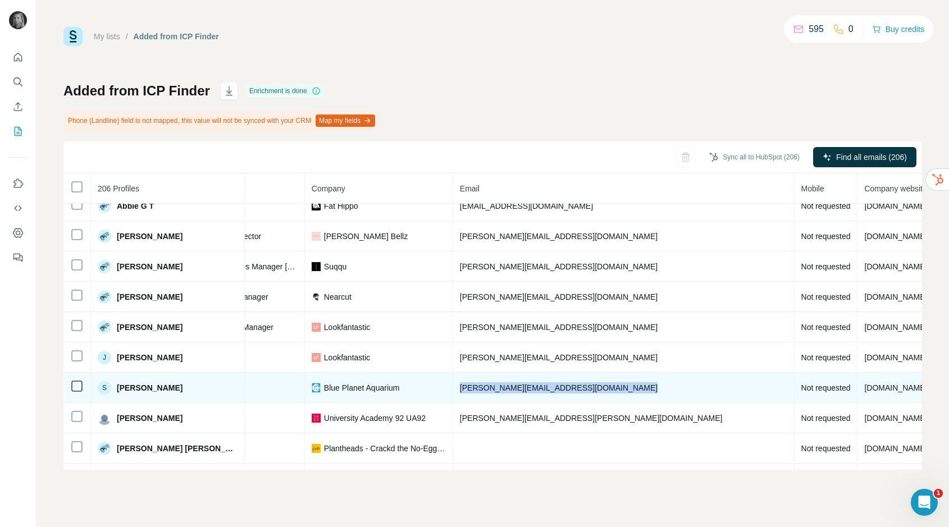
click at [460, 391] on span "sophies@blueplanetaquarium.co.uk" at bounding box center [559, 387] width 198 height 9
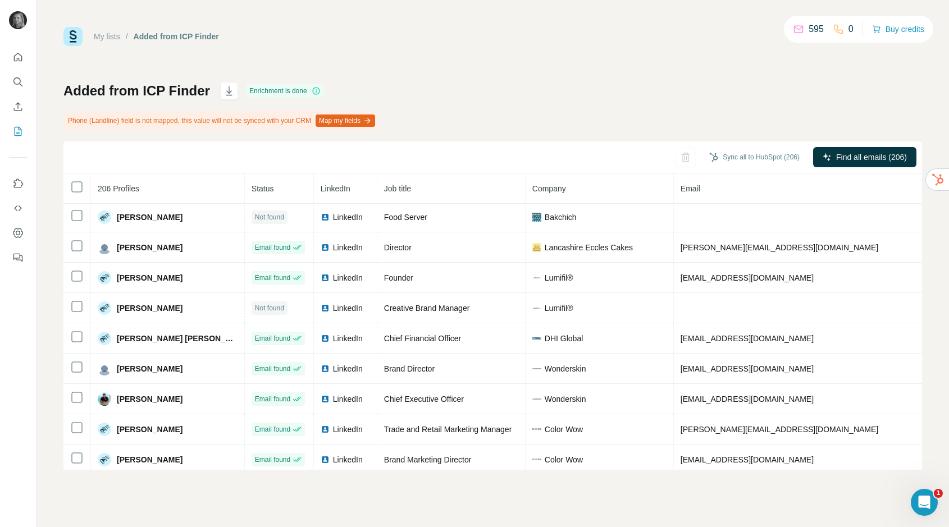
scroll to position [35, 0]
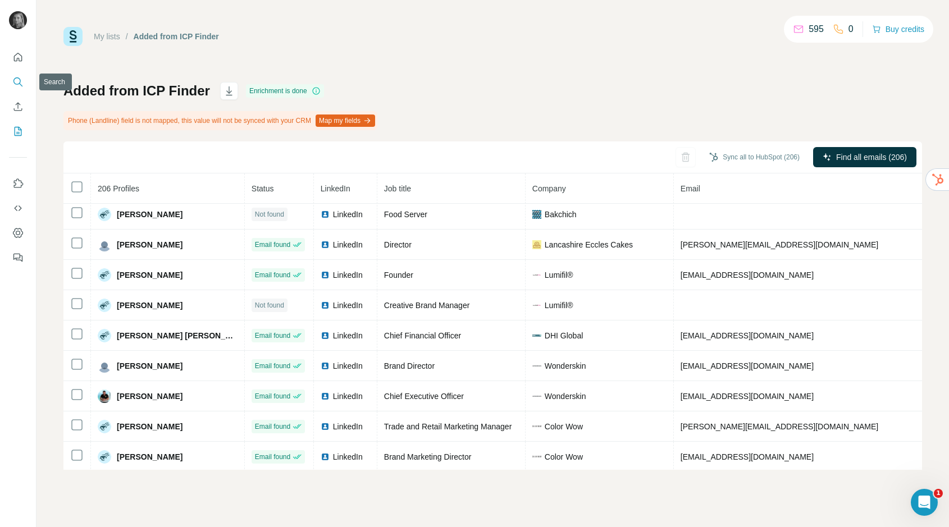
click at [19, 77] on icon "Search" at bounding box center [17, 81] width 11 height 11
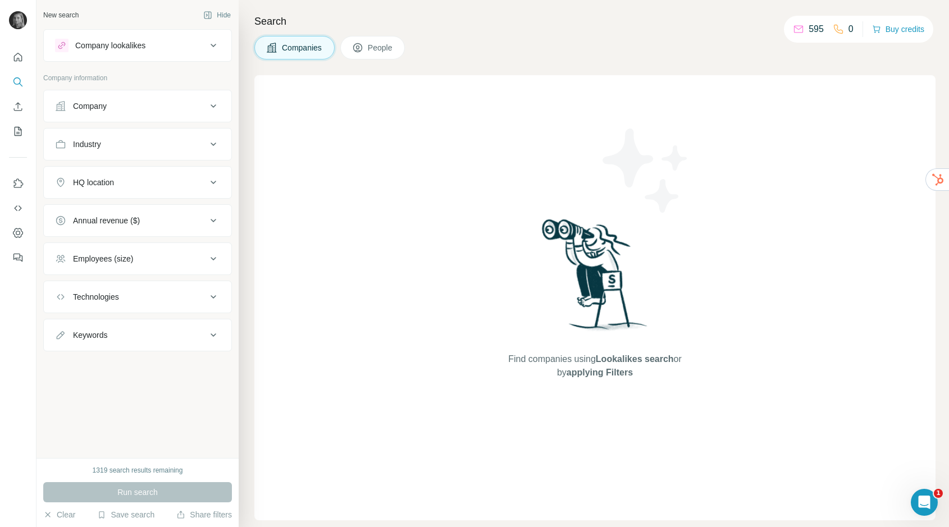
click at [111, 111] on div "Company" at bounding box center [131, 106] width 152 height 11
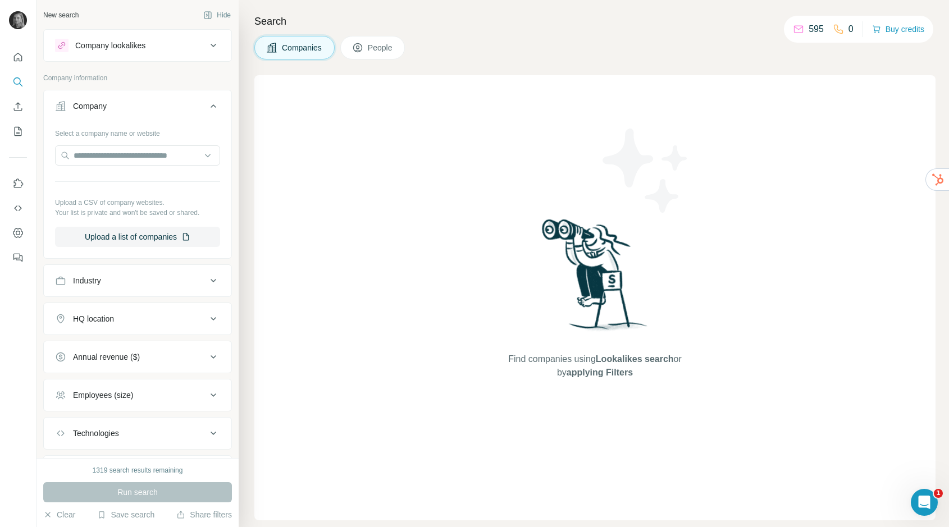
click at [110, 292] on button "Industry" at bounding box center [138, 280] width 188 height 27
click at [119, 316] on div at bounding box center [131, 308] width 139 height 19
type input "*"
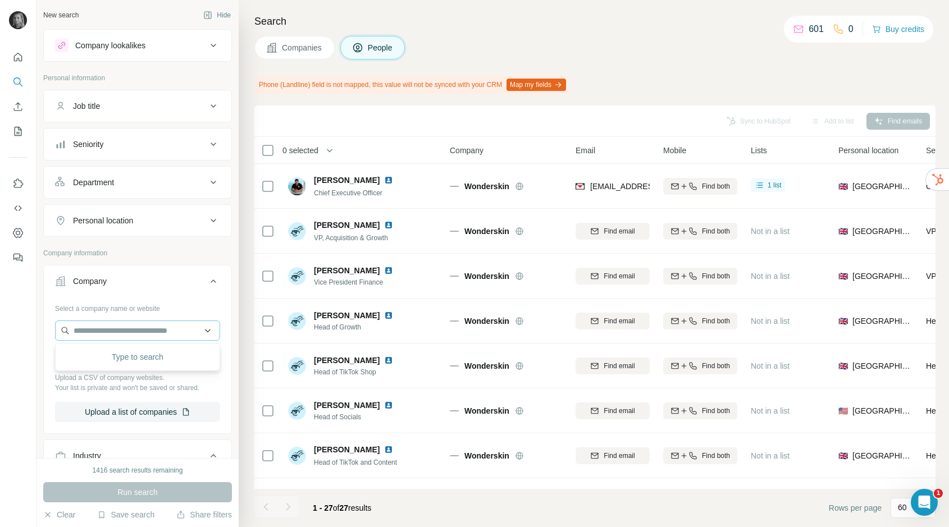
scroll to position [310, 0]
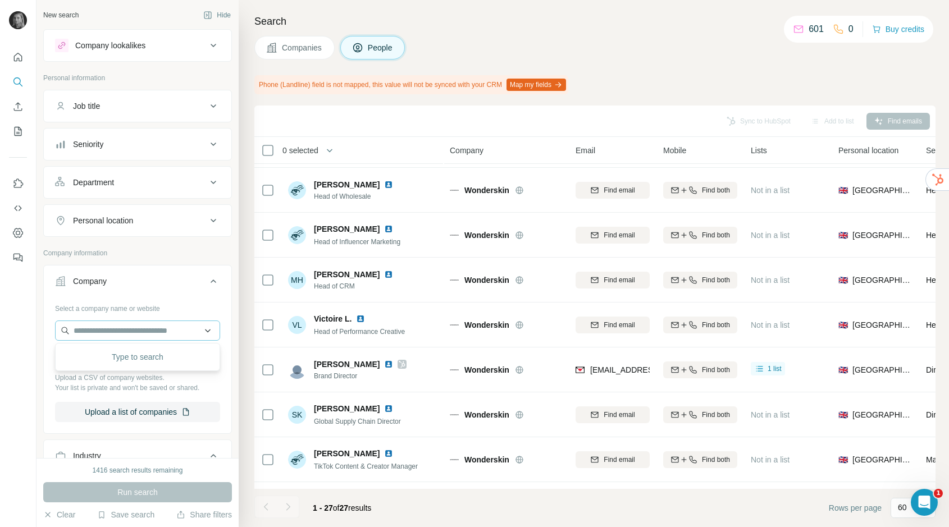
click at [95, 330] on input "text" at bounding box center [137, 331] width 165 height 20
click at [117, 332] on input "**********" at bounding box center [137, 331] width 165 height 20
paste input "**********"
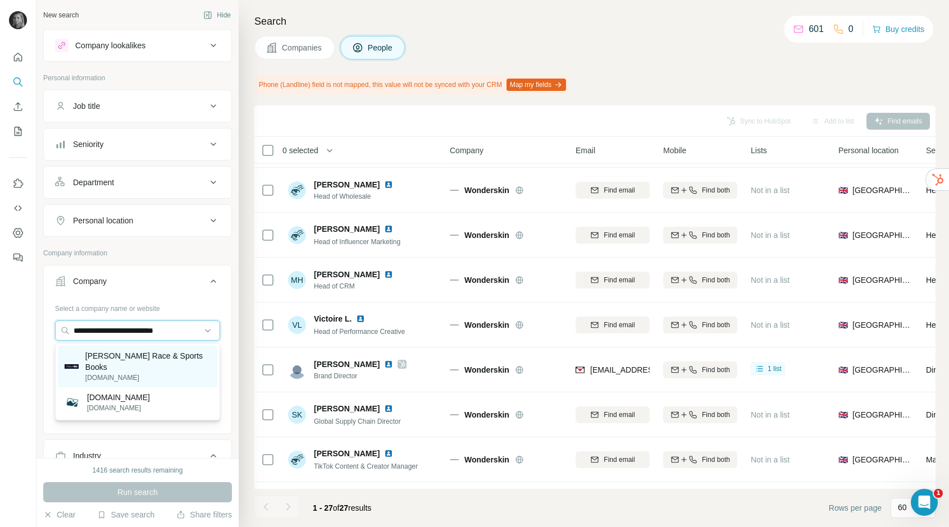
type input "**********"
click at [120, 373] on p "[DOMAIN_NAME]" at bounding box center [147, 378] width 125 height 10
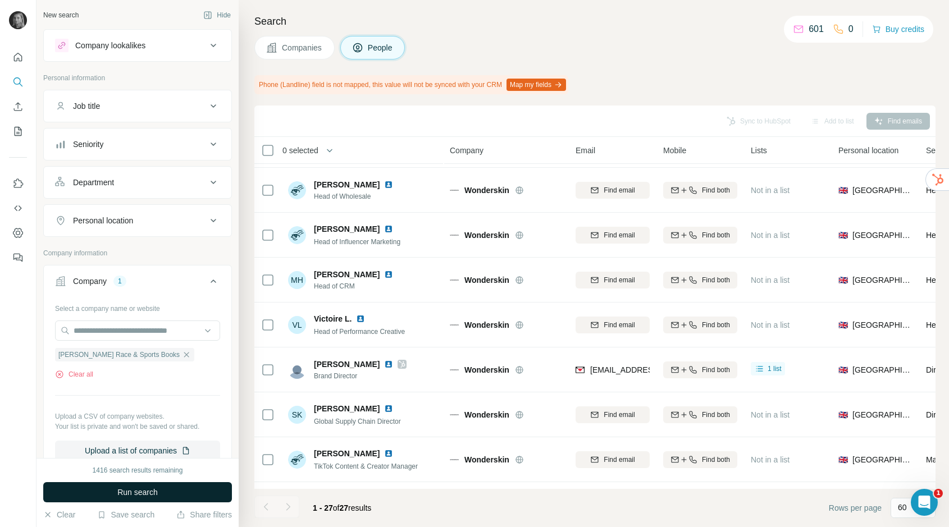
click at [138, 491] on span "Run search" at bounding box center [137, 492] width 40 height 11
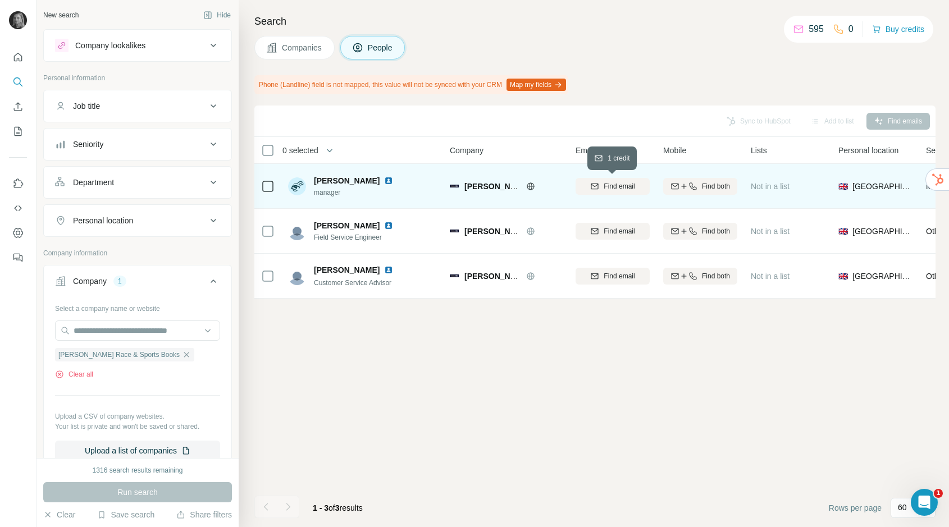
click at [627, 185] on span "Find email" at bounding box center [619, 186] width 31 height 10
click at [184, 355] on icon "button" at bounding box center [186, 354] width 5 height 5
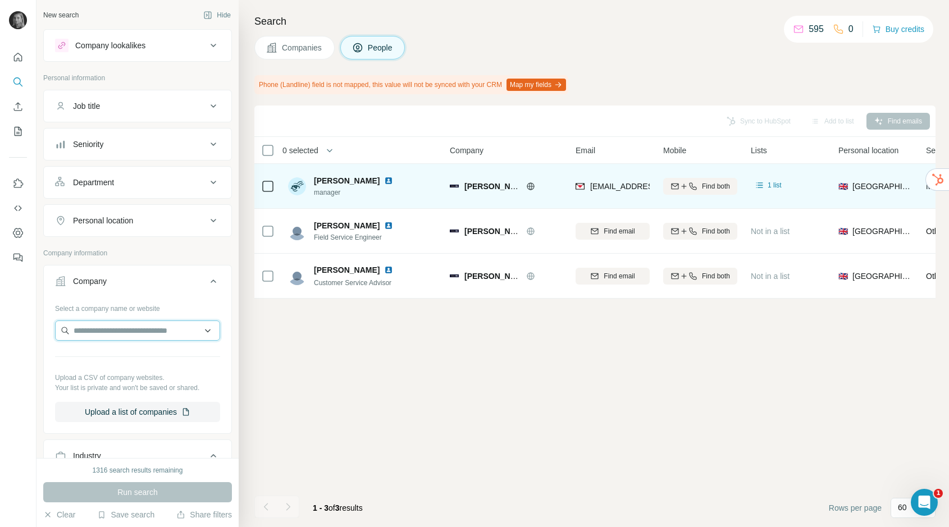
click at [141, 323] on input "text" at bounding box center [137, 331] width 165 height 20
paste input "**********"
drag, startPoint x: 174, startPoint y: 334, endPoint x: 140, endPoint y: 332, distance: 34.3
click at [140, 332] on input "**********" at bounding box center [137, 331] width 165 height 20
drag, startPoint x: 101, startPoint y: 332, endPoint x: 40, endPoint y: 326, distance: 60.5
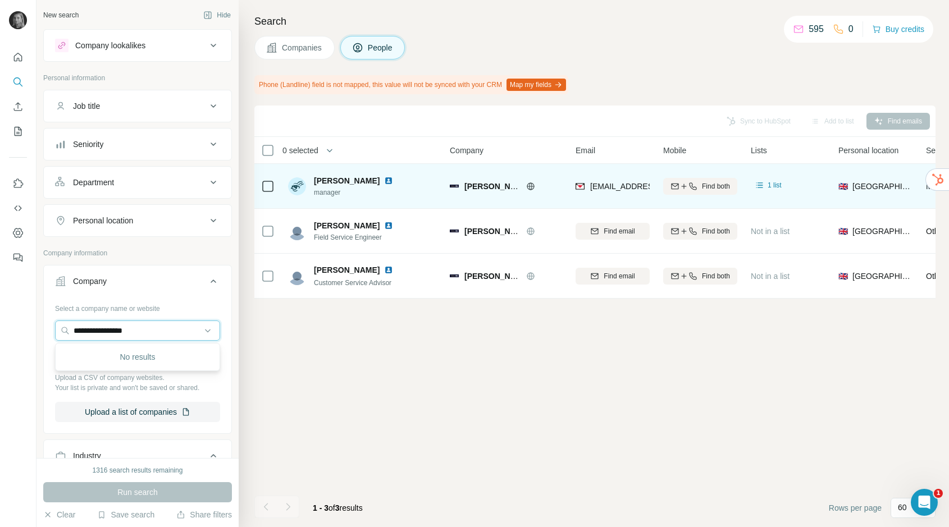
click at [40, 326] on div "**********" at bounding box center [137, 229] width 202 height 458
click at [119, 332] on input "*********" at bounding box center [137, 331] width 165 height 20
paste input "******"
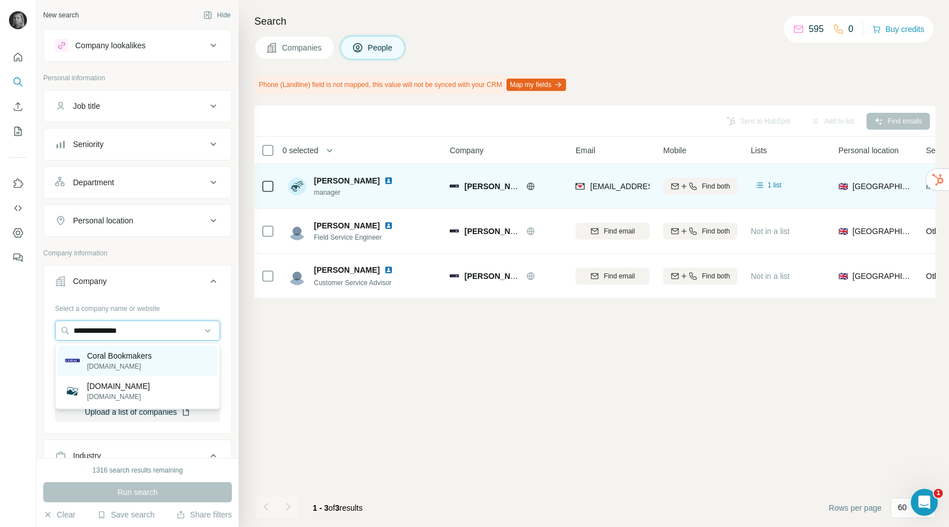
type input "**********"
click at [120, 359] on p "Coral Bookmakers" at bounding box center [119, 355] width 65 height 11
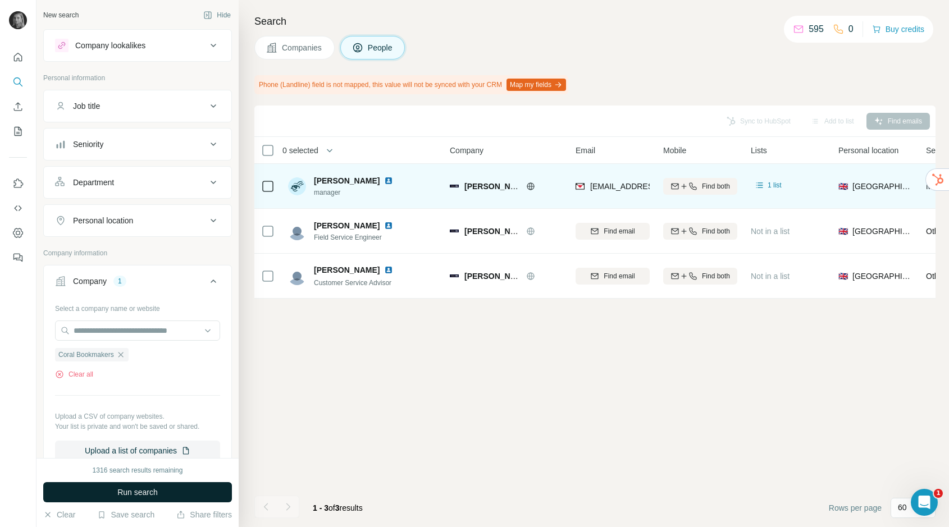
click at [144, 494] on span "Run search" at bounding box center [137, 492] width 40 height 11
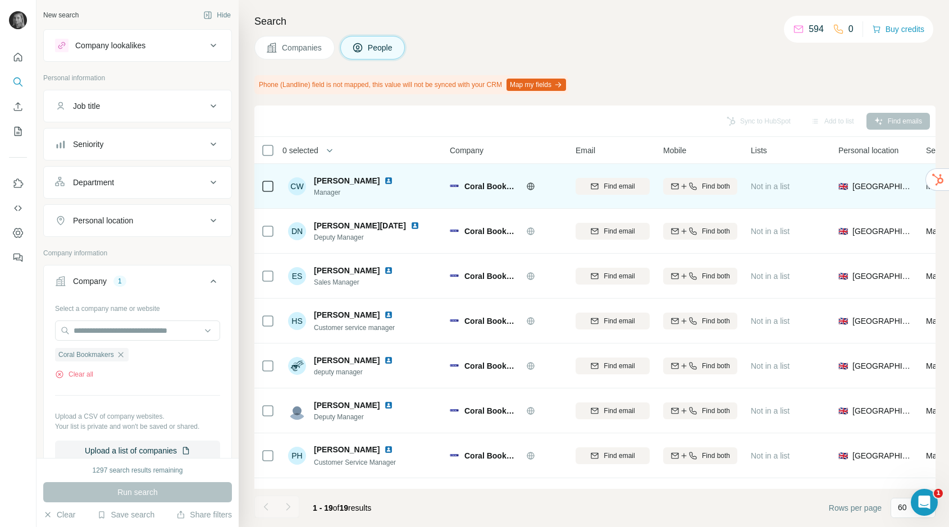
click at [532, 182] on icon at bounding box center [530, 186] width 9 height 9
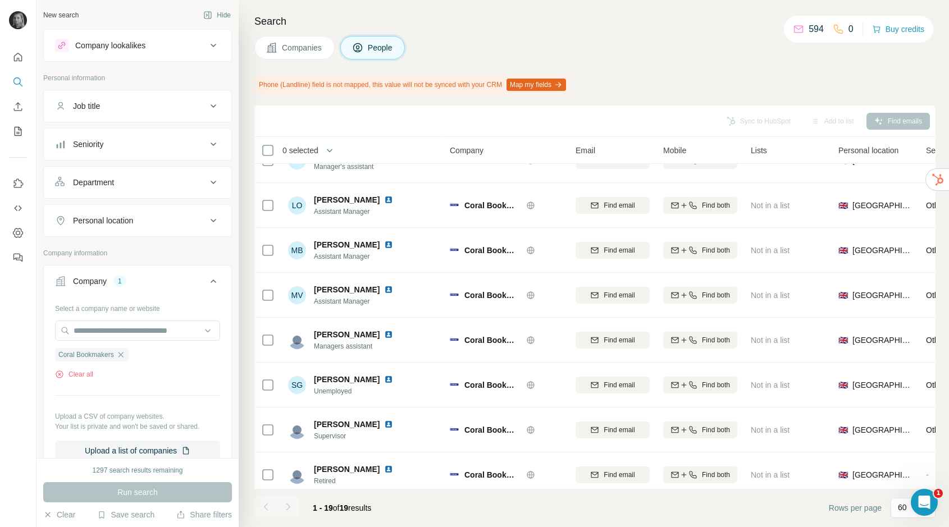
scroll to position [528, 0]
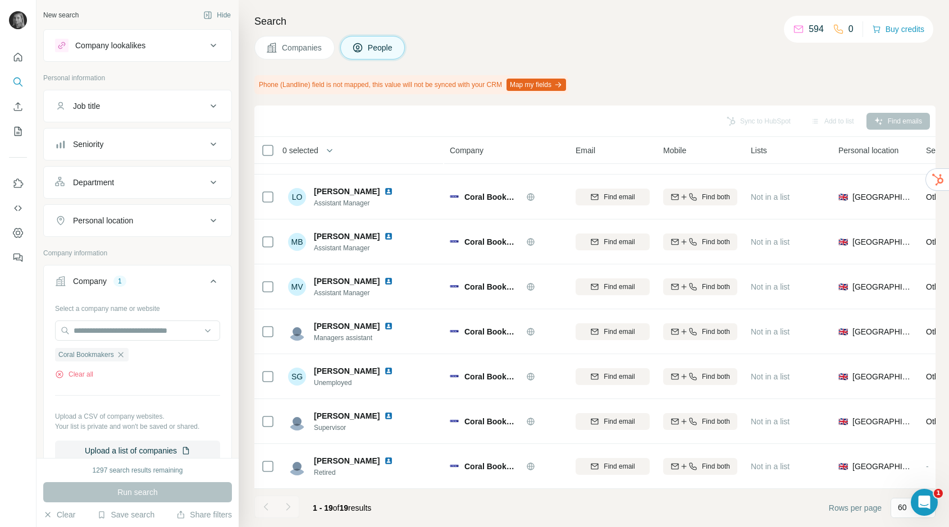
click at [280, 505] on div at bounding box center [288, 507] width 22 height 22
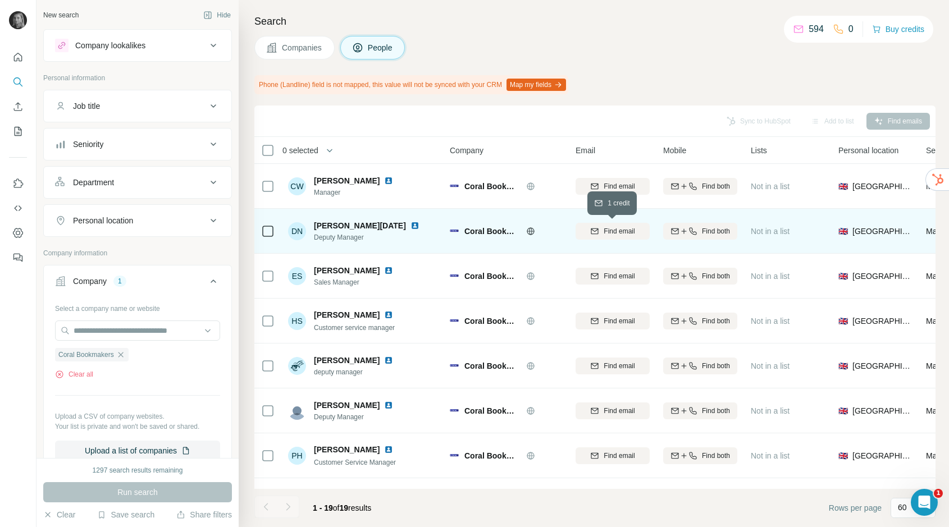
click at [606, 232] on span "Find email" at bounding box center [619, 231] width 31 height 10
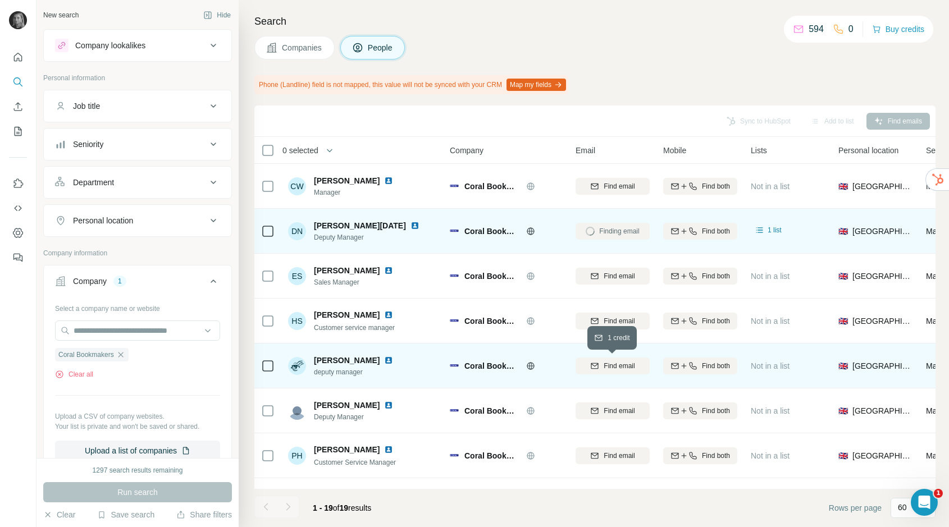
click at [612, 368] on span "Find email" at bounding box center [619, 366] width 31 height 10
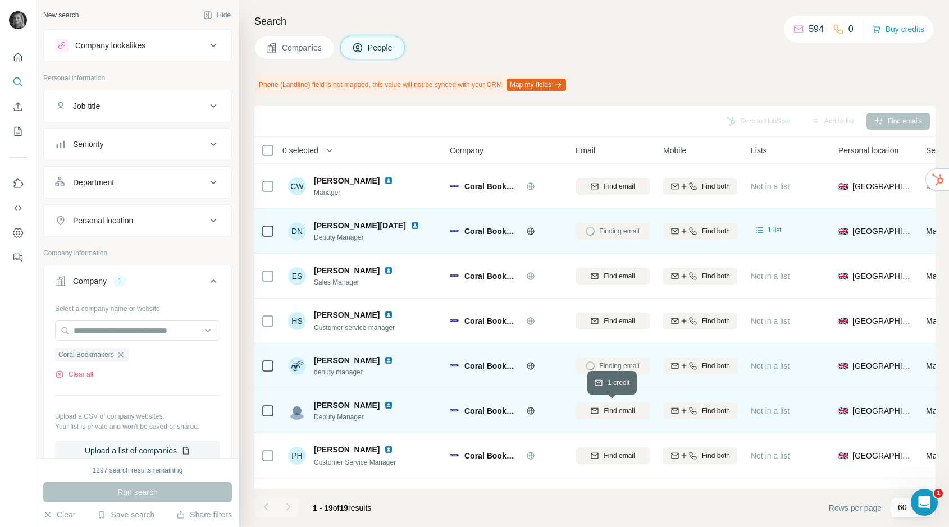
click at [610, 413] on span "Find email" at bounding box center [619, 411] width 31 height 10
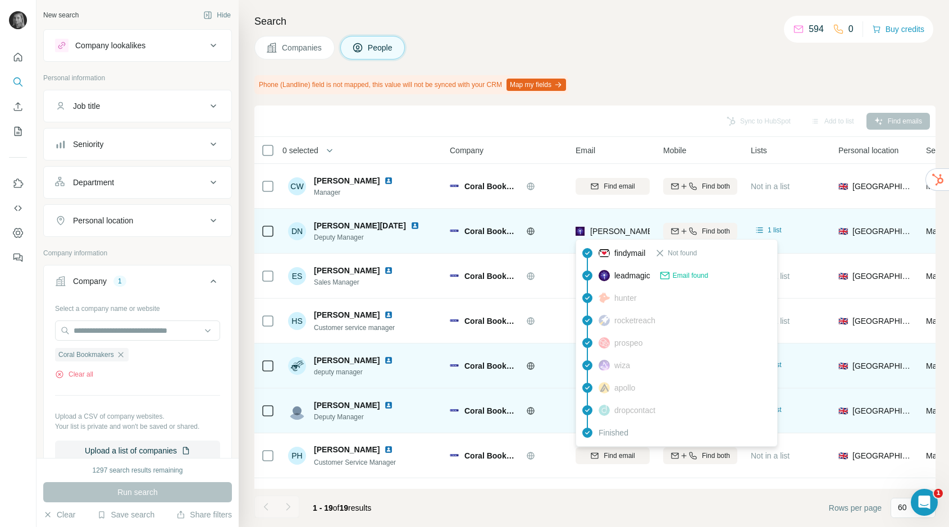
click at [621, 229] on span "[PERSON_NAME][EMAIL_ADDRESS][DOMAIN_NAME]" at bounding box center [689, 231] width 198 height 9
copy tr "[PERSON_NAME][EMAIL_ADDRESS][DOMAIN_NAME]"
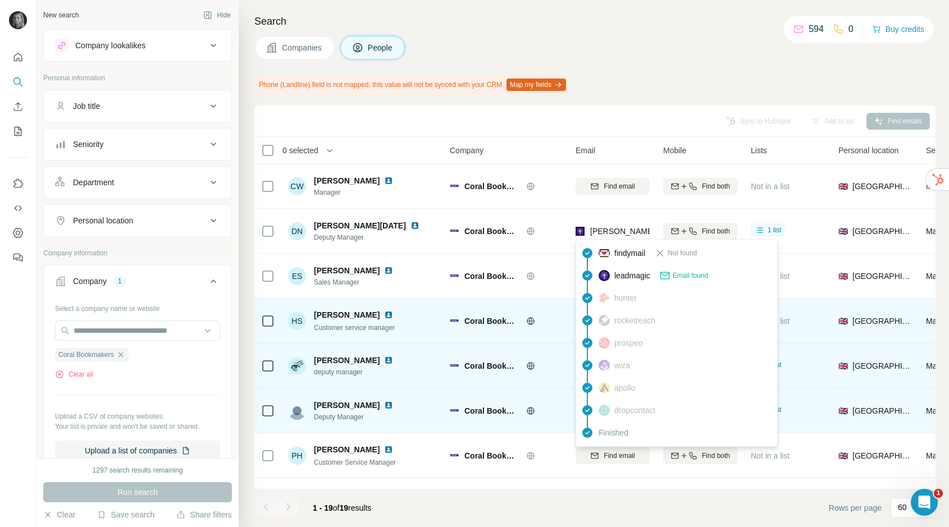
click at [533, 311] on div "Coral Bookmakers" at bounding box center [506, 320] width 112 height 31
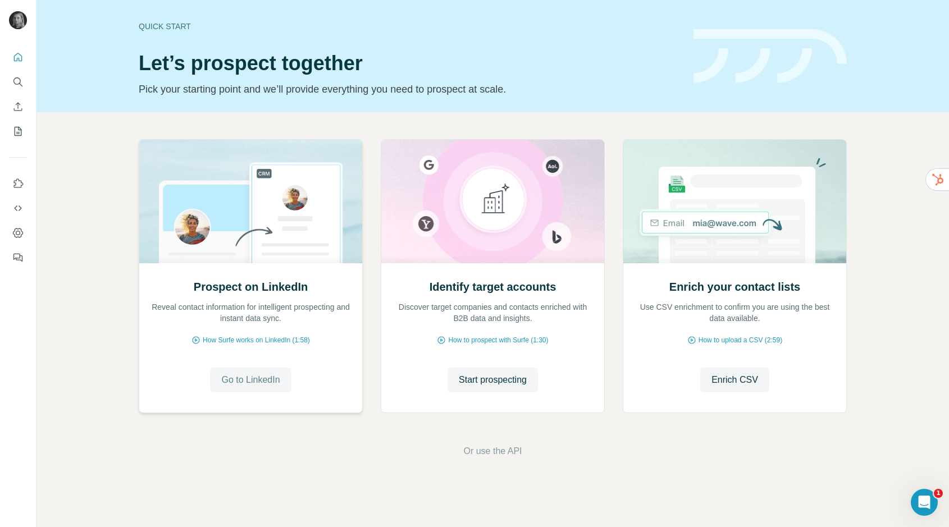
click at [247, 385] on span "Go to LinkedIn" at bounding box center [250, 379] width 58 height 13
click at [18, 80] on icon "Search" at bounding box center [17, 81] width 11 height 11
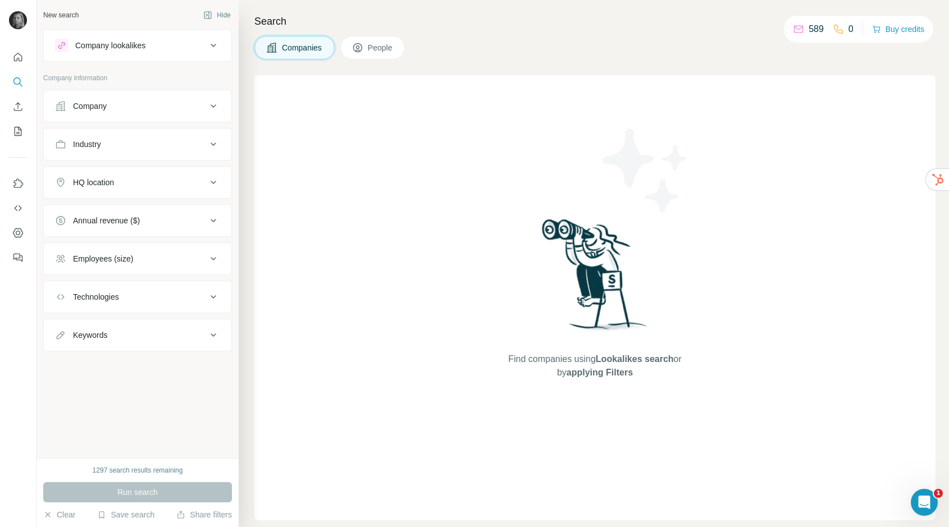
click at [127, 113] on button "Company" at bounding box center [138, 106] width 188 height 27
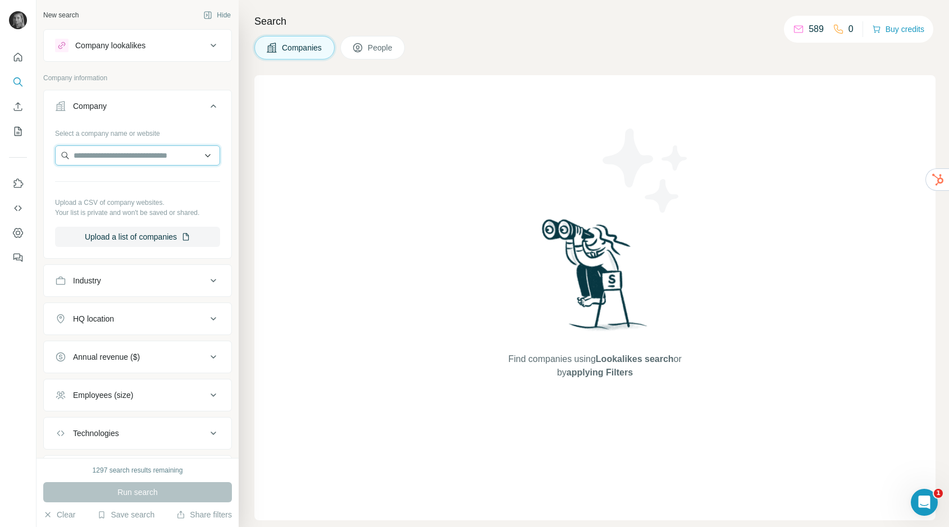
click at [120, 153] on input "text" at bounding box center [137, 155] width 165 height 20
paste input "**********"
type input "**********"
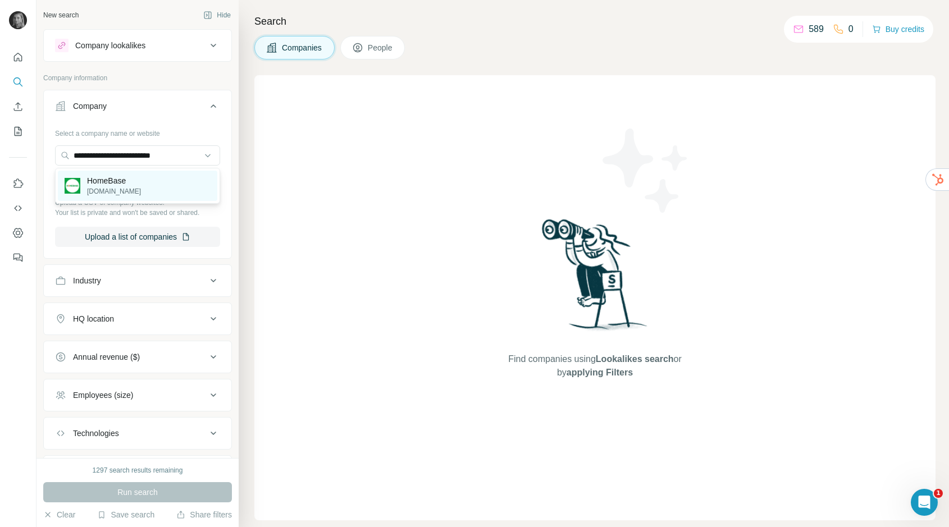
click at [102, 188] on p "[DOMAIN_NAME]" at bounding box center [114, 191] width 54 height 10
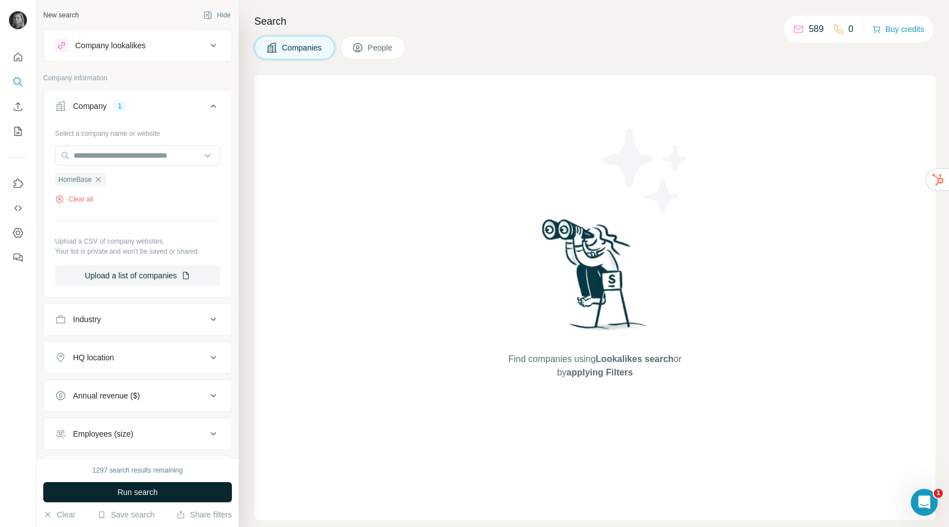
click at [150, 488] on span "Run search" at bounding box center [137, 492] width 40 height 11
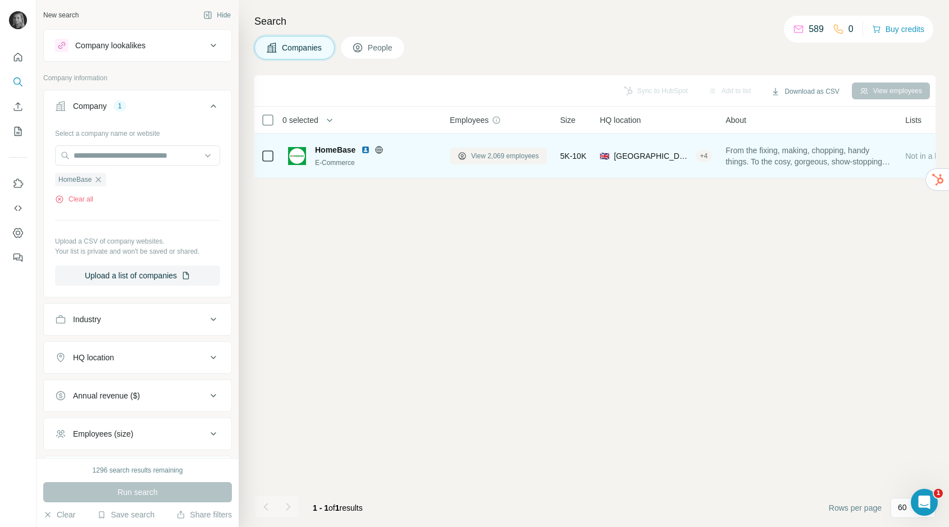
click at [515, 158] on span "View 2,069 employees" at bounding box center [505, 156] width 68 height 10
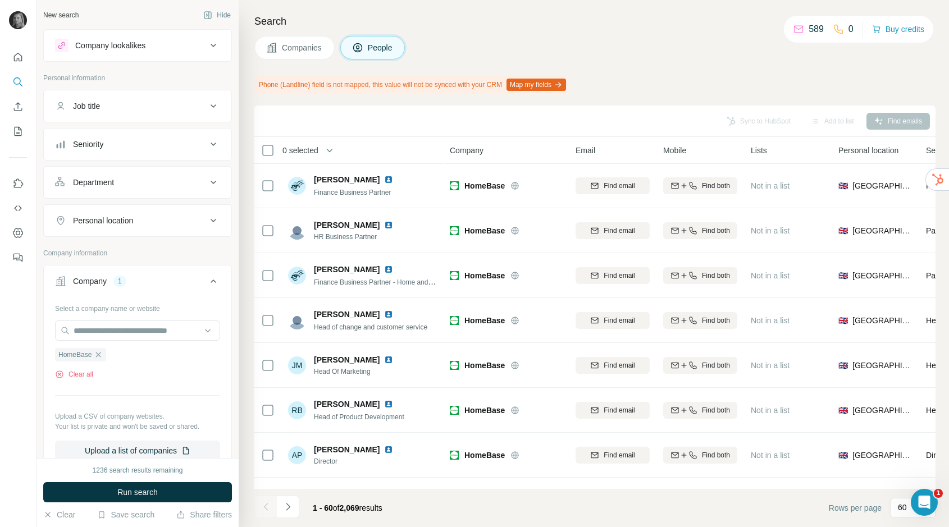
scroll to position [245, 0]
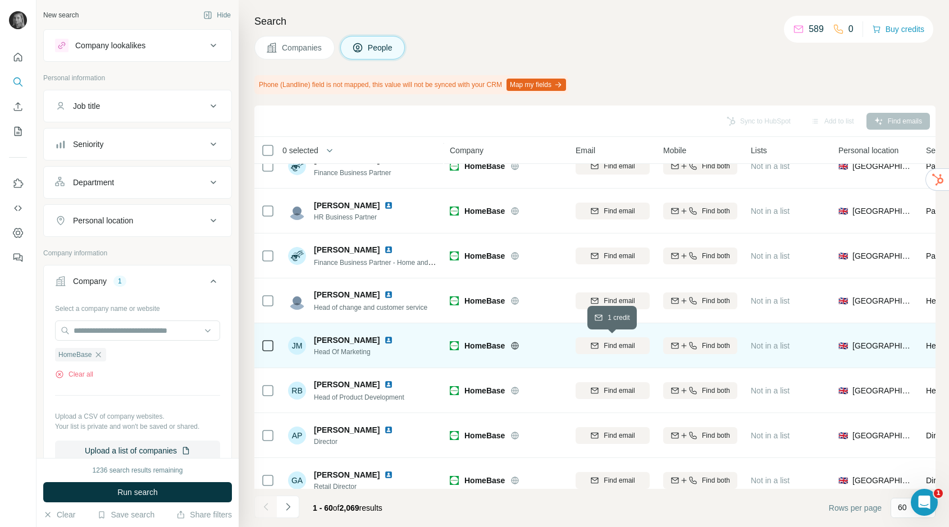
click at [609, 341] on span "Find email" at bounding box center [619, 346] width 31 height 10
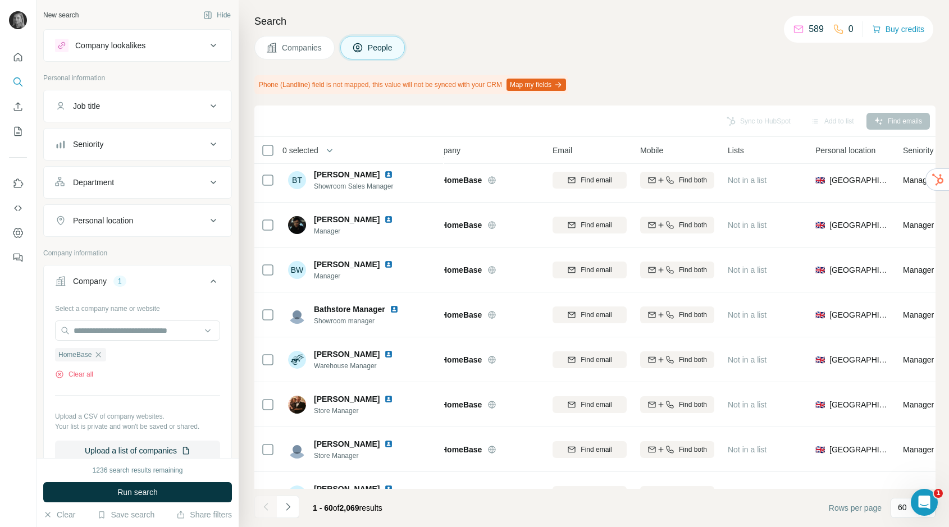
scroll to position [0, 23]
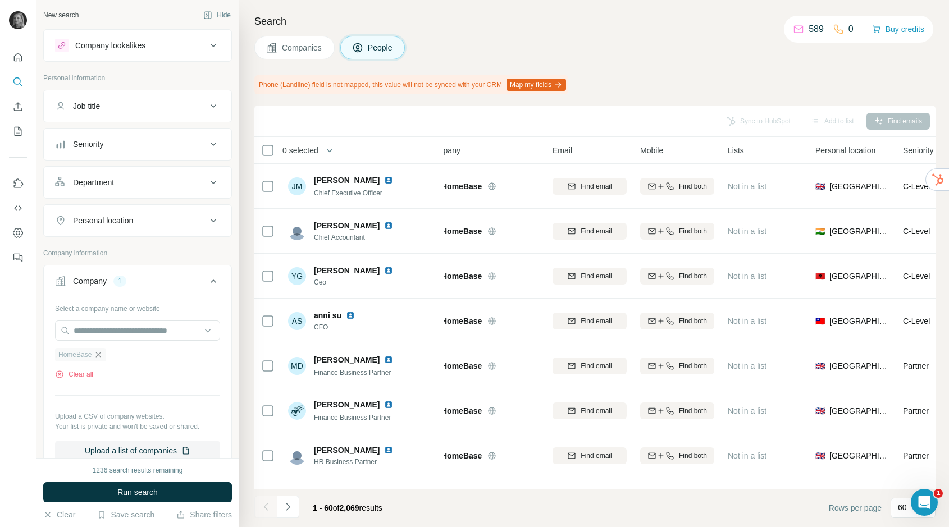
click at [97, 358] on icon "button" at bounding box center [98, 354] width 9 height 9
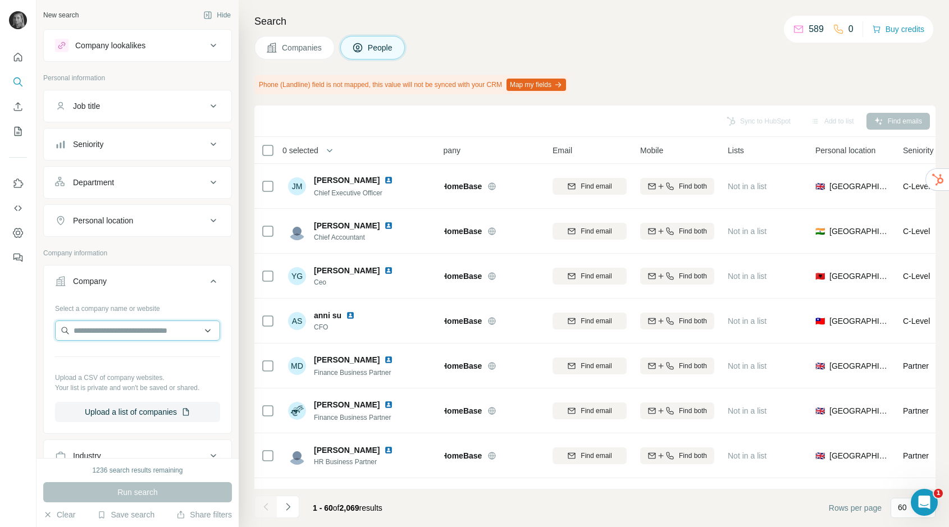
click at [109, 339] on input "text" at bounding box center [137, 331] width 165 height 20
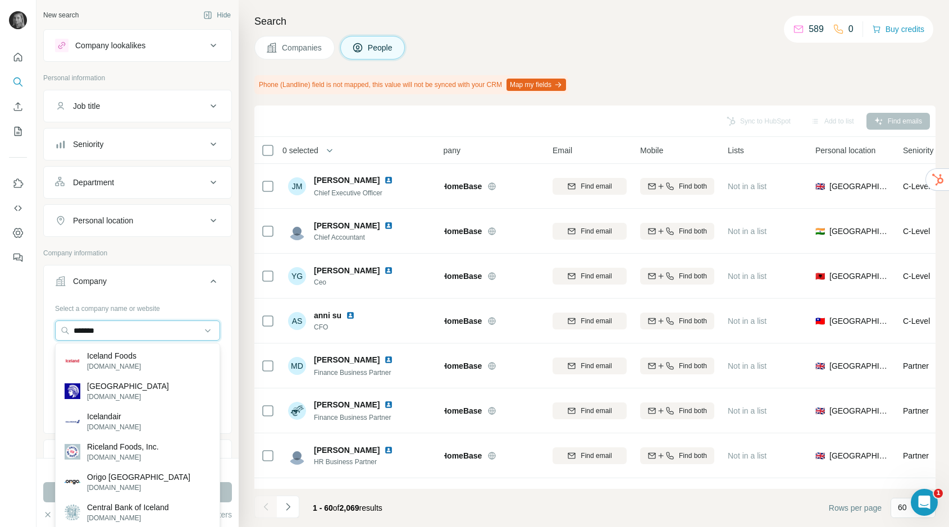
drag, startPoint x: 111, startPoint y: 331, endPoint x: 33, endPoint y: 327, distance: 78.7
click at [33, 327] on div "New search Hide Company lookalikes Personal information Job title Seniority Dep…" at bounding box center [474, 263] width 949 height 527
paste input "**********"
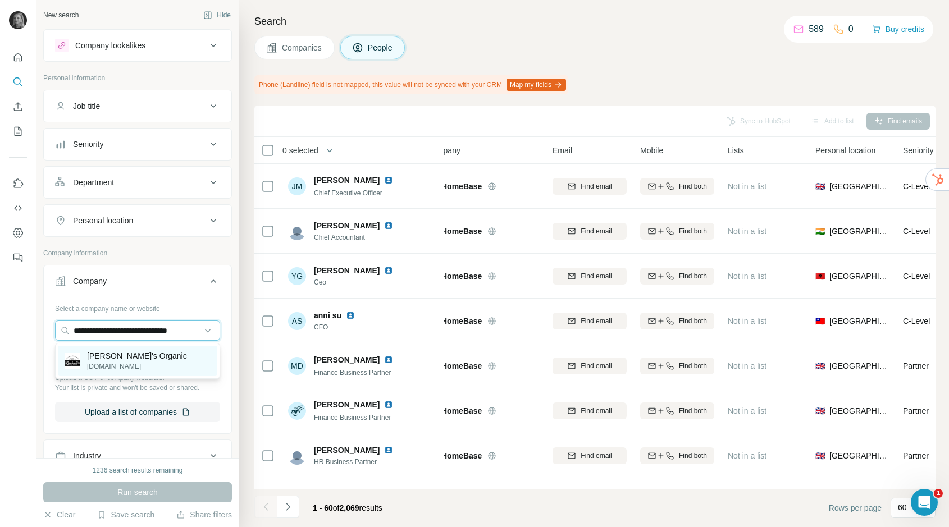
type input "**********"
click at [105, 371] on p "[DOMAIN_NAME]" at bounding box center [137, 367] width 100 height 10
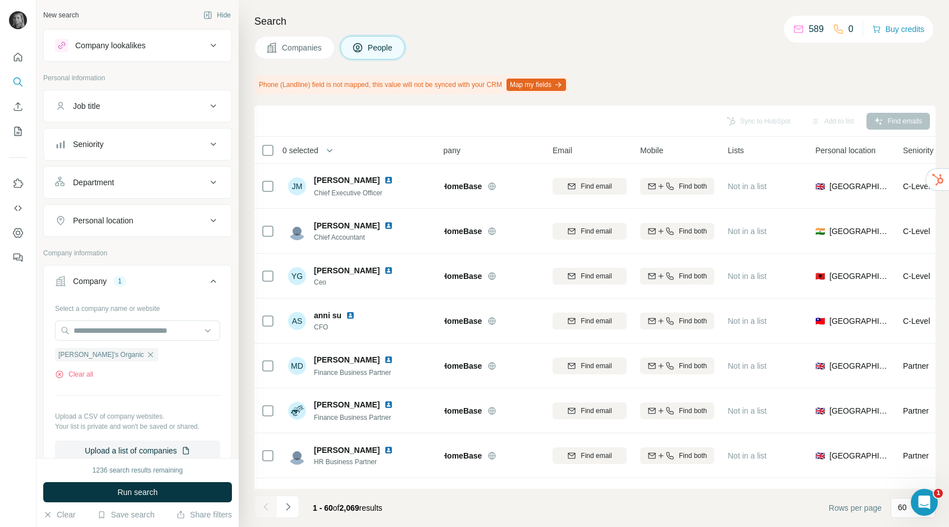
scroll to position [0, 0]
click at [137, 490] on span "Run search" at bounding box center [137, 492] width 40 height 11
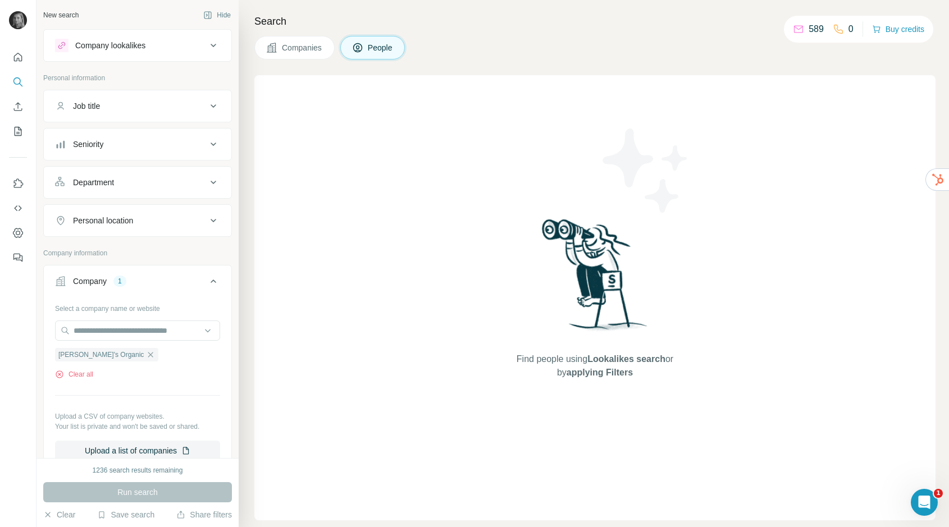
click at [304, 53] on span "Companies" at bounding box center [302, 47] width 41 height 11
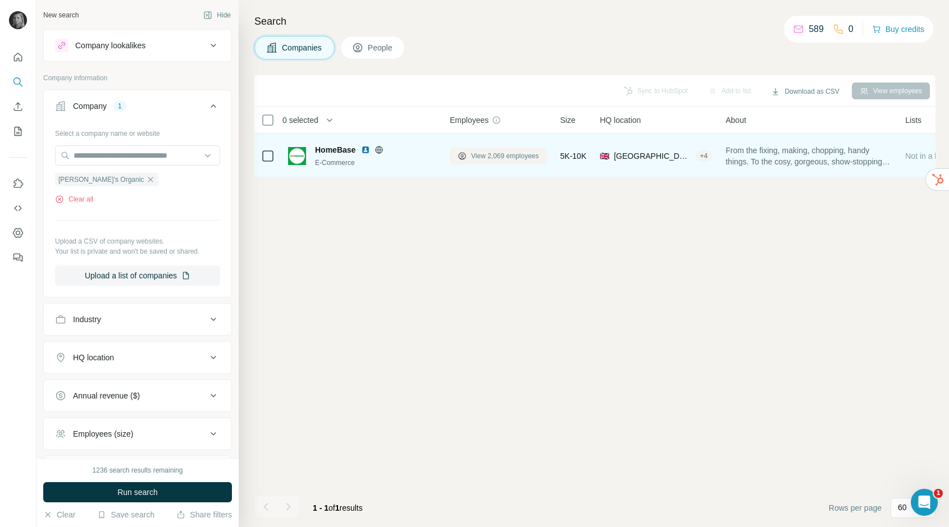
click at [513, 151] on span "View 2,069 employees" at bounding box center [505, 156] width 68 height 10
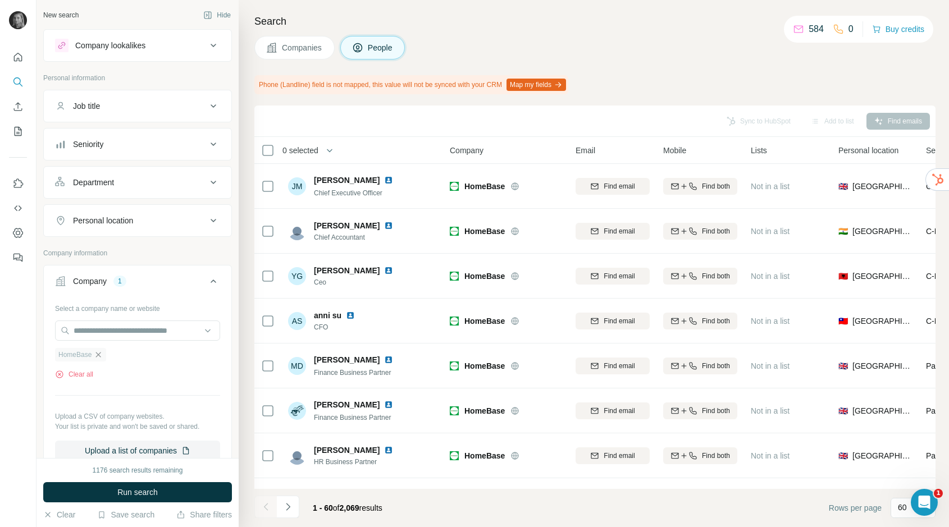
click at [99, 353] on icon "button" at bounding box center [98, 354] width 9 height 9
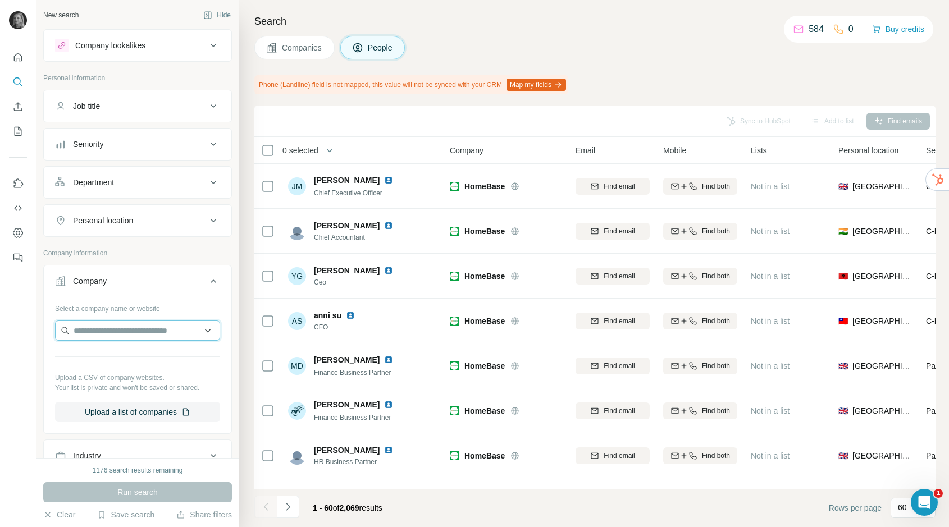
click at [117, 334] on input "text" at bounding box center [137, 331] width 165 height 20
drag, startPoint x: 137, startPoint y: 332, endPoint x: 45, endPoint y: 327, distance: 92.2
click at [45, 329] on div "**********" at bounding box center [138, 365] width 188 height 132
drag, startPoint x: 115, startPoint y: 331, endPoint x: 16, endPoint y: 330, distance: 98.8
click at [16, 330] on div "New search Hide Company lookalikes Personal information Job title Seniority Dep…" at bounding box center [474, 263] width 949 height 527
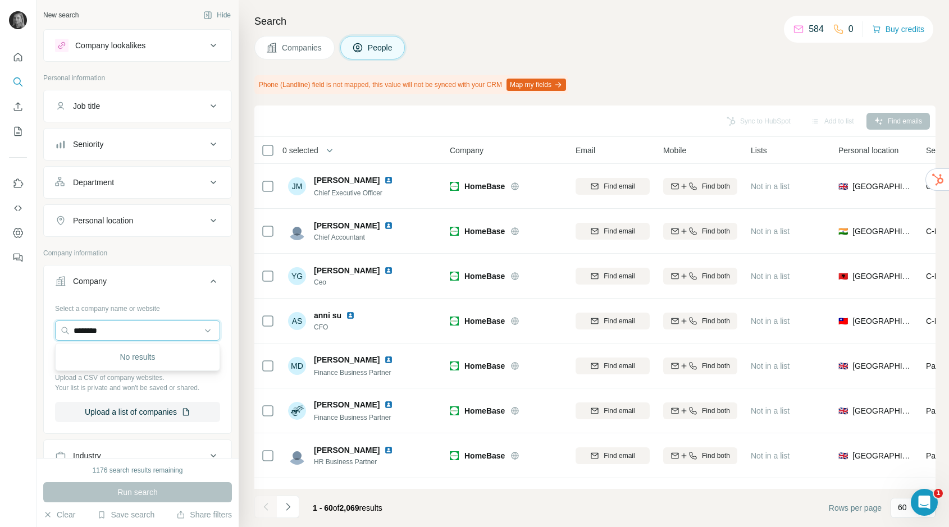
paste input "***"
type input "**********"
click at [108, 359] on p "Eatlean®" at bounding box center [114, 355] width 54 height 11
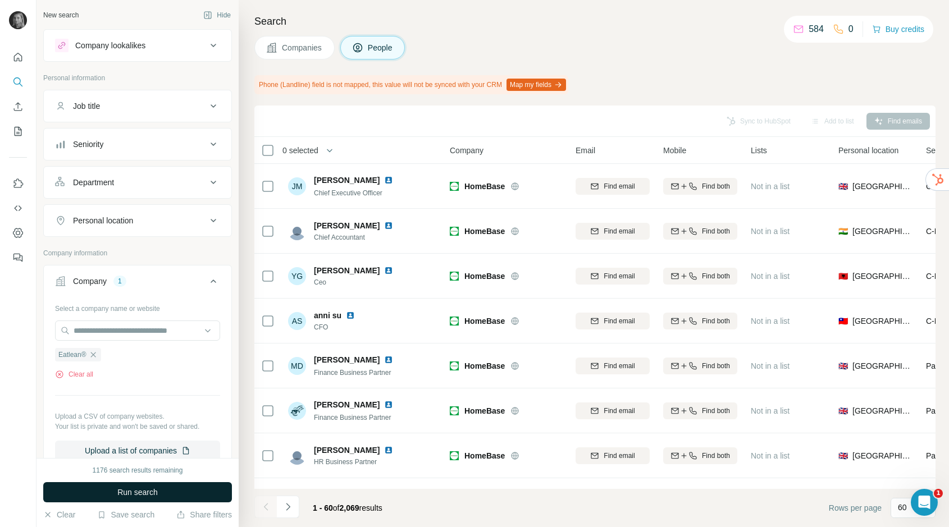
click at [150, 486] on button "Run search" at bounding box center [137, 492] width 189 height 20
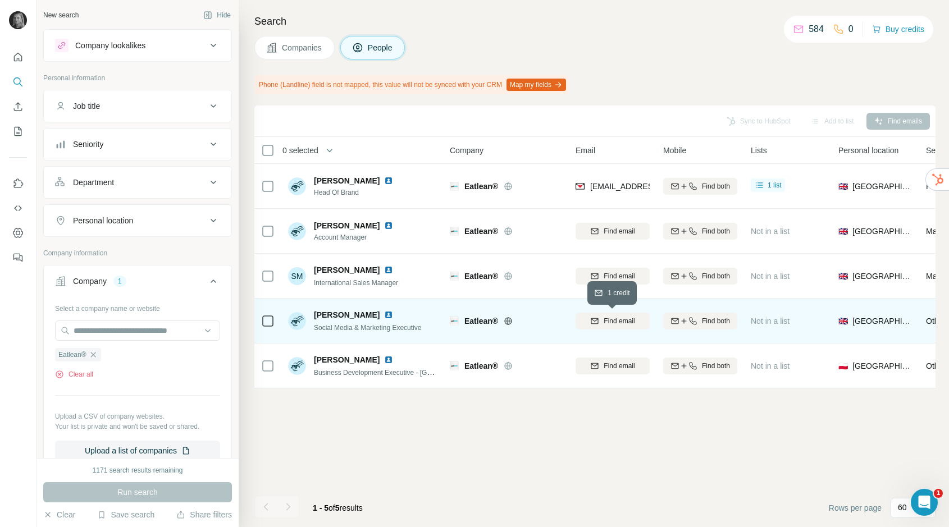
click at [619, 318] on span "Find email" at bounding box center [619, 321] width 31 height 10
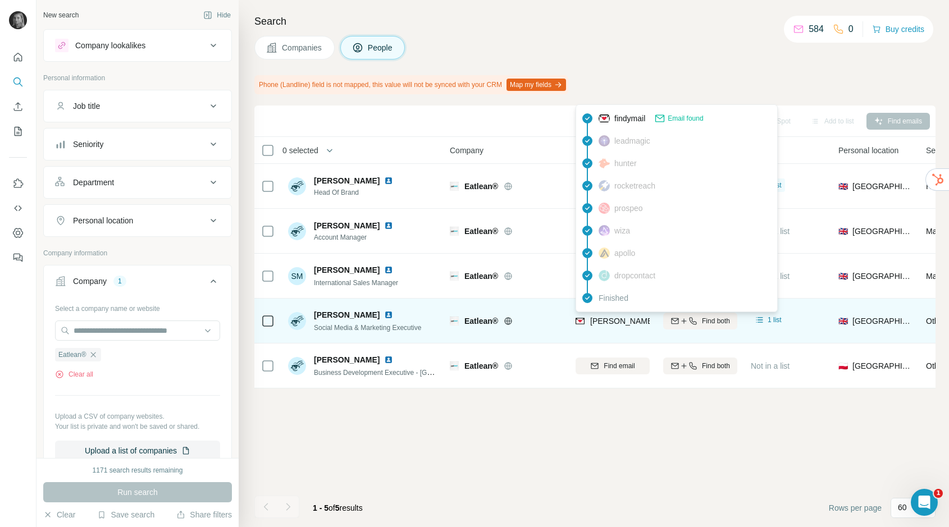
click at [602, 321] on span "[PERSON_NAME][EMAIL_ADDRESS][DOMAIN_NAME]" at bounding box center [689, 321] width 198 height 9
copy tr "[PERSON_NAME][EMAIL_ADDRESS][DOMAIN_NAME]"
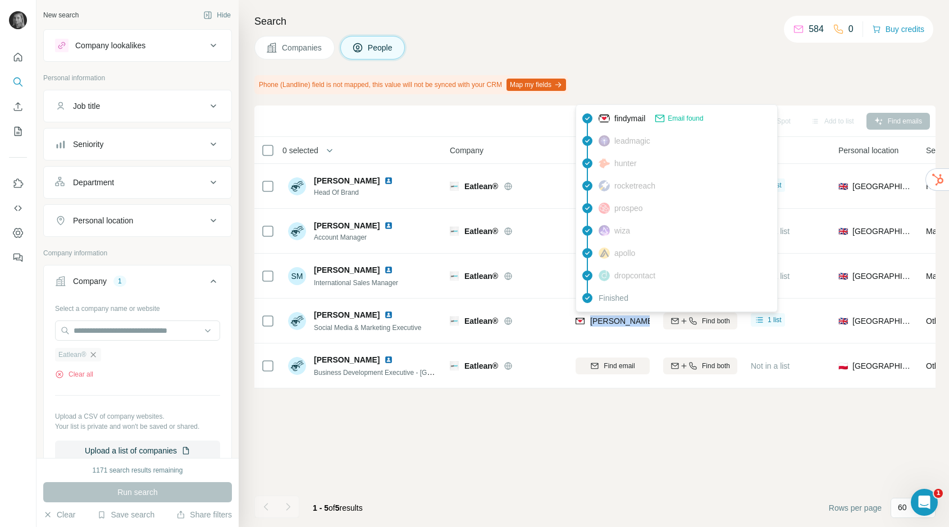
click at [92, 355] on icon "button" at bounding box center [93, 354] width 9 height 9
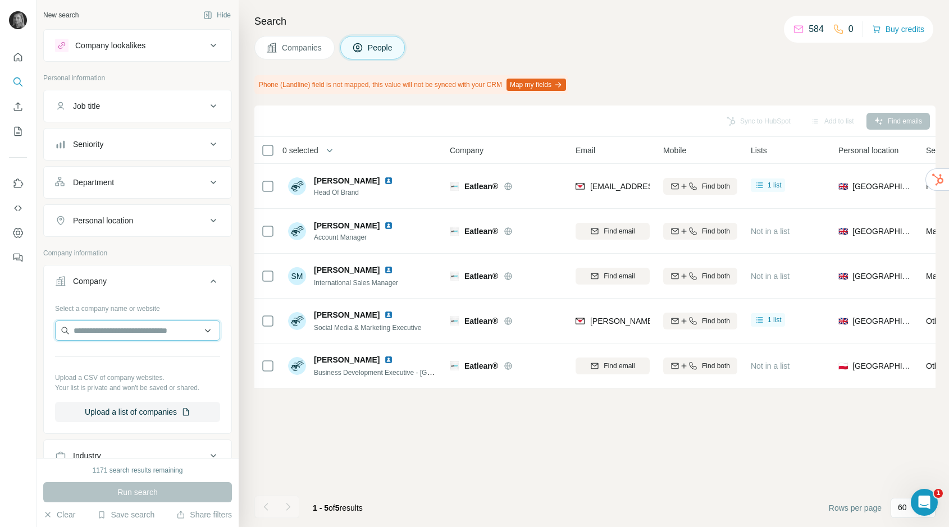
click at [122, 334] on input "text" at bounding box center [137, 331] width 165 height 20
type input "**********"
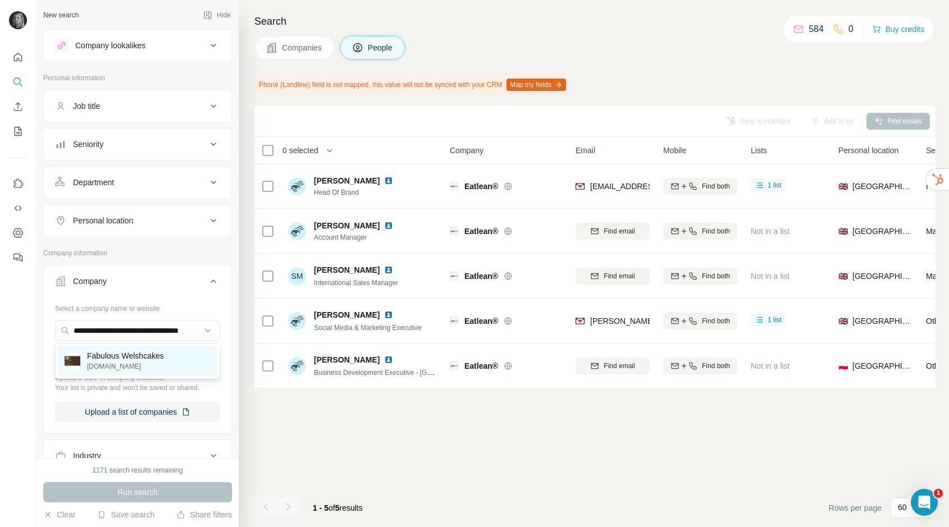
scroll to position [0, 0]
click at [136, 367] on p "[DOMAIN_NAME]" at bounding box center [125, 367] width 77 height 10
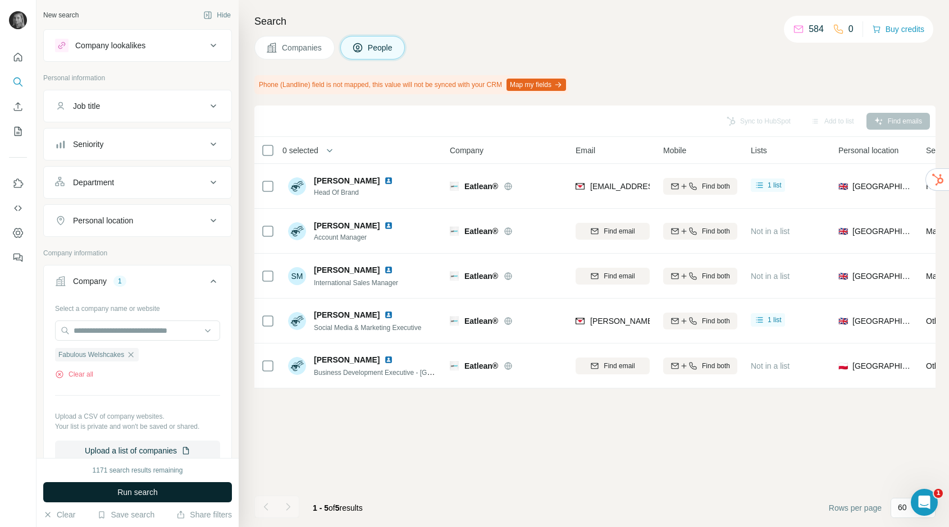
click at [140, 485] on button "Run search" at bounding box center [137, 492] width 189 height 20
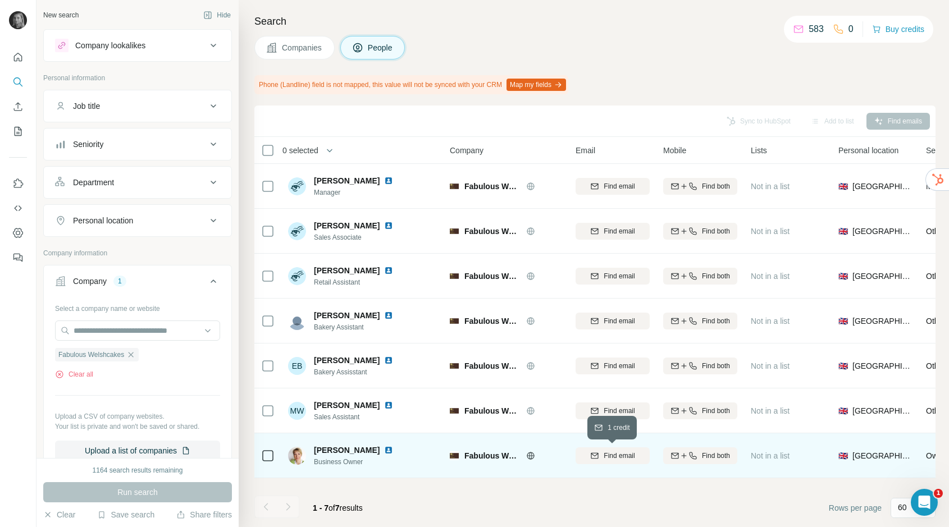
click at [610, 451] on span "Find email" at bounding box center [619, 456] width 31 height 10
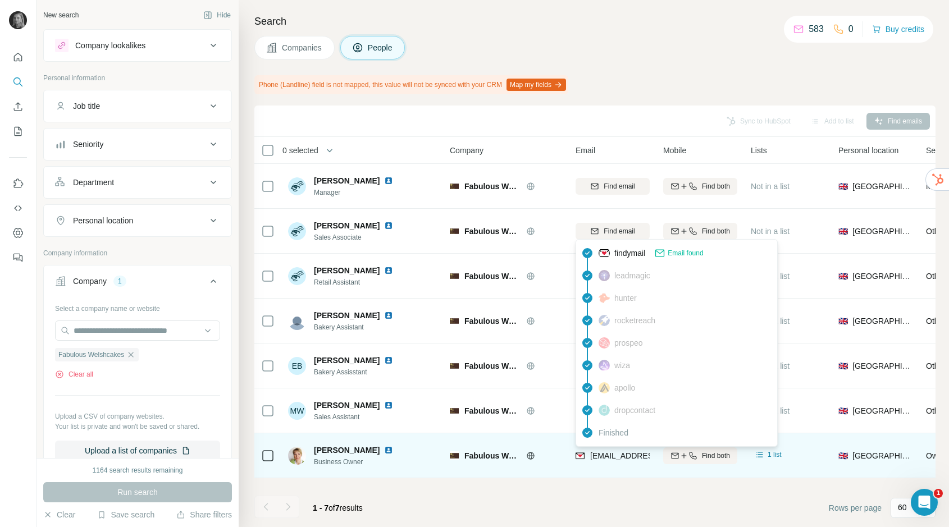
click at [615, 453] on span "[EMAIL_ADDRESS][DOMAIN_NAME]" at bounding box center [656, 455] width 133 height 9
copy tr "[EMAIL_ADDRESS][DOMAIN_NAME]"
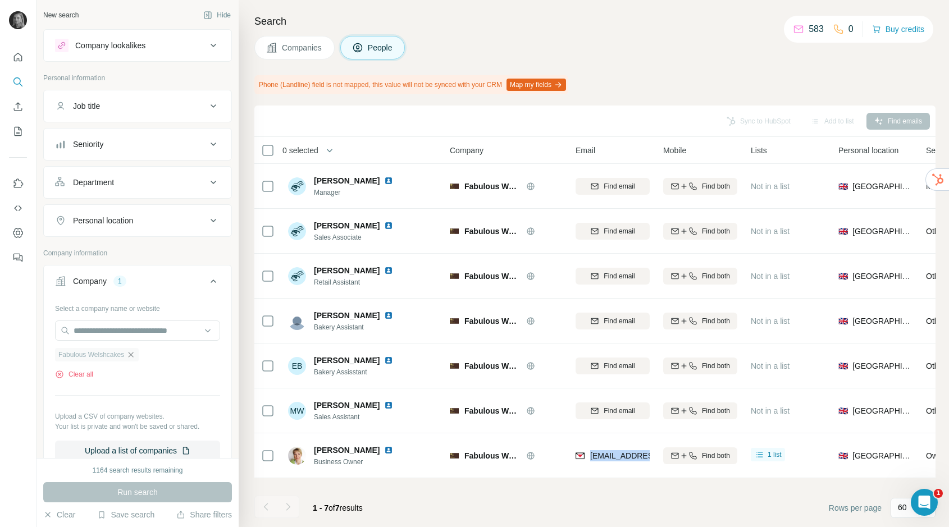
click at [135, 352] on icon "button" at bounding box center [130, 354] width 9 height 9
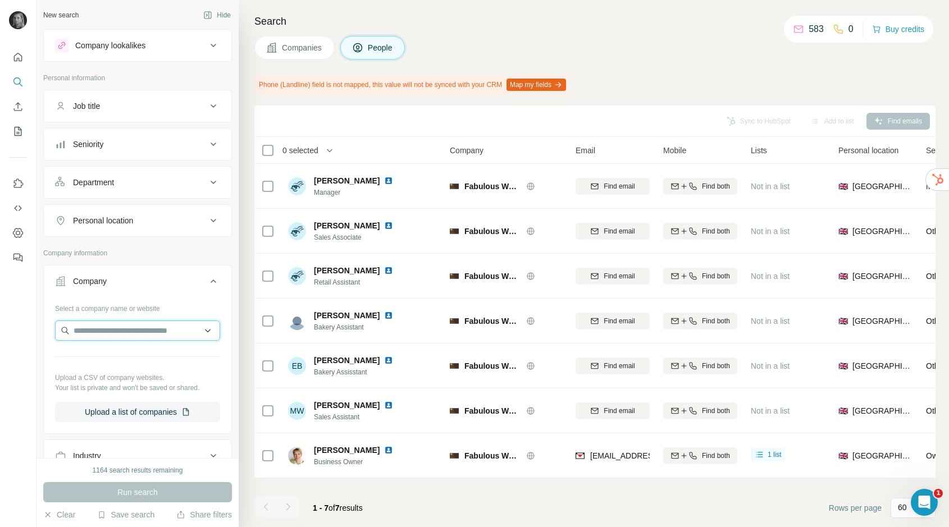
click at [136, 330] on input "text" at bounding box center [137, 331] width 165 height 20
paste input "**********"
type input "**********"
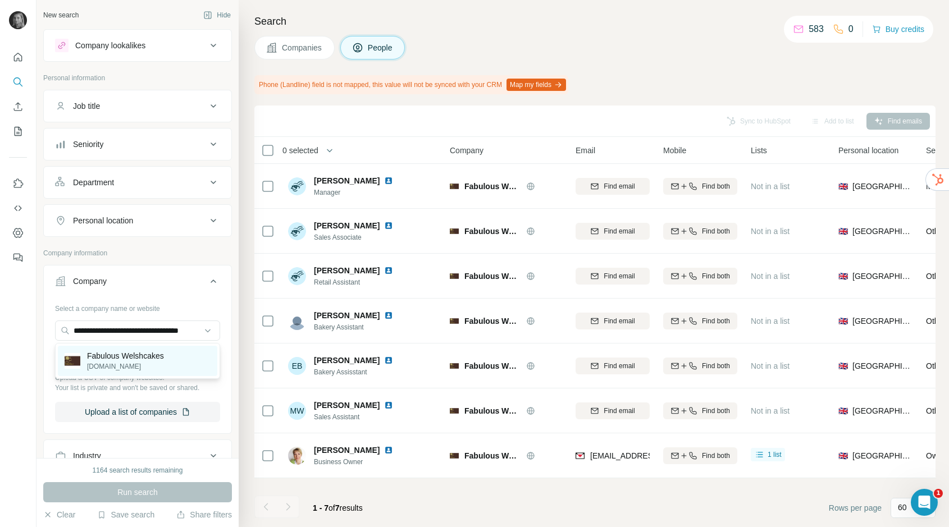
scroll to position [0, 0]
click at [149, 367] on p "[DOMAIN_NAME]" at bounding box center [125, 367] width 77 height 10
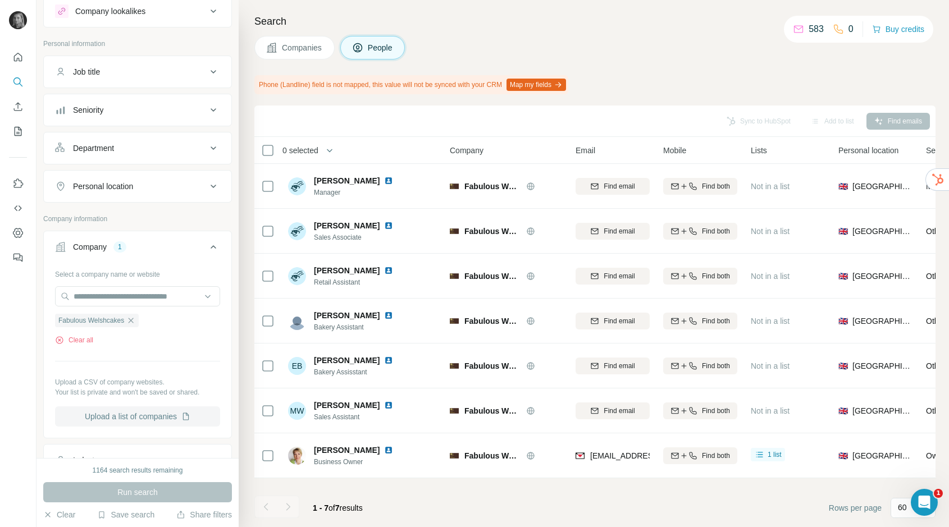
scroll to position [34, 0]
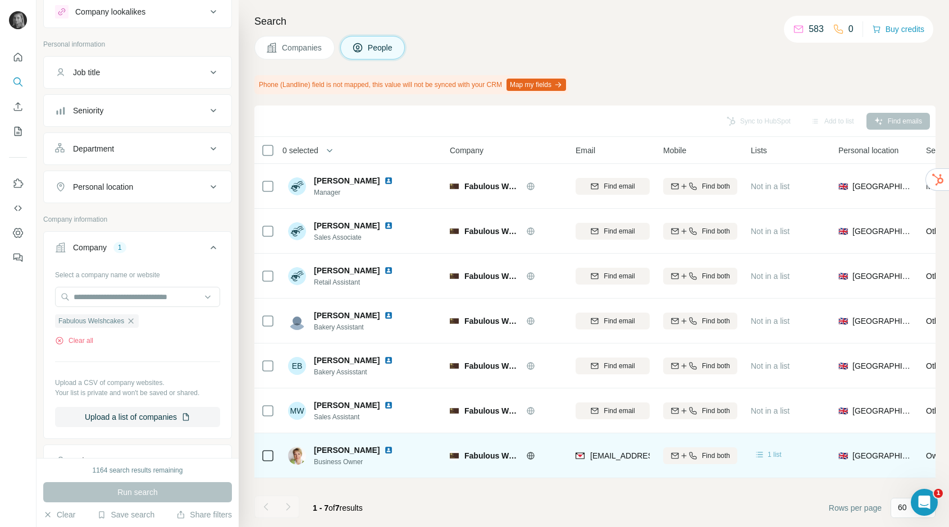
click at [770, 454] on span "1 list" at bounding box center [775, 455] width 14 height 10
click at [769, 455] on span "1 list" at bounding box center [775, 455] width 14 height 10
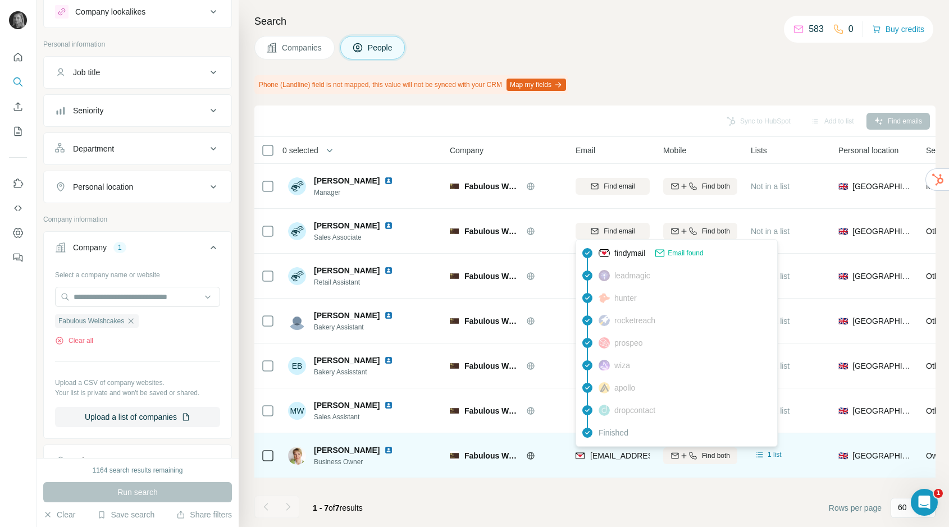
click at [611, 456] on span "[EMAIL_ADDRESS][DOMAIN_NAME]" at bounding box center [656, 455] width 133 height 9
copy tr "[EMAIL_ADDRESS][DOMAIN_NAME]"
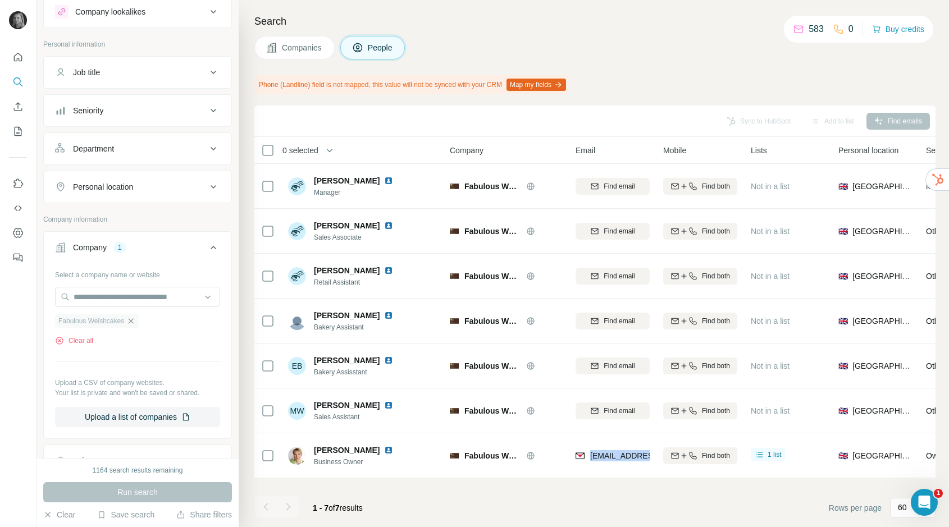
click at [135, 317] on icon "button" at bounding box center [130, 321] width 9 height 9
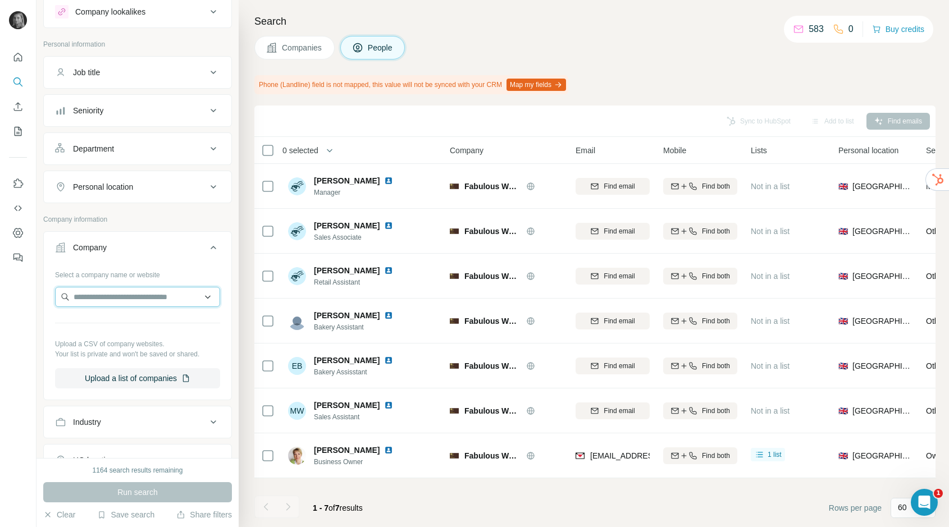
click at [143, 305] on input "text" at bounding box center [137, 297] width 165 height 20
type input "**********"
click at [287, 511] on div at bounding box center [288, 507] width 22 height 22
click at [173, 293] on input "text" at bounding box center [137, 297] width 165 height 20
click at [124, 297] on input "**********" at bounding box center [137, 297] width 165 height 20
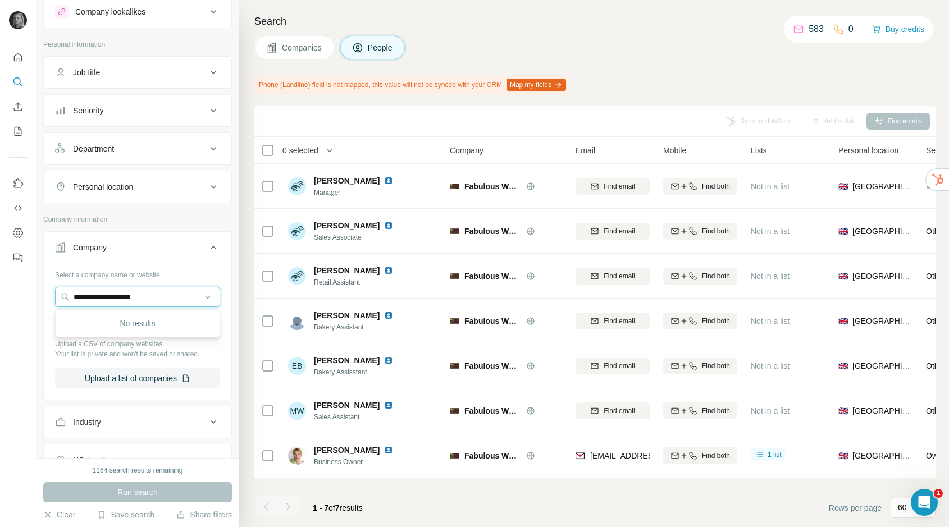
drag, startPoint x: 152, startPoint y: 299, endPoint x: 19, endPoint y: 298, distance: 132.5
click at [19, 298] on div "**********" at bounding box center [474, 263] width 949 height 527
paste input "*******"
type input "**********"
click at [94, 329] on p "[DOMAIN_NAME]" at bounding box center [141, 333] width 109 height 10
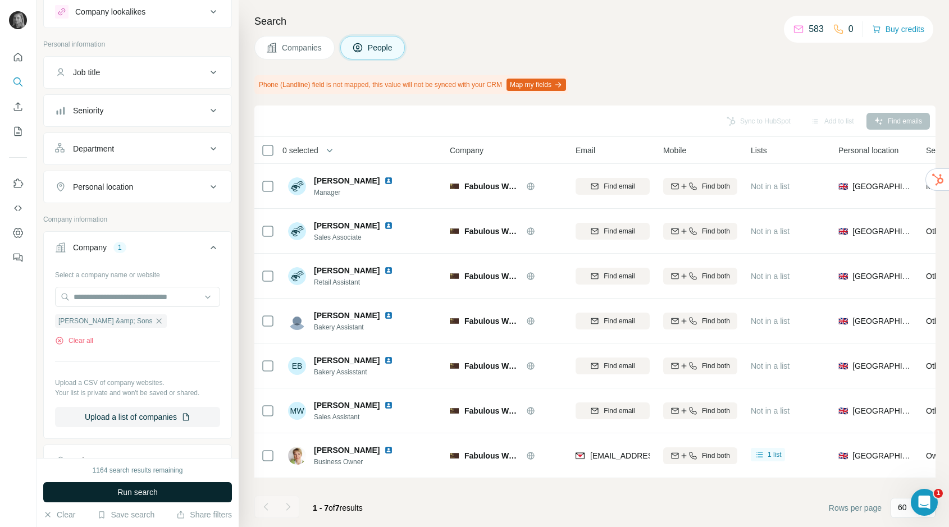
click at [115, 495] on button "Run search" at bounding box center [137, 492] width 189 height 20
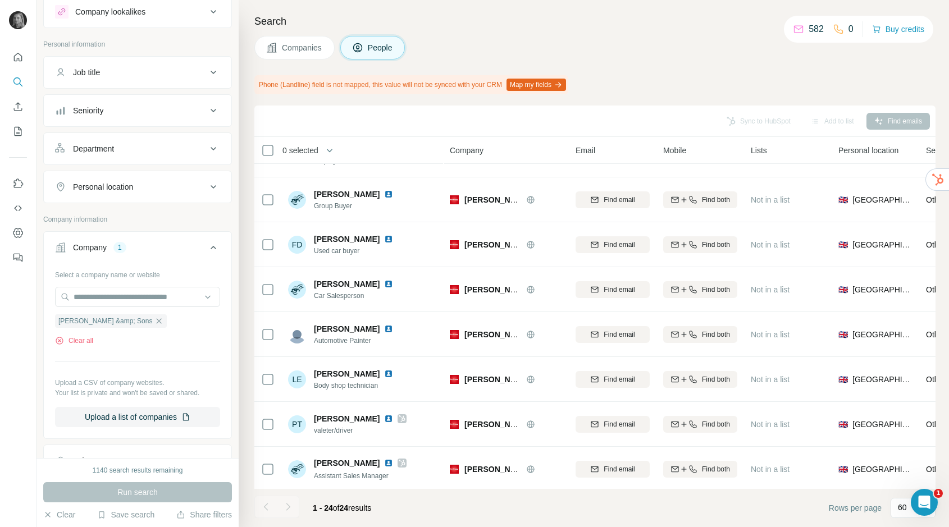
scroll to position [753, 0]
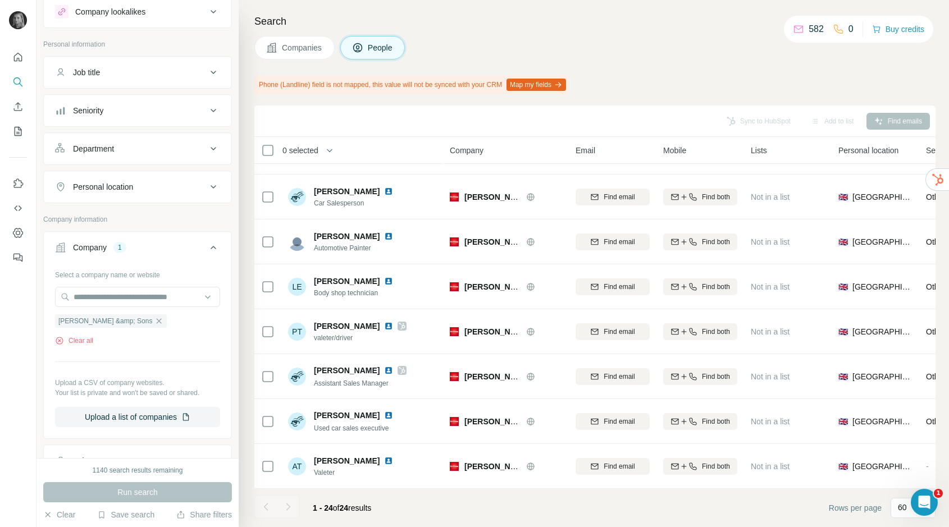
click at [289, 507] on div at bounding box center [288, 507] width 22 height 22
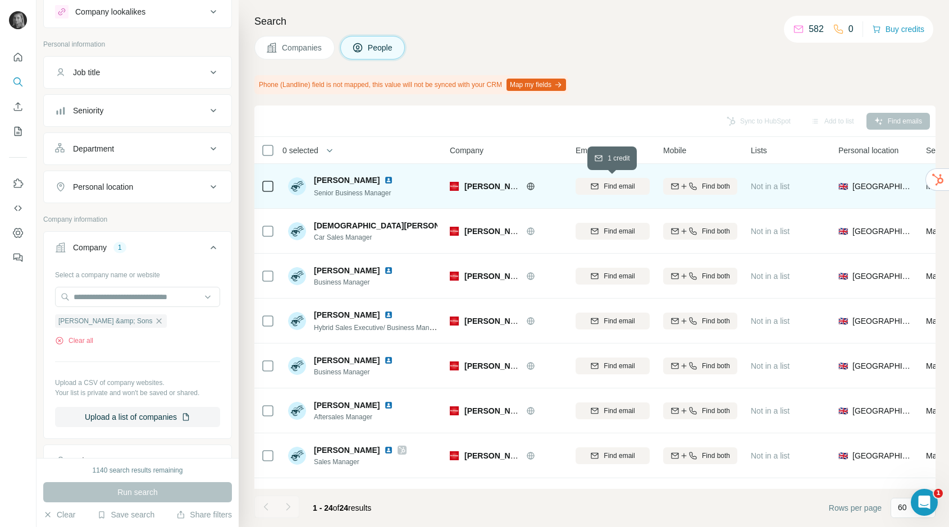
click at [605, 188] on span "Find email" at bounding box center [619, 186] width 31 height 10
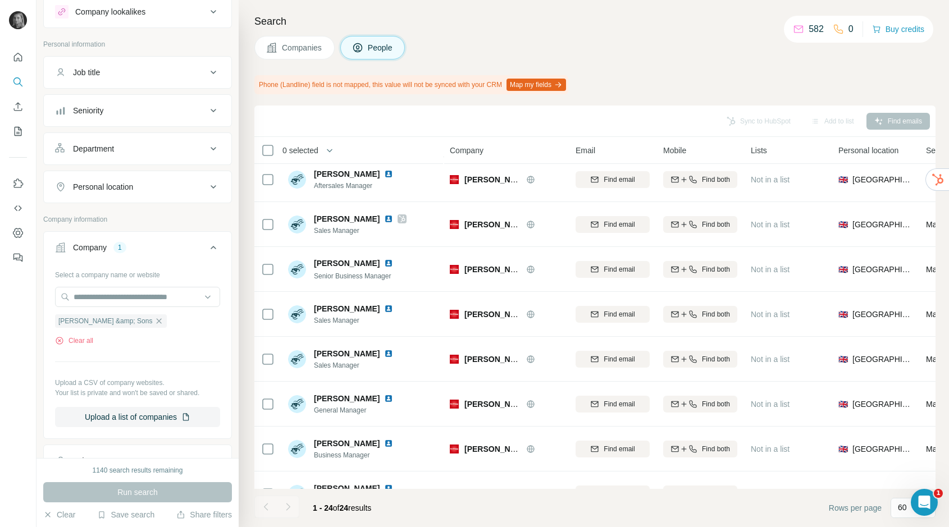
scroll to position [317, 0]
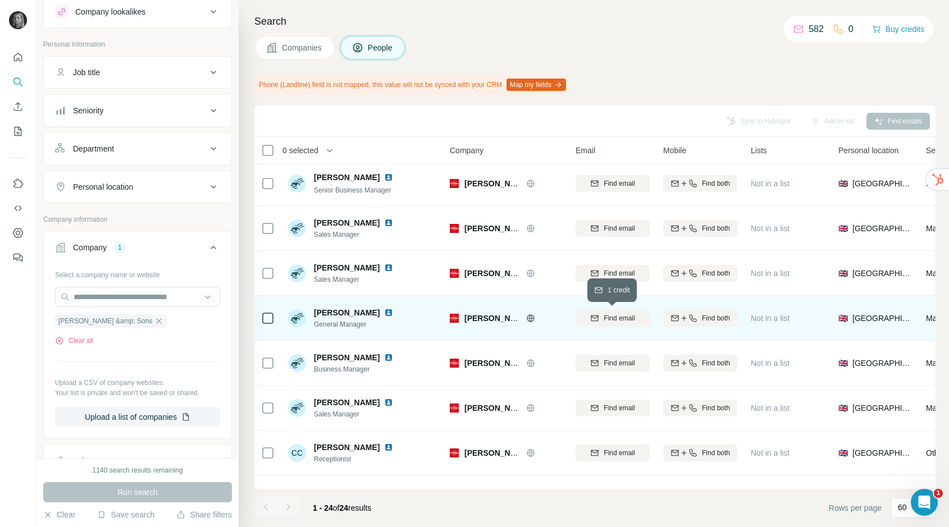
click at [630, 318] on span "Find email" at bounding box center [619, 318] width 31 height 10
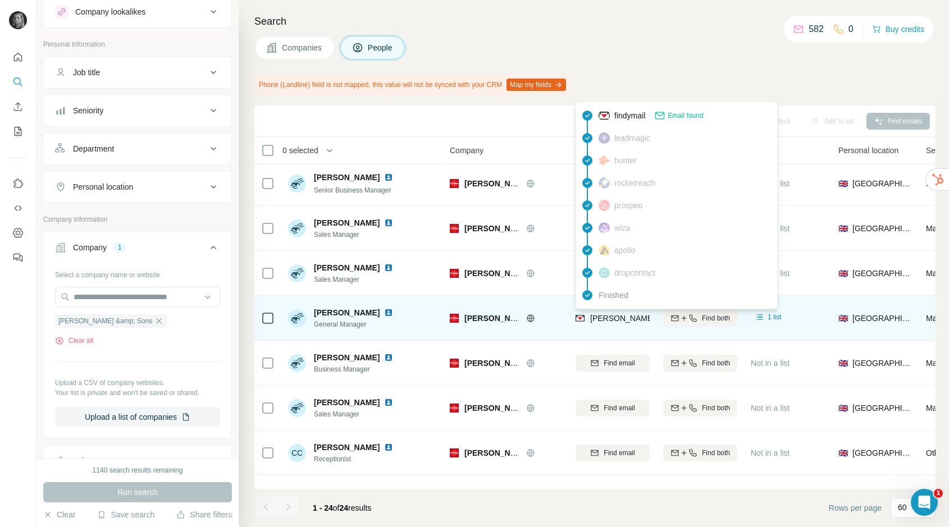
click at [614, 313] on span "[PERSON_NAME][EMAIL_ADDRESS][PERSON_NAME][DOMAIN_NAME]" at bounding box center [717, 318] width 254 height 11
copy tr "[PERSON_NAME][EMAIL_ADDRESS][PERSON_NAME][DOMAIN_NAME]"
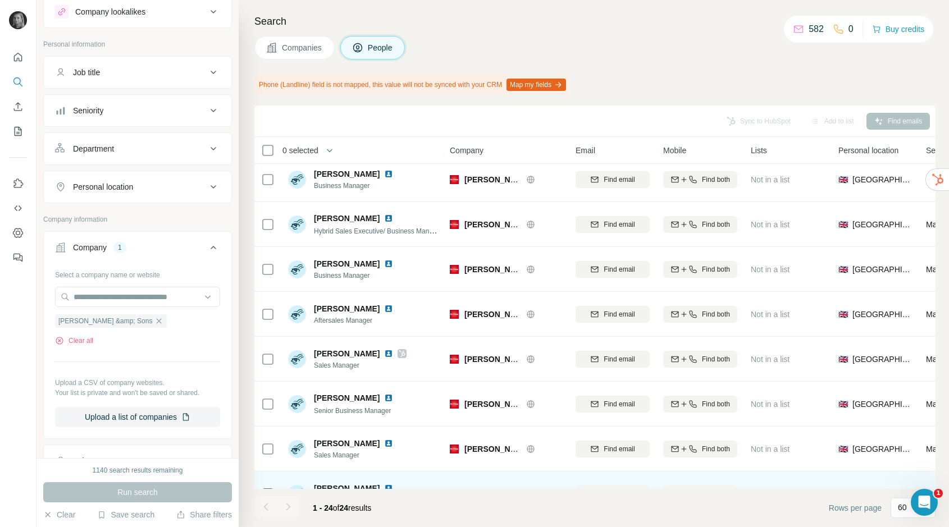
scroll to position [0, 0]
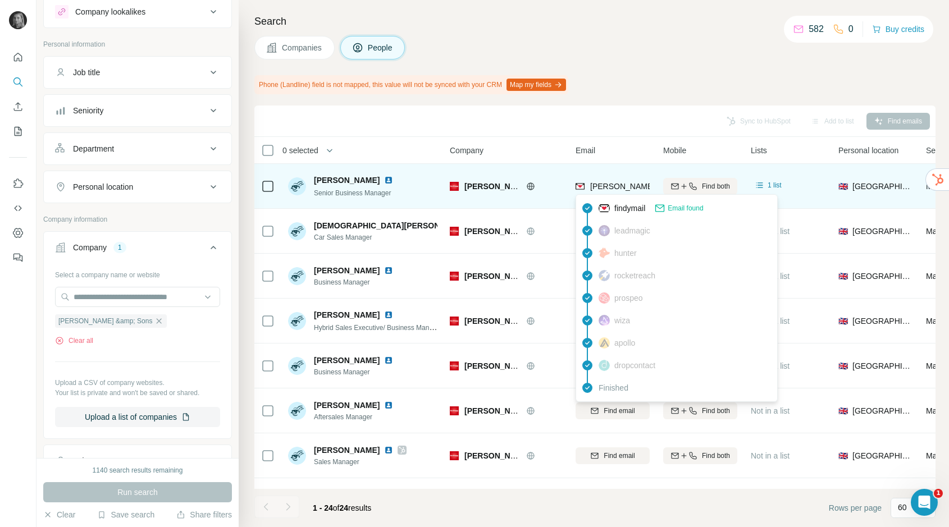
click at [619, 182] on span "[PERSON_NAME][EMAIL_ADDRESS][PERSON_NAME][DOMAIN_NAME]" at bounding box center [721, 186] width 263 height 9
copy tr "[PERSON_NAME][EMAIL_ADDRESS][PERSON_NAME][DOMAIN_NAME]"
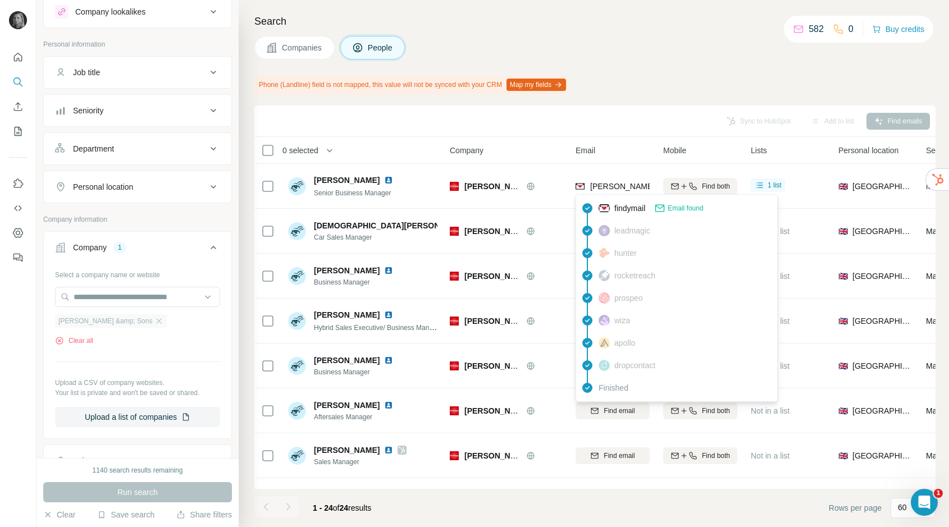
click at [141, 316] on div "[PERSON_NAME] &amp; Sons" at bounding box center [111, 320] width 112 height 13
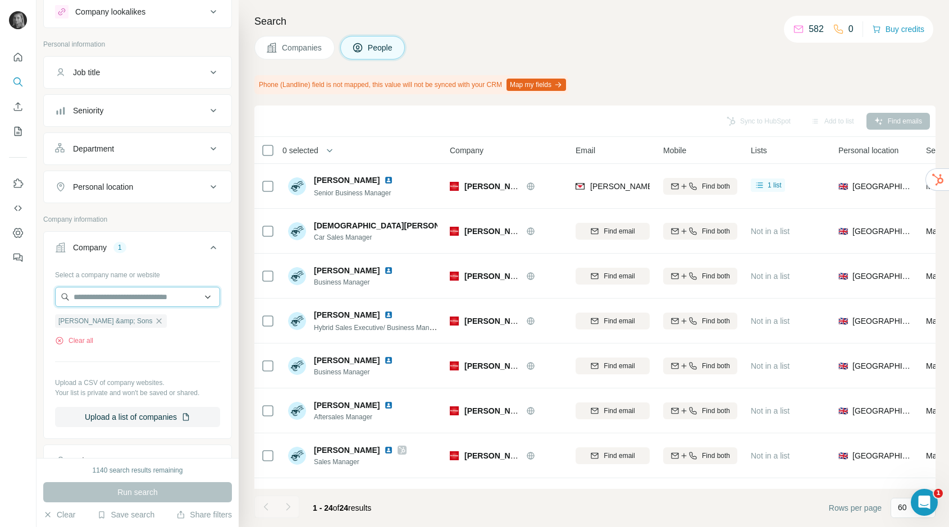
click at [141, 298] on input "text" at bounding box center [137, 297] width 165 height 20
click at [150, 356] on div "Select a company name or website [PERSON_NAME] &amp; Sons Clear all Upload a CS…" at bounding box center [137, 347] width 165 height 162
click at [154, 320] on icon "button" at bounding box center [158, 321] width 9 height 9
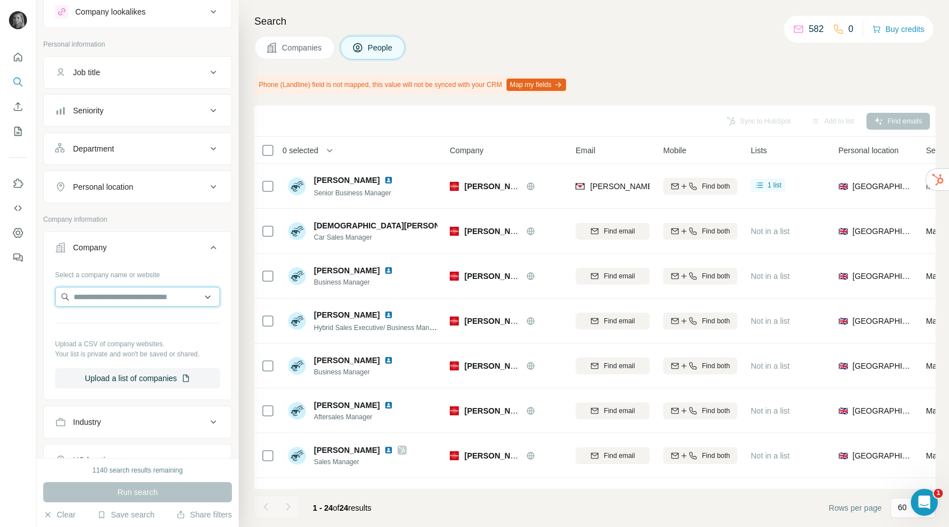
click at [143, 290] on input "text" at bounding box center [137, 297] width 165 height 20
paste input "**********"
type input "**********"
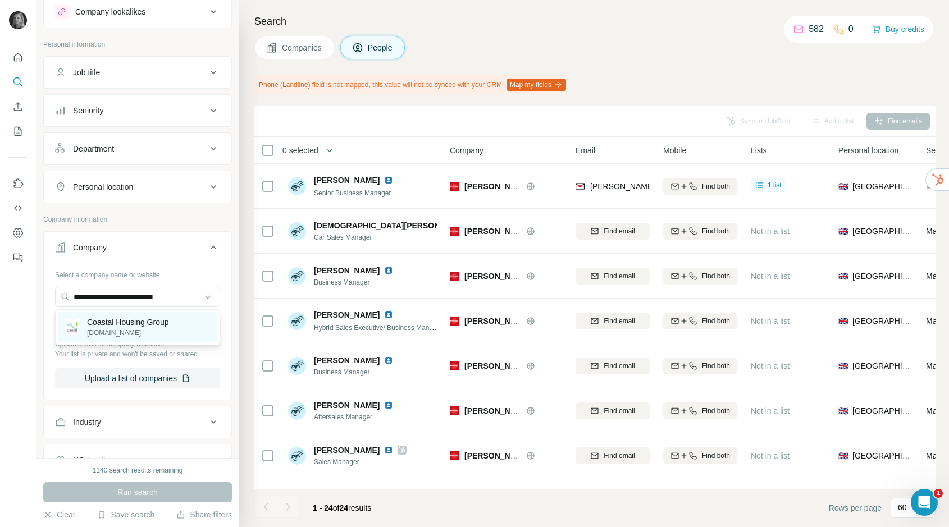
click at [152, 328] on p "[DOMAIN_NAME]" at bounding box center [128, 333] width 82 height 10
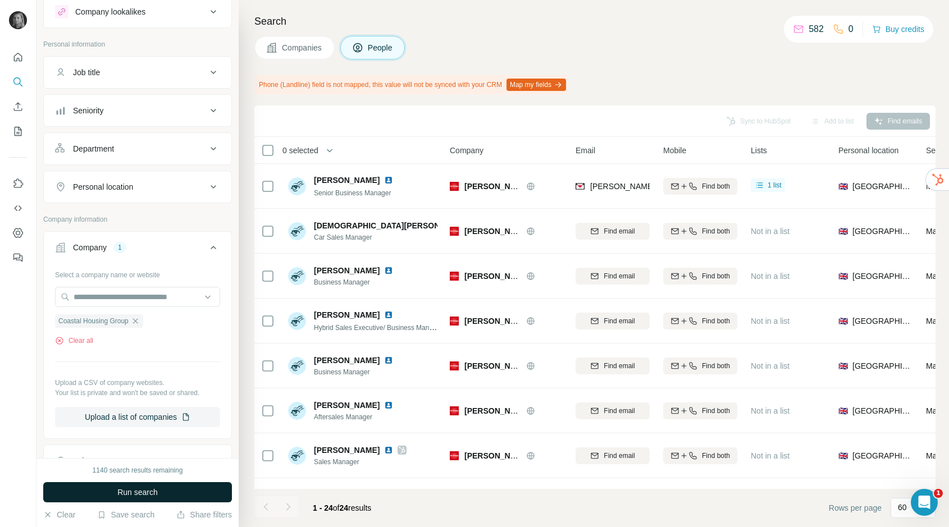
click at [158, 491] on span "Run search" at bounding box center [137, 492] width 40 height 11
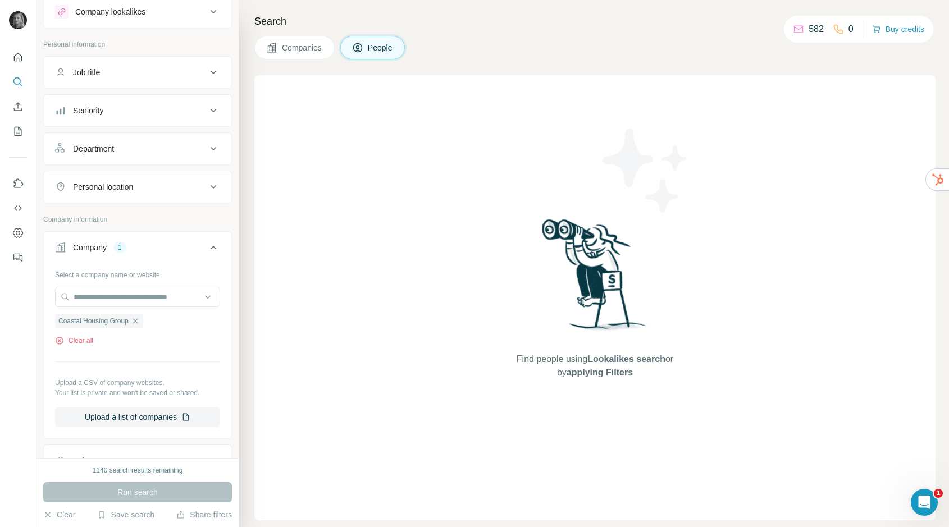
click at [299, 42] on span "Companies" at bounding box center [302, 47] width 41 height 11
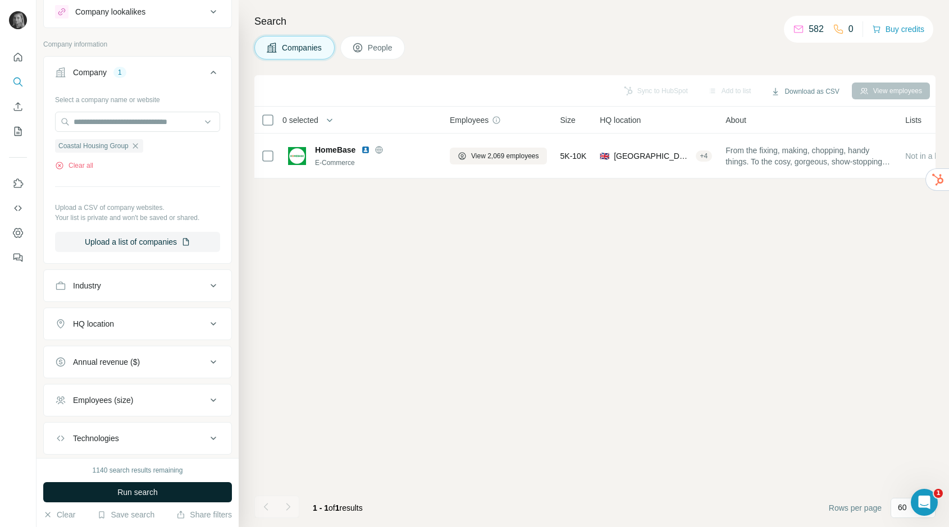
click at [182, 488] on button "Run search" at bounding box center [137, 492] width 189 height 20
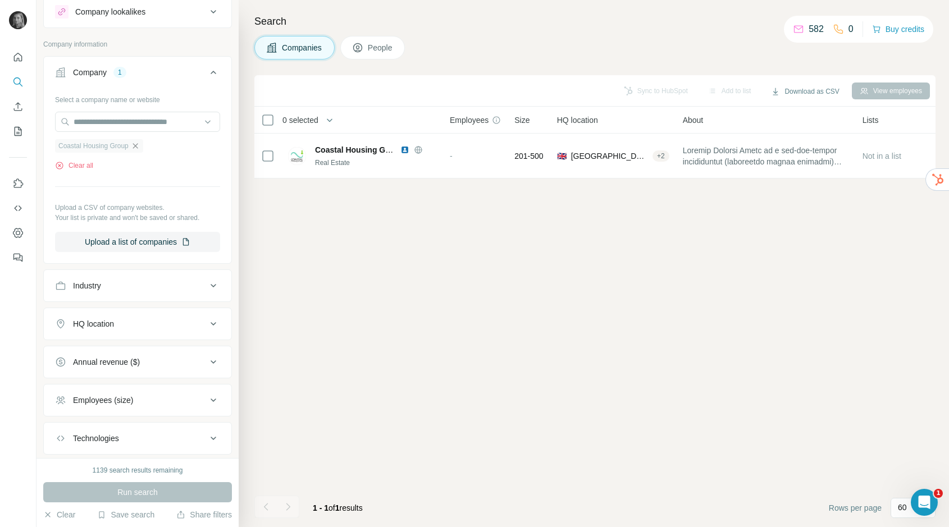
click at [140, 145] on icon "button" at bounding box center [135, 145] width 9 height 9
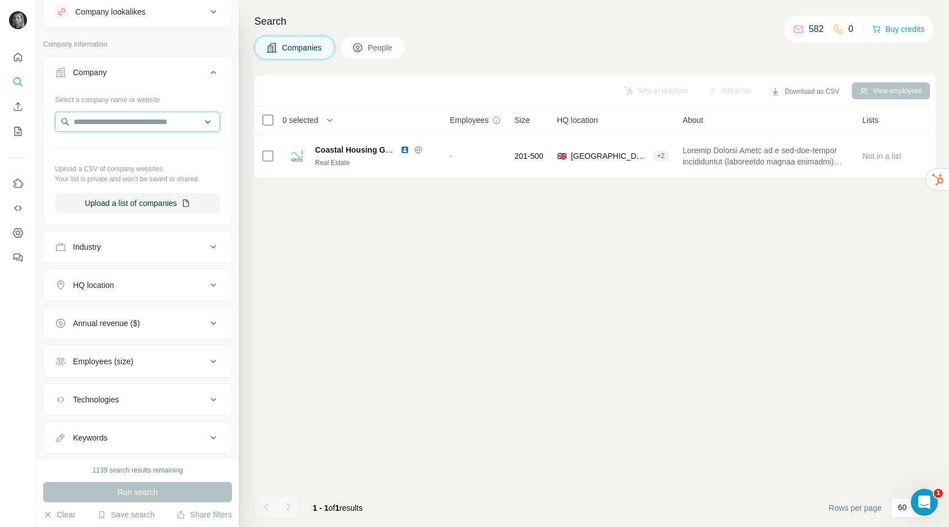
click at [127, 121] on input "text" at bounding box center [137, 122] width 165 height 20
type input "**********"
click at [129, 158] on p "[DOMAIN_NAME]" at bounding box center [114, 158] width 54 height 10
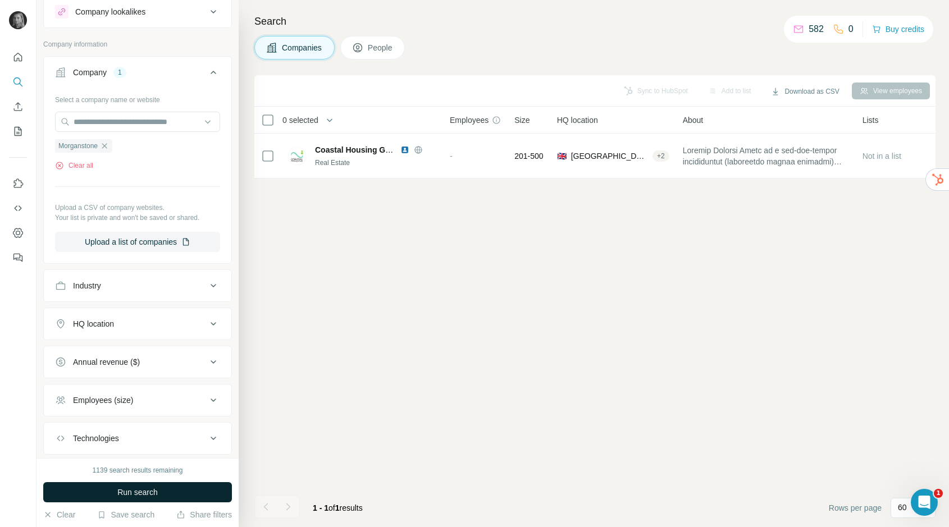
click at [135, 501] on button "Run search" at bounding box center [137, 492] width 189 height 20
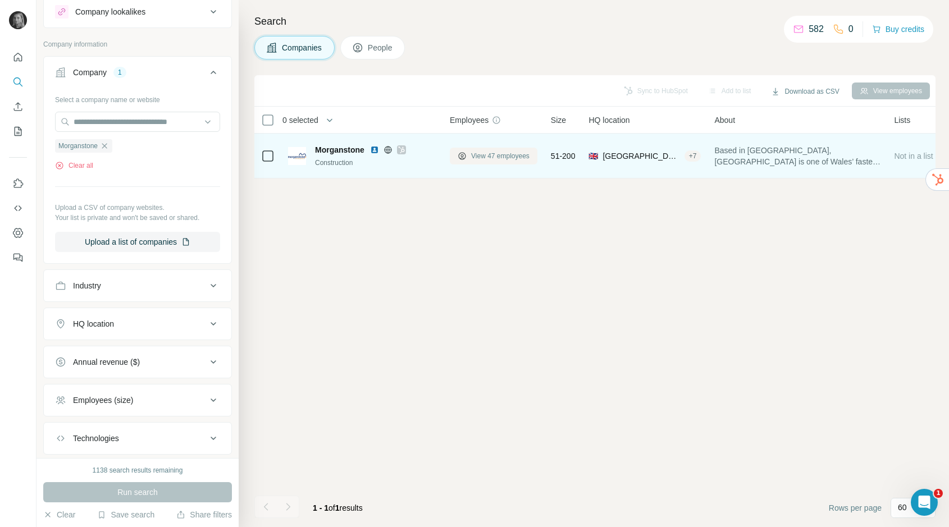
click at [465, 157] on icon at bounding box center [462, 156] width 9 height 9
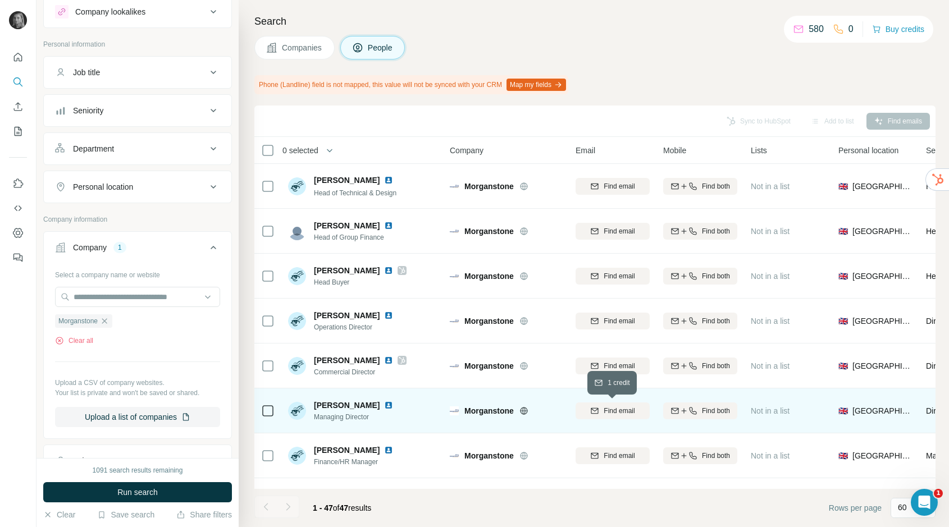
click at [604, 409] on span "Find email" at bounding box center [619, 411] width 31 height 10
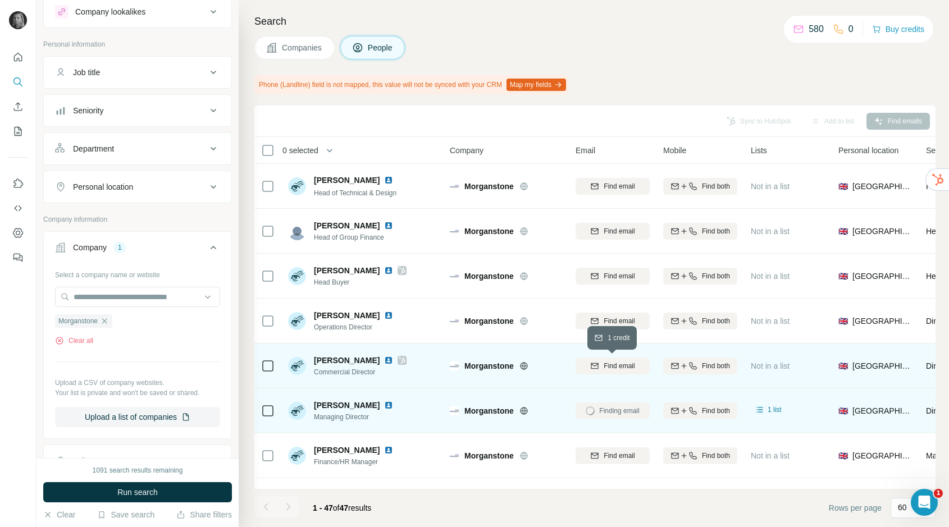
click at [616, 367] on span "Find email" at bounding box center [619, 366] width 31 height 10
click at [24, 125] on button "My lists" at bounding box center [18, 131] width 18 height 20
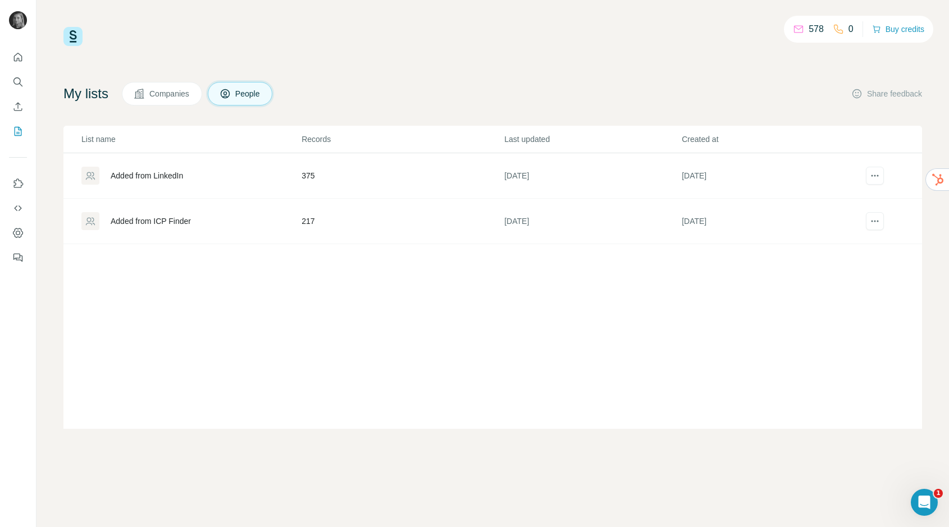
click at [310, 220] on td "217" at bounding box center [402, 221] width 203 height 45
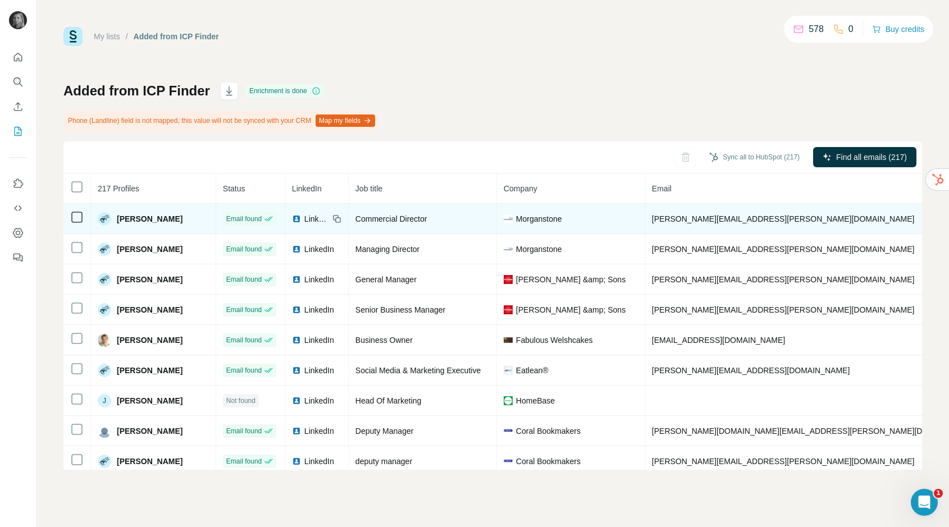
click at [679, 216] on span "[PERSON_NAME][EMAIL_ADDRESS][PERSON_NAME][DOMAIN_NAME]" at bounding box center [783, 218] width 263 height 9
click at [679, 218] on span "[PERSON_NAME][EMAIL_ADDRESS][PERSON_NAME][DOMAIN_NAME]" at bounding box center [783, 218] width 263 height 9
copy span "[PERSON_NAME][EMAIL_ADDRESS][PERSON_NAME][DOMAIN_NAME]"
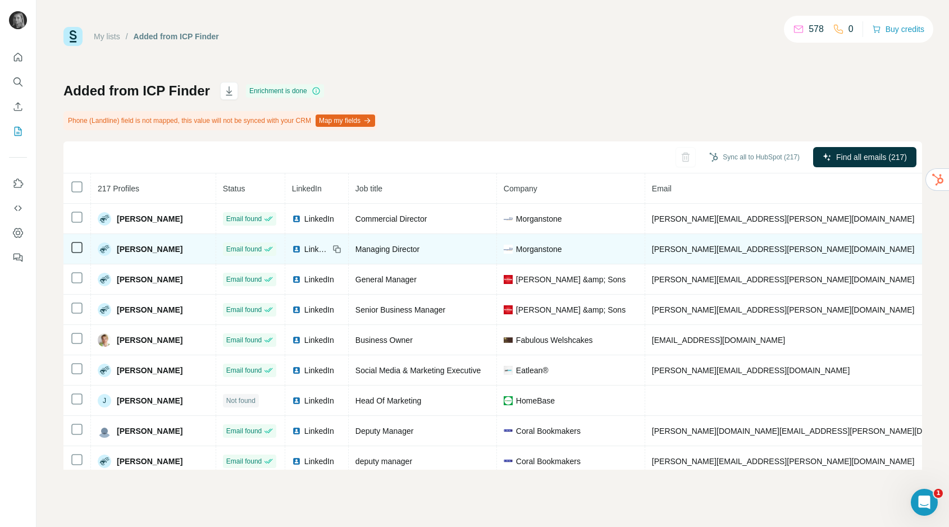
click at [704, 254] on td "[PERSON_NAME][EMAIL_ADDRESS][PERSON_NAME][DOMAIN_NAME]" at bounding box center [815, 249] width 340 height 30
copy span "[PERSON_NAME][EMAIL_ADDRESS][PERSON_NAME][DOMAIN_NAME]"
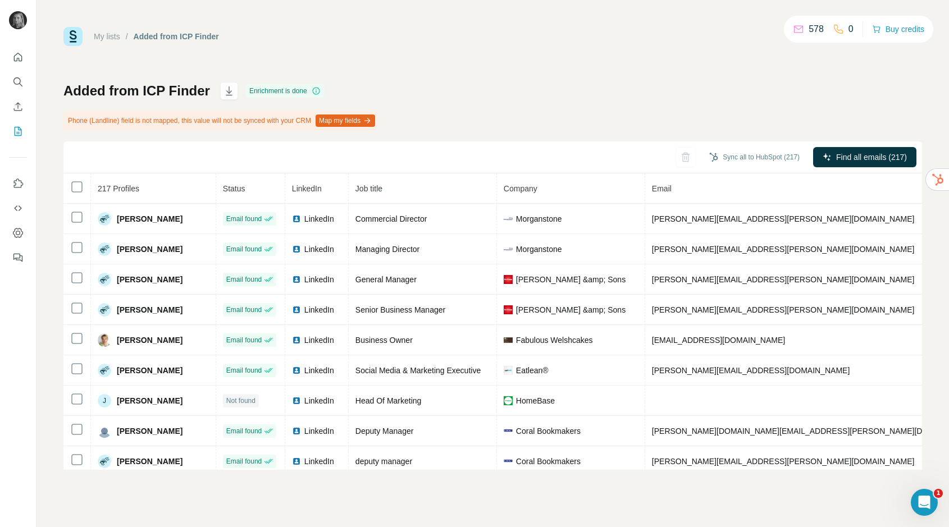
click at [6, 76] on div at bounding box center [18, 153] width 36 height 227
click at [21, 80] on icon "Search" at bounding box center [17, 81] width 11 height 11
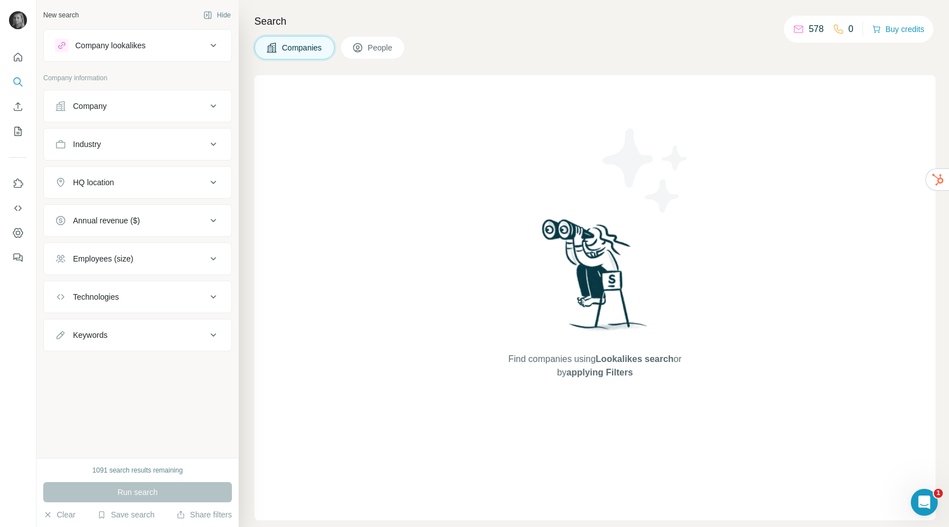
click at [142, 107] on div "Company" at bounding box center [131, 106] width 152 height 11
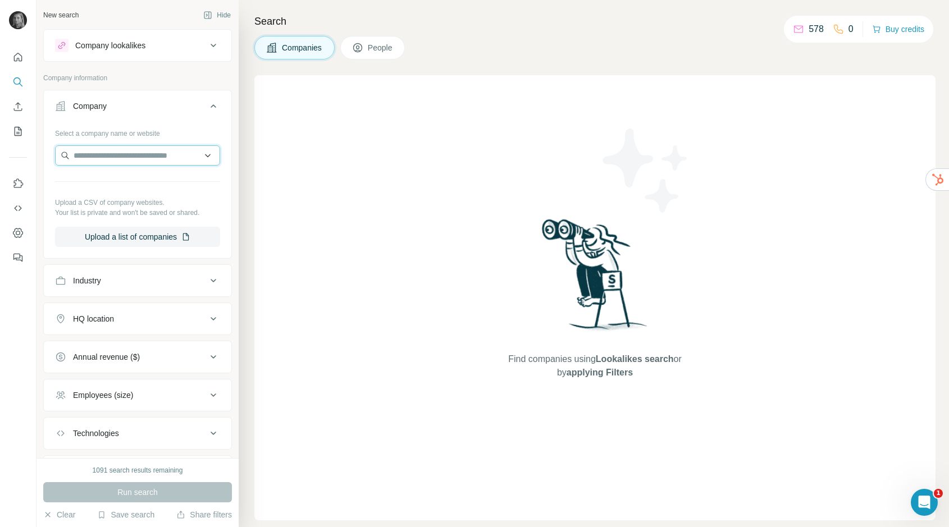
click at [141, 157] on input "text" at bounding box center [137, 155] width 165 height 20
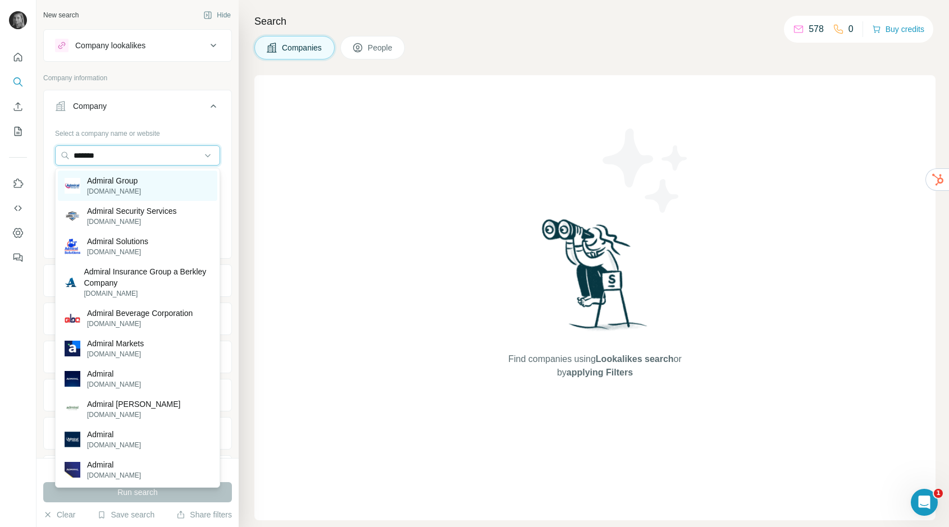
type input "*******"
click at [138, 182] on p "Admiral Group" at bounding box center [114, 180] width 54 height 11
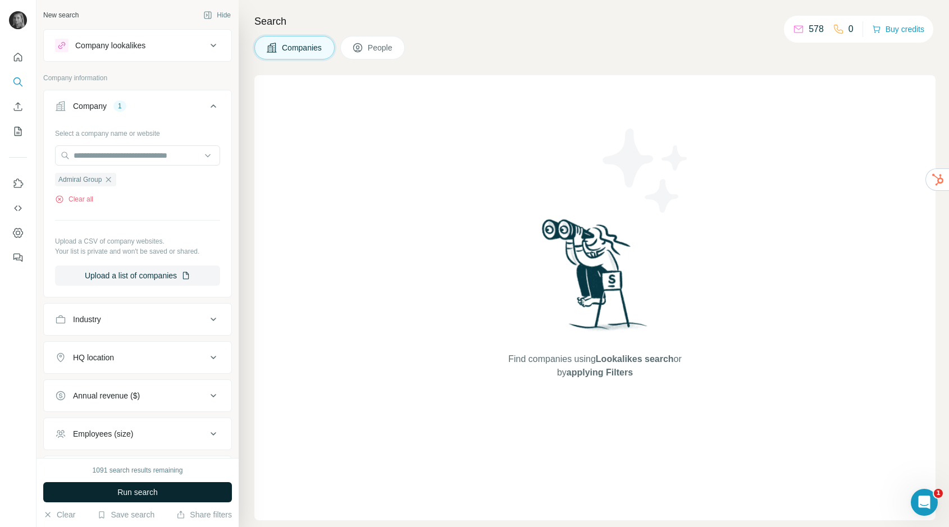
click at [183, 488] on button "Run search" at bounding box center [137, 492] width 189 height 20
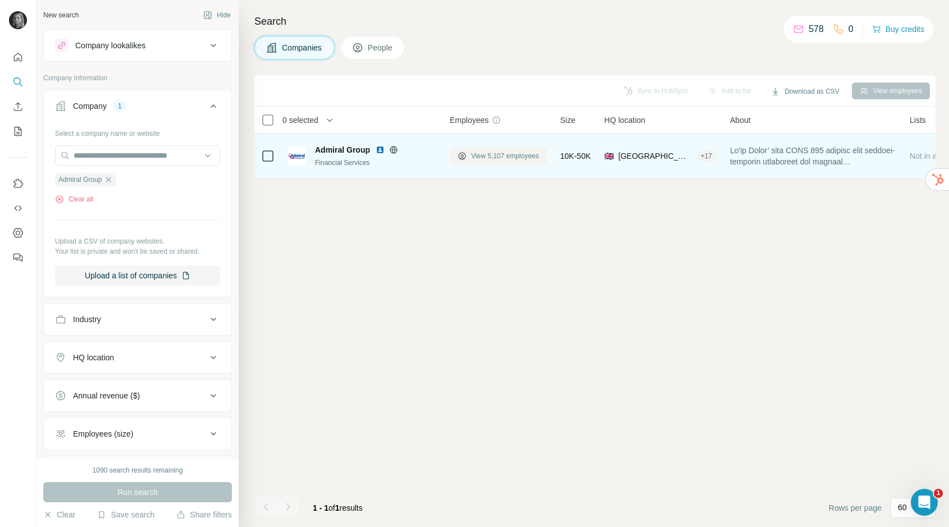
click at [495, 155] on span "View 5,107 employees" at bounding box center [505, 156] width 68 height 10
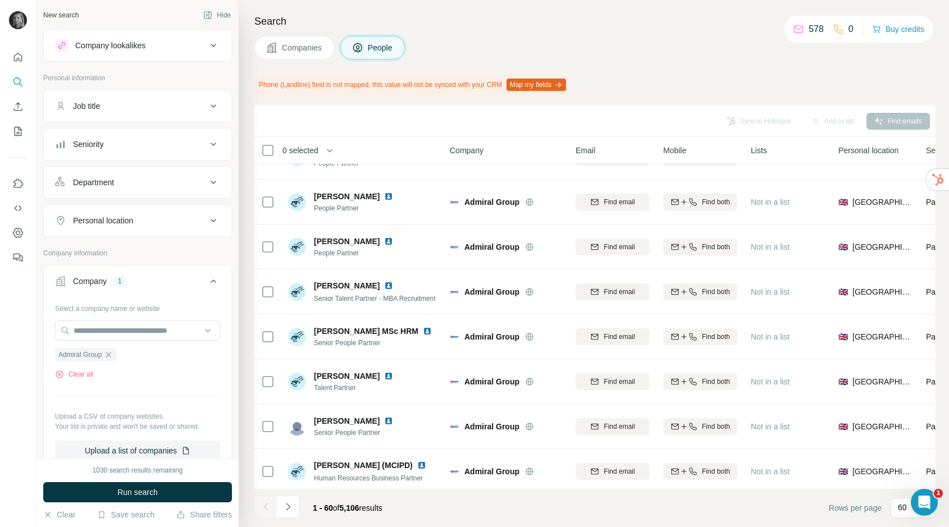
scroll to position [2228, 0]
click at [291, 505] on icon "Navigate to next page" at bounding box center [287, 506] width 11 height 11
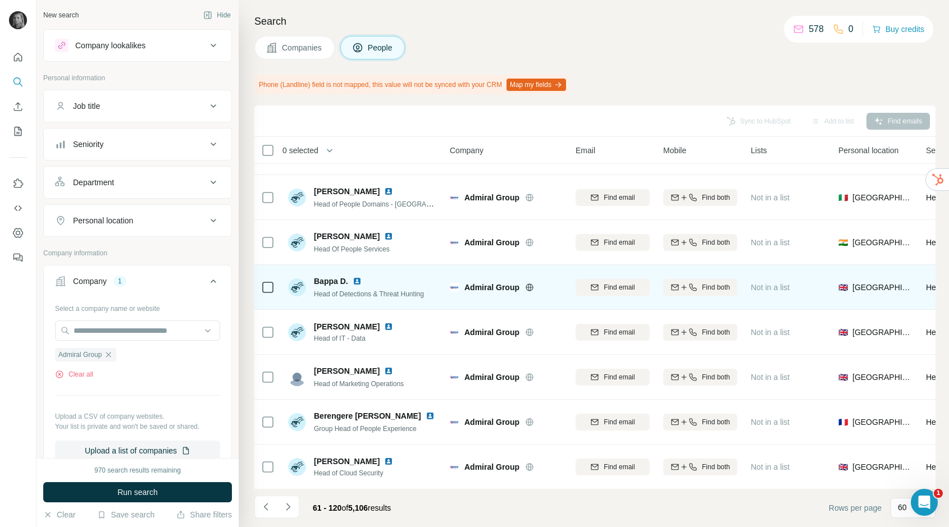
scroll to position [2370, 0]
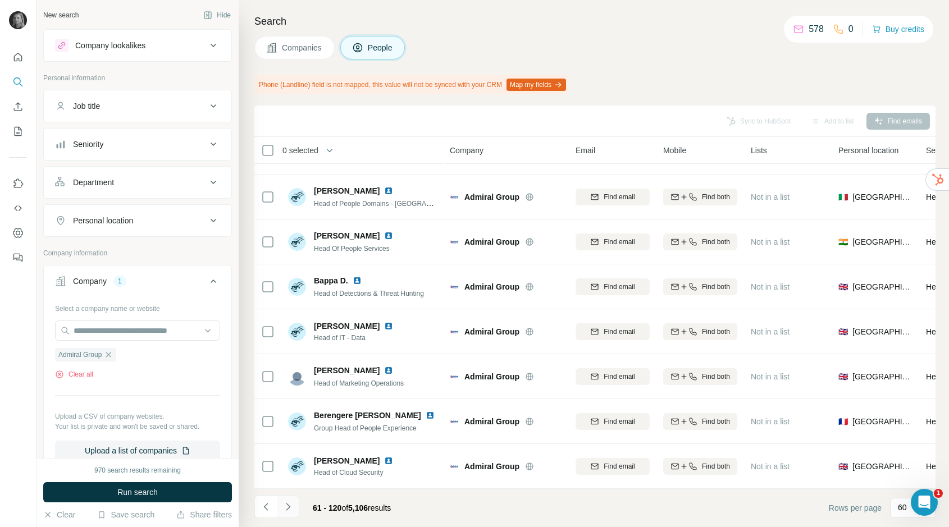
click at [289, 503] on icon "Navigate to next page" at bounding box center [287, 506] width 11 height 11
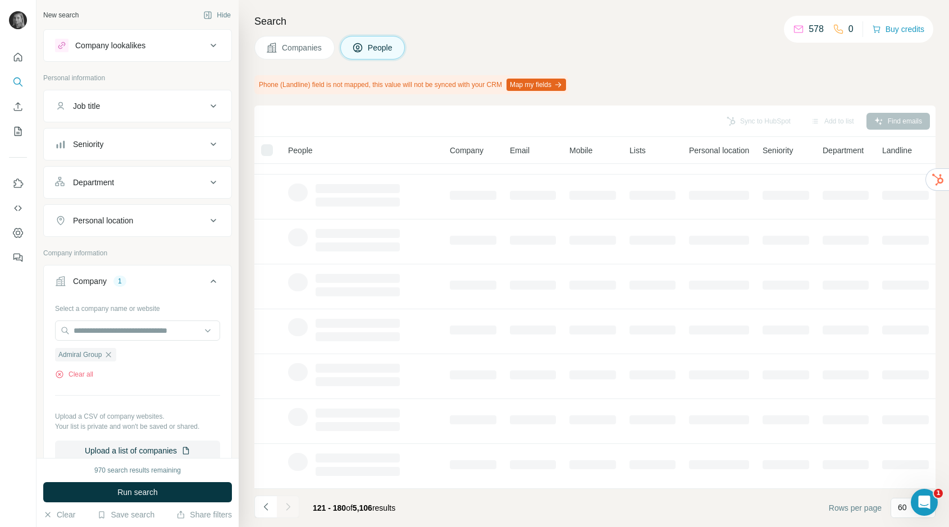
scroll to position [124, 0]
click at [268, 503] on icon "Navigate to previous page" at bounding box center [266, 506] width 11 height 11
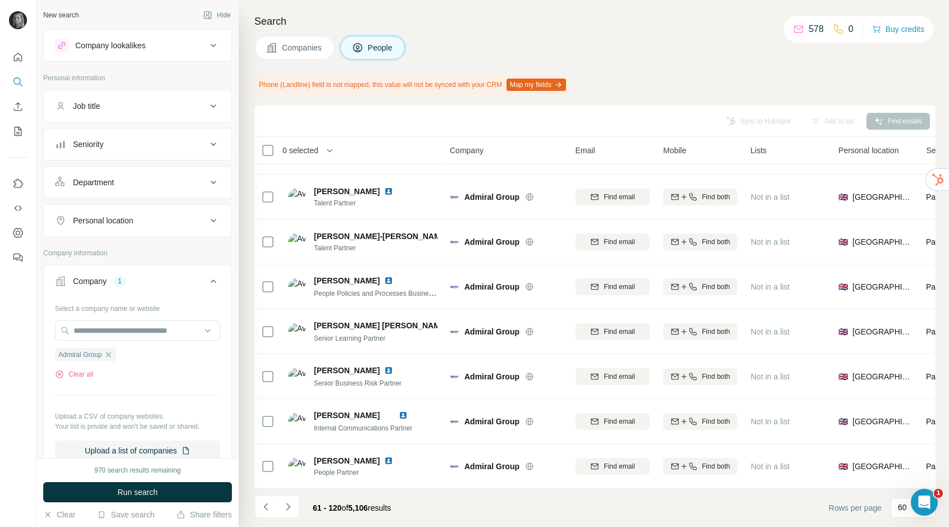
scroll to position [2370, 0]
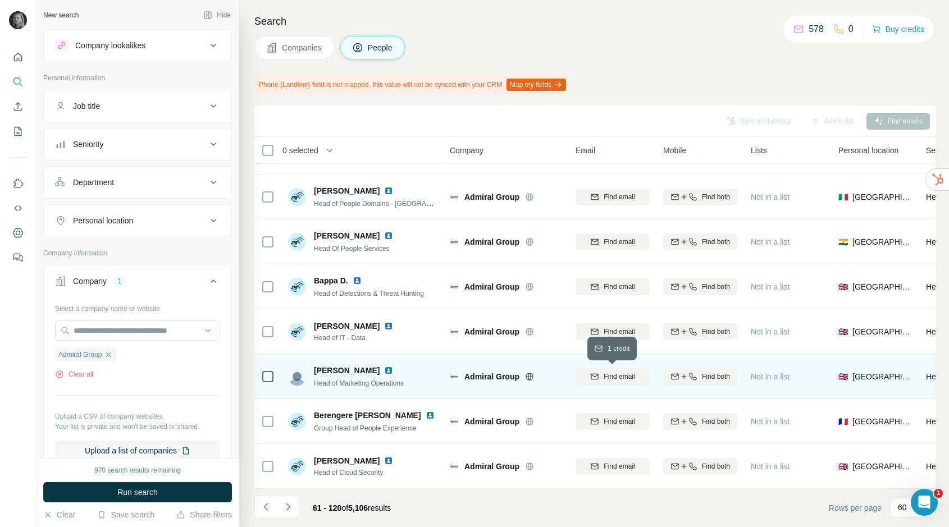
click at [610, 376] on span "Find email" at bounding box center [619, 377] width 31 height 10
click at [608, 378] on span "Find email" at bounding box center [619, 377] width 31 height 10
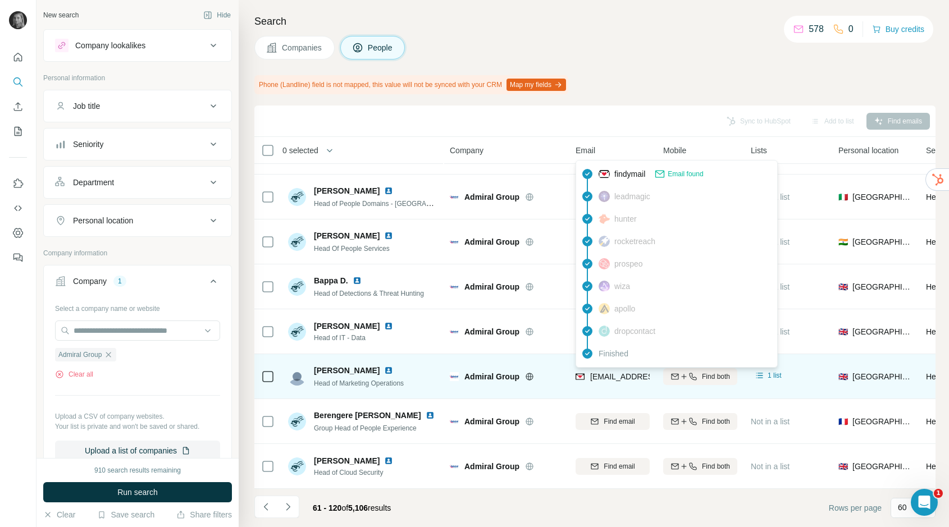
click at [608, 377] on span "[EMAIL_ADDRESS][PERSON_NAME][DOMAIN_NAME]" at bounding box center [689, 376] width 198 height 9
copy tr "[EMAIL_ADDRESS][PERSON_NAME][DOMAIN_NAME]"
